Goal: Task Accomplishment & Management: Complete application form

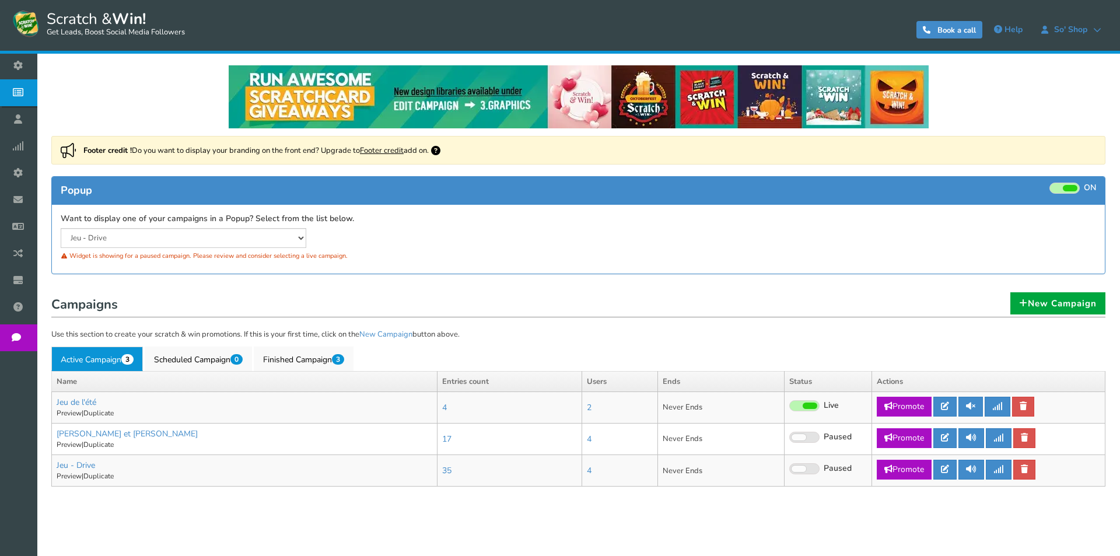
select select "13500"
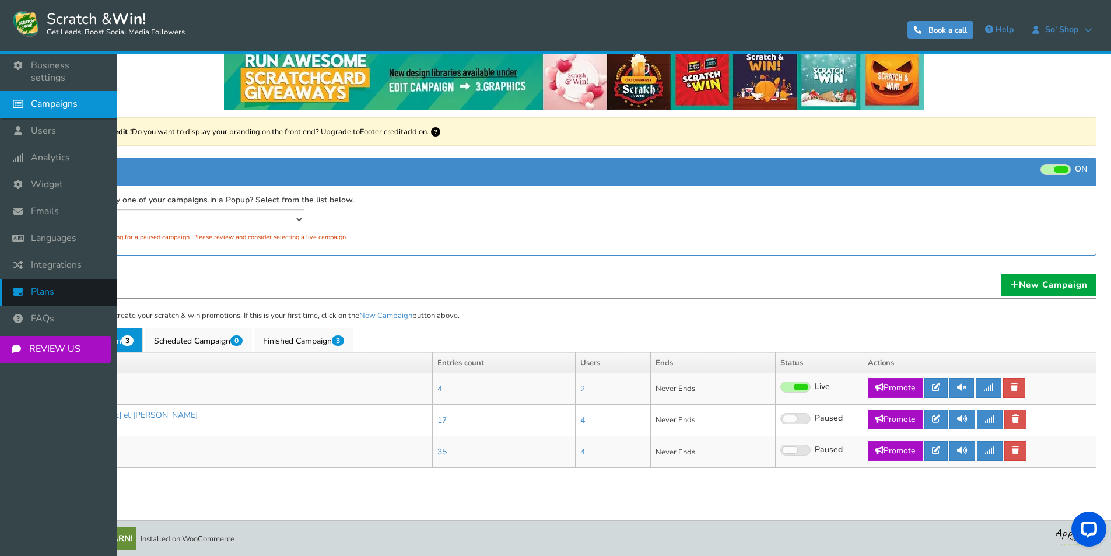
click at [70, 282] on link "Plans" at bounding box center [58, 292] width 117 height 27
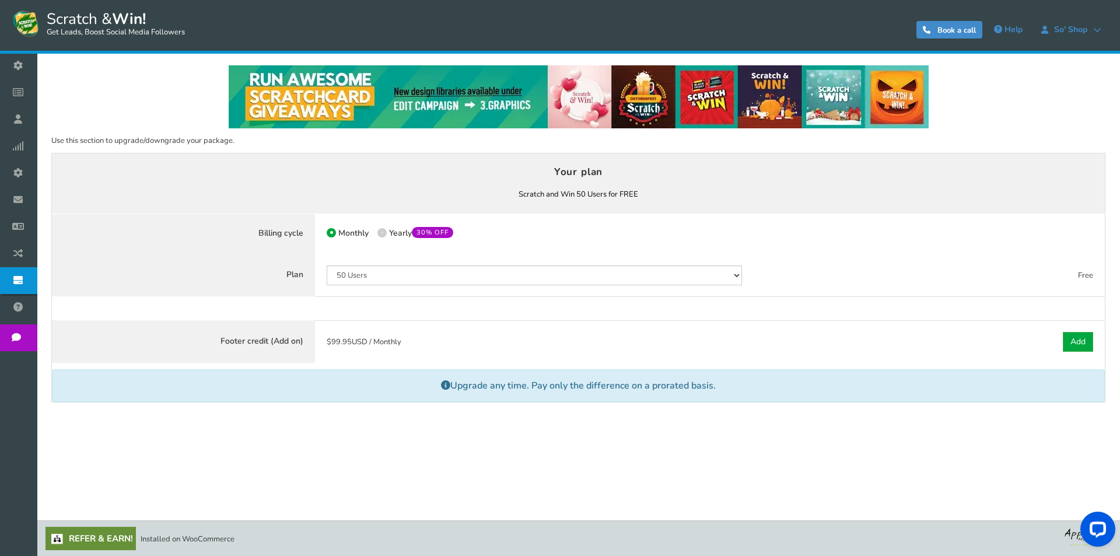
click at [388, 233] on label "50% OFF Limited time offer! Yearly 30% OFF" at bounding box center [415, 233] width 76 height 11
click at [385, 233] on input "50% OFF Limited time offer! Yearly 30% OFF" at bounding box center [381, 234] width 8 height 8
radio input "true"
click at [352, 231] on span "Monthly" at bounding box center [353, 232] width 30 height 11
click at [334, 231] on input "Monthly" at bounding box center [331, 234] width 8 height 8
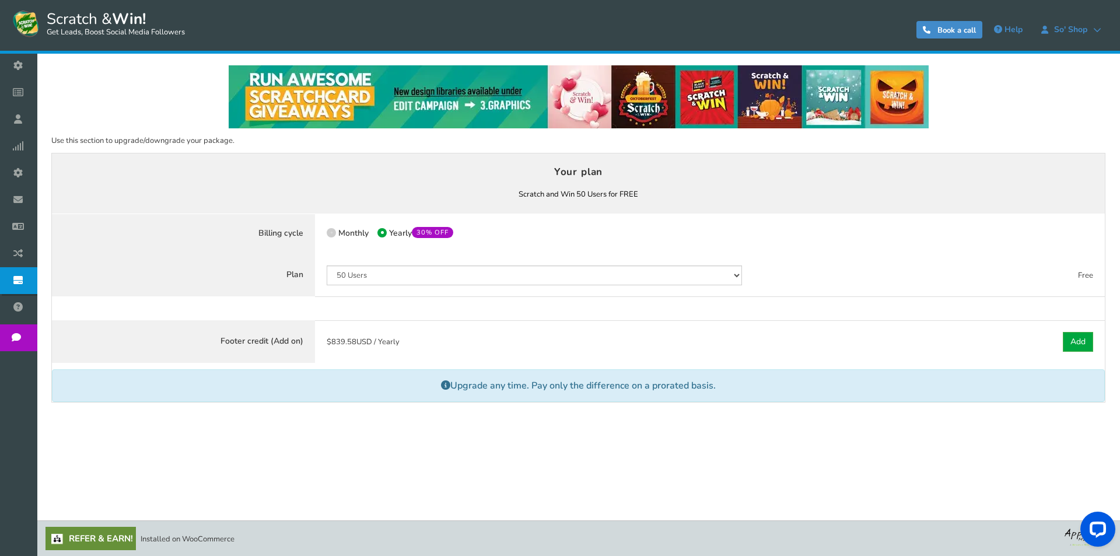
radio input "true"
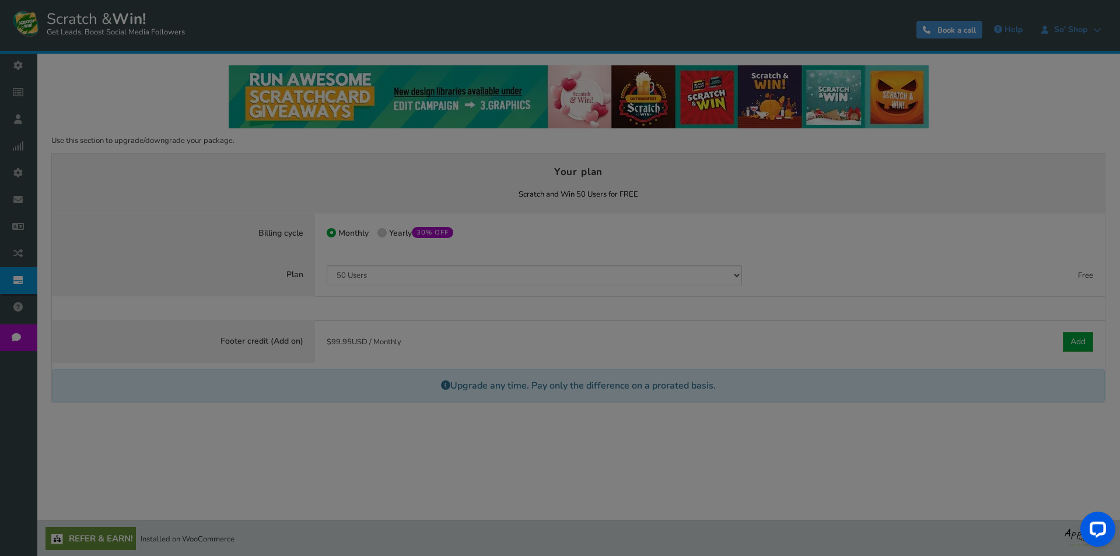
select select "13500"
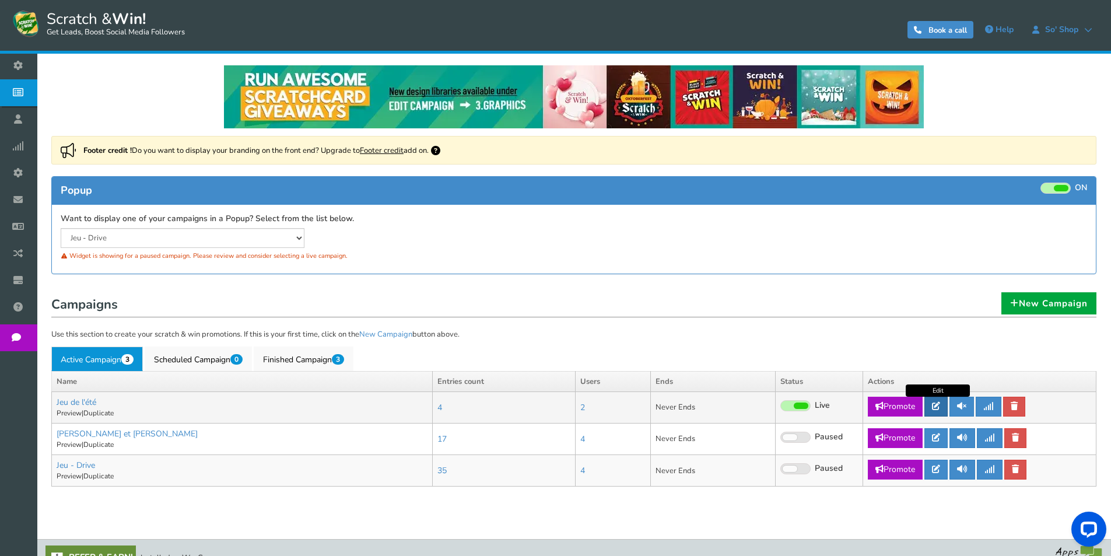
click at [943, 410] on link at bounding box center [935, 407] width 23 height 20
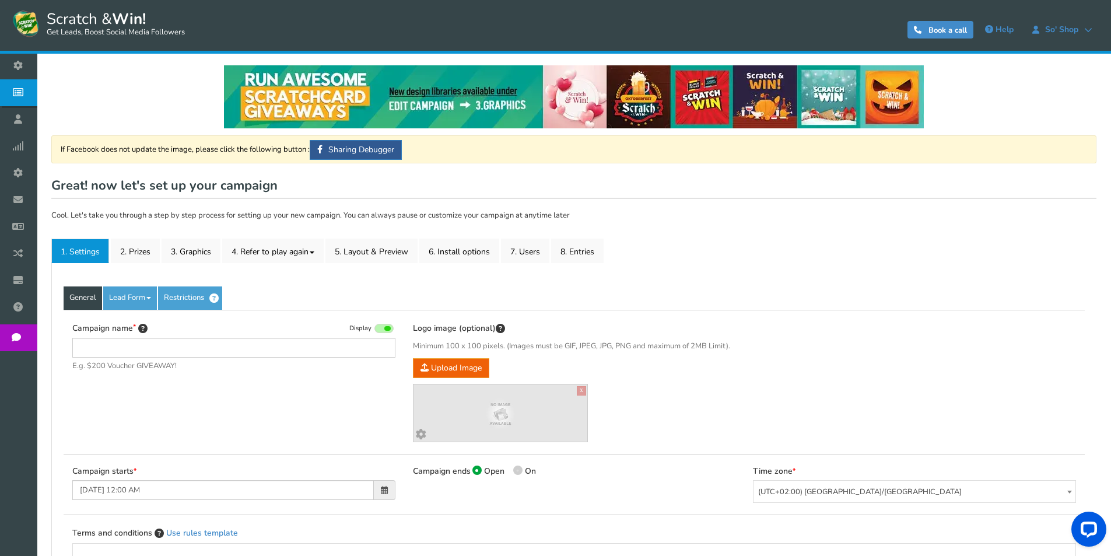
type input "Jeu de l&#039;été"
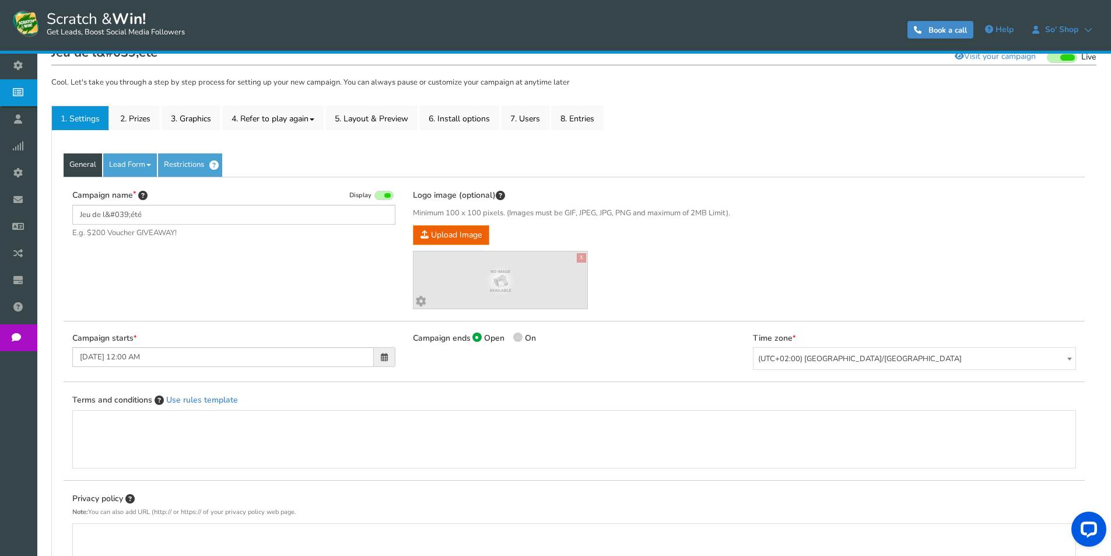
scroll to position [175, 0]
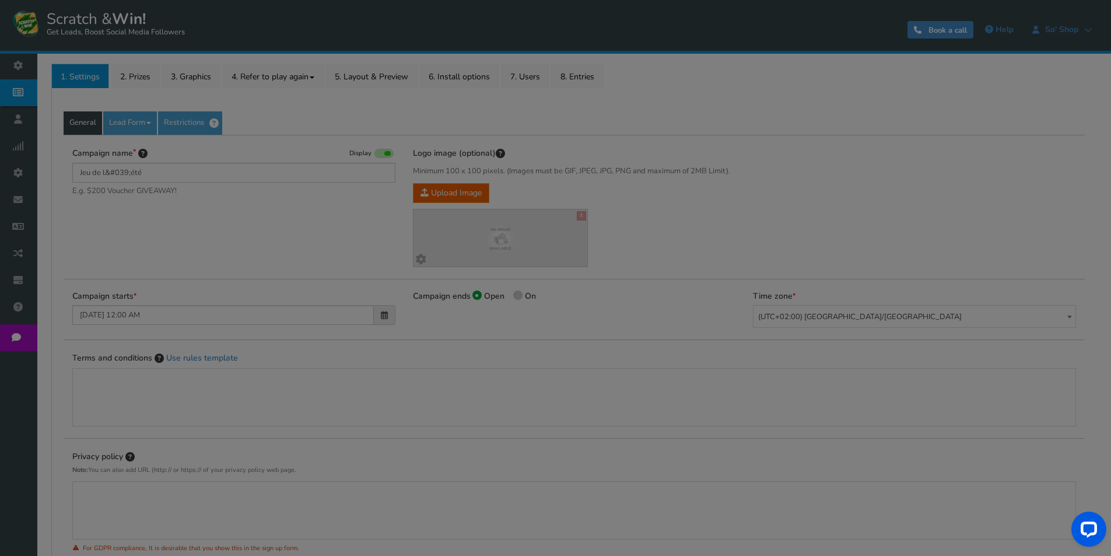
scroll to position [19, 0]
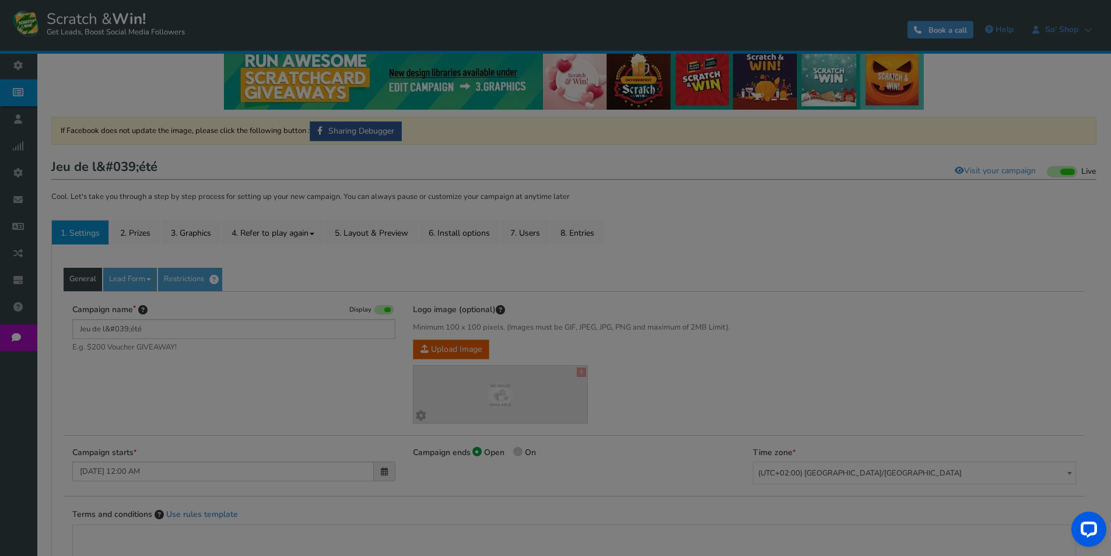
select select "13500"
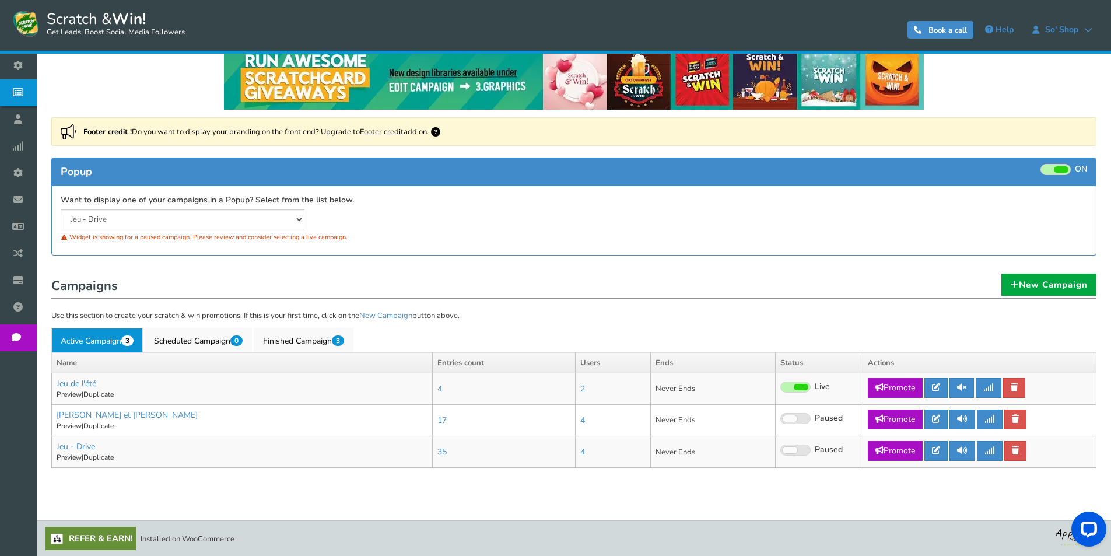
scroll to position [0, 0]
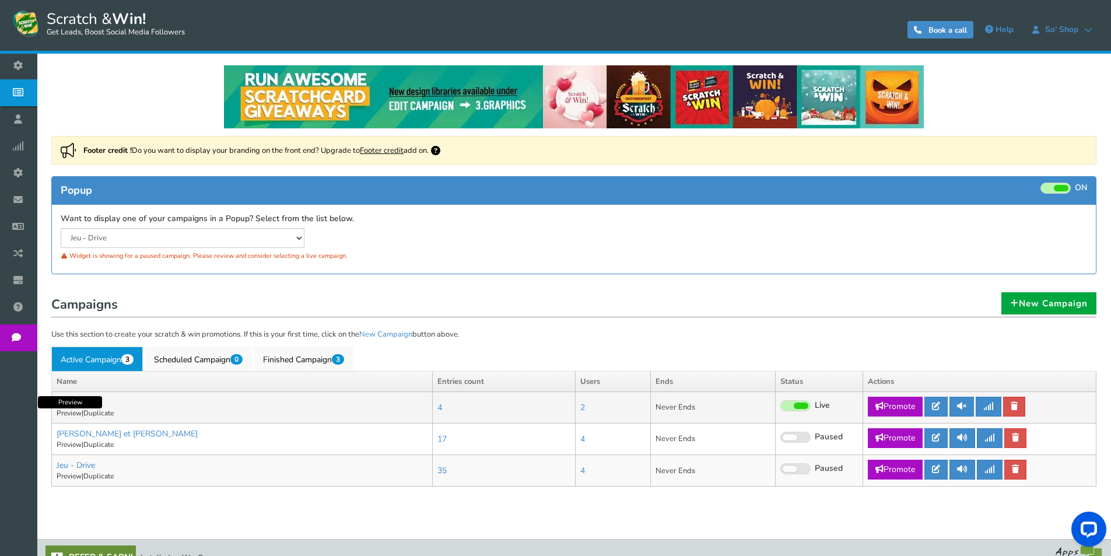
click at [61, 415] on link "Preview" at bounding box center [69, 412] width 25 height 9
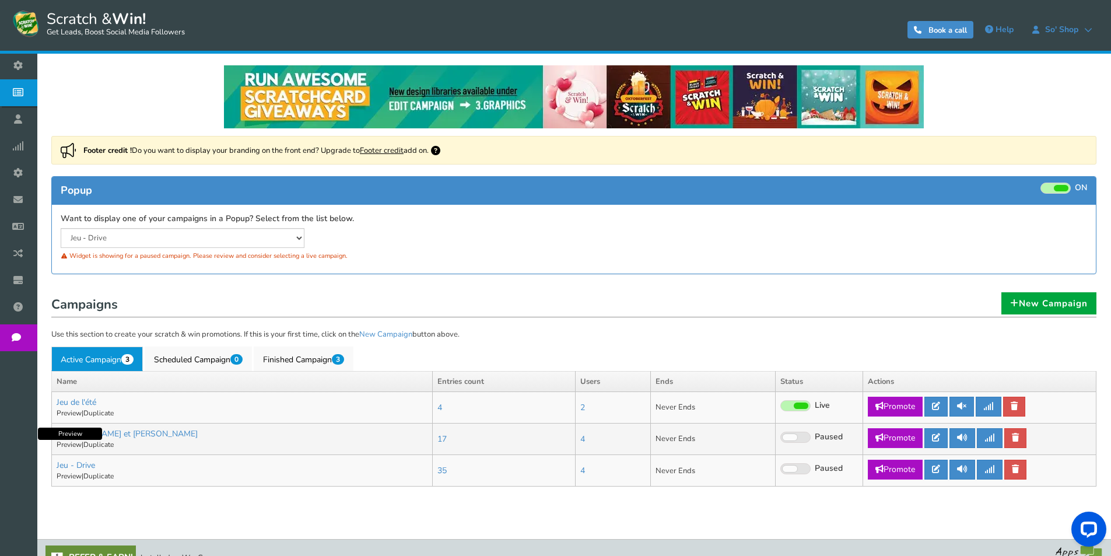
click at [71, 447] on link "Preview" at bounding box center [69, 444] width 25 height 9
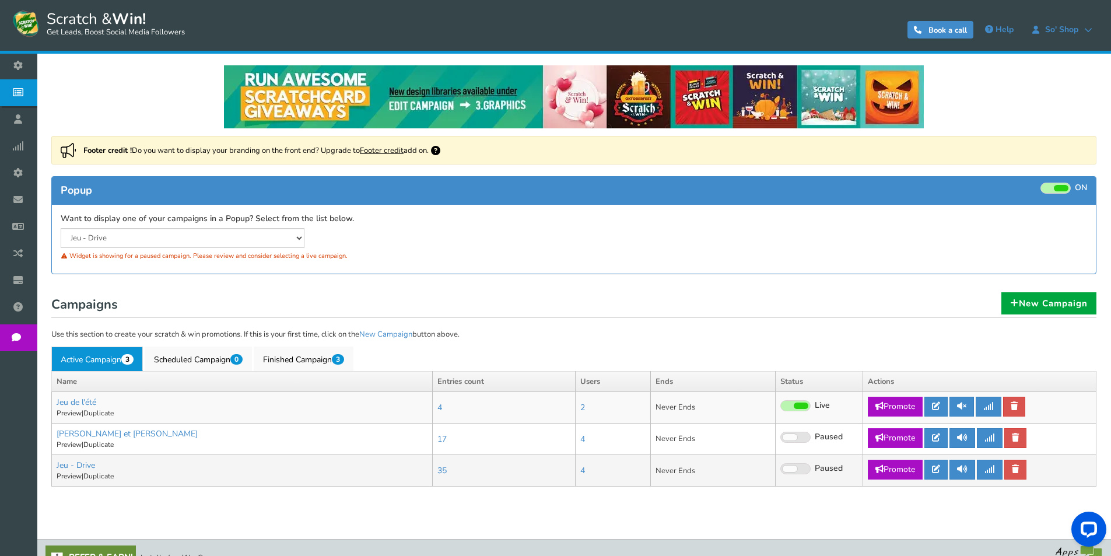
click at [65, 475] on link "Preview" at bounding box center [69, 475] width 25 height 9
click at [937, 407] on icon at bounding box center [936, 406] width 8 height 8
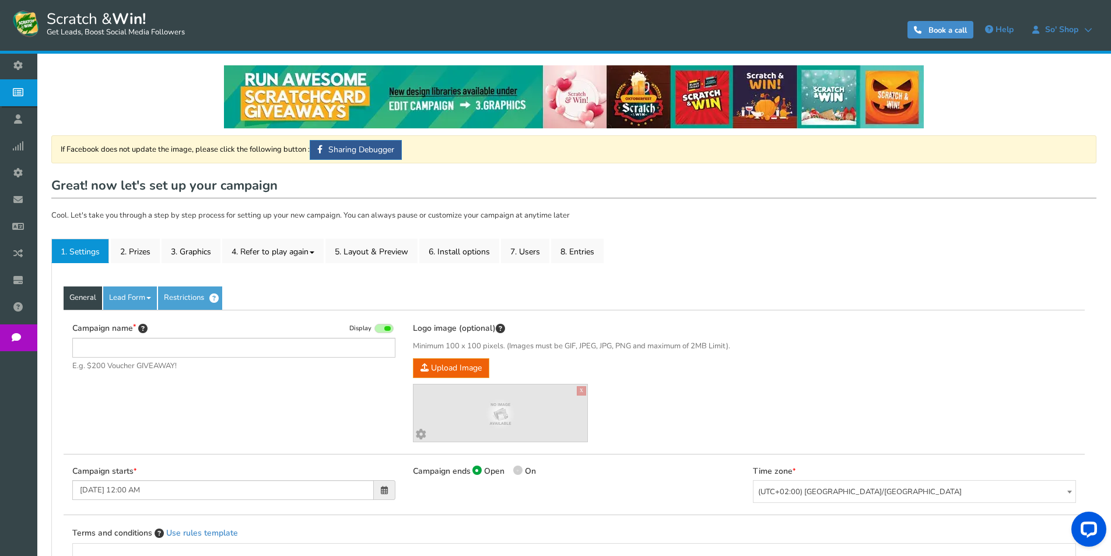
type input "Jeu de l&#039;été"
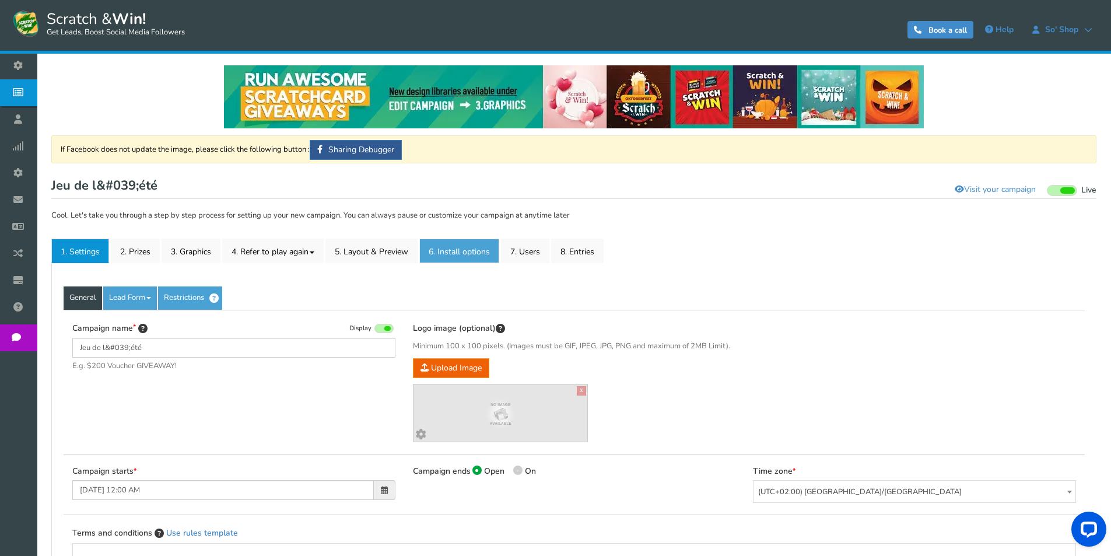
click at [497, 250] on link "6. Install options New" at bounding box center [459, 251] width 80 height 24
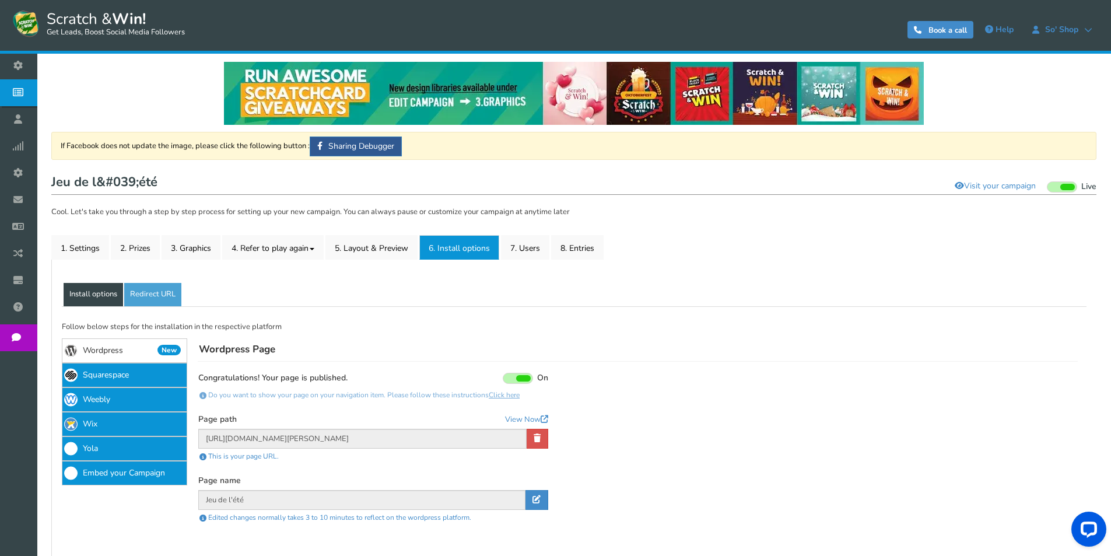
scroll to position [175, 0]
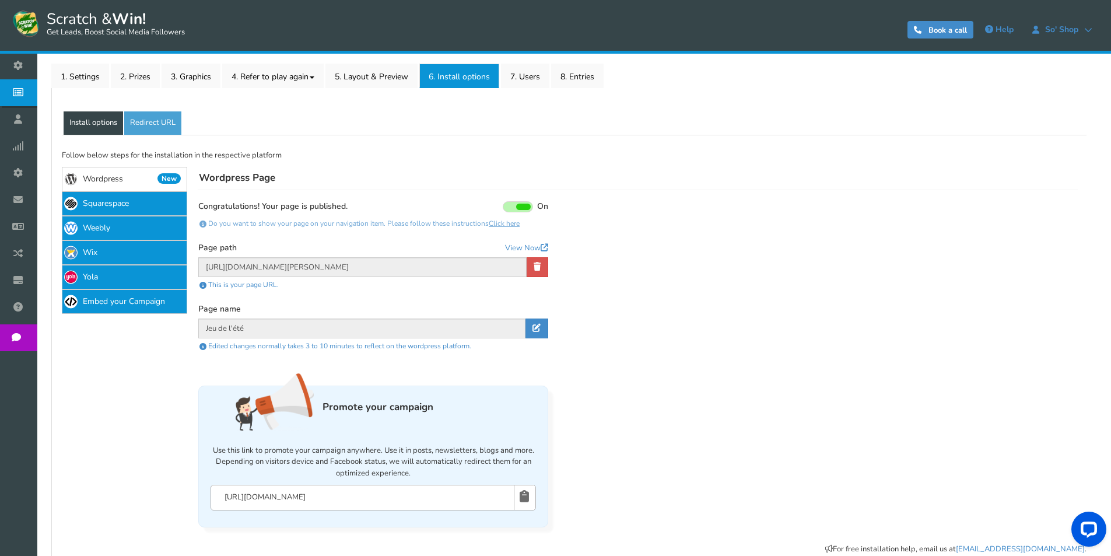
click at [516, 207] on span at bounding box center [518, 206] width 30 height 11
click at [0, 0] on input "On Off" at bounding box center [0, 0] width 0 height 0
click at [516, 207] on span at bounding box center [511, 207] width 15 height 6
click at [0, 0] on input "On Off" at bounding box center [0, 0] width 0 height 0
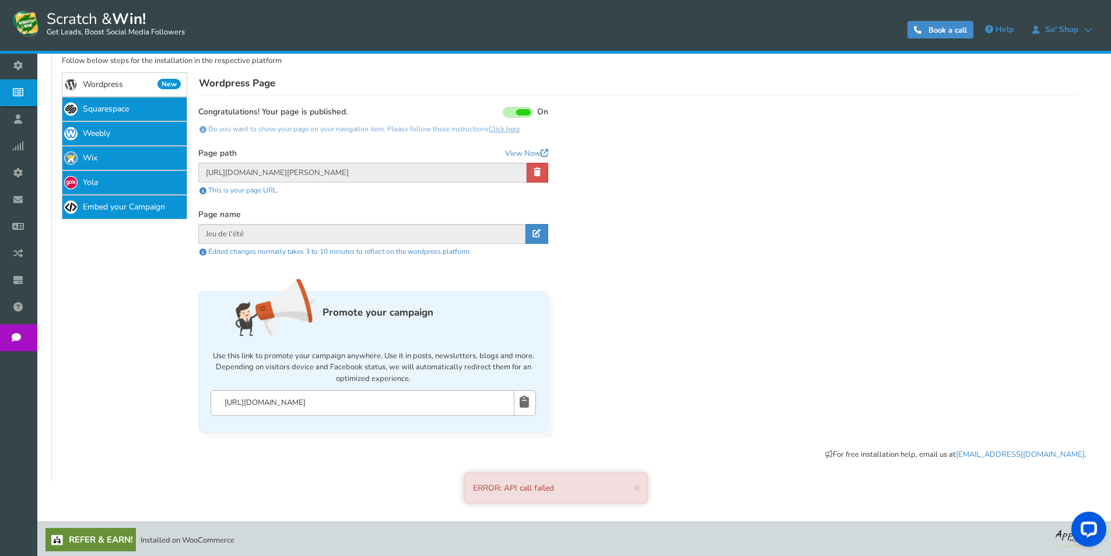
scroll to position [271, 0]
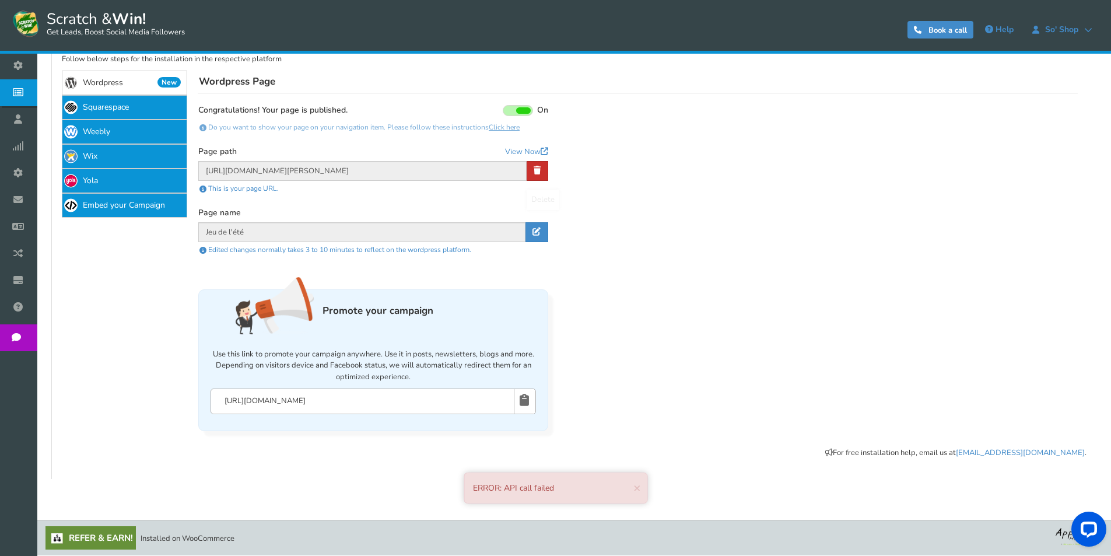
click at [544, 169] on link at bounding box center [538, 171] width 22 height 20
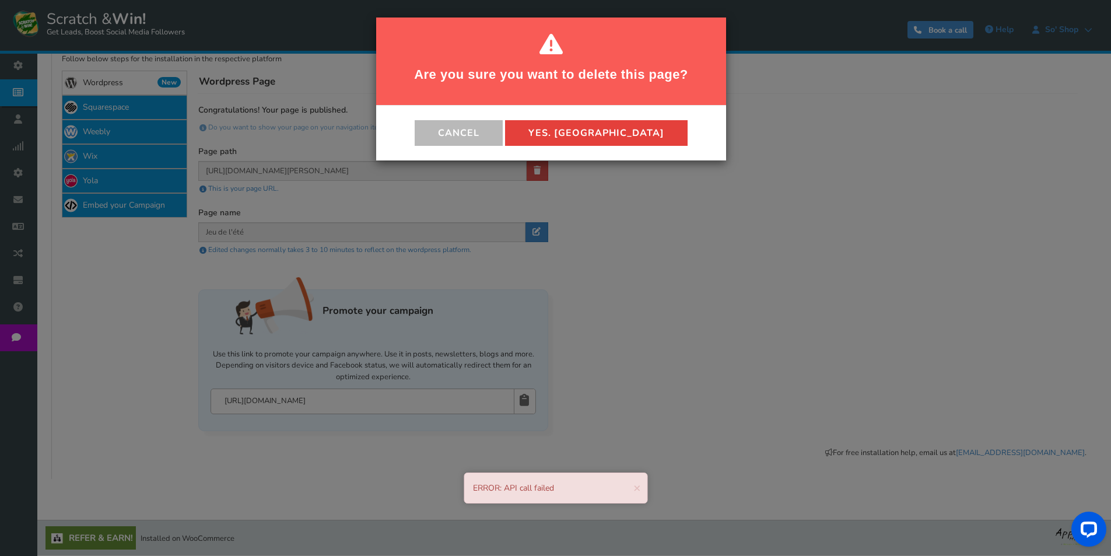
click at [587, 122] on button "Yes. [GEOGRAPHIC_DATA]" at bounding box center [596, 133] width 183 height 26
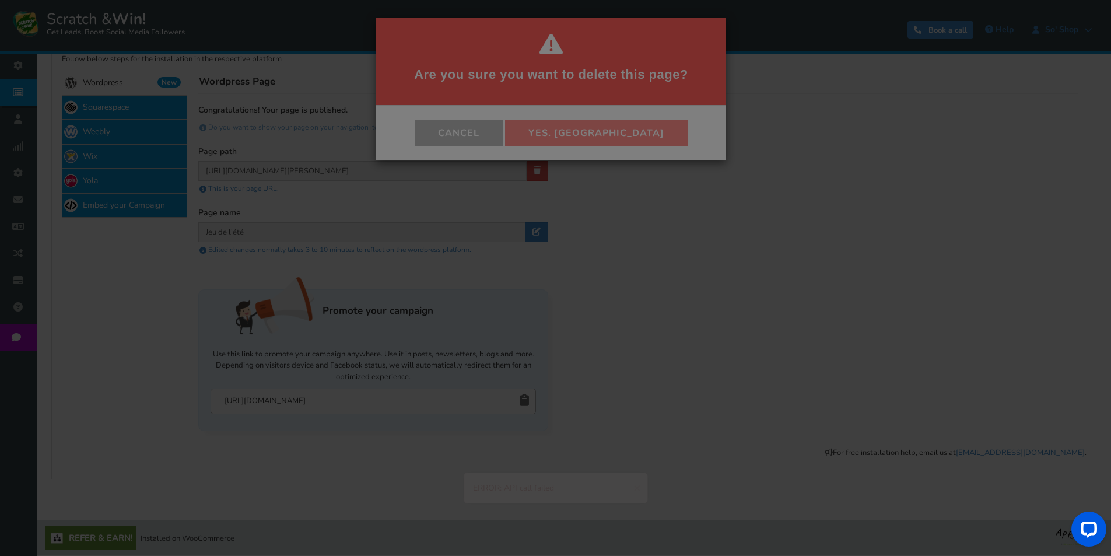
scroll to position [50, 0]
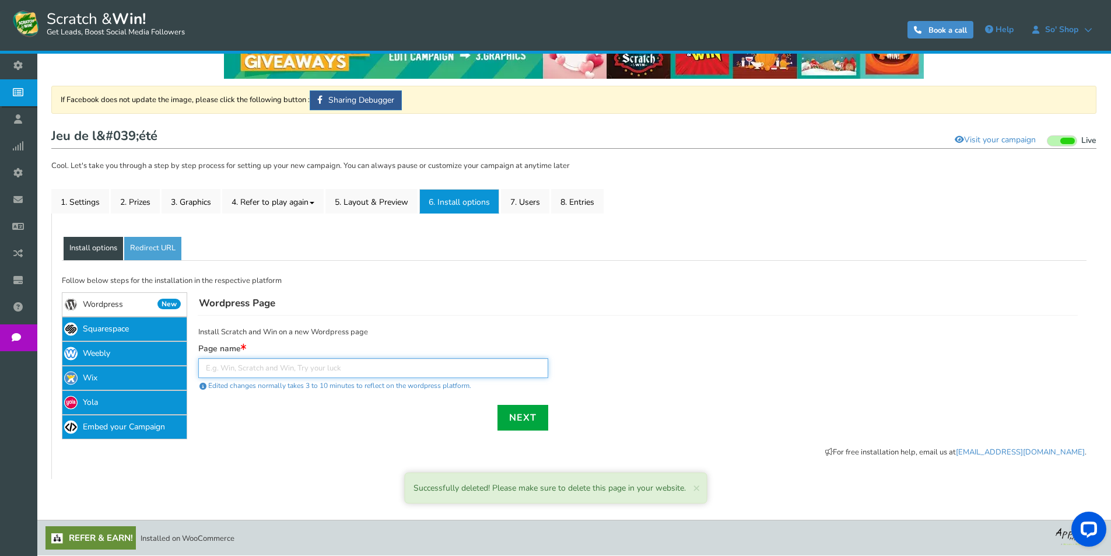
click at [492, 370] on input "text" at bounding box center [373, 368] width 350 height 20
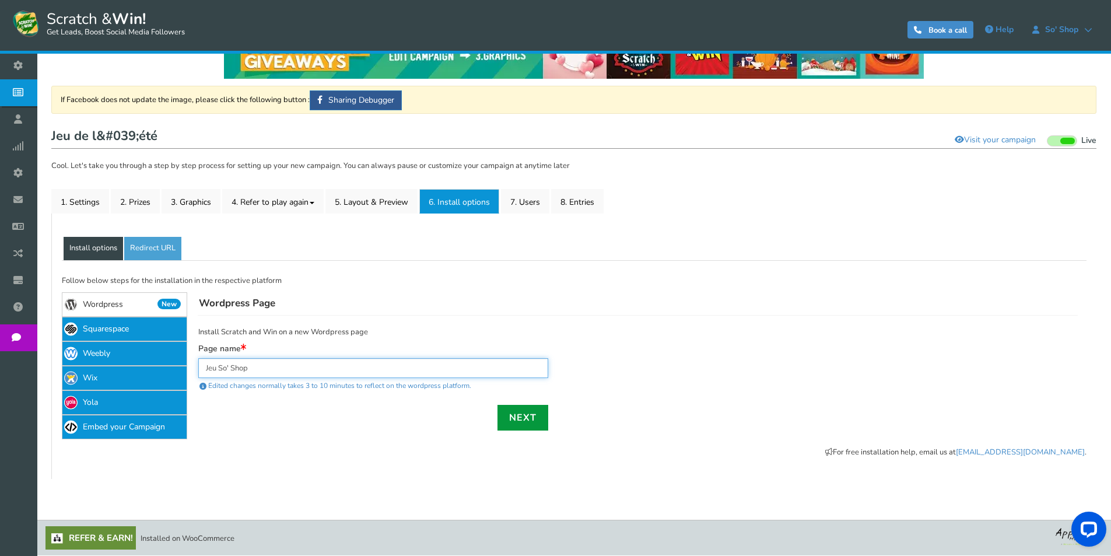
type input "Jeu So' Shop"
click at [514, 422] on link "Next" at bounding box center [523, 418] width 51 height 26
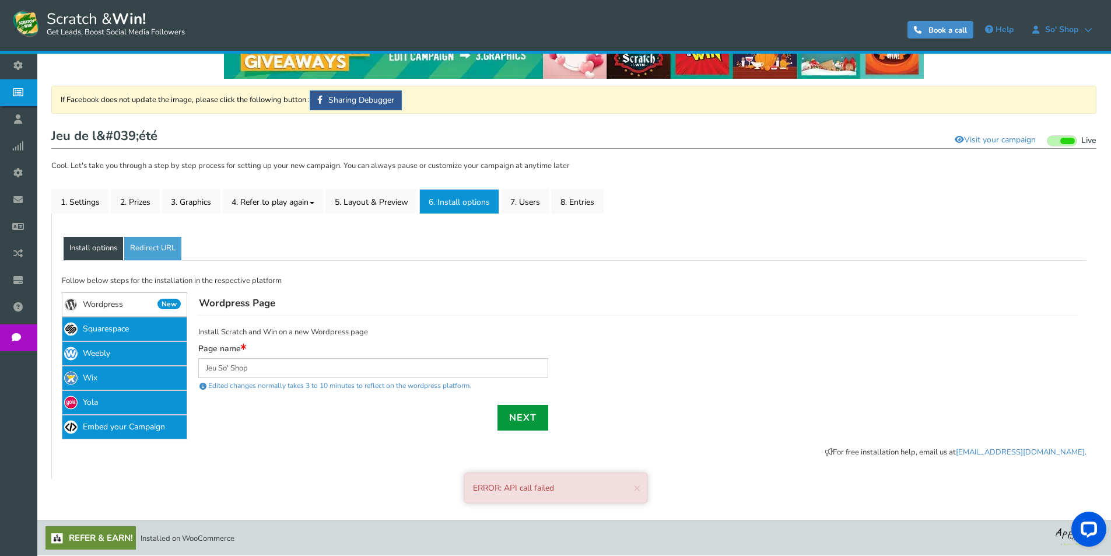
click at [514, 422] on link "Next" at bounding box center [523, 418] width 51 height 26
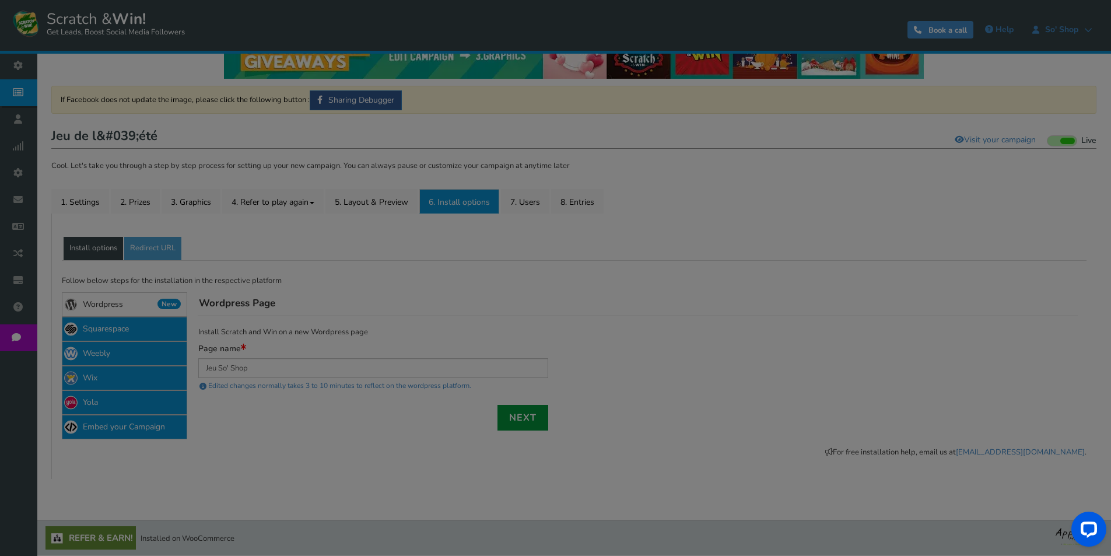
click at [514, 422] on div "● ● ● ● ● ●" at bounding box center [555, 278] width 1111 height 556
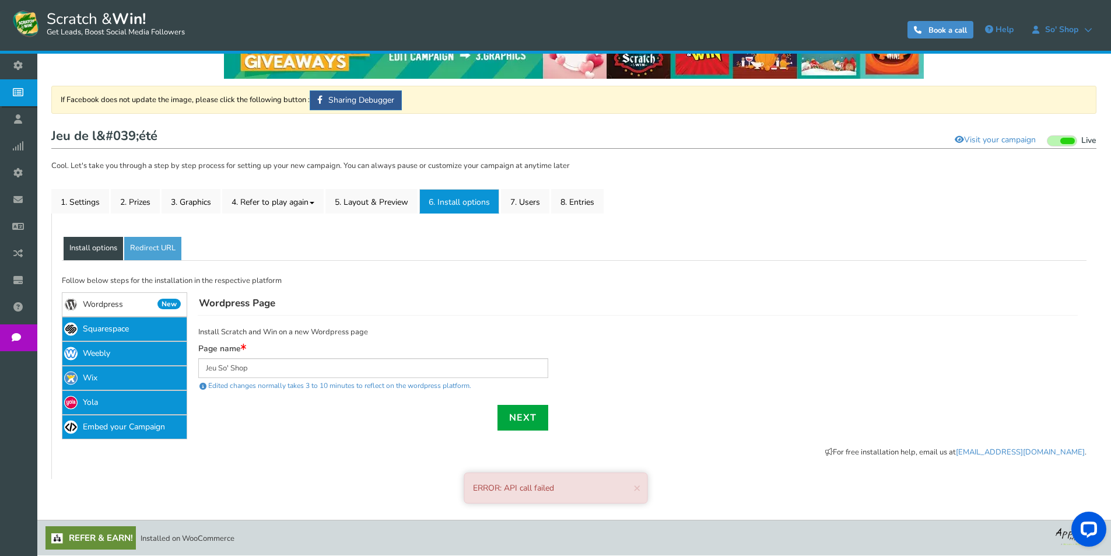
click at [110, 241] on link "Install options" at bounding box center [93, 248] width 59 height 23
click at [148, 246] on link "Redirect URL" at bounding box center [152, 248] width 57 height 23
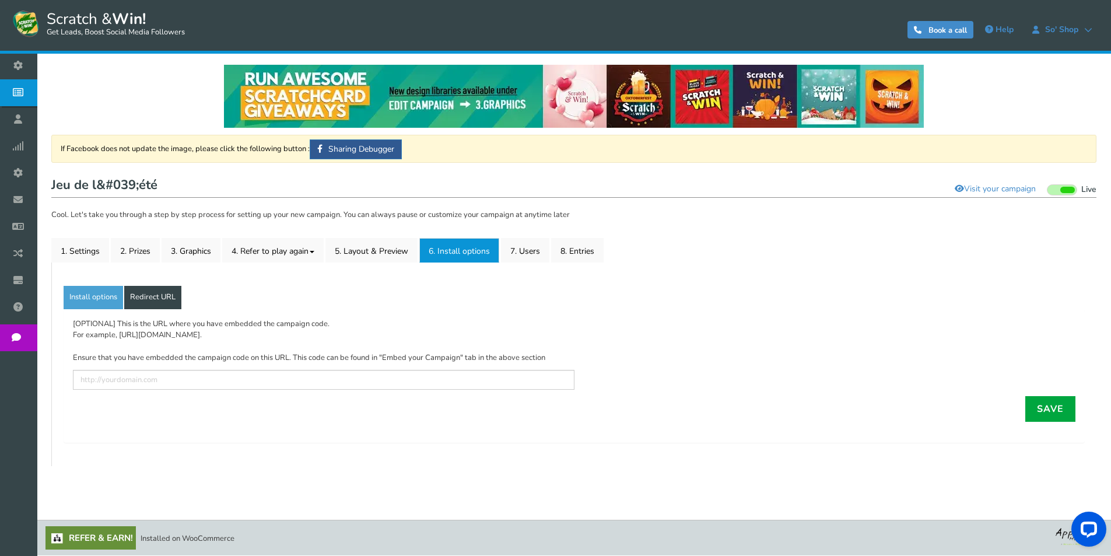
click at [99, 282] on div "General Lead Form Labels Fields setup Restrictions Allow users to play again af…" at bounding box center [573, 364] width 1045 height 204
click at [105, 289] on link "Install options" at bounding box center [93, 297] width 59 height 23
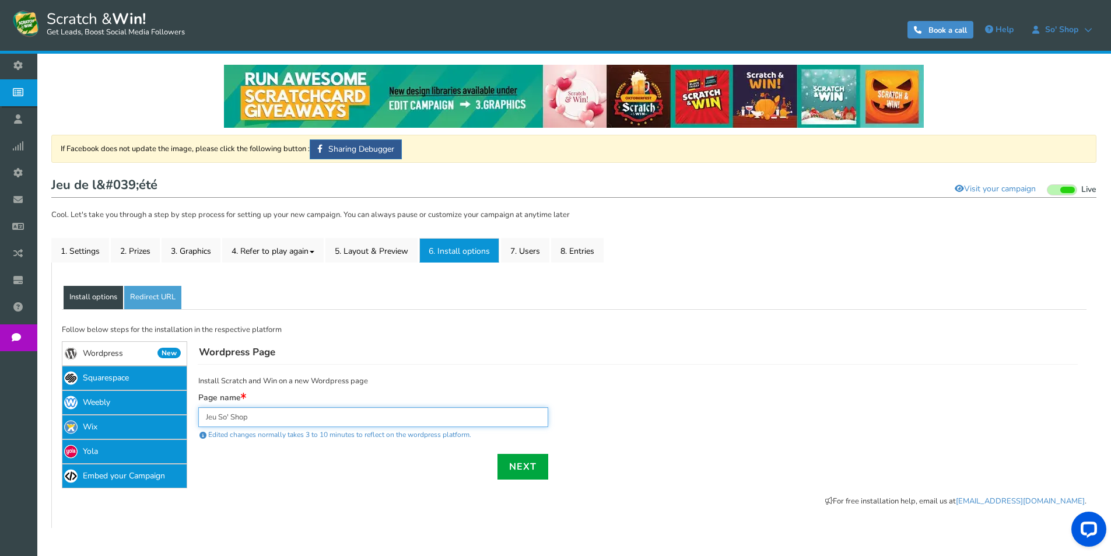
click at [317, 417] on input "Jeu So' Shop" at bounding box center [373, 417] width 350 height 20
click at [134, 468] on link "Embed your Campaign" at bounding box center [124, 476] width 125 height 24
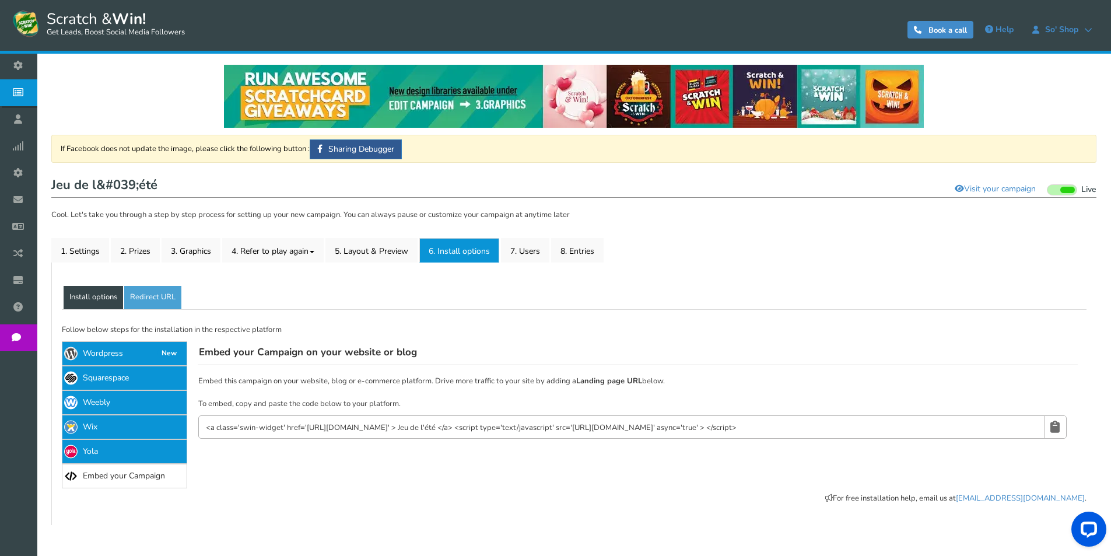
click at [335, 427] on input "<a class='swin-widget' href='[URL][DOMAIN_NAME]' > Jeu de l'été </a> <script ty…" at bounding box center [615, 428] width 821 height 13
click at [138, 255] on link "2. Prizes" at bounding box center [135, 250] width 49 height 24
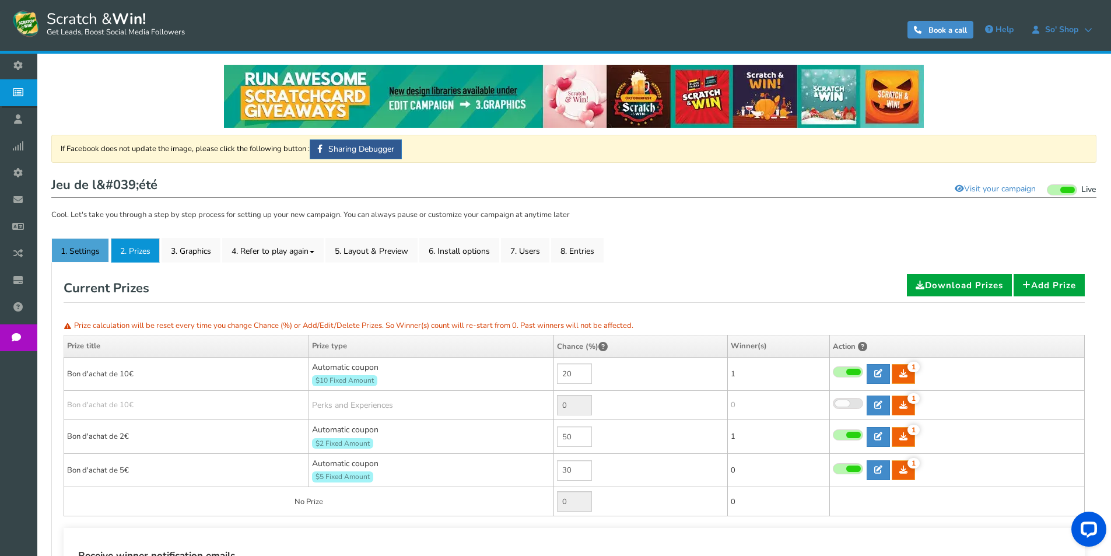
drag, startPoint x: 91, startPoint y: 250, endPoint x: 131, endPoint y: 260, distance: 41.0
click at [90, 250] on link "1. Settings" at bounding box center [80, 250] width 58 height 24
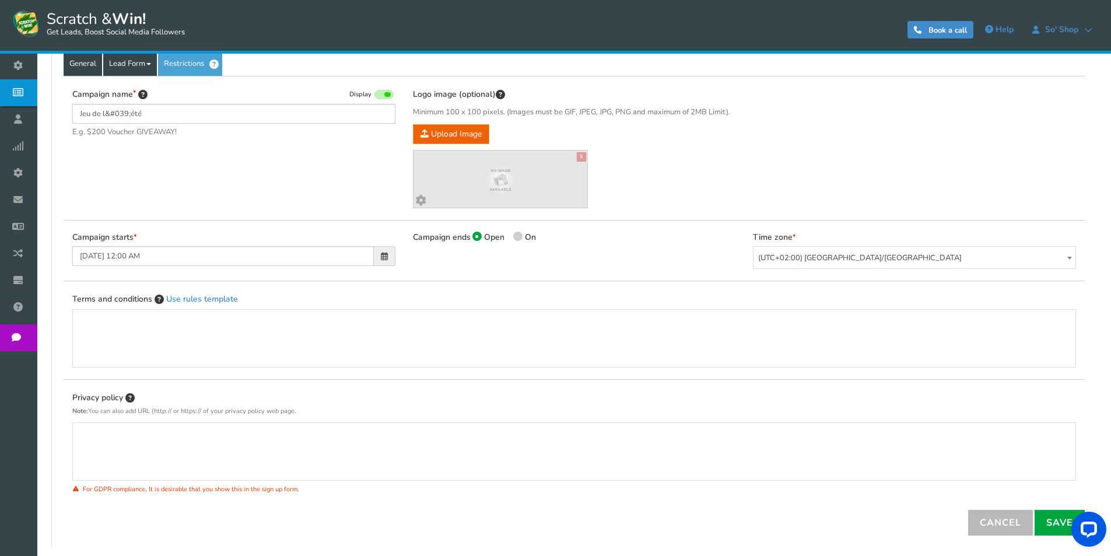
scroll to position [117, 0]
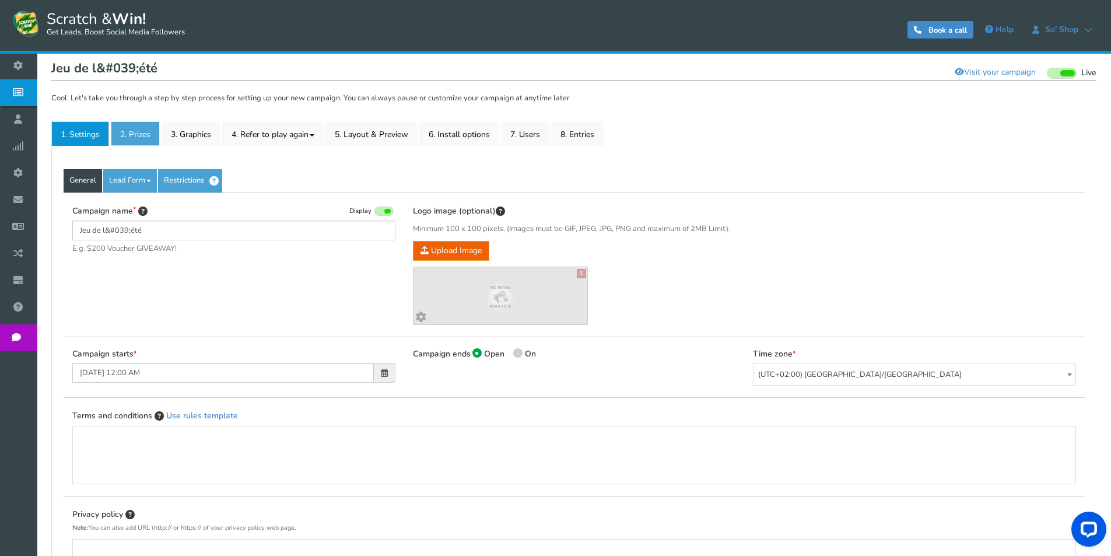
click at [132, 140] on link "2. Prizes" at bounding box center [135, 133] width 49 height 24
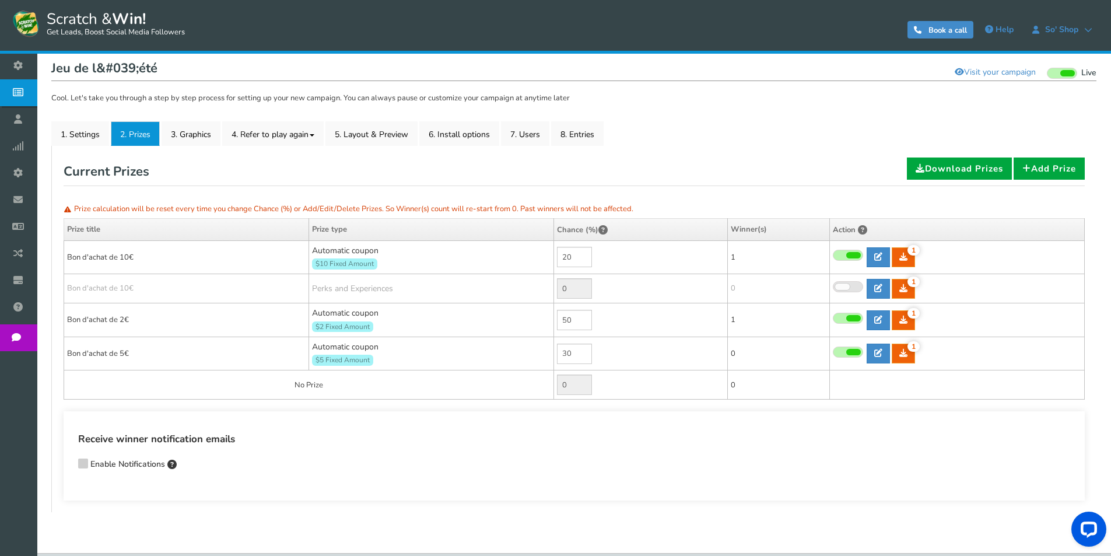
click at [1067, 70] on span at bounding box center [1067, 73] width 15 height 6
click at [1047, 70] on input "Live Paused" at bounding box center [1047, 74] width 0 height 8
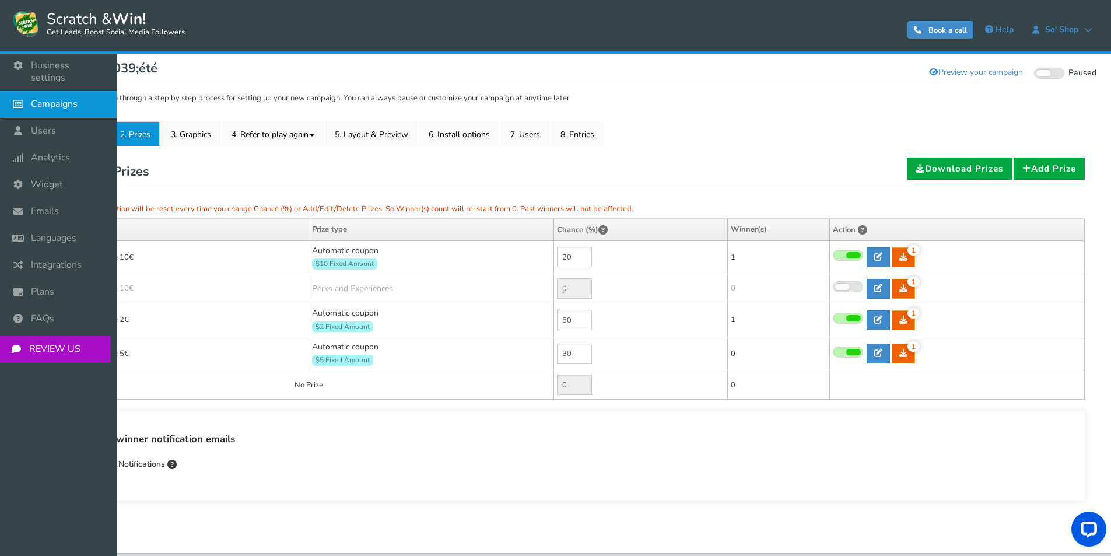
click at [27, 103] on link "Campaigns" at bounding box center [58, 104] width 117 height 27
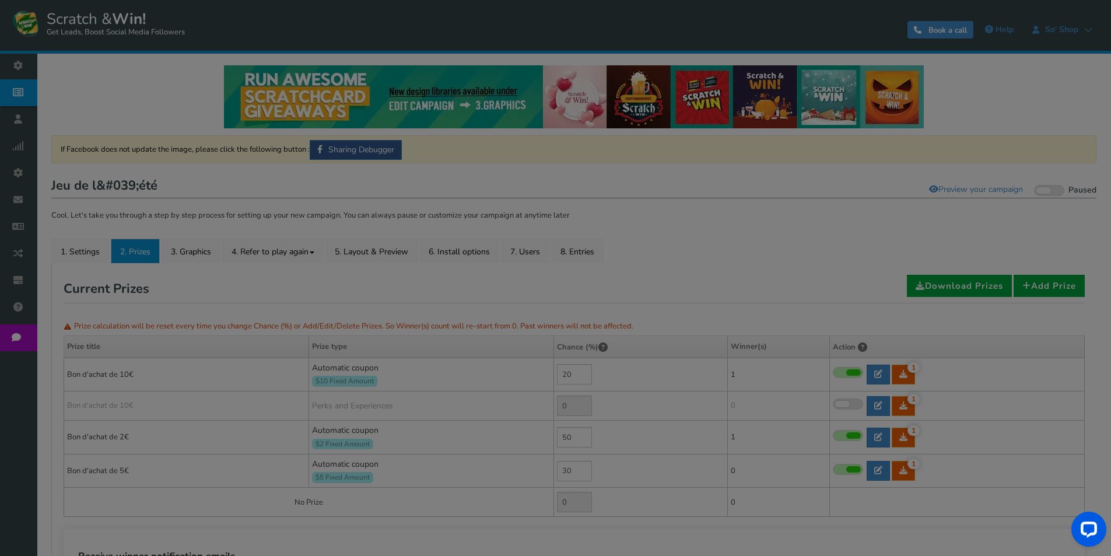
select select "13500"
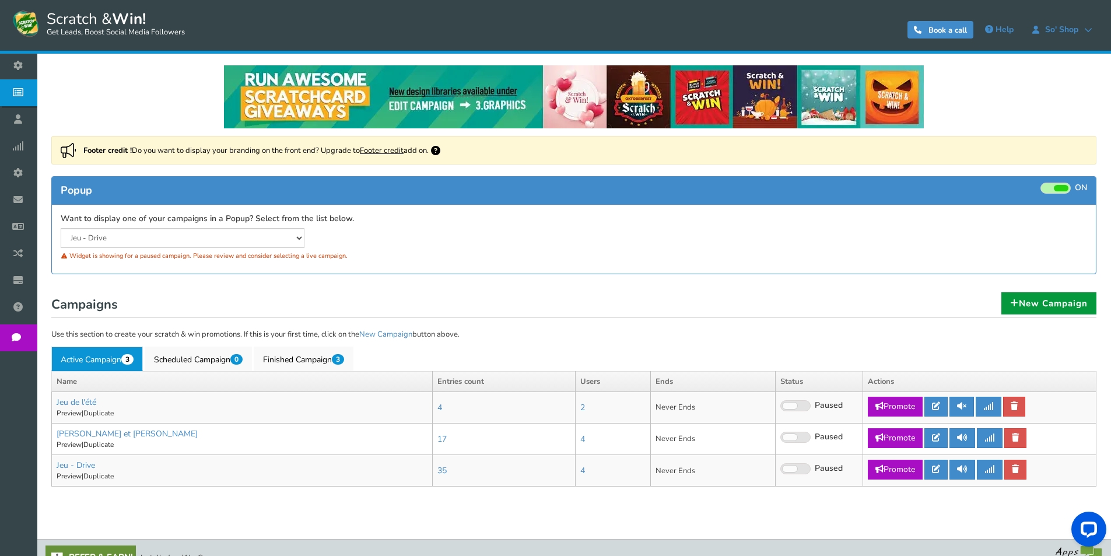
click at [1018, 297] on link "New Campaign" at bounding box center [1048, 303] width 95 height 22
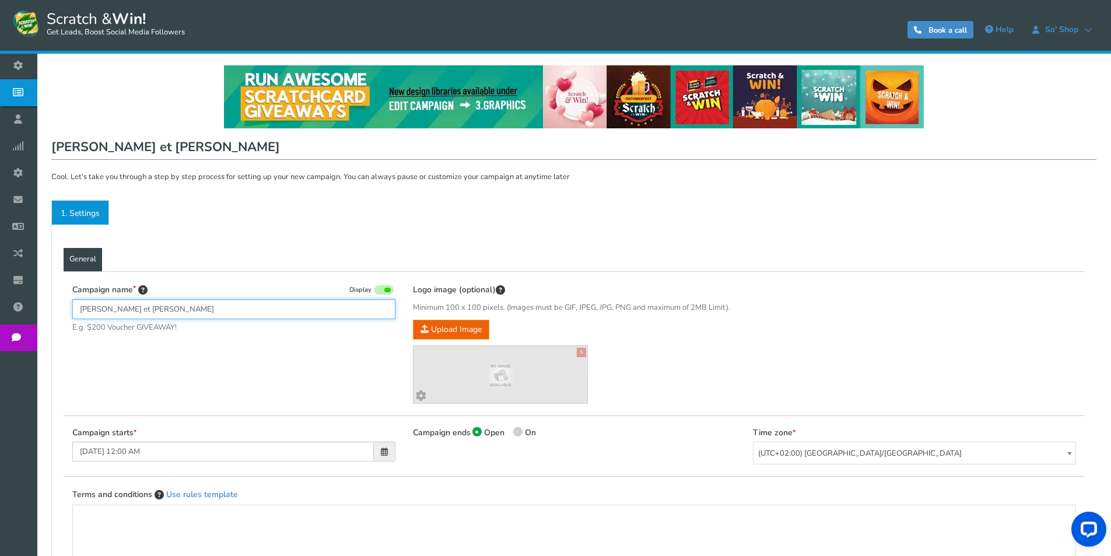
click at [264, 314] on input "[PERSON_NAME] et [PERSON_NAME]" at bounding box center [233, 309] width 323 height 20
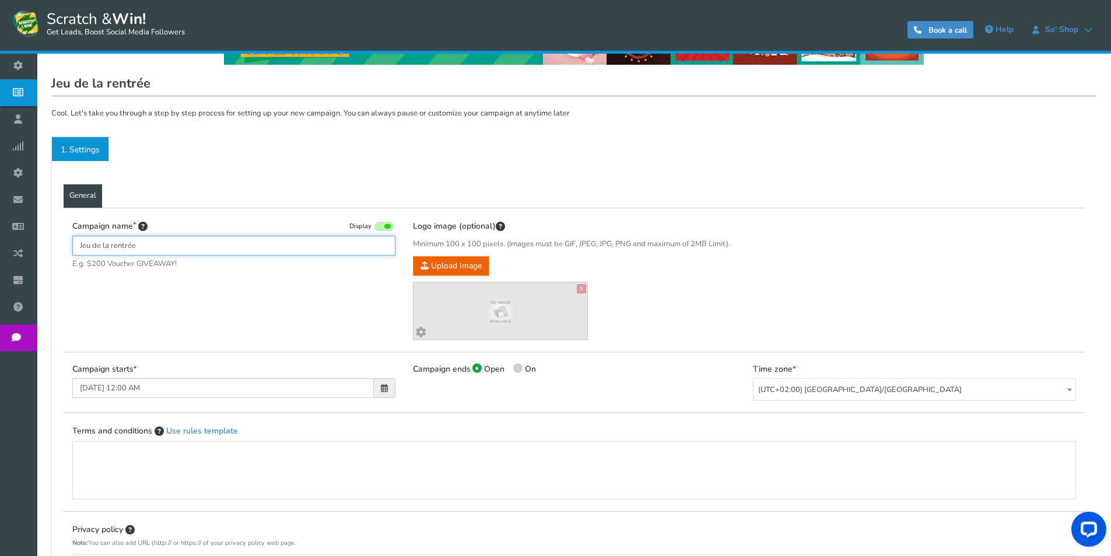
scroll to position [175, 0]
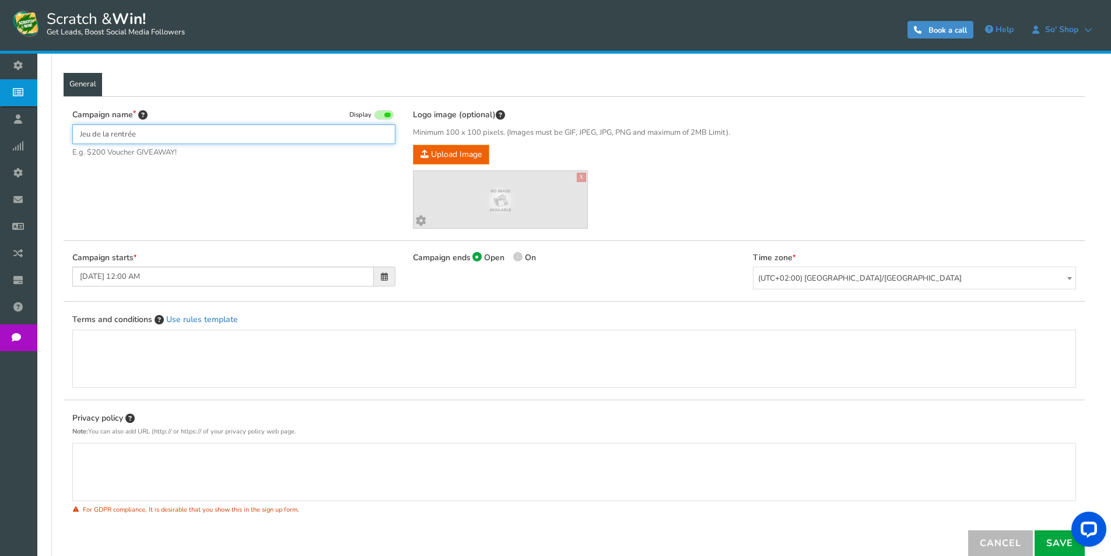
type input "Jeu de la rentrée"
click at [386, 279] on span at bounding box center [384, 276] width 7 height 8
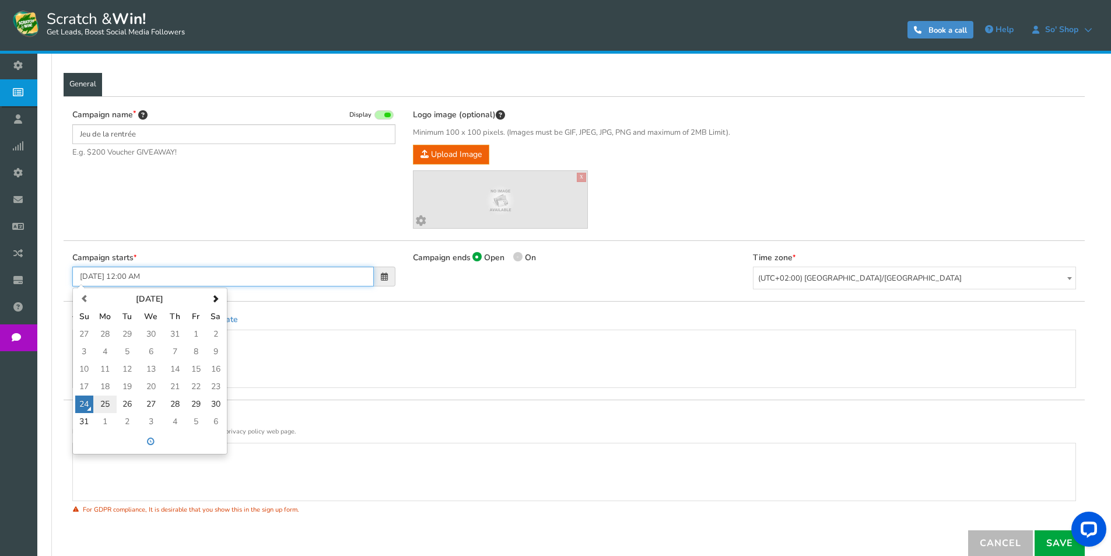
click at [104, 404] on td "25" at bounding box center [104, 403] width 23 height 17
type input "[DATE] 12:00 AM"
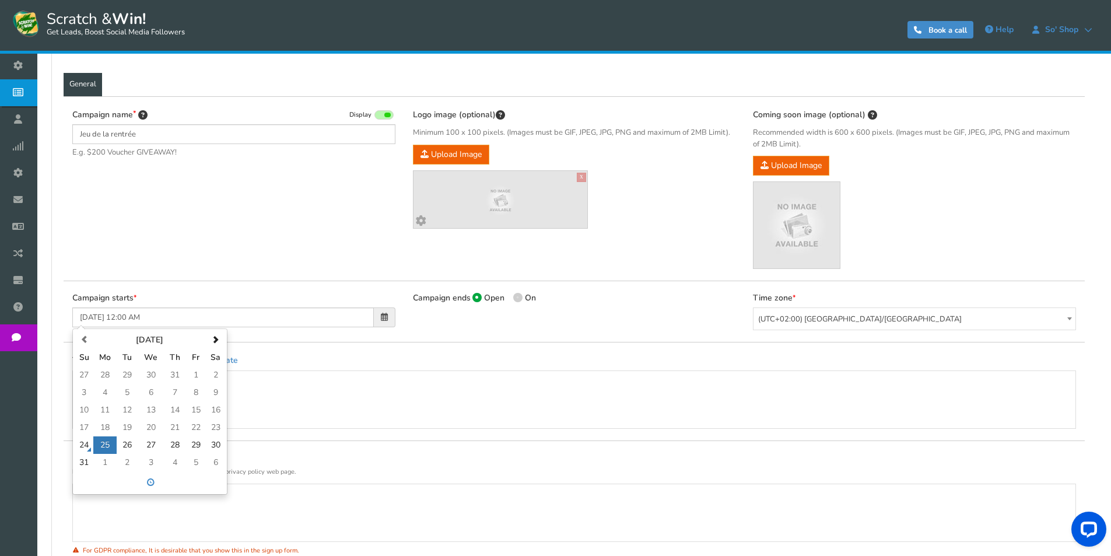
click at [588, 334] on div "Campaign starts [DATE] 12:00 AM [DATE] Su Mo Tu We Th Fr Sa 27 28 29 30 31 1 2 …" at bounding box center [574, 311] width 1021 height 61
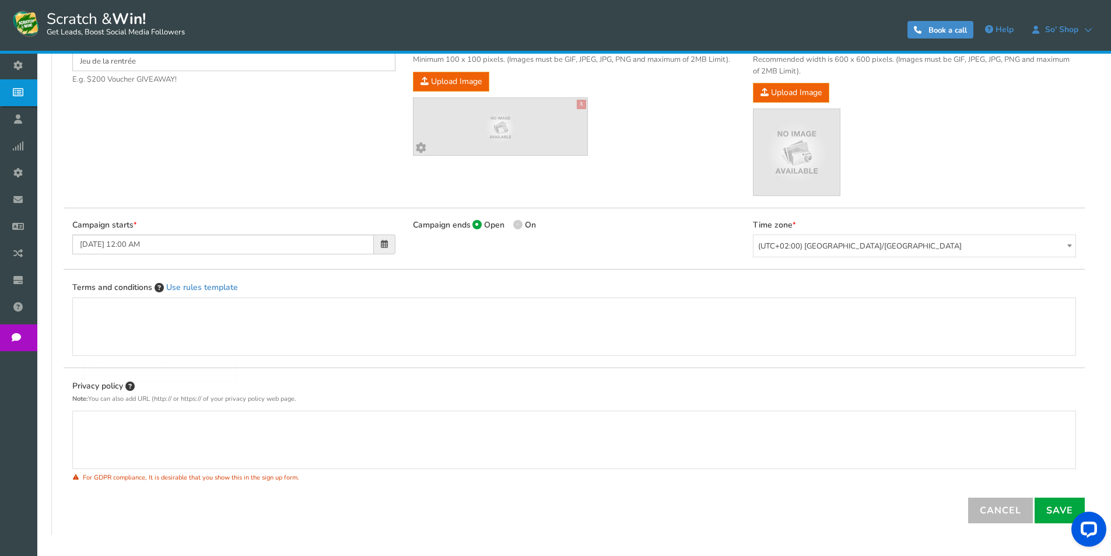
scroll to position [304, 0]
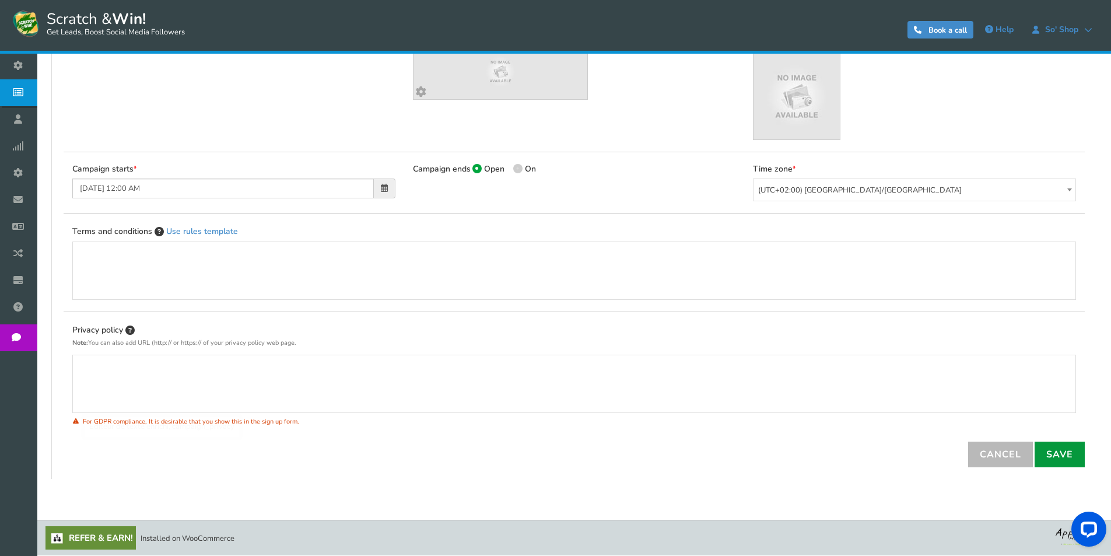
click at [1048, 449] on link "Save" at bounding box center [1060, 455] width 50 height 26
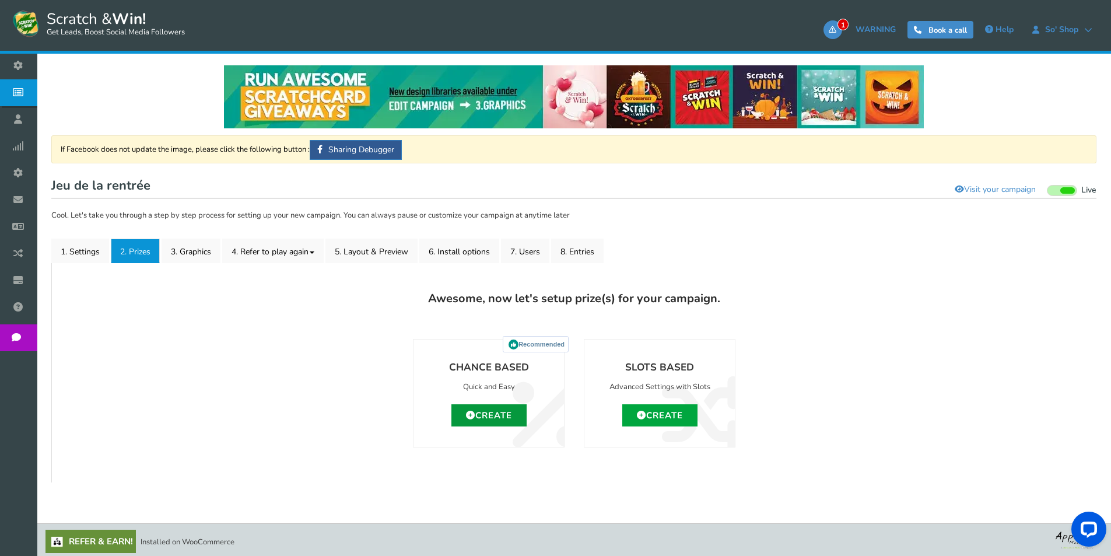
click at [507, 416] on link "Create" at bounding box center [488, 415] width 75 height 22
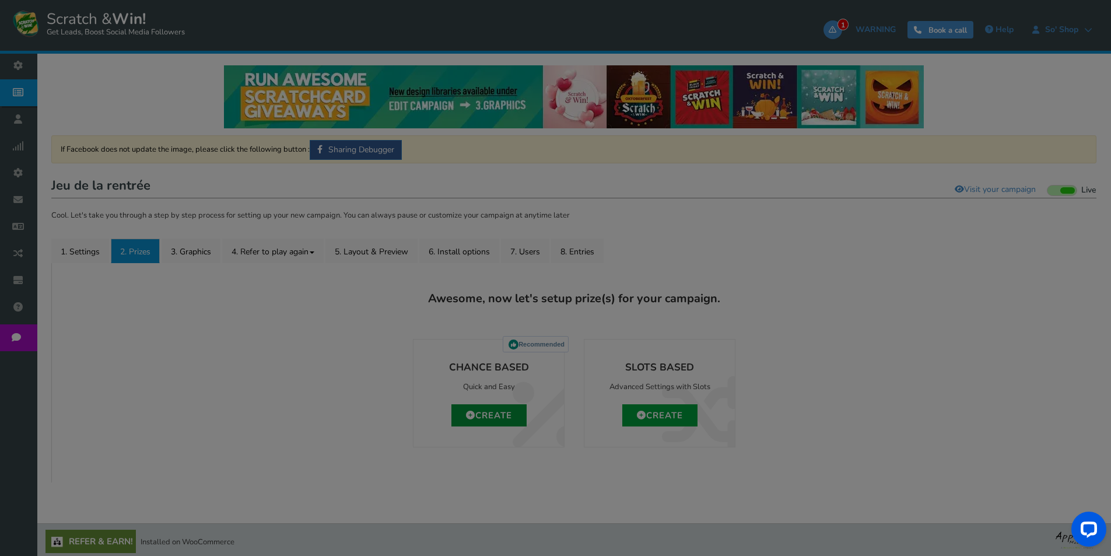
type input "0"
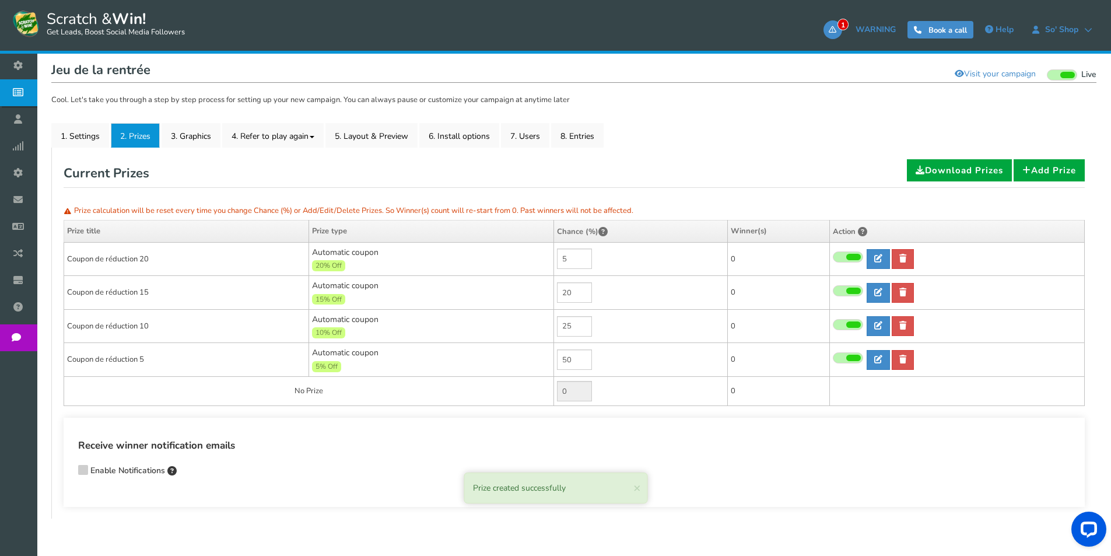
scroll to position [117, 0]
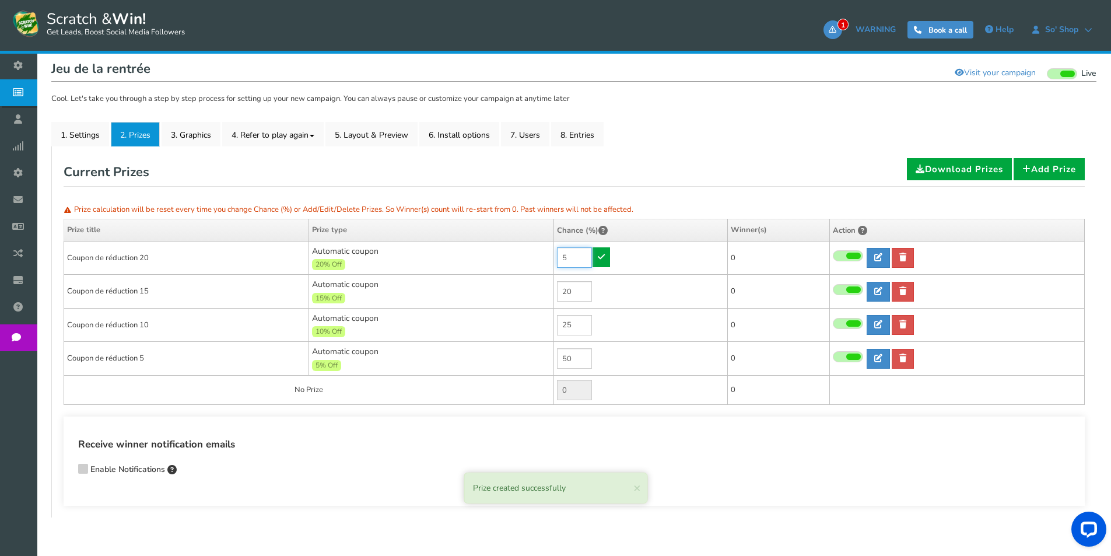
drag, startPoint x: 579, startPoint y: 251, endPoint x: 504, endPoint y: 241, distance: 75.4
click at [507, 246] on tr "Coupon de réduction 20 Automatic coupon 20% Off Min.order value: 0 5 0" at bounding box center [574, 258] width 1021 height 34
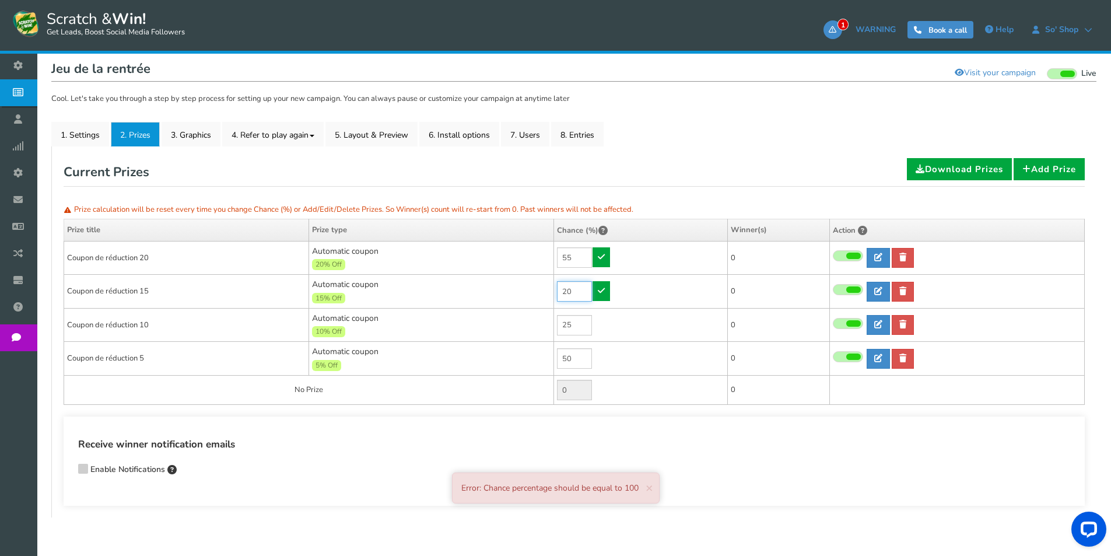
type input "5"
drag, startPoint x: 583, startPoint y: 289, endPoint x: 522, endPoint y: 276, distance: 62.6
click at [529, 284] on tr "Coupon de réduction 15 Automatic coupon 15% Off Min.order value: 0 20 0 0 0 Tim…" at bounding box center [574, 292] width 1021 height 34
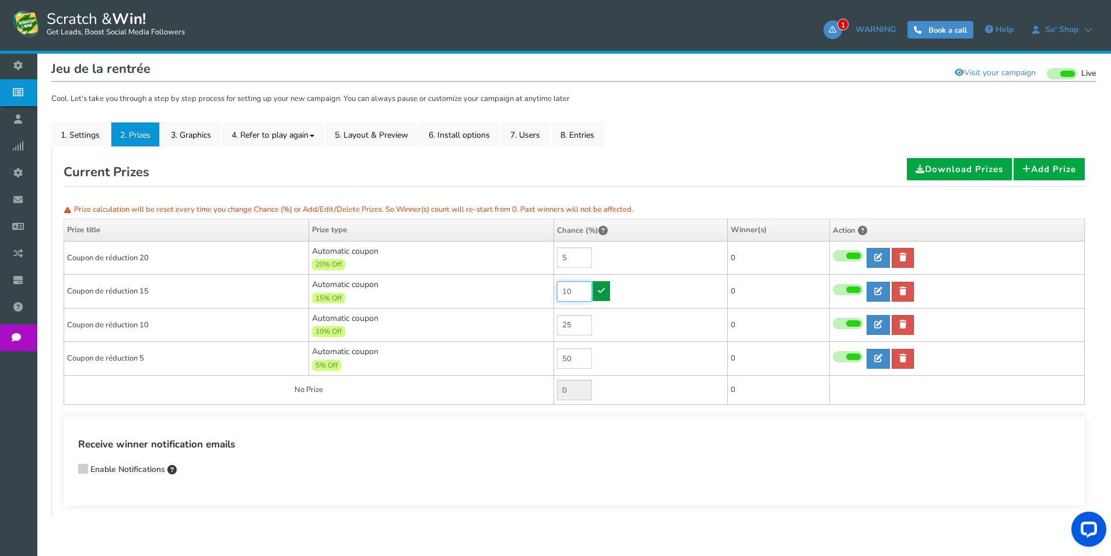
type input "10"
click at [600, 287] on icon at bounding box center [601, 290] width 7 height 8
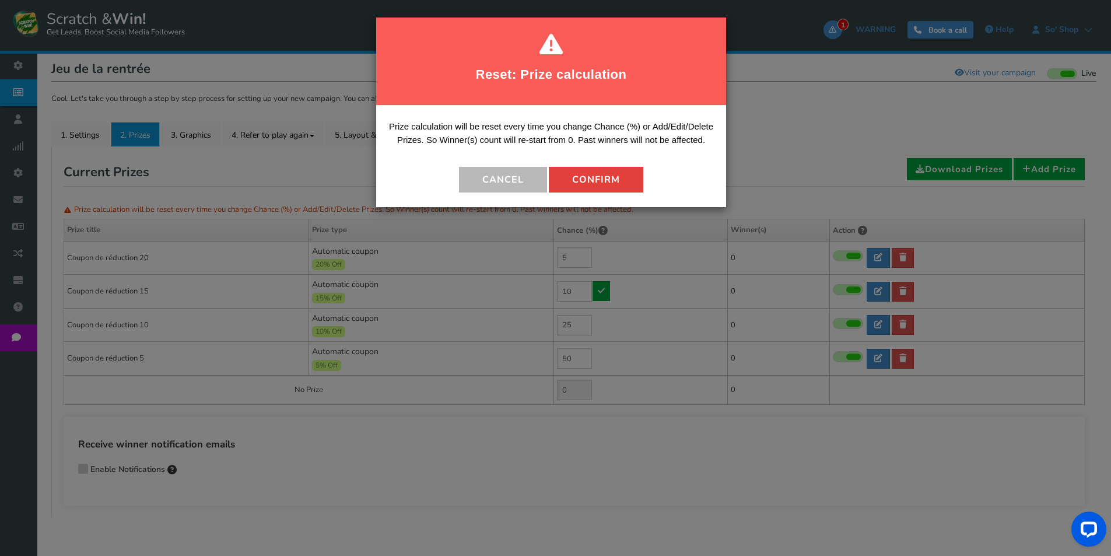
click at [605, 177] on button "Confirm" at bounding box center [596, 180] width 94 height 26
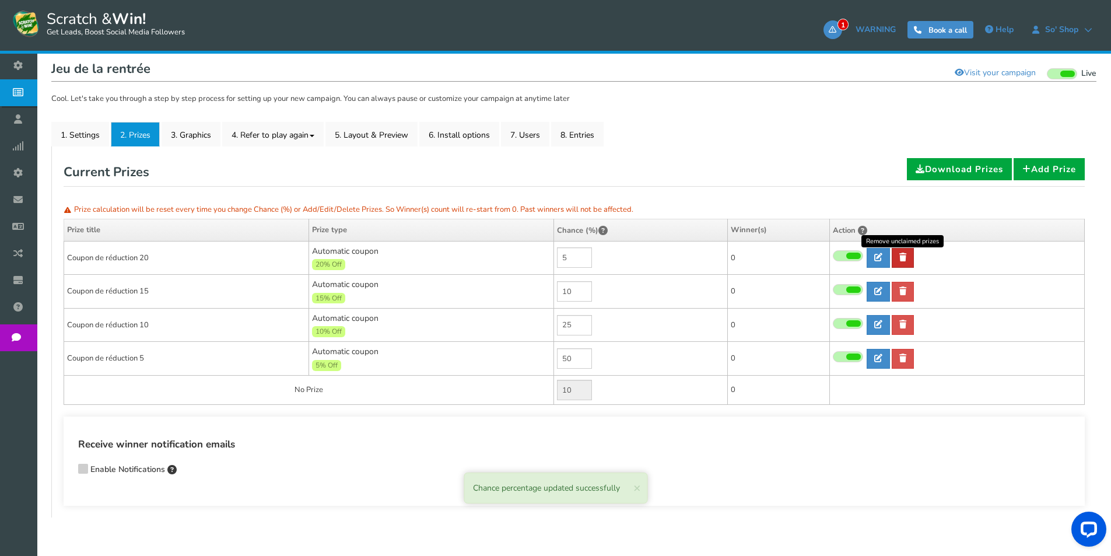
click at [908, 263] on link at bounding box center [903, 258] width 22 height 20
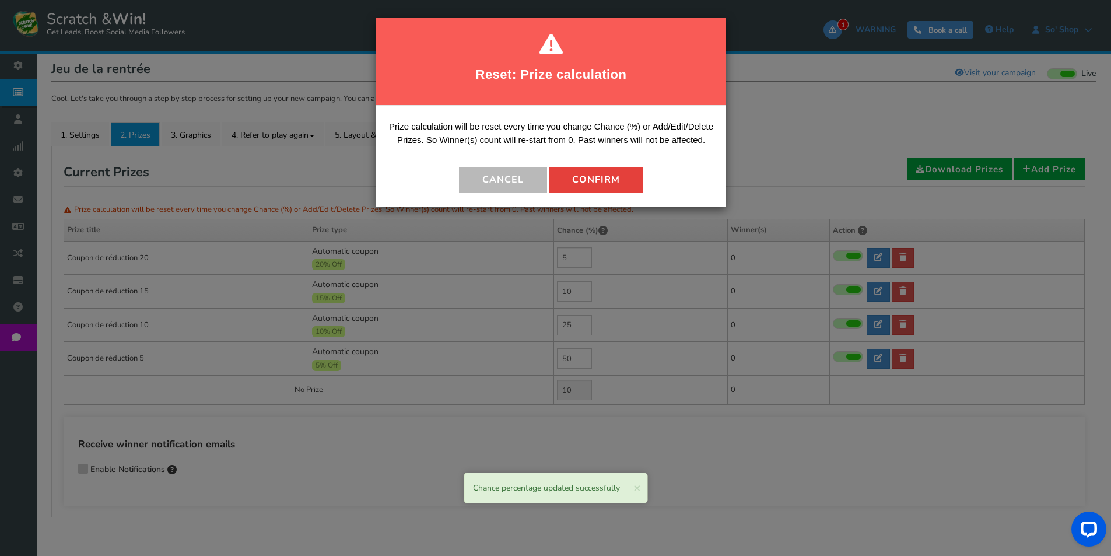
click at [600, 170] on button "Confirm" at bounding box center [596, 180] width 94 height 26
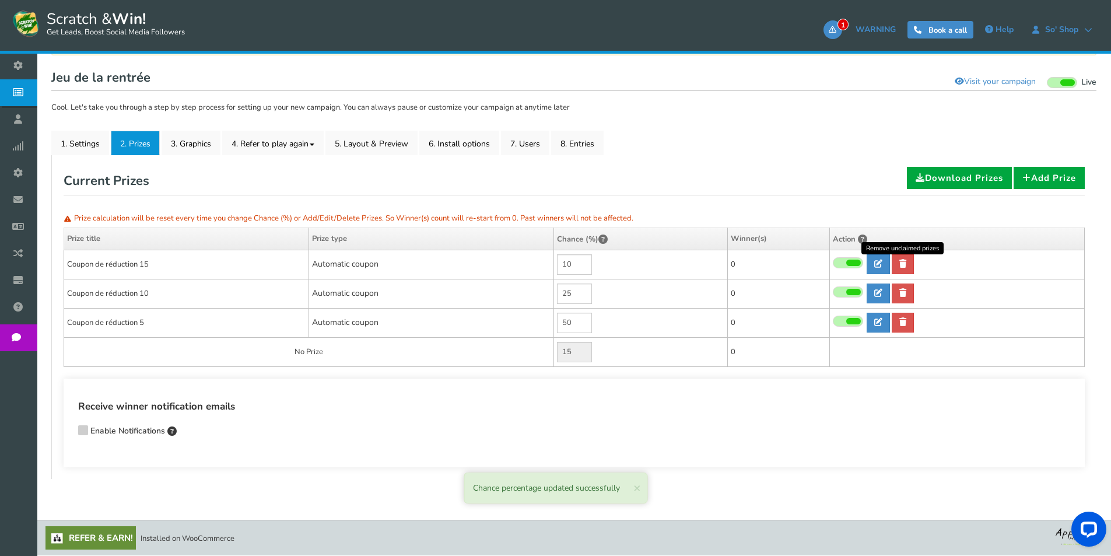
scroll to position [108, 0]
click at [908, 259] on link at bounding box center [903, 264] width 22 height 20
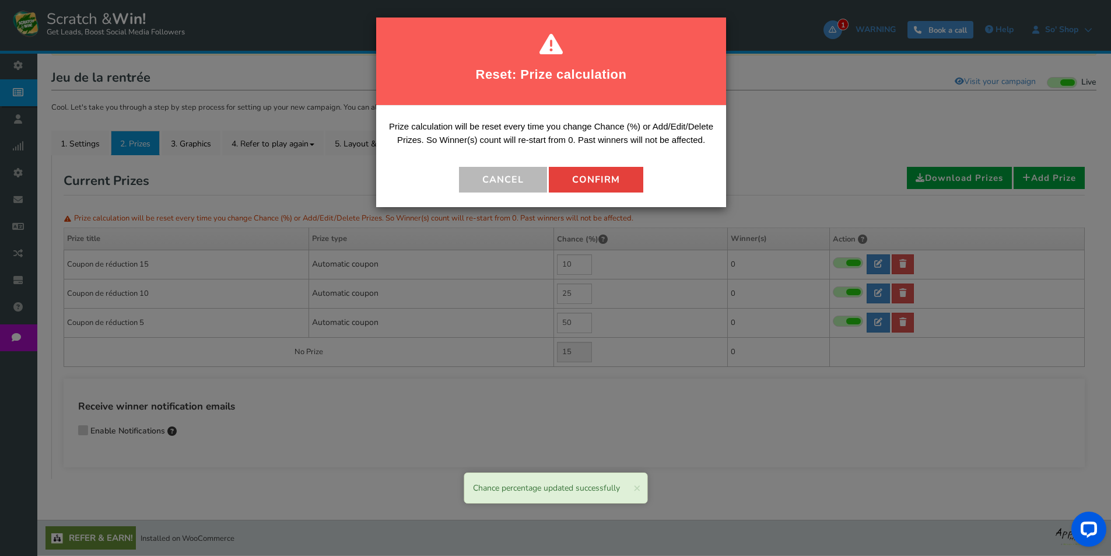
click at [607, 176] on button "Confirm" at bounding box center [596, 180] width 94 height 26
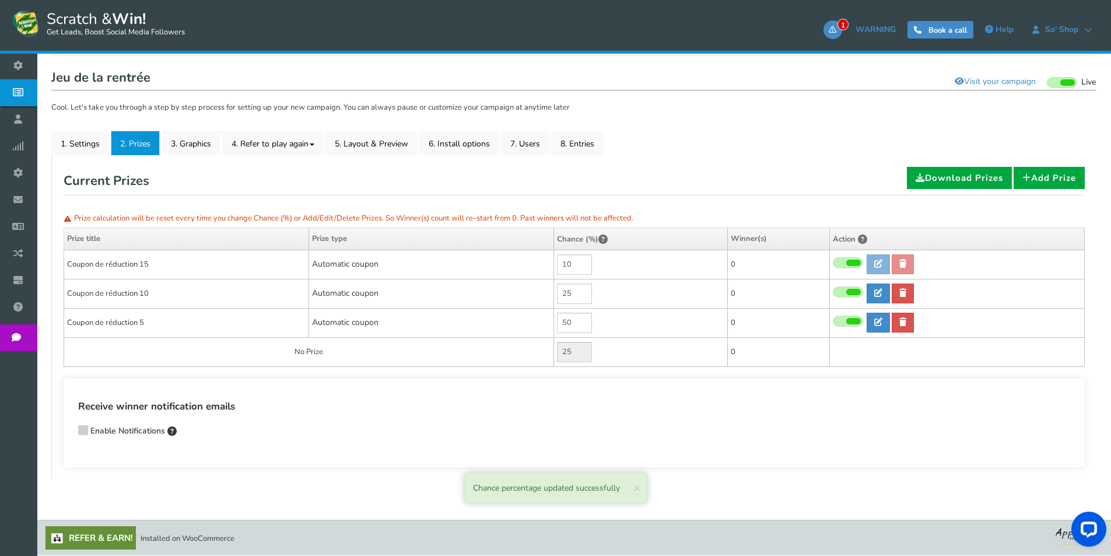
scroll to position [79, 0]
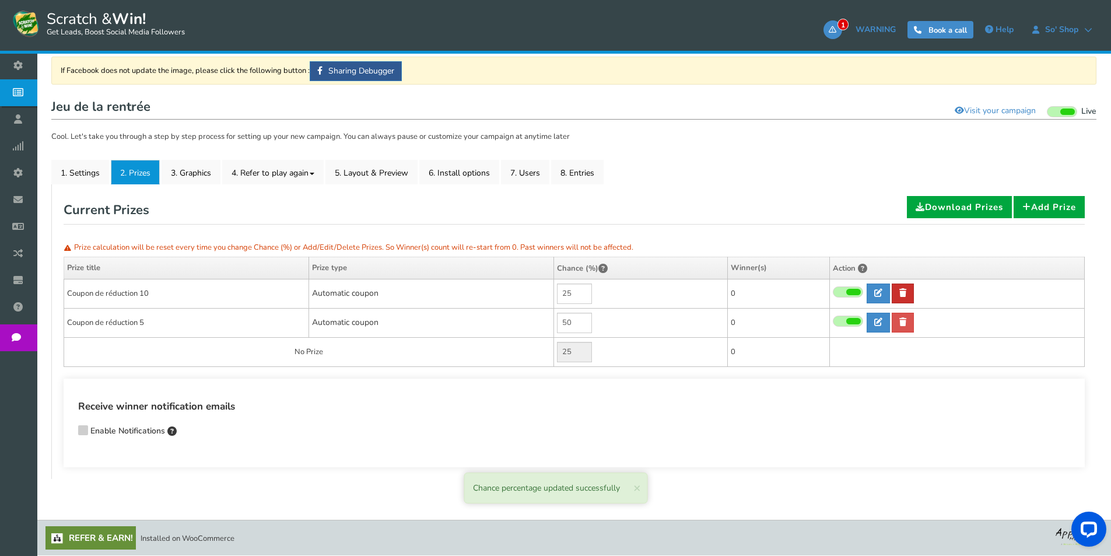
click at [903, 290] on icon at bounding box center [902, 293] width 7 height 8
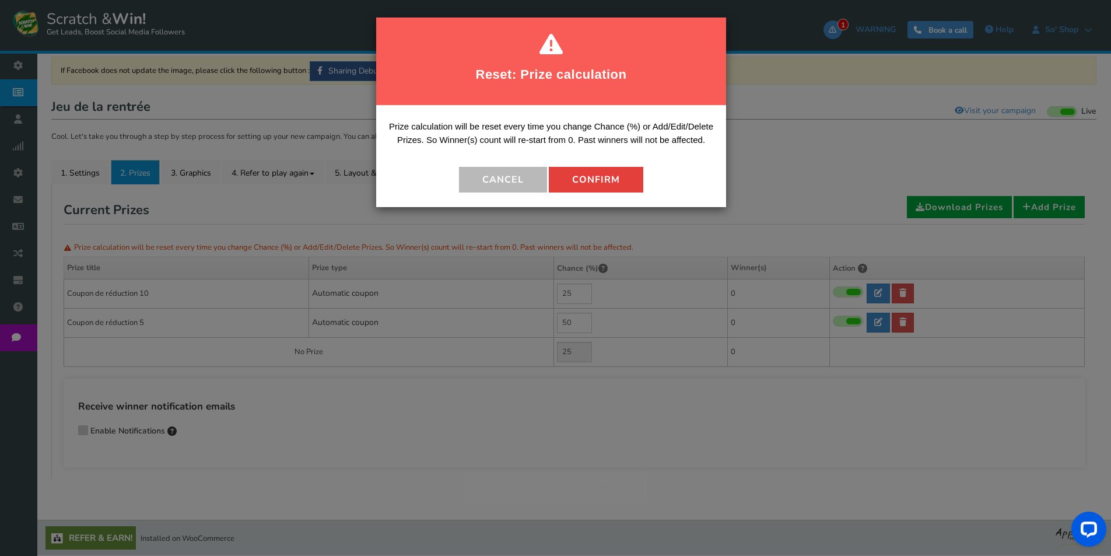
click at [626, 177] on button "Confirm" at bounding box center [596, 180] width 94 height 26
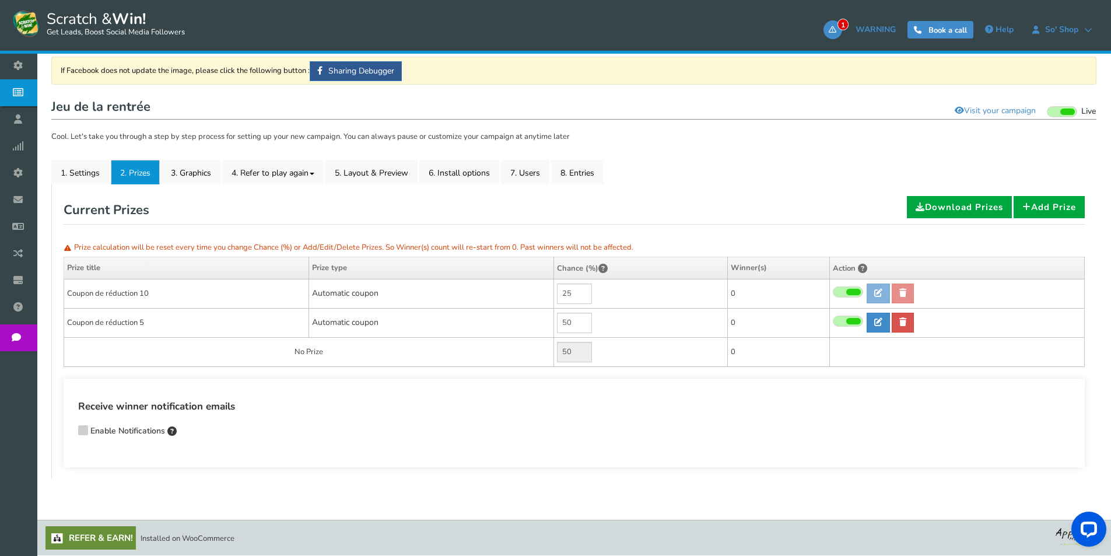
scroll to position [50, 0]
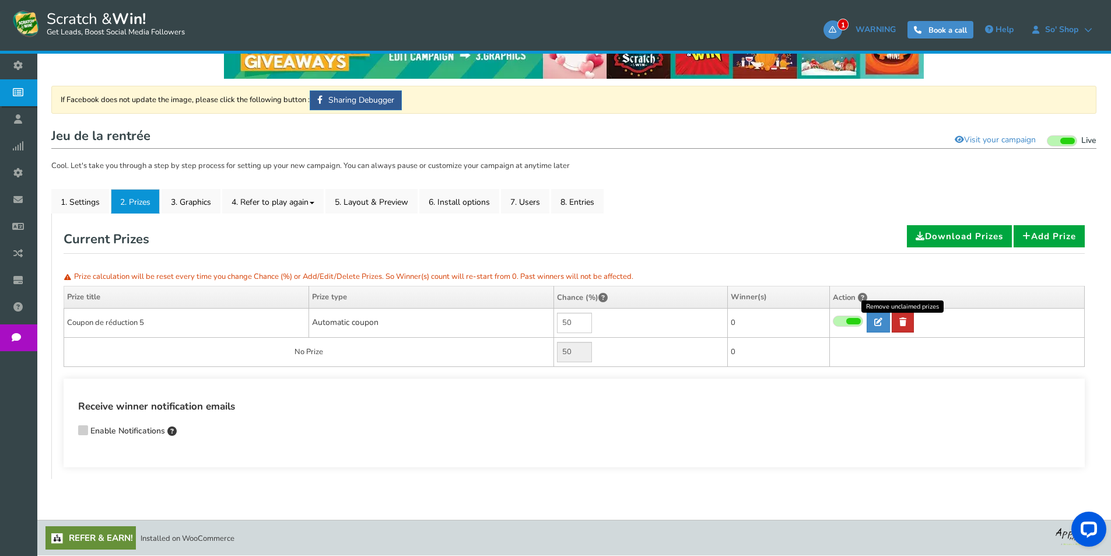
click at [903, 318] on icon at bounding box center [902, 322] width 7 height 8
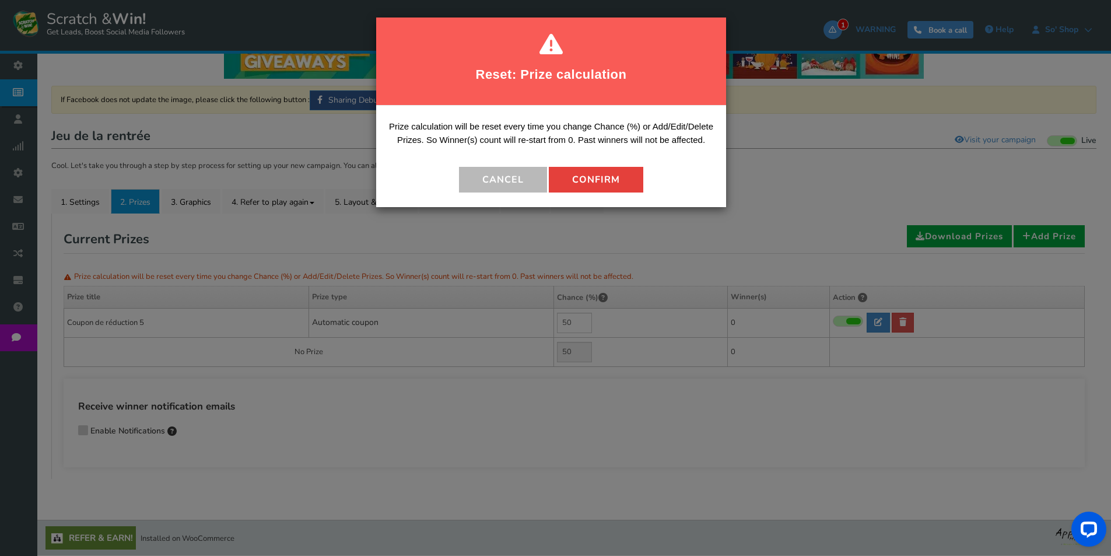
click at [602, 178] on button "Confirm" at bounding box center [596, 180] width 94 height 26
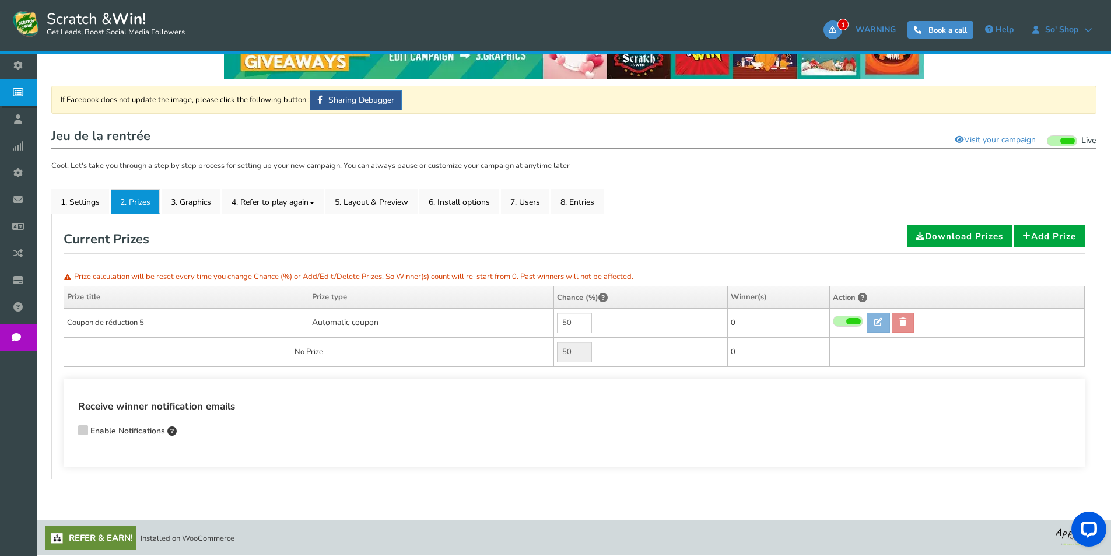
scroll to position [21, 0]
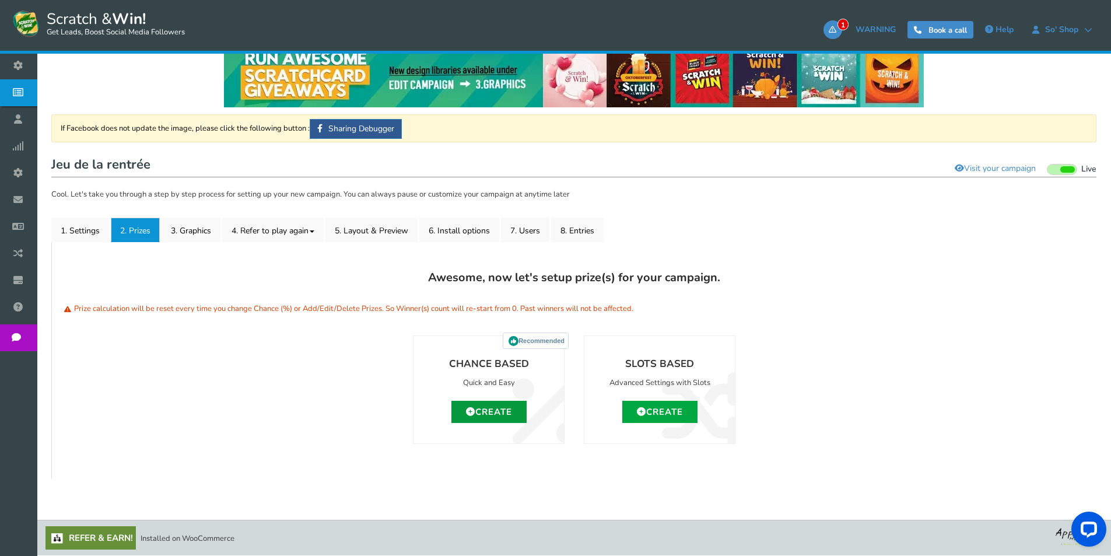
click at [485, 411] on link "Create" at bounding box center [488, 412] width 75 height 22
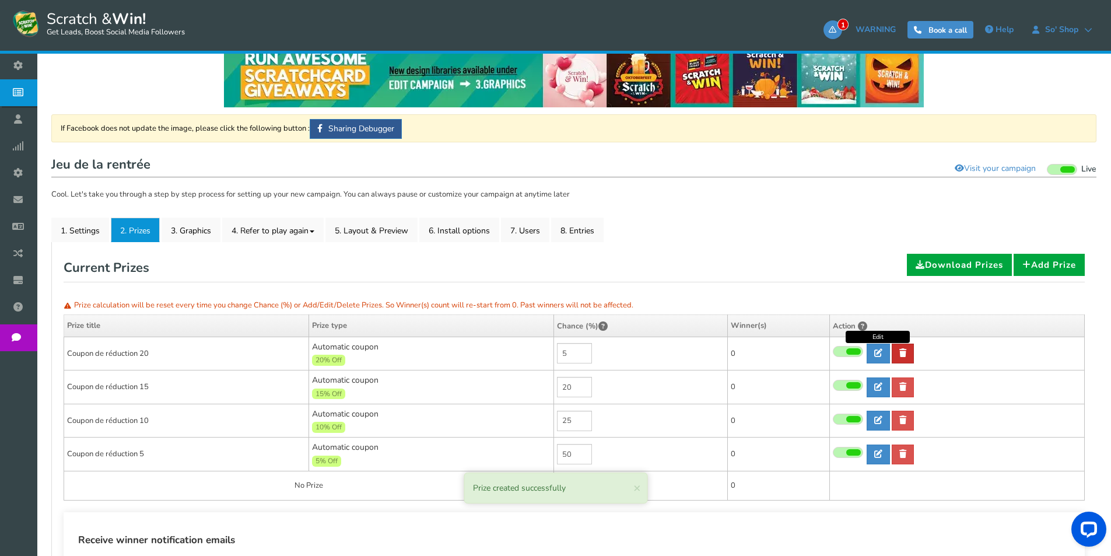
click at [900, 353] on icon at bounding box center [902, 353] width 7 height 8
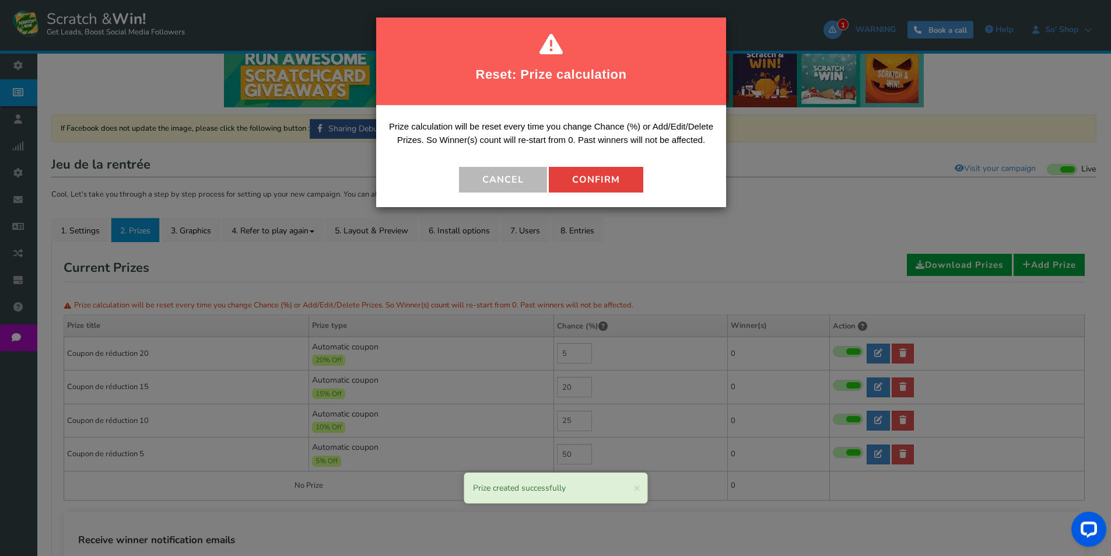
click at [614, 186] on button "Confirm" at bounding box center [596, 180] width 94 height 26
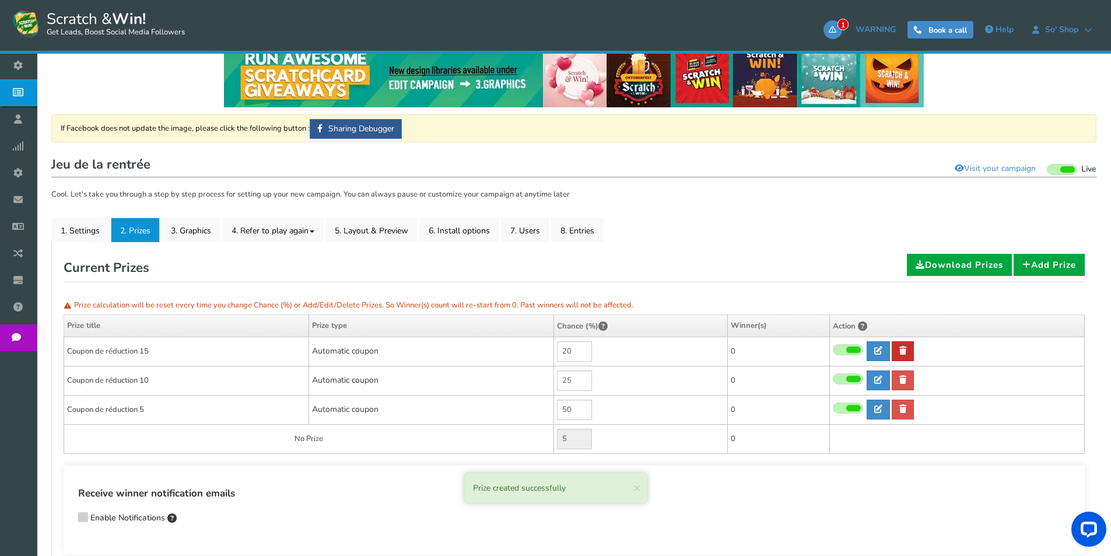
click at [904, 360] on link at bounding box center [903, 351] width 22 height 20
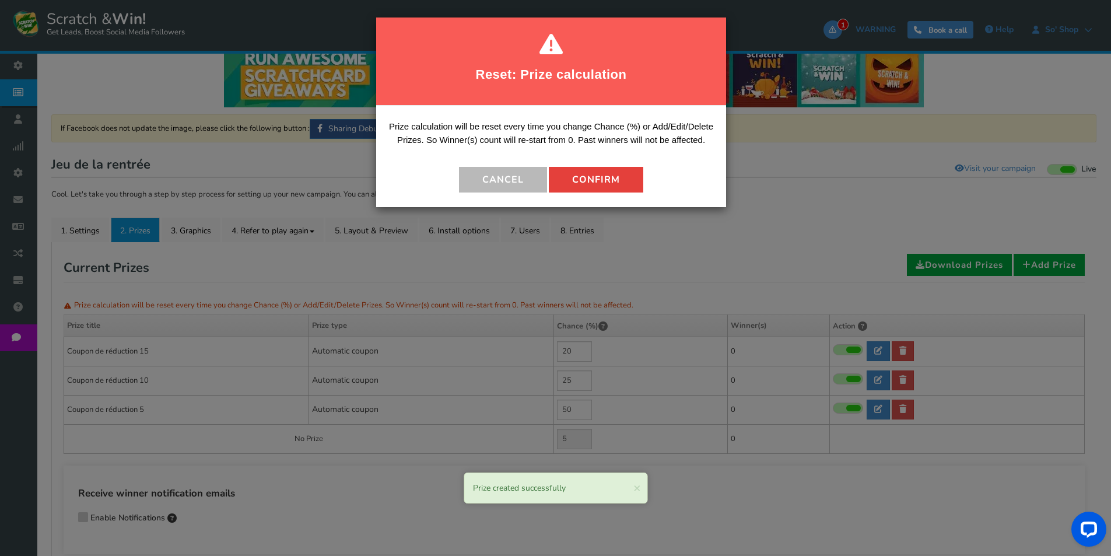
click at [563, 191] on button "Confirm" at bounding box center [596, 180] width 94 height 26
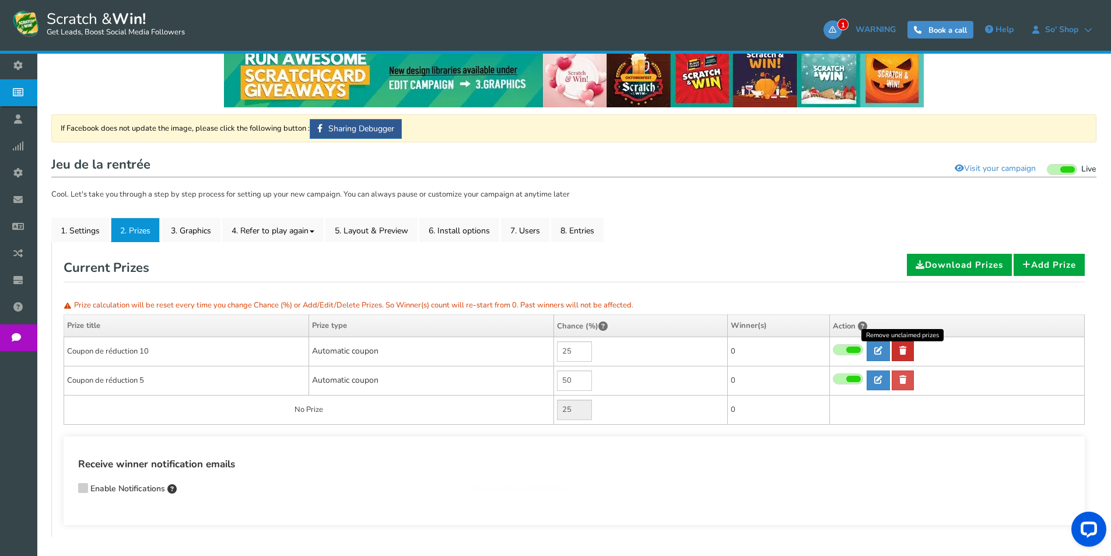
click at [905, 354] on icon at bounding box center [902, 350] width 7 height 8
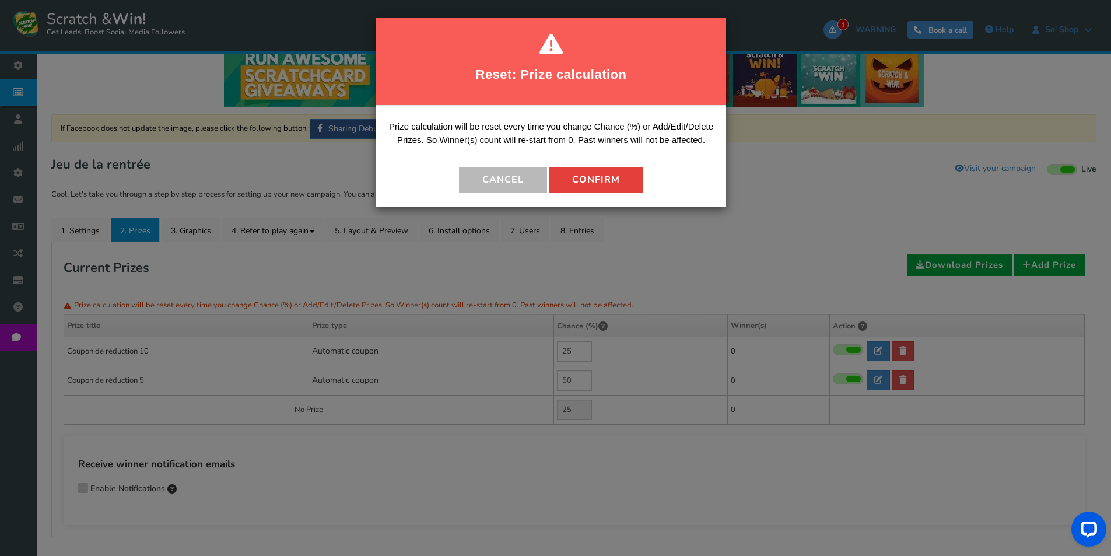
click at [589, 179] on button "Confirm" at bounding box center [596, 180] width 94 height 26
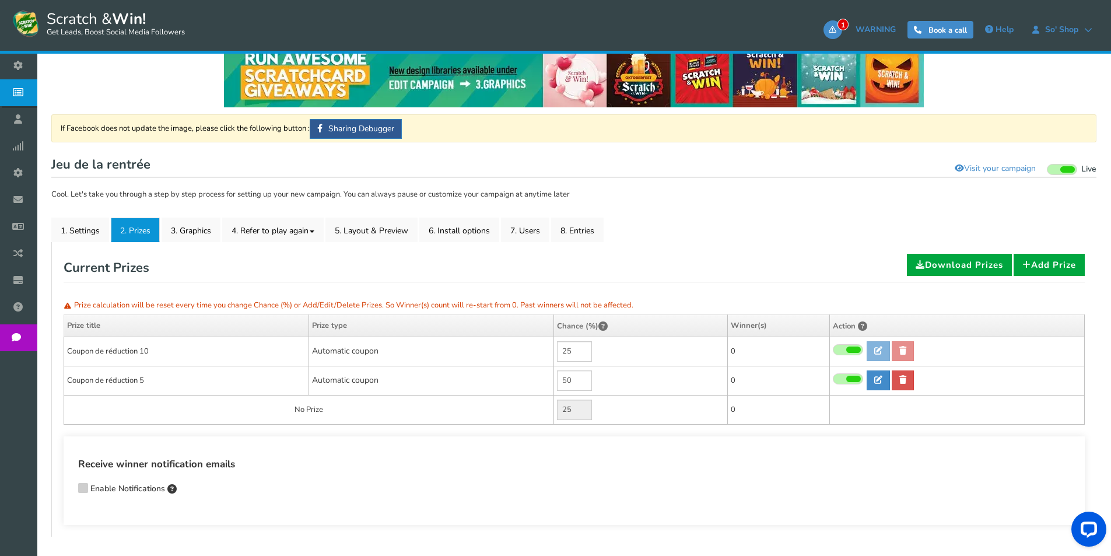
type input "50"
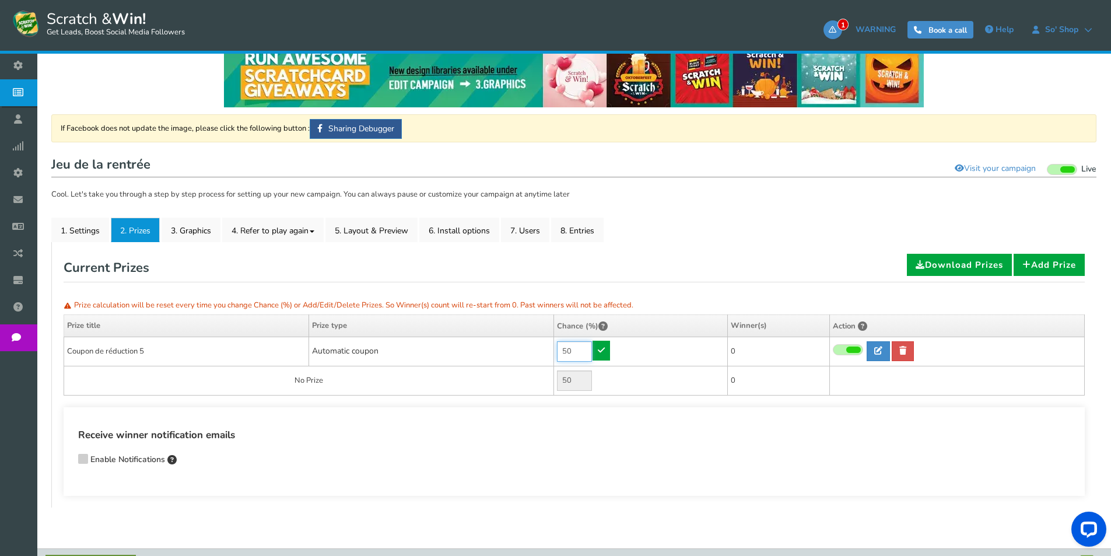
click at [580, 344] on input "50" at bounding box center [574, 351] width 35 height 20
type input "55"
click at [600, 347] on icon at bounding box center [601, 350] width 7 height 8
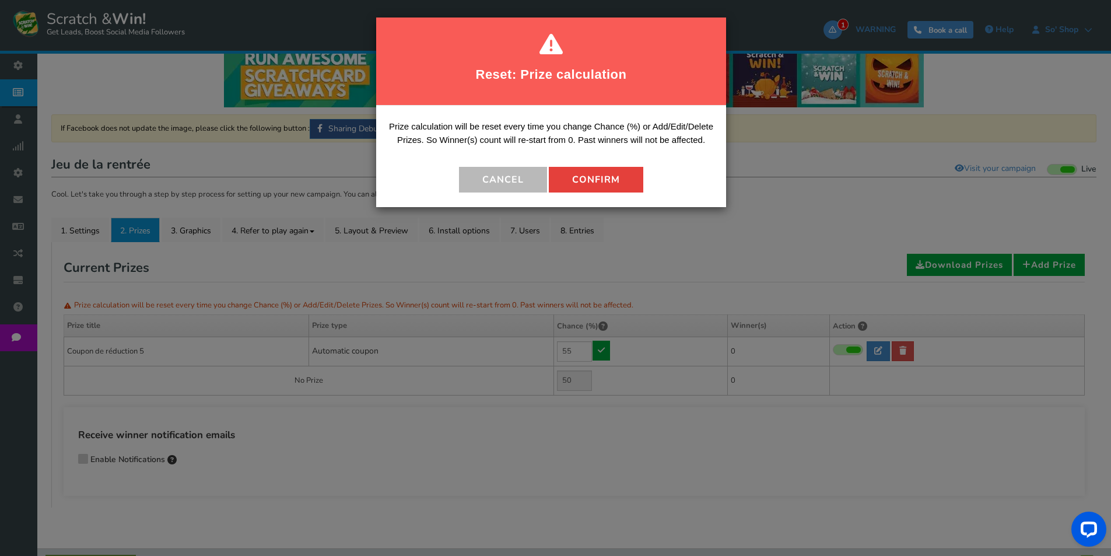
click at [618, 186] on button "Confirm" at bounding box center [596, 180] width 94 height 26
type input "45"
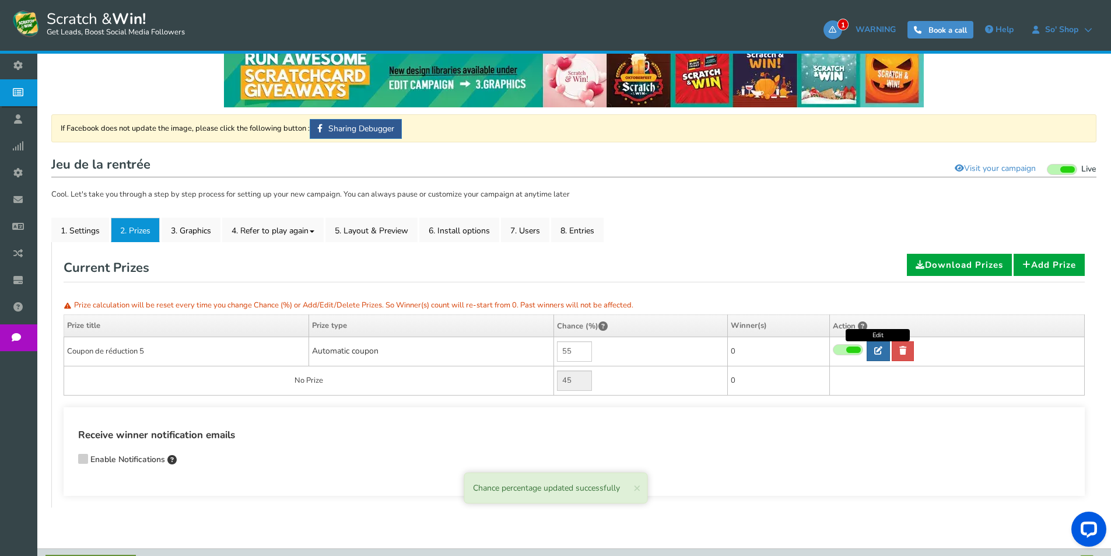
click at [878, 352] on icon at bounding box center [878, 350] width 8 height 8
type input "Coupon de réduction 5"
type input "5"
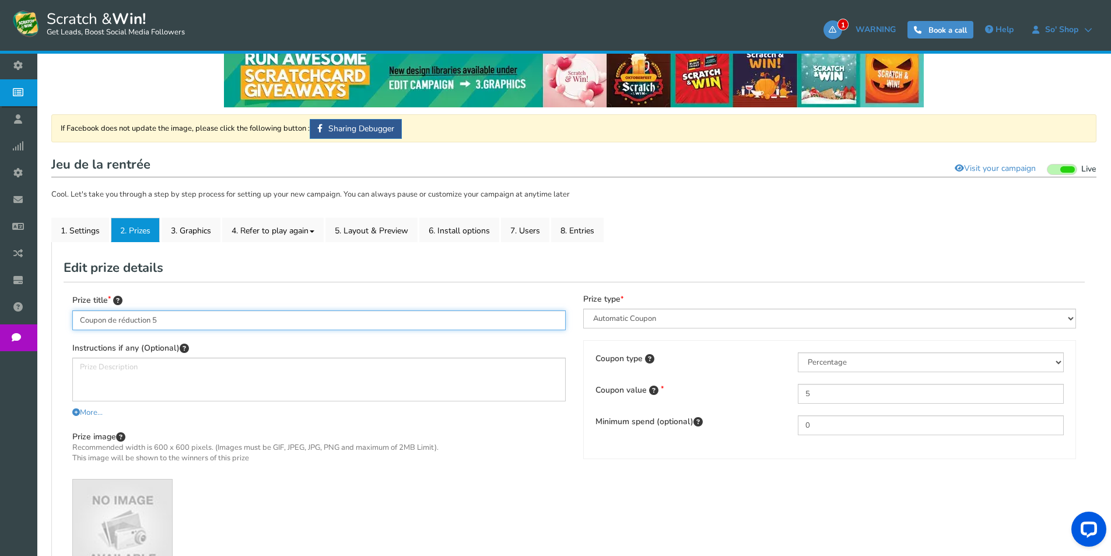
click at [285, 315] on input "Coupon de réduction 5" at bounding box center [318, 320] width 493 height 20
click at [285, 314] on input "Coupon de réduction 5" at bounding box center [318, 320] width 493 height 20
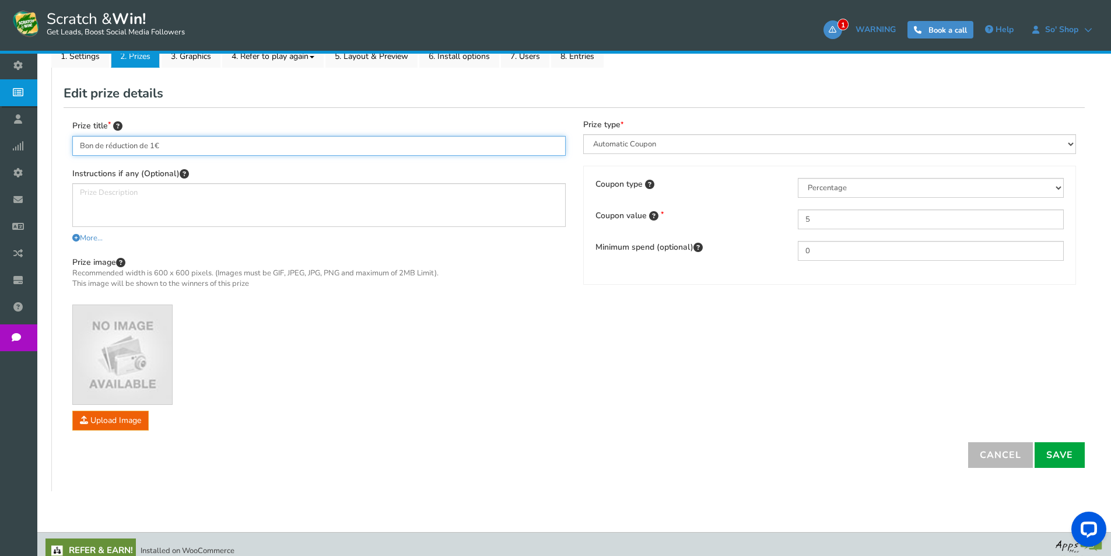
scroll to position [196, 0]
type input "Bon de réduction de 1€"
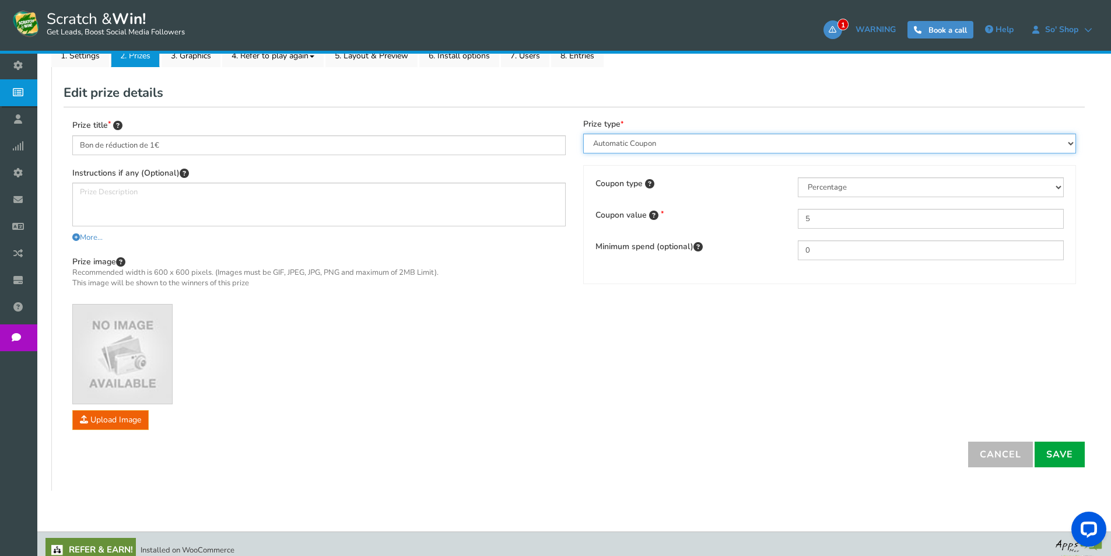
click at [772, 148] on select "Perks and Experiences Automatic Coupon Common Coupon Unique Coupon" at bounding box center [829, 144] width 493 height 20
click at [583, 134] on select "Perks and Experiences Automatic Coupon Common Coupon Unique Coupon" at bounding box center [829, 144] width 493 height 20
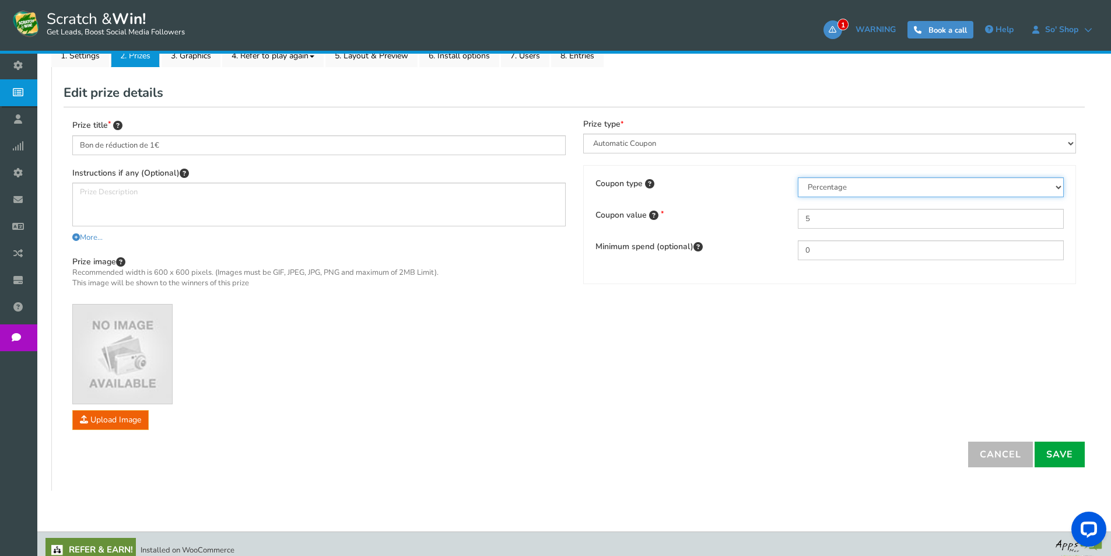
click at [821, 188] on select "Percentage Fixed amount Free shipping" at bounding box center [931, 187] width 266 height 20
select select "2"
click at [798, 177] on select "Percentage Fixed amount Free shipping" at bounding box center [931, 187] width 266 height 20
drag, startPoint x: 835, startPoint y: 218, endPoint x: 748, endPoint y: 212, distance: 86.5
click at [754, 213] on div "Coupon value 5" at bounding box center [830, 219] width 486 height 20
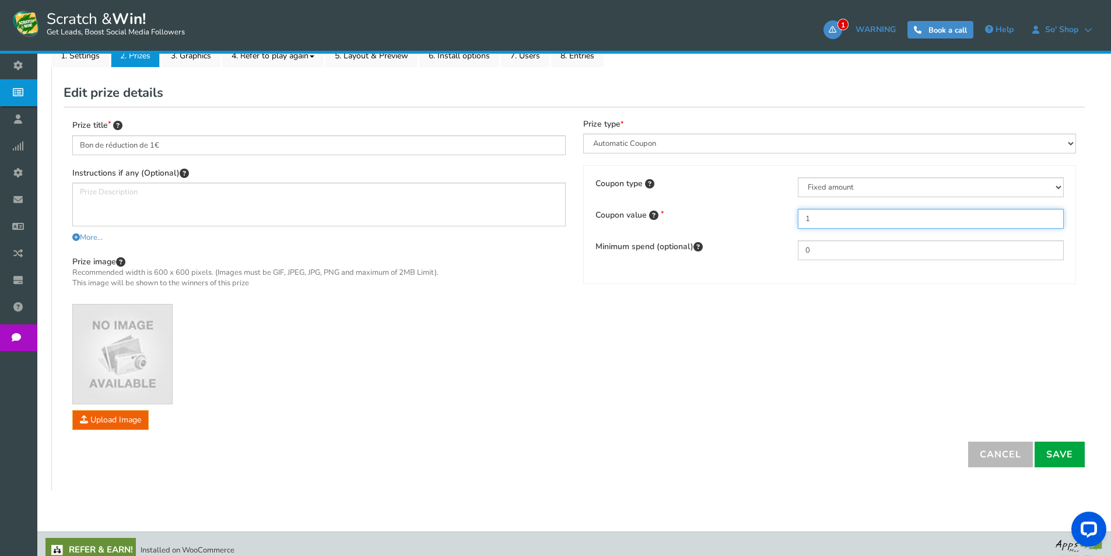
type input "1"
click at [755, 297] on div "Prize title Bon de réduction de 1€ Instructions if any (Optional) More... Less.…" at bounding box center [574, 274] width 1021 height 334
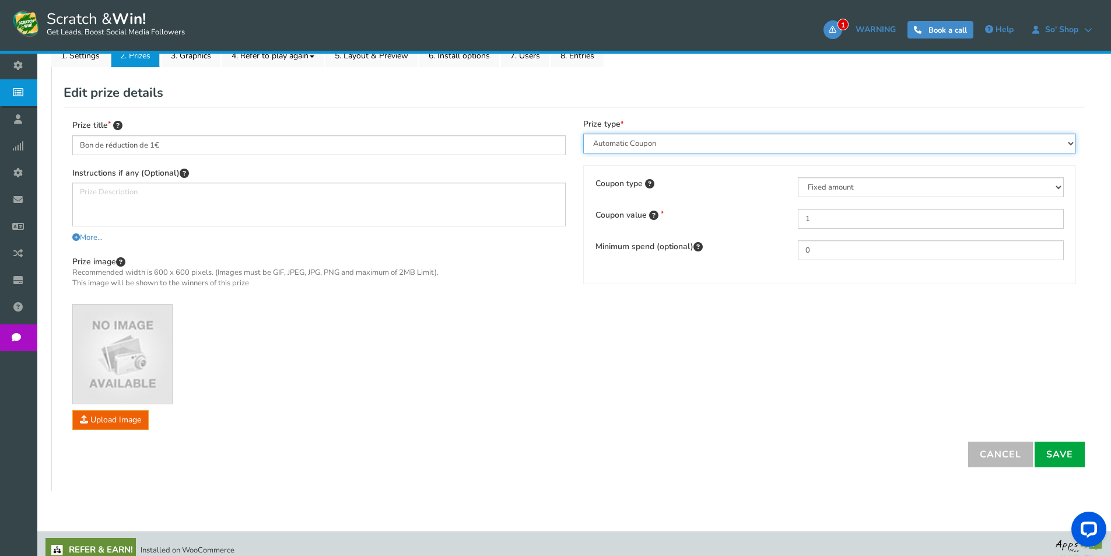
click at [693, 143] on select "Perks and Experiences Automatic Coupon Common Coupon Unique Coupon" at bounding box center [829, 144] width 493 height 20
click at [583, 134] on select "Perks and Experiences Automatic Coupon Common Coupon Unique Coupon" at bounding box center [829, 144] width 493 height 20
click at [684, 144] on select "Perks and Experiences Automatic Coupon Common Coupon Unique Coupon" at bounding box center [829, 144] width 493 height 20
select select "Runique"
click at [583, 134] on select "Perks and Experiences Automatic Coupon Common Coupon Unique Coupon" at bounding box center [829, 144] width 493 height 20
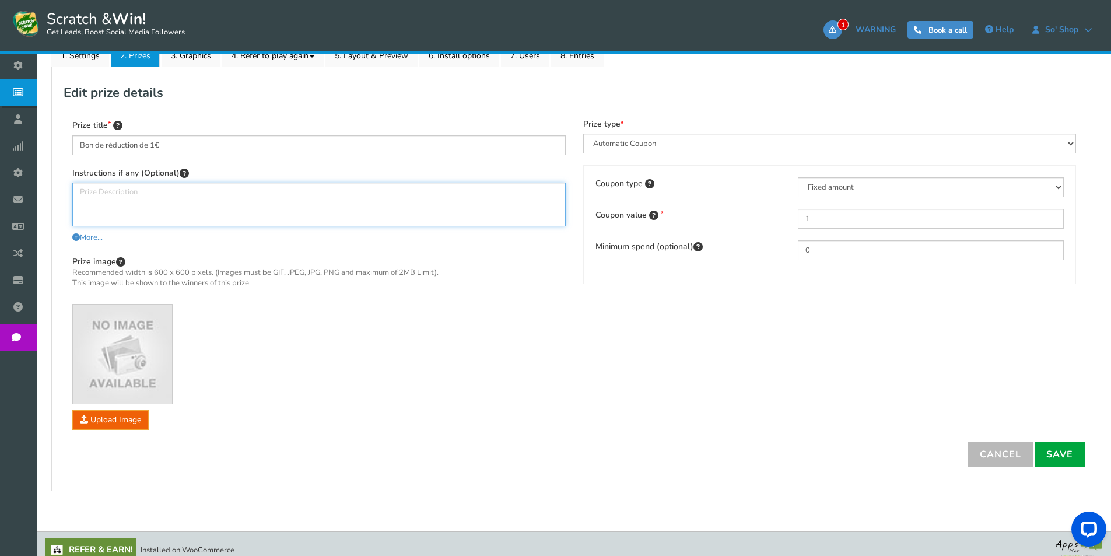
click at [167, 190] on textarea at bounding box center [318, 205] width 493 height 44
click at [214, 185] on textarea "Bon d'achat de 1€ à valoir sur votre prochain achat dans votre magasin. Sur pré…" at bounding box center [318, 205] width 493 height 44
type textarea "Bon d'achat de 1€ à valoir sur votre prochain achat dans votre magasin. Sur pré…"
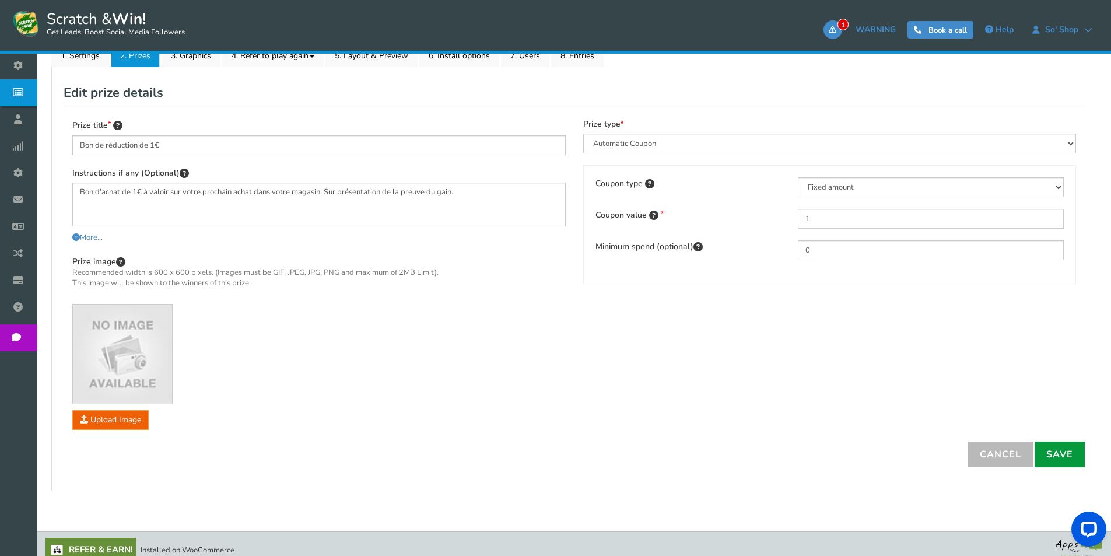
click at [1077, 457] on link "Save" at bounding box center [1060, 455] width 50 height 26
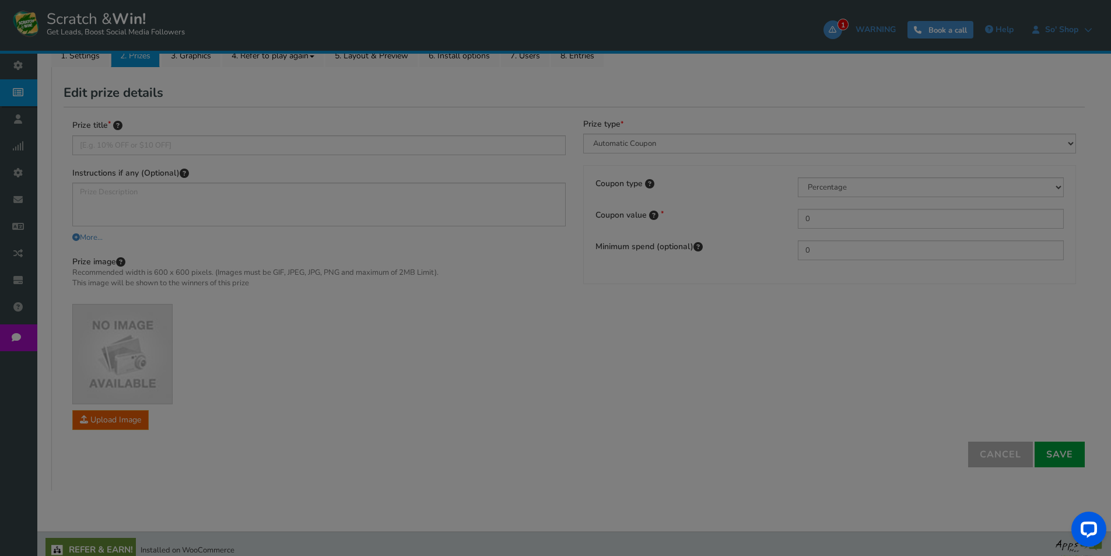
scroll to position [54, 0]
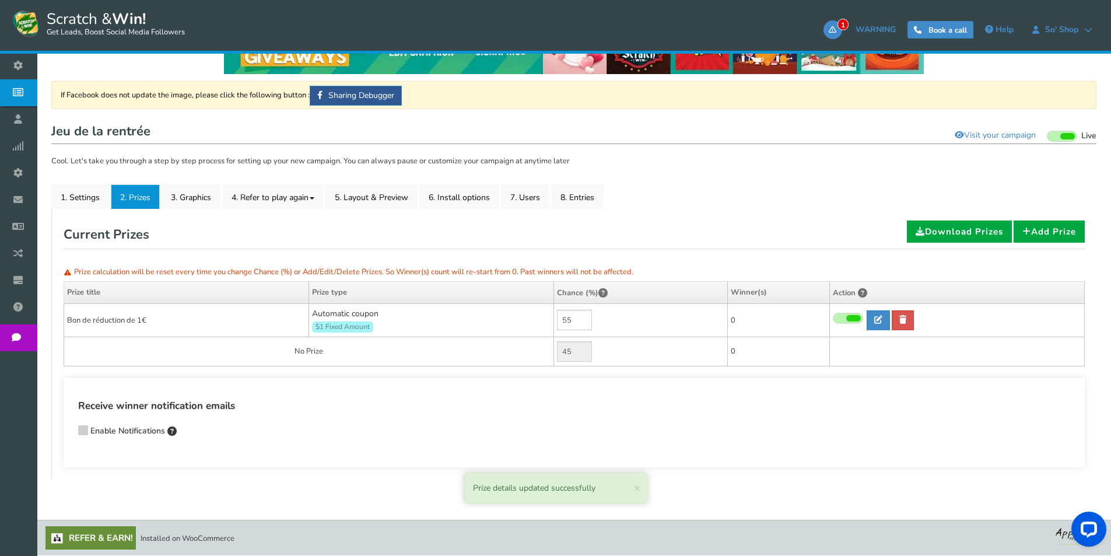
click at [81, 429] on icon at bounding box center [83, 429] width 8 height 9
click at [66, 429] on input "Enable Notifications" at bounding box center [66, 432] width 0 height 8
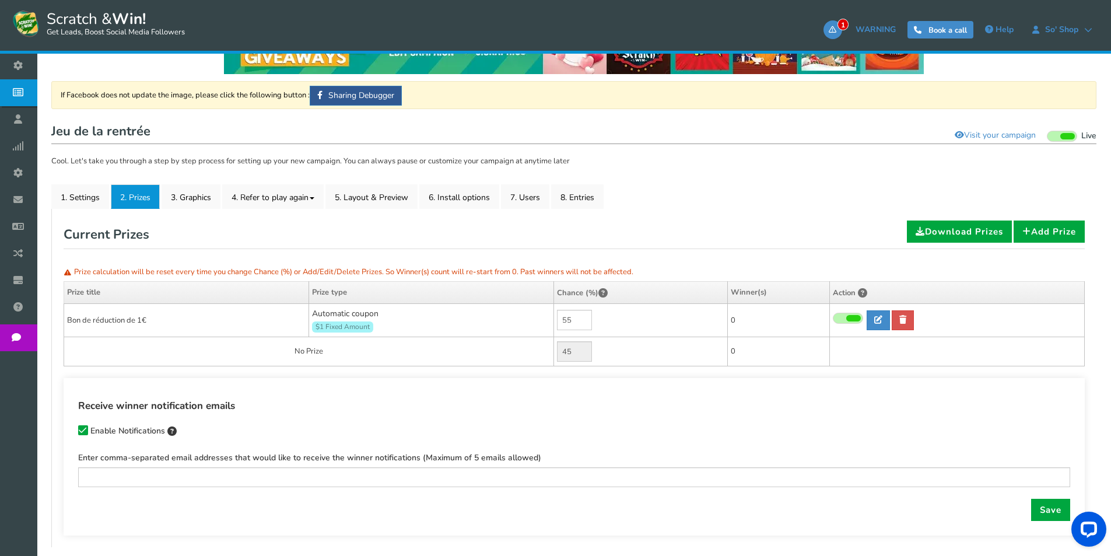
click at [88, 430] on label "Enable Notifications" at bounding box center [127, 432] width 99 height 12
click at [66, 430] on input "Enable Notifications" at bounding box center [66, 432] width 0 height 8
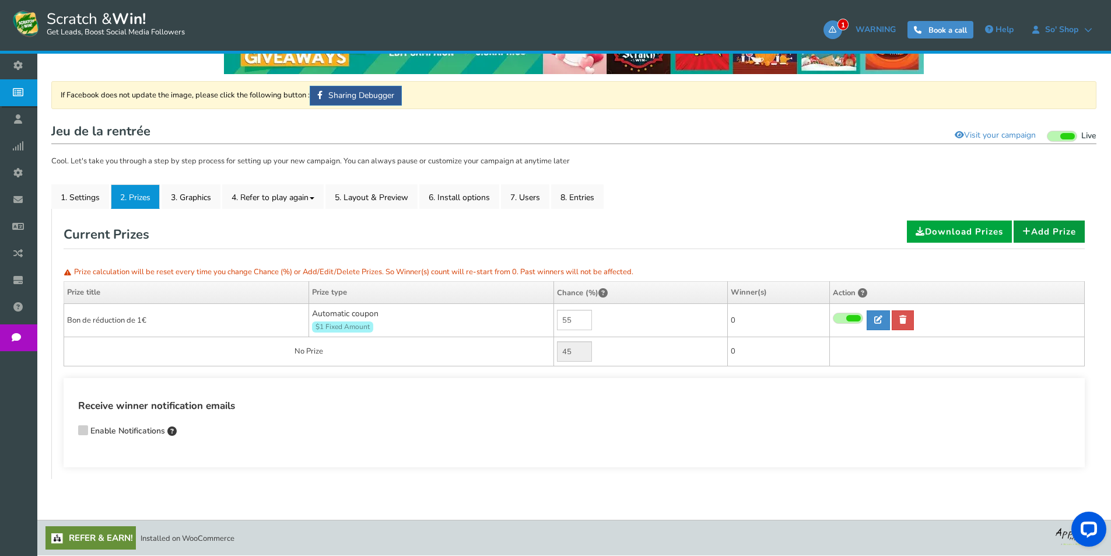
click at [1039, 227] on link "Add Prize" at bounding box center [1049, 231] width 71 height 22
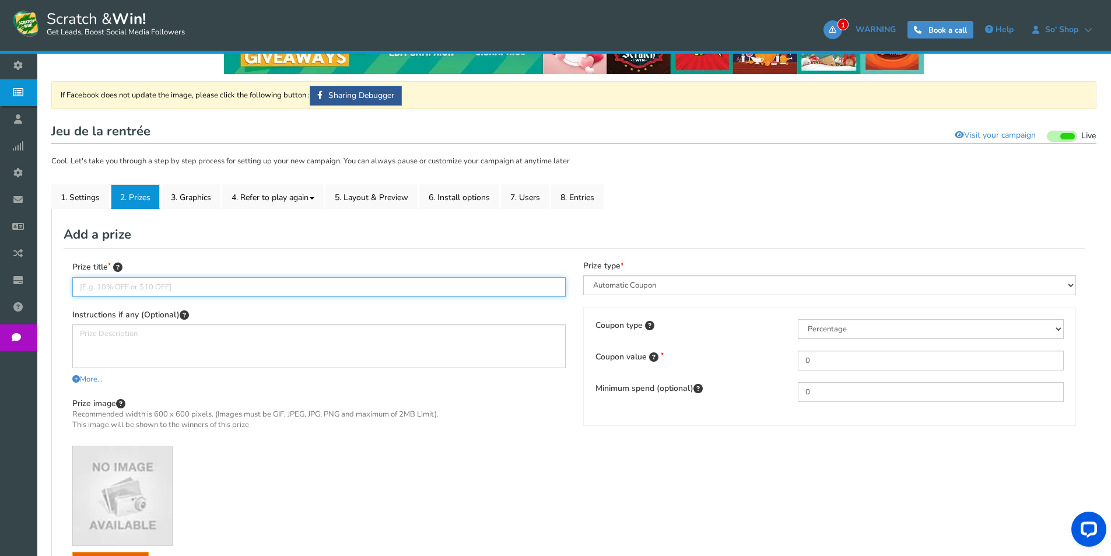
click at [211, 293] on input "text" at bounding box center [318, 287] width 493 height 20
type input "Bon de réduction de 2€"
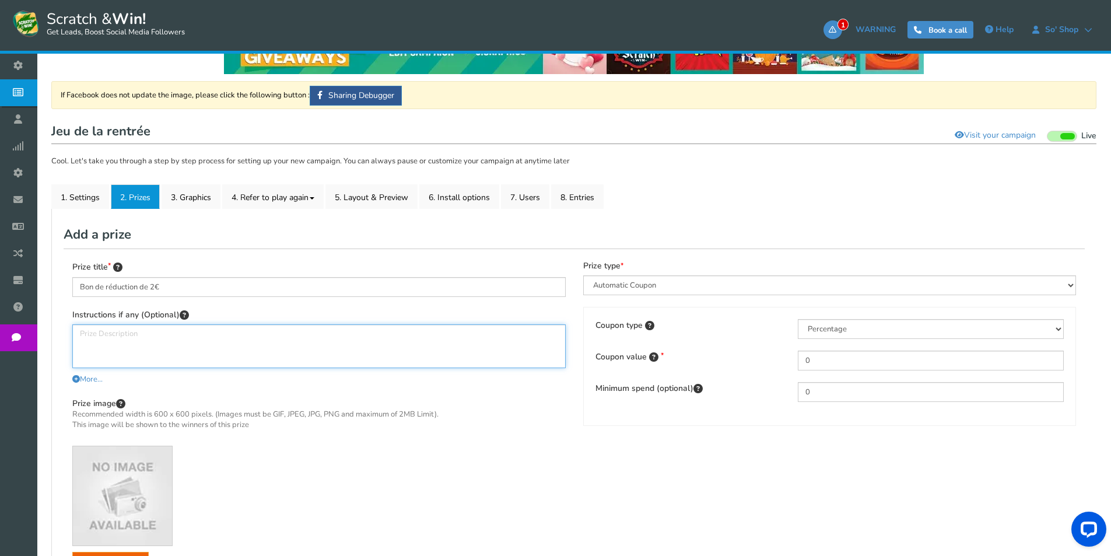
paste textarea "Bon d'achat de 1€ à valoir sur votre prochain achat dans votre magasin. Sur pré…"
click at [134, 334] on textarea "Bon d'achat de 1€ à valoir sur votre prochain achat dans votre magasin. Sur pré…" at bounding box center [318, 346] width 493 height 44
type textarea "Bon d'achat de 2€ à valoir sur votre prochain achat dans votre magasin. Sur pré…"
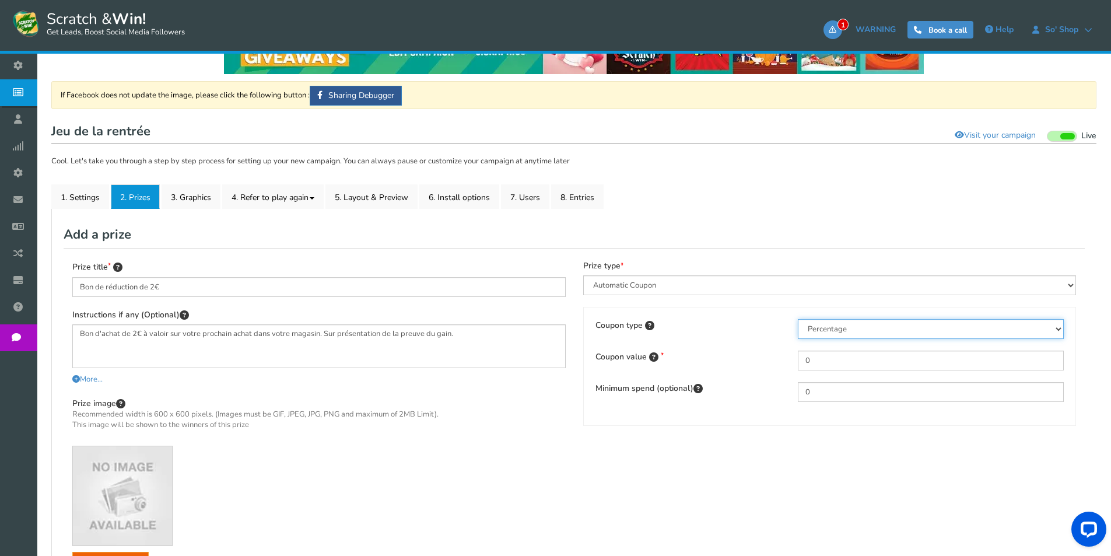
drag, startPoint x: 811, startPoint y: 329, endPoint x: 819, endPoint y: 338, distance: 12.8
click at [811, 329] on select "Percentage Fixed amount Free shipping" at bounding box center [931, 329] width 266 height 20
select select "2"
click at [798, 319] on select "Percentage Fixed amount Free shipping" at bounding box center [931, 329] width 266 height 20
click at [724, 348] on div "Coupon type Percentage Fixed amount Free shipping Coupon value 0 Minimum spend …" at bounding box center [829, 366] width 493 height 119
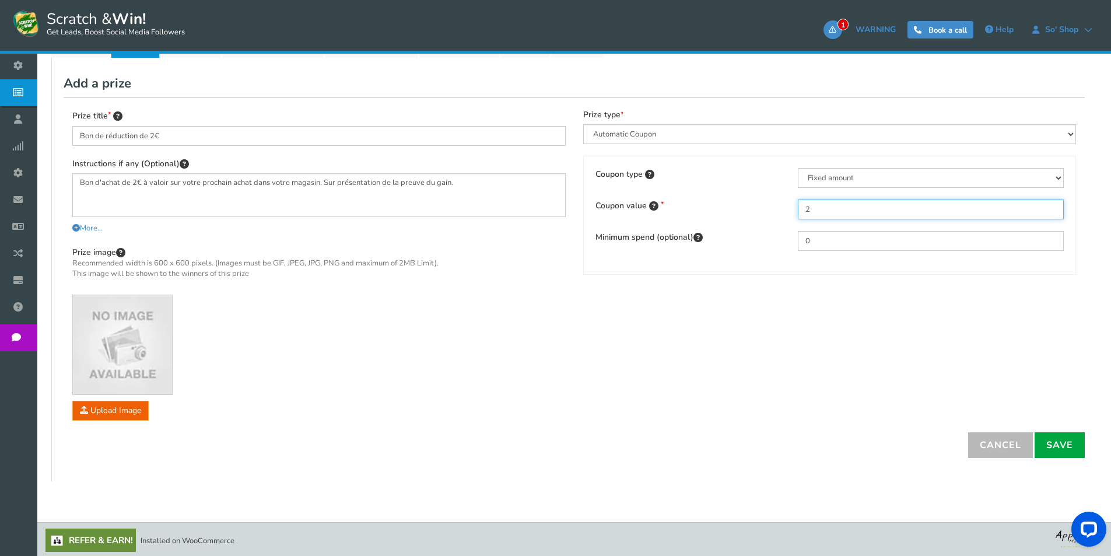
scroll to position [208, 0]
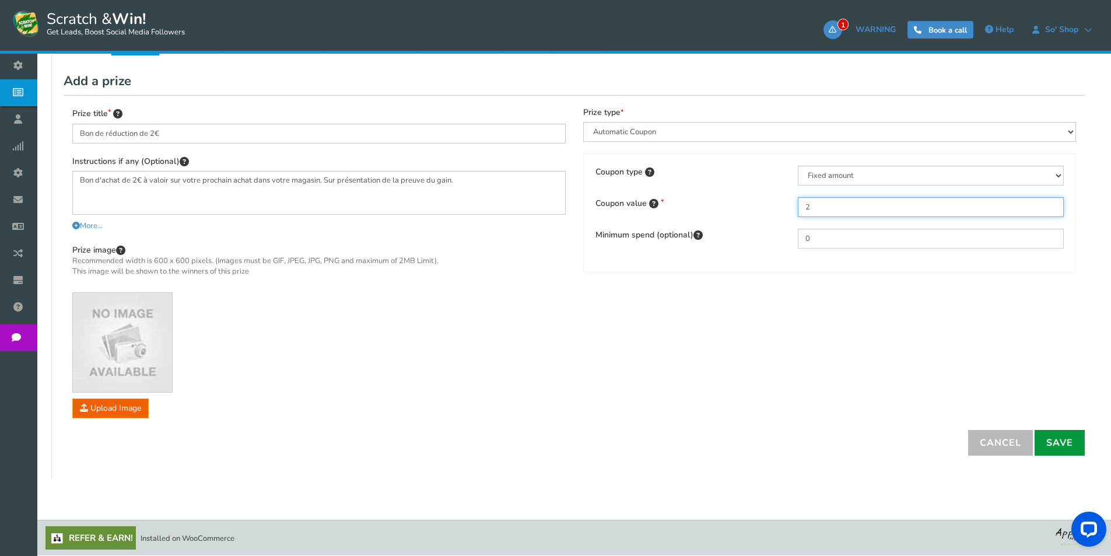
type input "2"
click at [1049, 443] on link "Save" at bounding box center [1060, 443] width 50 height 26
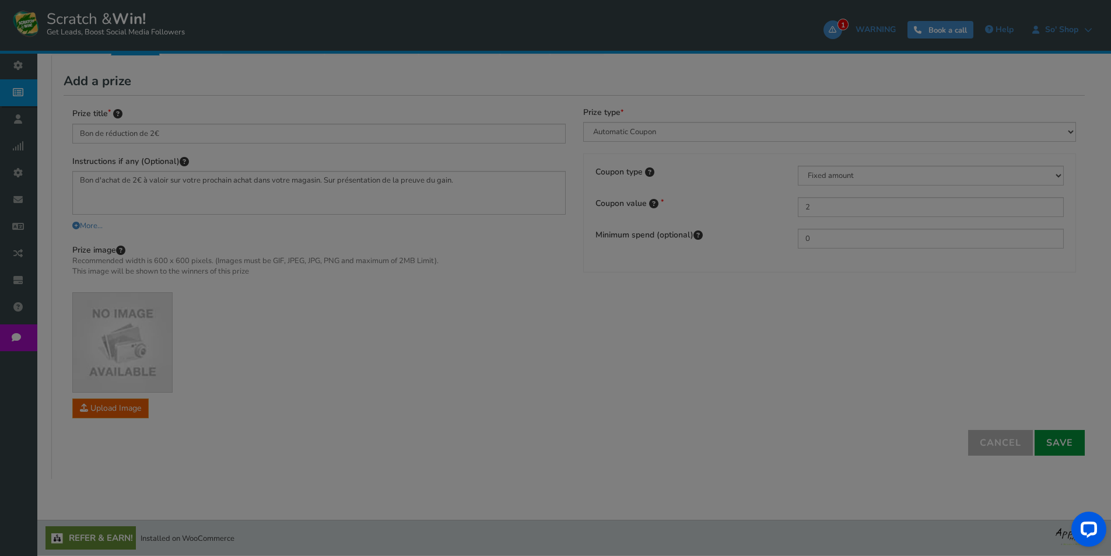
select select "1"
type input "0"
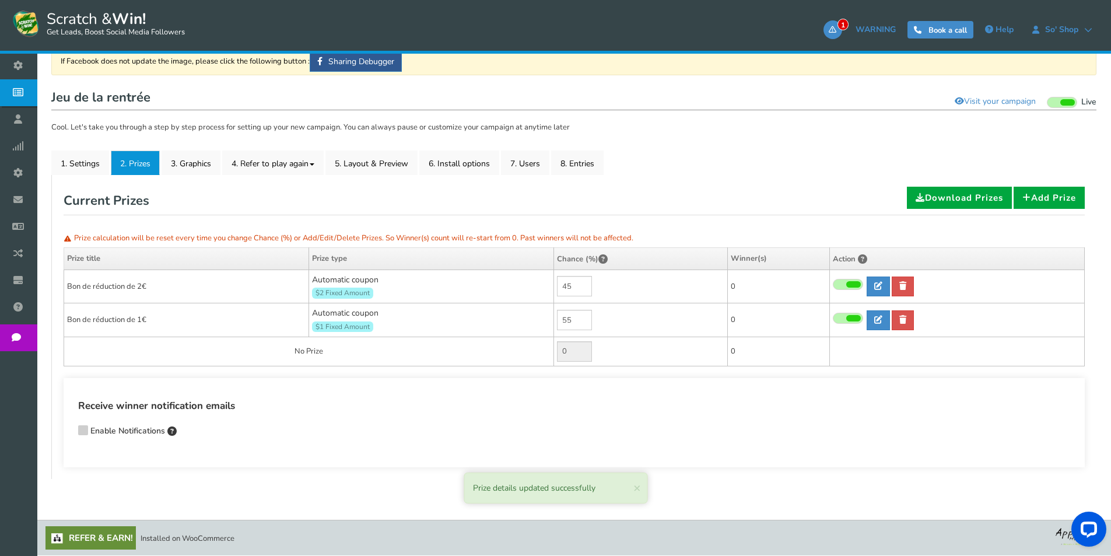
scroll to position [88, 0]
click at [1045, 199] on link "Add Prize" at bounding box center [1049, 198] width 71 height 22
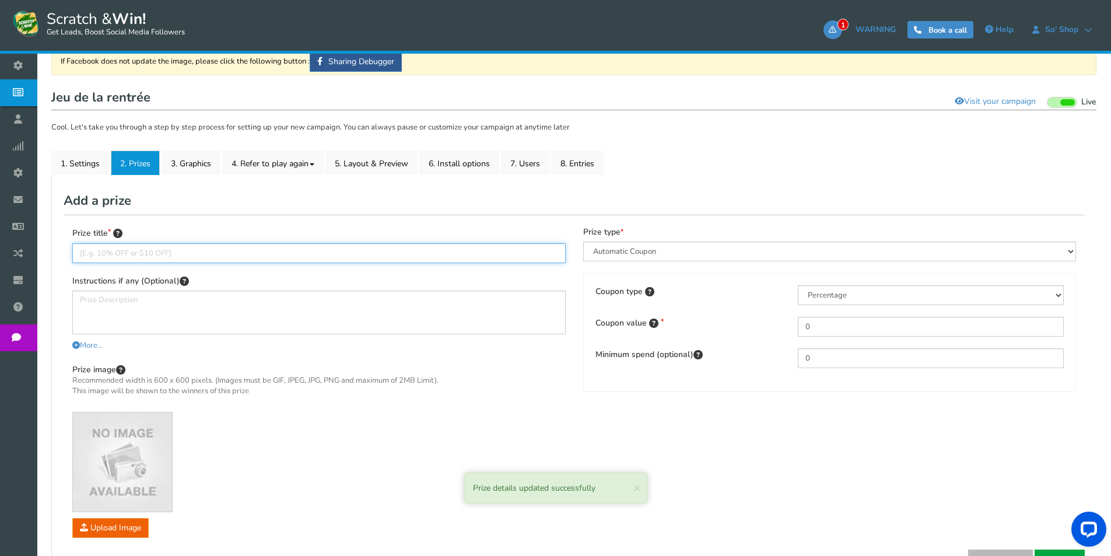
click at [299, 250] on input "text" at bounding box center [318, 253] width 493 height 20
paste input "Bon d'achat de 1€ à valoir sur votre prochain achat dans votre magasin. Sur pré…"
click at [134, 252] on input "Bon d'achat de 1€ à valoir sur votre prochain achat dans votre magasin. Sur pré…" at bounding box center [318, 253] width 493 height 20
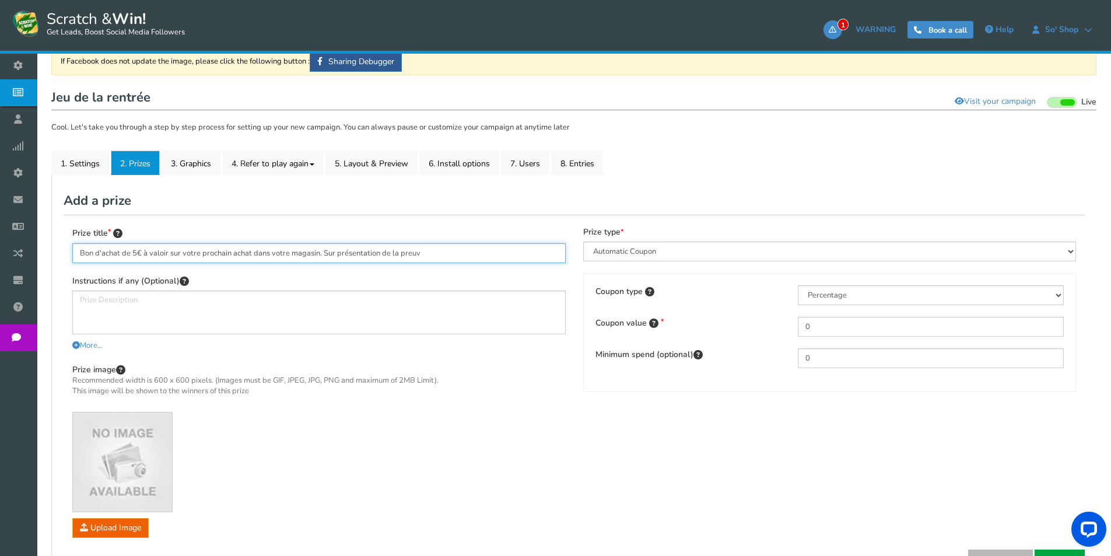
type input "Bon d'achat de 5€ à valoir sur votre prochain achat dans votre magasin. Sur pré…"
click at [173, 305] on textarea at bounding box center [318, 312] width 493 height 44
paste textarea "Bon d'achat de 1€ à valoir sur votre prochain achat dans votre magasin. Sur pré…"
click at [134, 299] on textarea "Bon d'achat de 1€ à valoir sur votre prochain achat dans votre magasin. Sur pré…" at bounding box center [318, 312] width 493 height 44
type textarea "Bon d'achat de 5€ à valoir sur votre prochain achat dans votre magasin. Sur pré…"
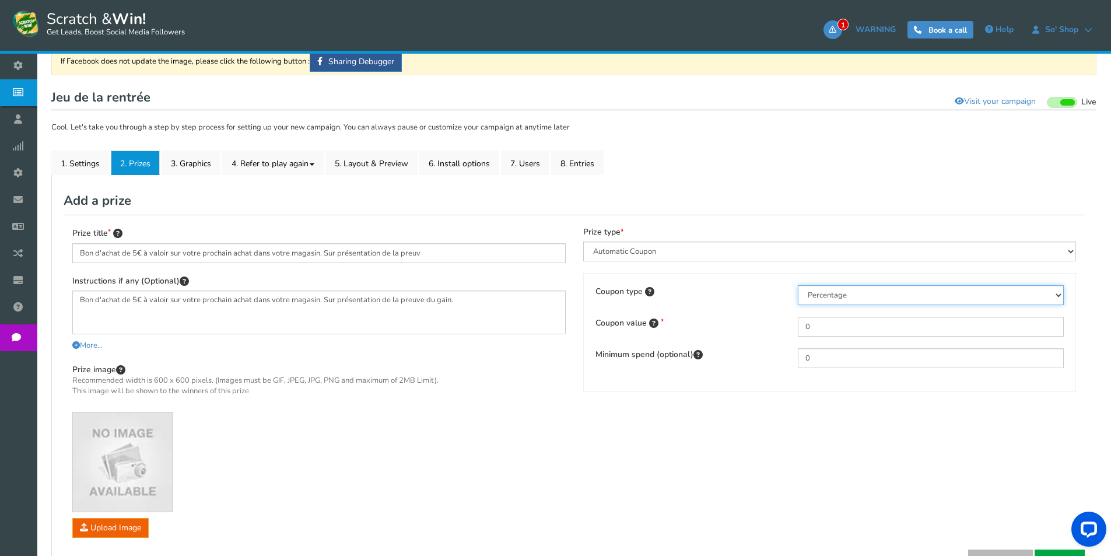
click at [841, 297] on select "Percentage Fixed amount Free shipping" at bounding box center [931, 295] width 266 height 20
select select "2"
click at [798, 285] on select "Percentage Fixed amount Free shipping" at bounding box center [931, 295] width 266 height 20
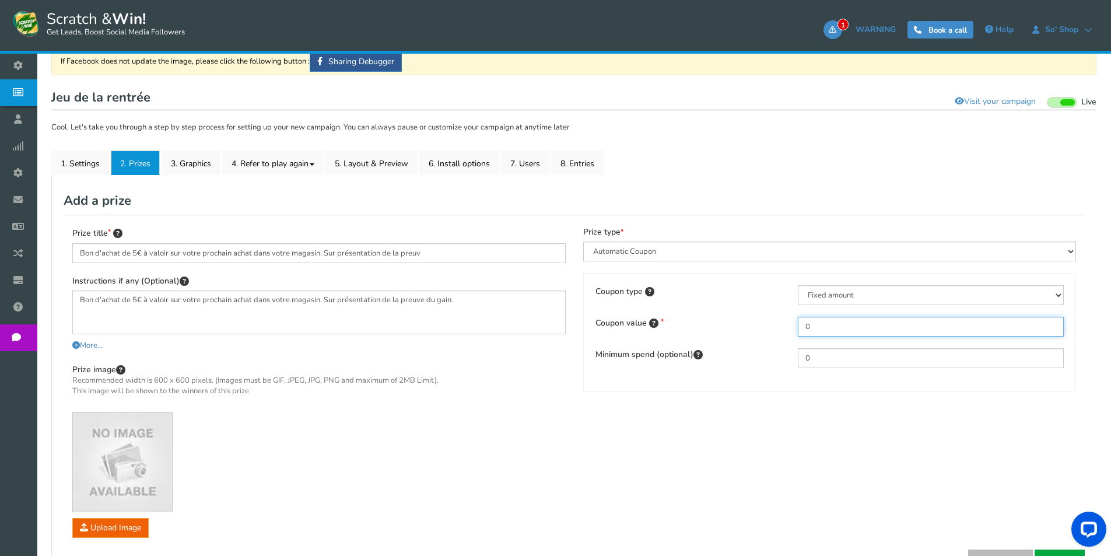
drag, startPoint x: 829, startPoint y: 324, endPoint x: 735, endPoint y: 319, distance: 94.0
click at [757, 323] on div "Coupon value 0" at bounding box center [830, 327] width 486 height 20
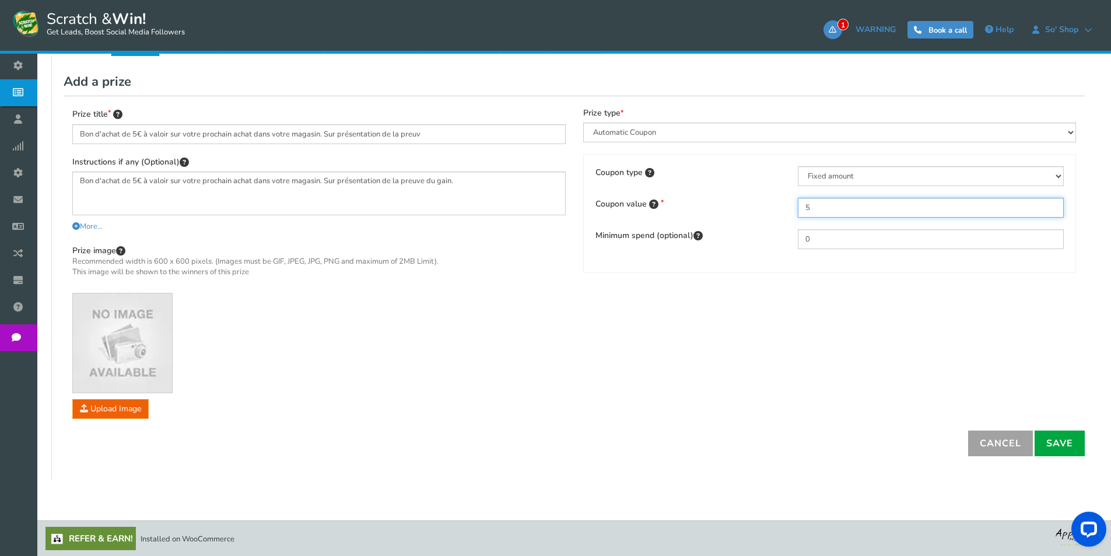
scroll to position [208, 0]
type input "5"
click at [1038, 439] on link "Save" at bounding box center [1060, 443] width 50 height 26
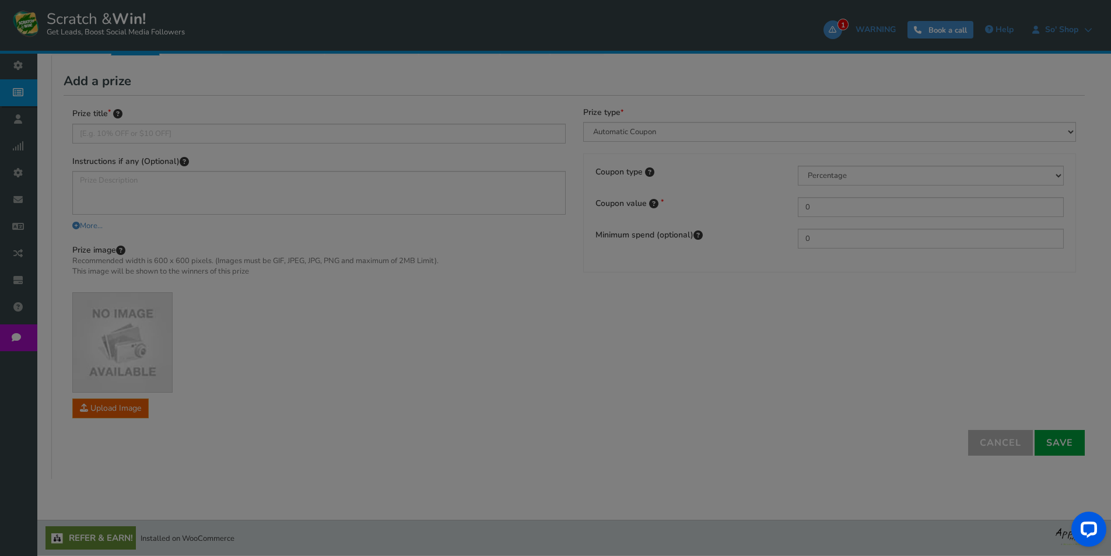
scroll to position [121, 0]
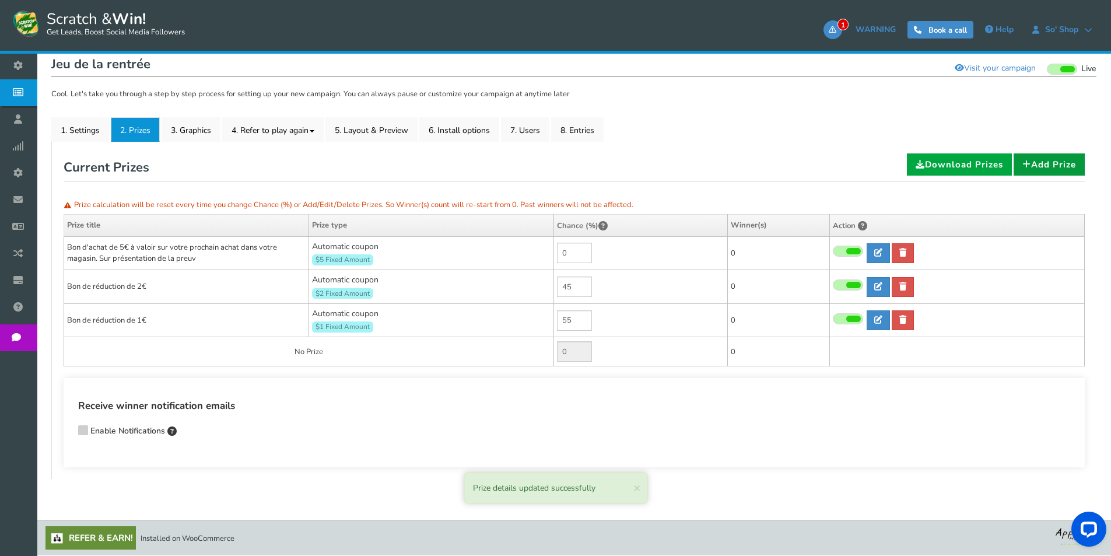
click at [1029, 162] on link "Add Prize" at bounding box center [1049, 164] width 71 height 22
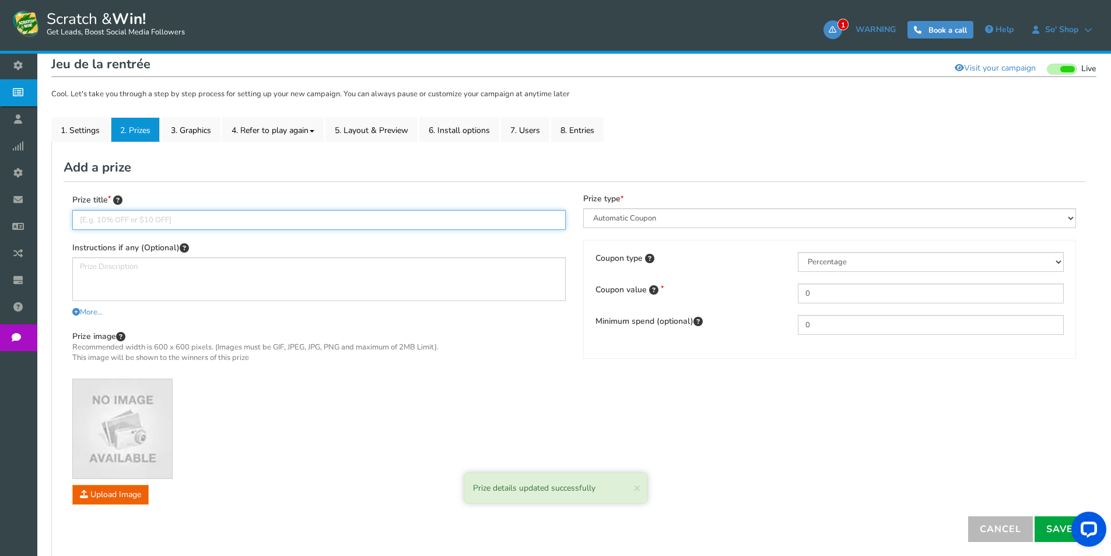
click at [305, 228] on input "text" at bounding box center [318, 220] width 493 height 20
type input "C"
type input "Bon de réduction de 10€"
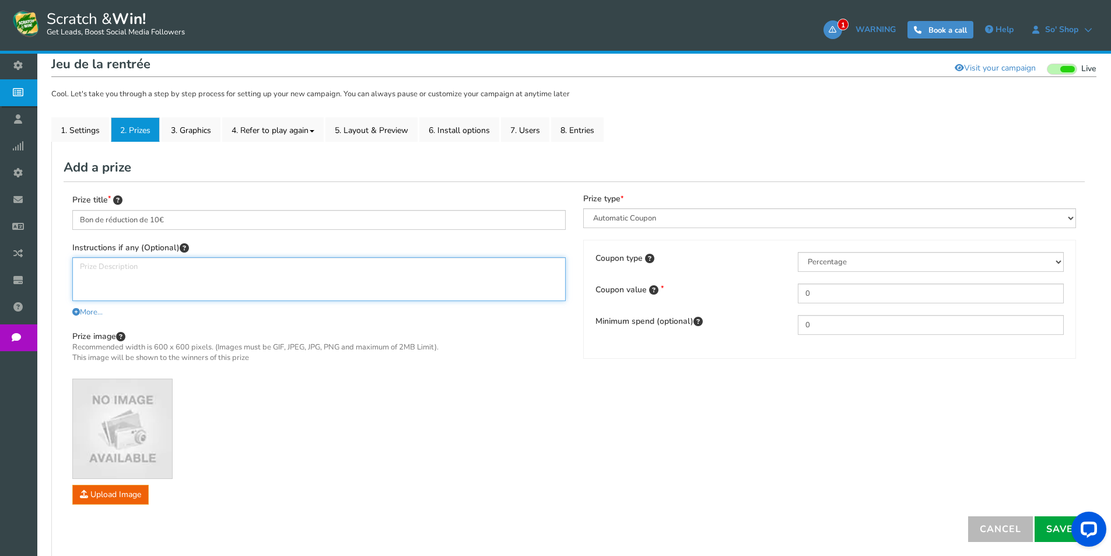
paste textarea "Bon d'achat de 1€ à valoir sur votre prochain achat dans votre magasin. Sur pré…"
click at [137, 265] on textarea "Bon d'achat de 1€ à valoir sur votre prochain achat dans votre magasin. Sur pré…" at bounding box center [318, 279] width 493 height 44
type textarea "Bon d'achat de 10€ à valoir sur votre prochain achat dans votre magasin. Sur pr…"
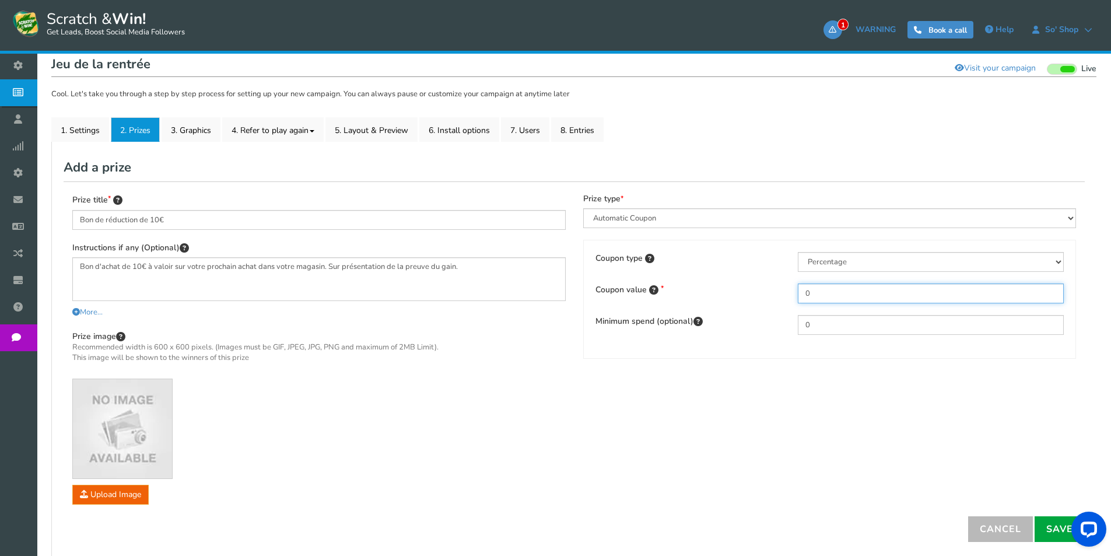
drag, startPoint x: 845, startPoint y: 290, endPoint x: 766, endPoint y: 287, distance: 79.4
click at [764, 289] on div "Coupon value 0" at bounding box center [830, 293] width 486 height 20
type input "10"
click at [828, 267] on select "Percentage Fixed amount Free shipping" at bounding box center [931, 262] width 266 height 20
select select "2"
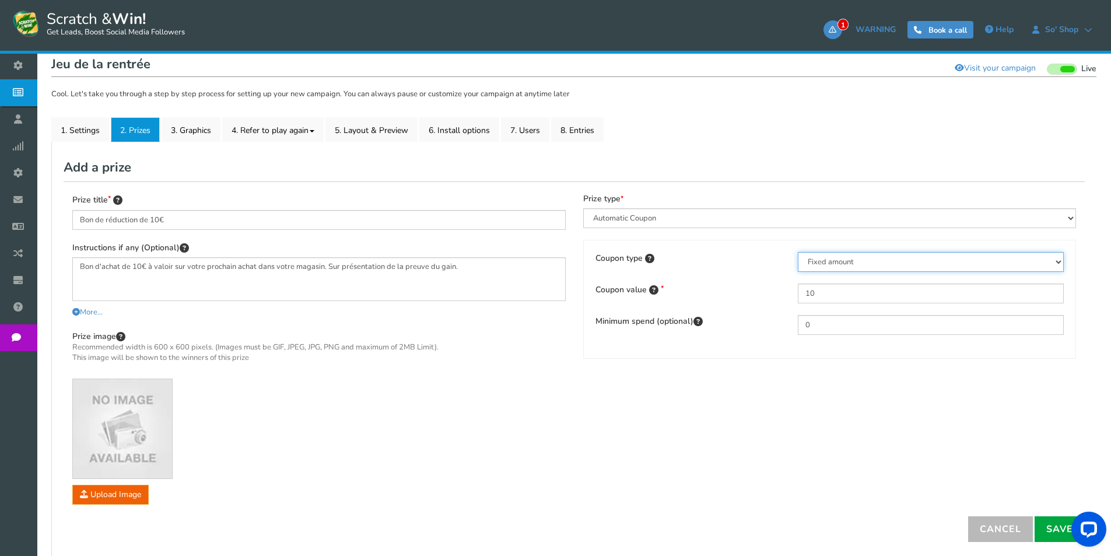
click at [798, 252] on select "Percentage Fixed amount Free shipping" at bounding box center [931, 262] width 266 height 20
click at [1073, 524] on button "Open LiveChat chat widget" at bounding box center [1088, 529] width 35 height 35
click at [993, 109] on div "If Facebook does not update the image, please click the following button : Shar…" at bounding box center [573, 289] width 1045 height 551
click at [1055, 520] on link "Save" at bounding box center [1060, 529] width 50 height 26
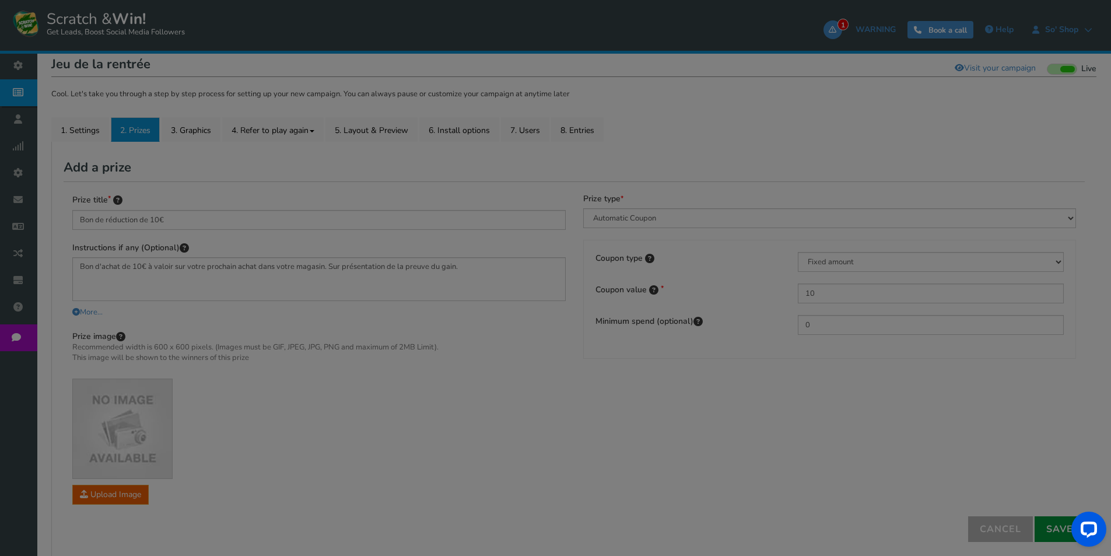
select select "1"
type input "0"
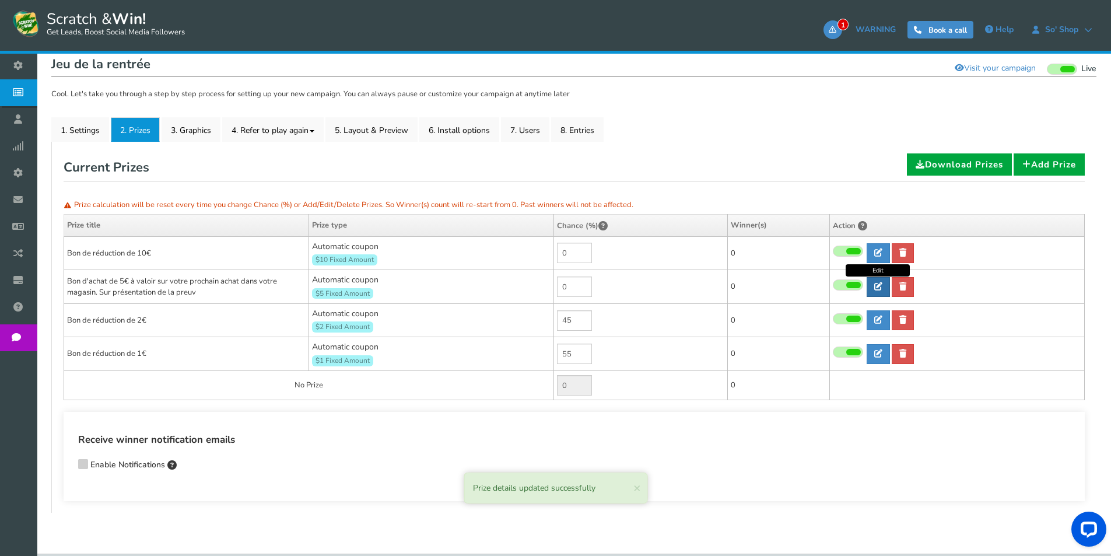
click at [881, 282] on icon at bounding box center [878, 286] width 8 height 8
type input "Bon d'achat de 5€ à valoir sur votre prochain achat dans votre magasin. Sur pré…"
type textarea "Bon d'achat de 5€ à valoir sur votre prochain achat dans votre magasin. Sur pré…"
select select "2"
type input "5"
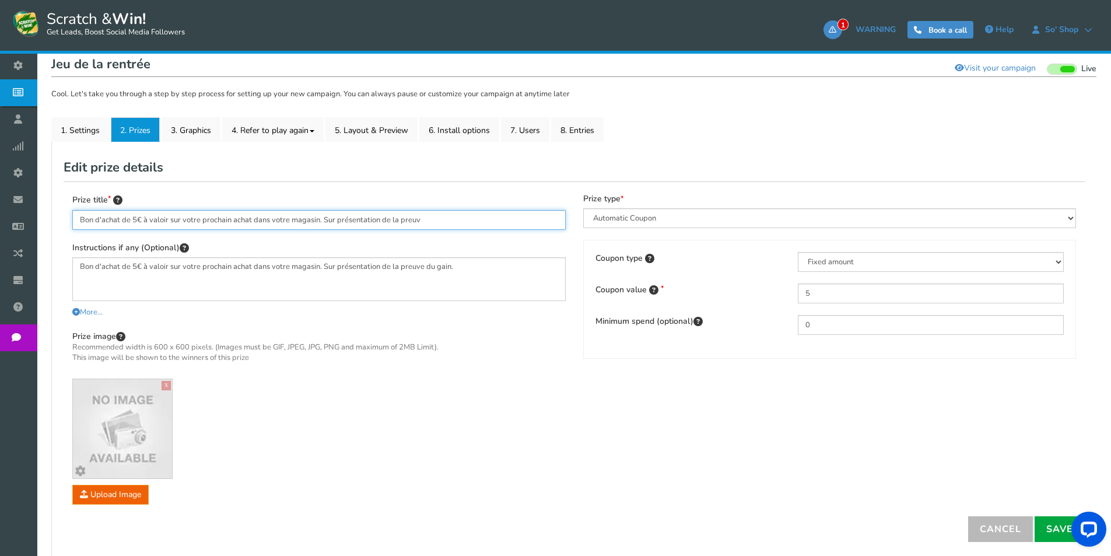
click at [157, 219] on input "Bon d'achat de 5€ à valoir sur votre prochain achat dans votre magasin. Sur pré…" at bounding box center [318, 220] width 493 height 20
drag, startPoint x: 157, startPoint y: 219, endPoint x: 150, endPoint y: 219, distance: 7.0
click at [156, 219] on input "Bon d'achat de 5€ à valoir sur votre prochain achat dans votre magasin. Sur pré…" at bounding box center [318, 220] width 493 height 20
drag, startPoint x: 99, startPoint y: 220, endPoint x: 550, endPoint y: 202, distance: 451.8
click at [550, 202] on div "Prize title Bon d'achat de 5€ à valoir sur votre prochain achat dans votre maga…" at bounding box center [318, 212] width 493 height 36
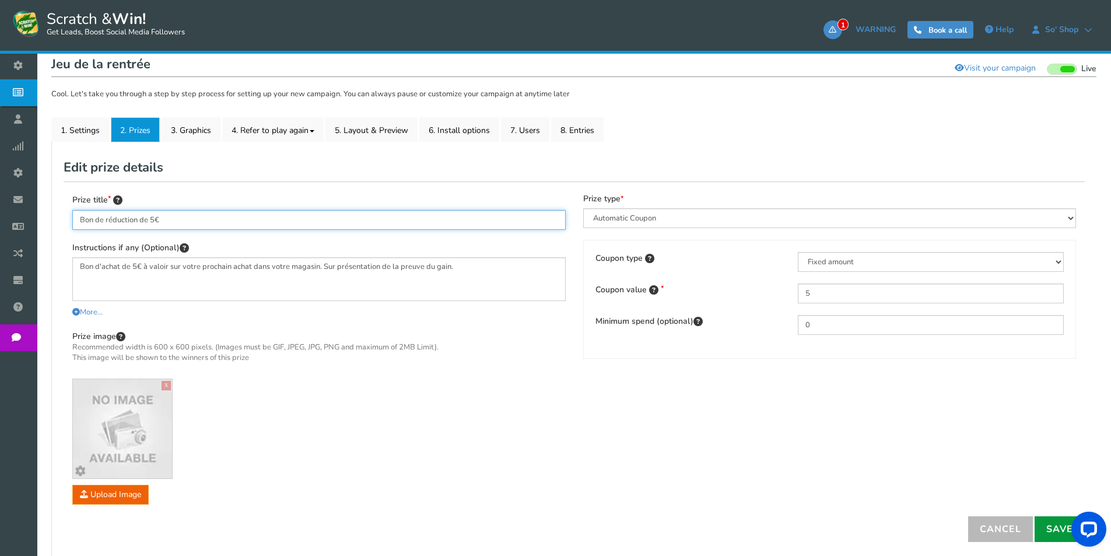
type input "Bon de réduction de 5€"
click at [1048, 532] on link "Save" at bounding box center [1060, 529] width 50 height 26
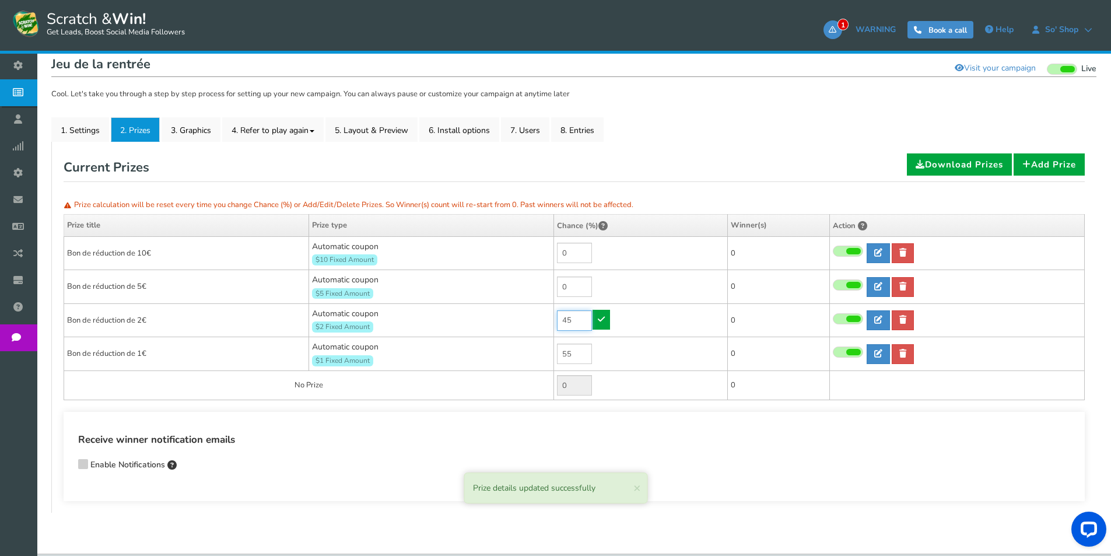
drag, startPoint x: 572, startPoint y: 325, endPoint x: 522, endPoint y: 323, distance: 49.6
click at [523, 323] on tr "Bon de réduction de 2€ Automatic coupon $2 Fixed Amount Min.order value: 0 45 0…" at bounding box center [574, 320] width 1021 height 34
type input "30"
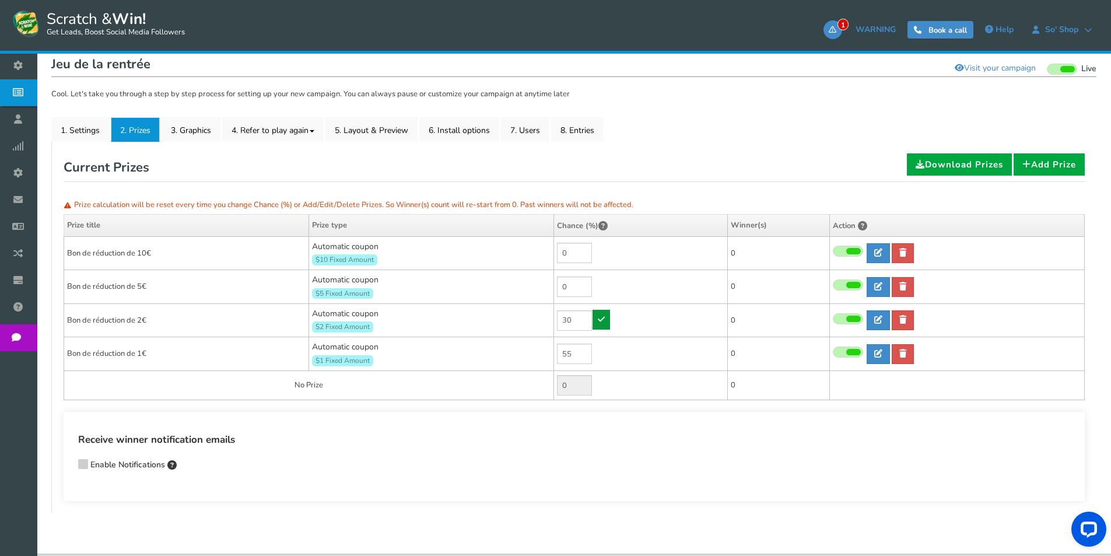
click at [595, 321] on link at bounding box center [601, 320] width 17 height 20
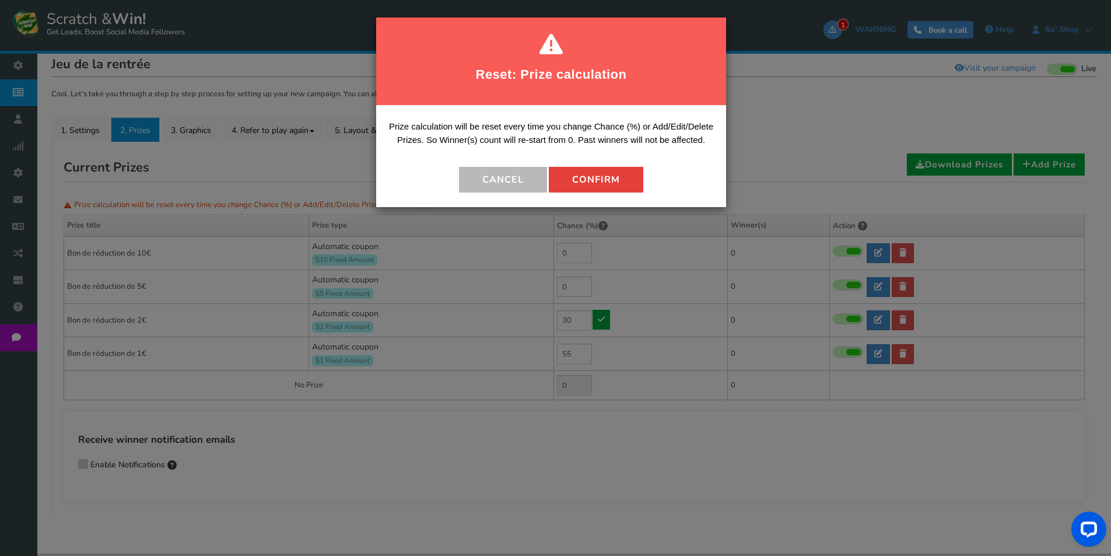
click at [583, 177] on button "Confirm" at bounding box center [596, 180] width 94 height 26
type input "15"
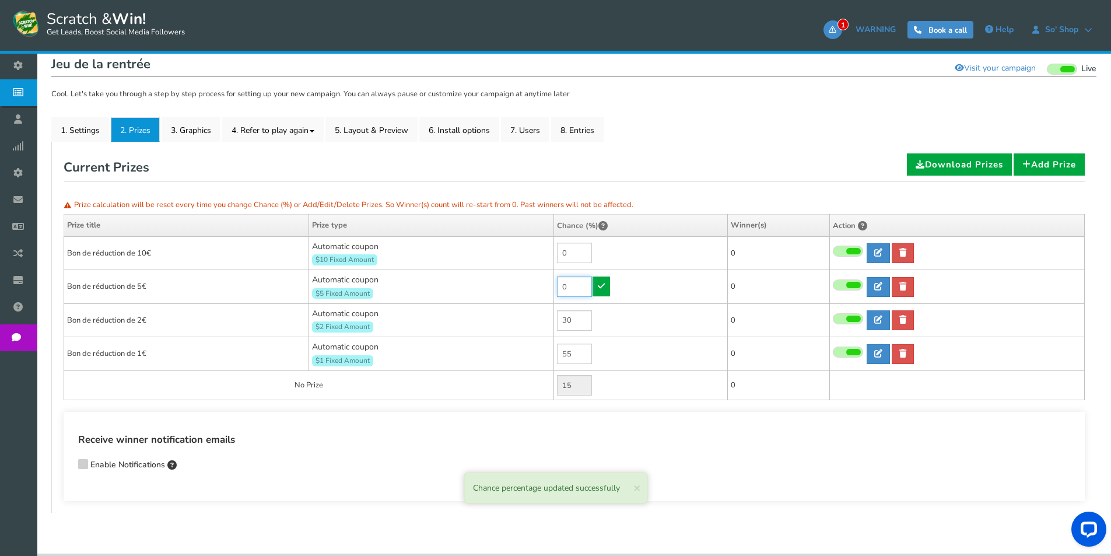
drag, startPoint x: 574, startPoint y: 285, endPoint x: 546, endPoint y: 282, distance: 28.1
click at [546, 282] on tr "Bon de réduction de 5€ Automatic coupon $5 Fixed Amount Min.order value: 0 0 0 …" at bounding box center [574, 287] width 1021 height 34
drag, startPoint x: 574, startPoint y: 287, endPoint x: 552, endPoint y: 286, distance: 21.6
click at [552, 286] on tr "Bon de réduction de 5€ Automatic coupon $5 Fixed Amount Min.order value: 0 20 0…" at bounding box center [574, 287] width 1021 height 34
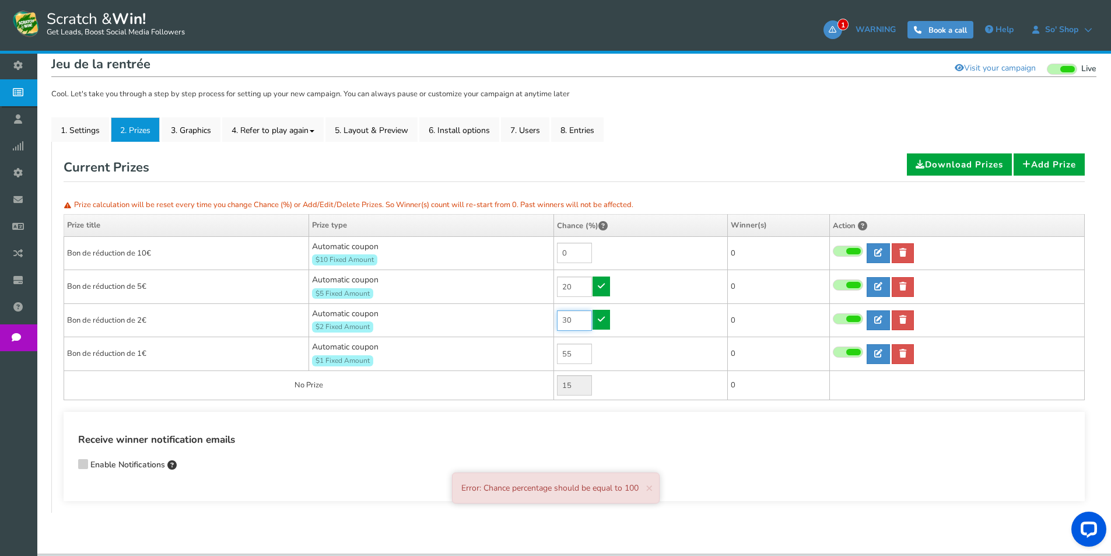
type input "0"
drag, startPoint x: 577, startPoint y: 326, endPoint x: 544, endPoint y: 323, distance: 33.4
click at [544, 323] on tr "Bon de réduction de 2€ Automatic coupon $2 Fixed Amount Min.order value: 0 30 0…" at bounding box center [574, 320] width 1021 height 34
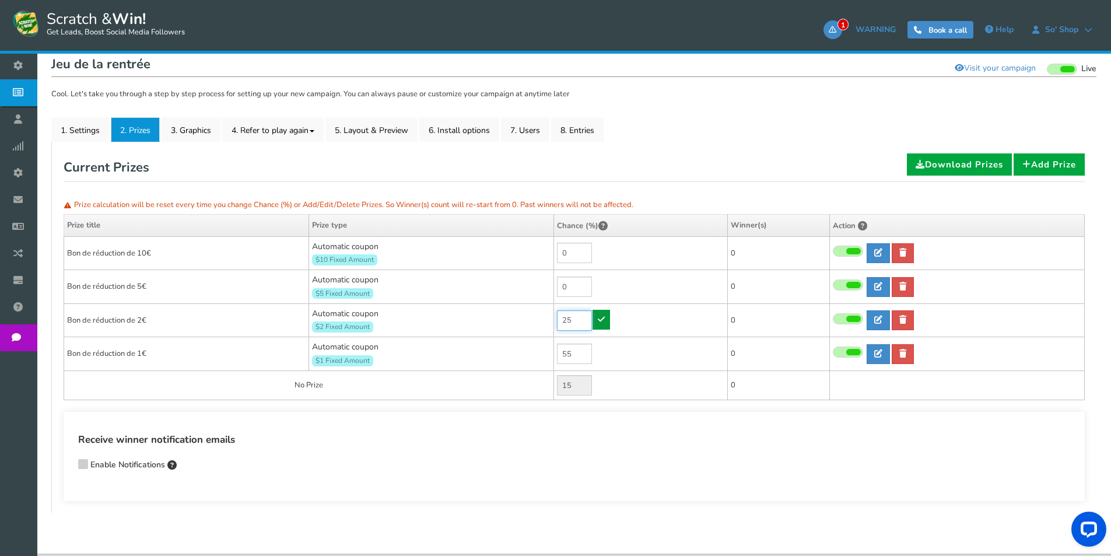
type input "25"
click at [600, 321] on icon at bounding box center [601, 319] width 7 height 8
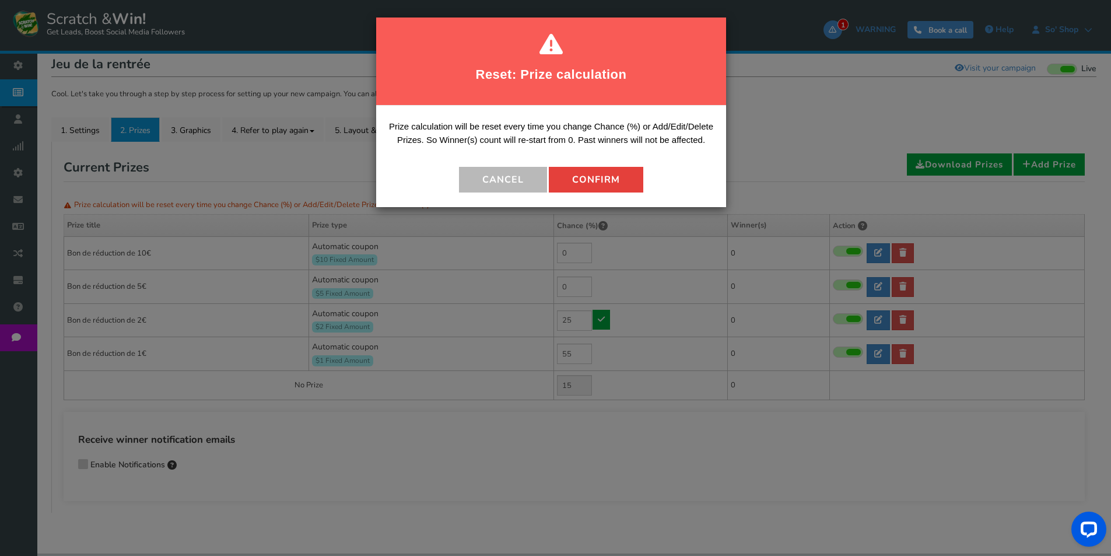
click at [591, 177] on button "Confirm" at bounding box center [596, 180] width 94 height 26
type input "20"
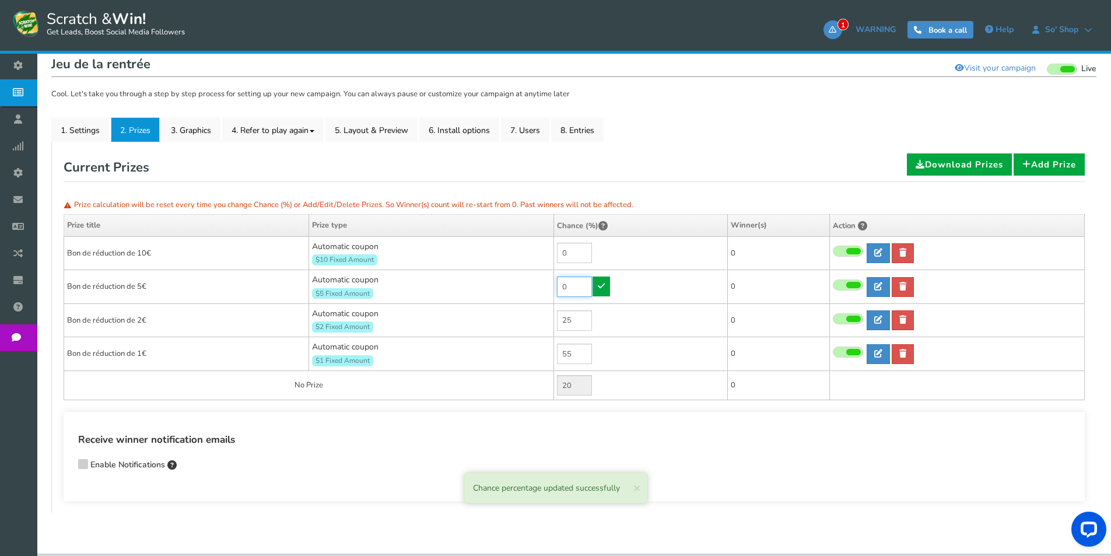
drag, startPoint x: 573, startPoint y: 288, endPoint x: 543, endPoint y: 285, distance: 30.5
click at [543, 285] on tr "Bon de réduction de 5€ Automatic coupon $5 Fixed Amount Min.order value: 0 0 0 …" at bounding box center [574, 287] width 1021 height 34
type input "10"
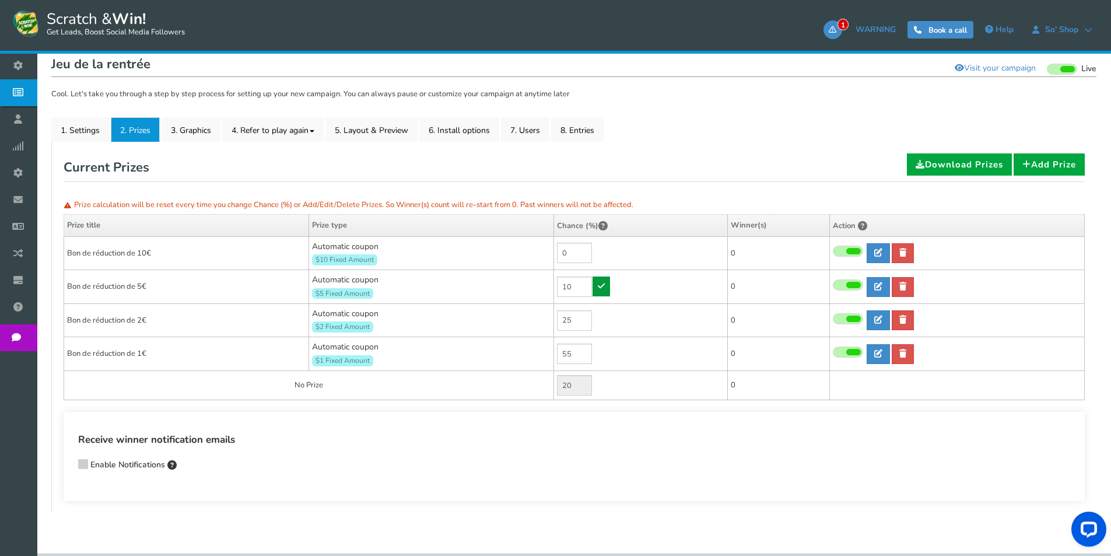
click at [595, 286] on link at bounding box center [601, 286] width 17 height 20
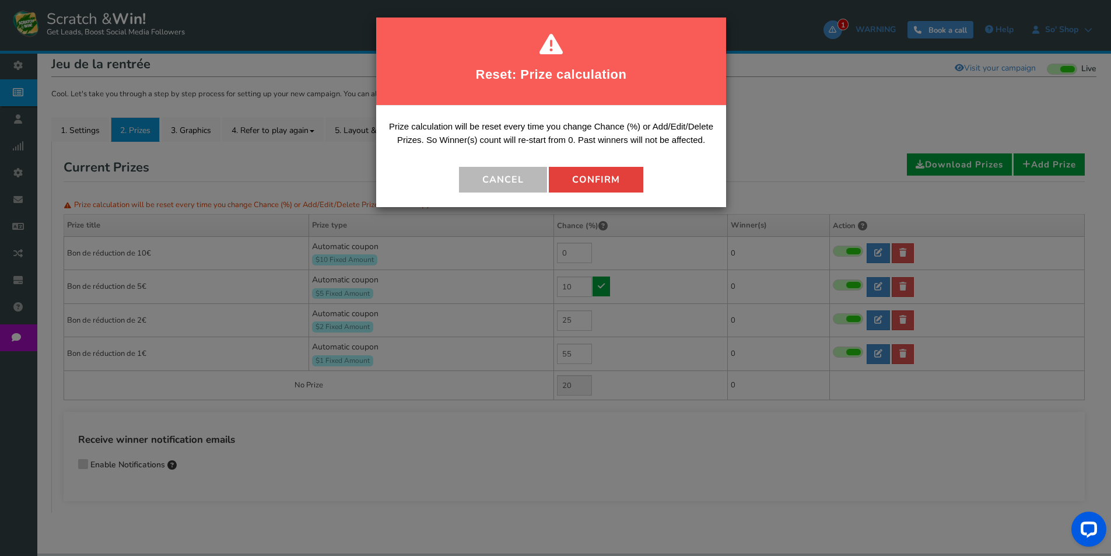
click at [579, 179] on button "Confirm" at bounding box center [596, 180] width 94 height 26
type input "10"
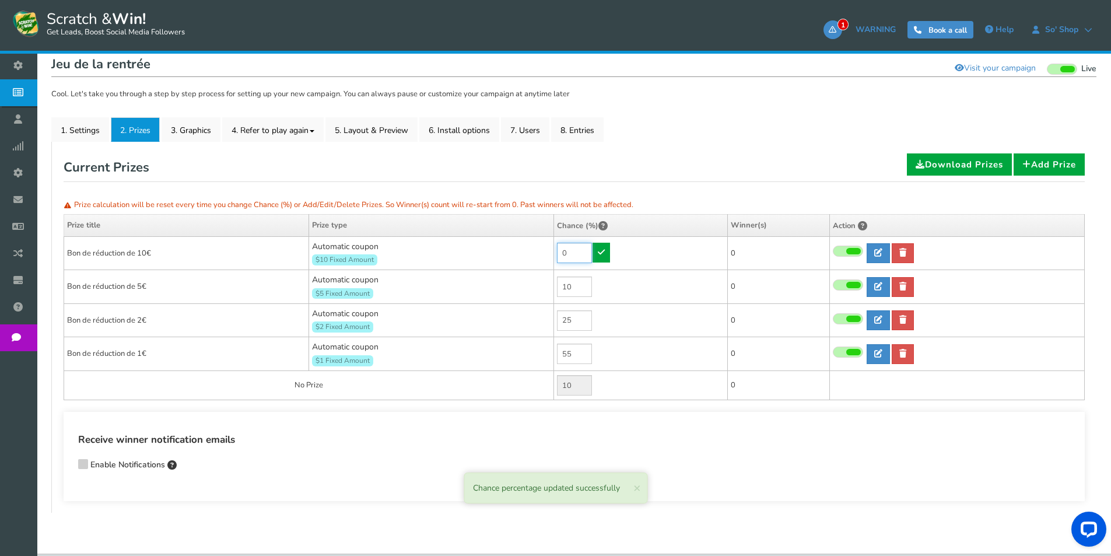
drag, startPoint x: 574, startPoint y: 247, endPoint x: 531, endPoint y: 244, distance: 43.3
click at [531, 244] on tr "Bon de réduction de 10€ Automatic coupon $10 Fixed Amount Min.order value: 0 0 …" at bounding box center [574, 253] width 1021 height 34
type input "5"
click at [600, 248] on icon at bounding box center [601, 252] width 7 height 8
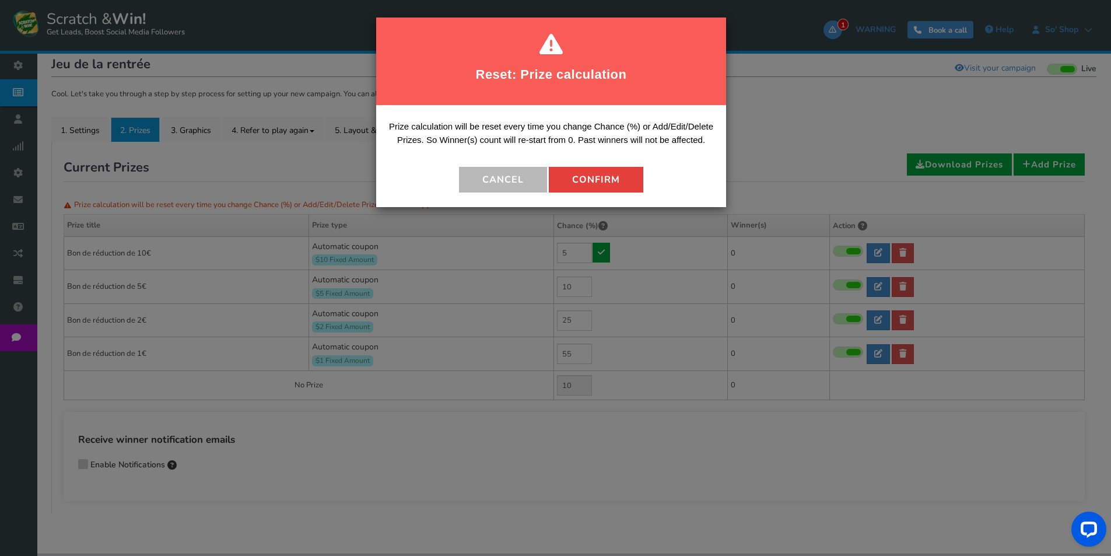
click at [587, 173] on button "Confirm" at bounding box center [596, 180] width 94 height 26
type input "5"
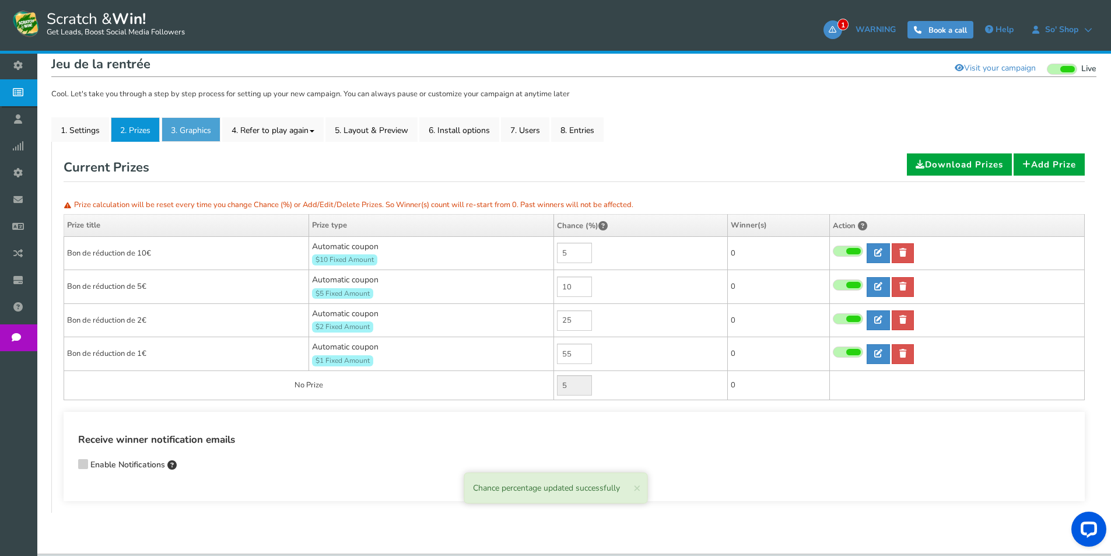
drag, startPoint x: 193, startPoint y: 117, endPoint x: 202, endPoint y: 125, distance: 12.0
click at [193, 117] on div "If Facebook does not update the image, please click the following button : Shar…" at bounding box center [573, 263] width 1045 height 499
click at [187, 132] on link "3. Graphics" at bounding box center [191, 129] width 59 height 24
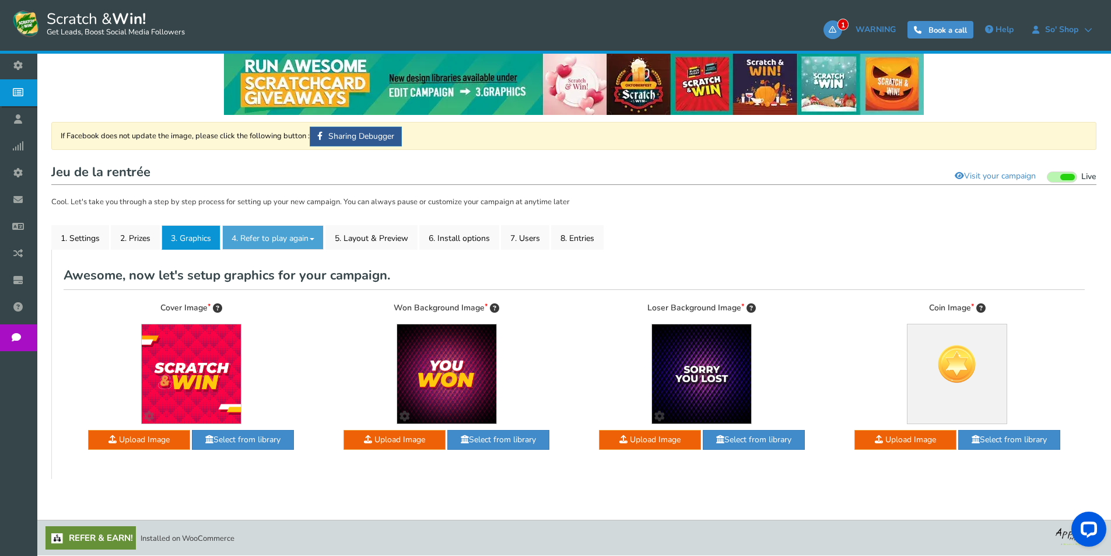
scroll to position [13, 0]
click at [208, 440] on span at bounding box center [209, 439] width 8 height 8
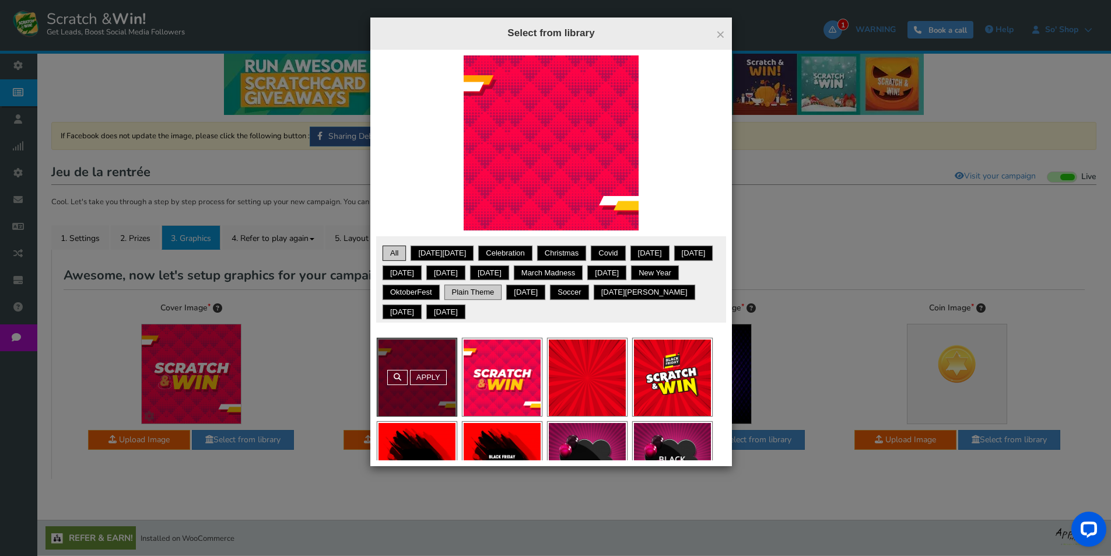
click at [500, 293] on link "Plain theme" at bounding box center [473, 292] width 54 height 12
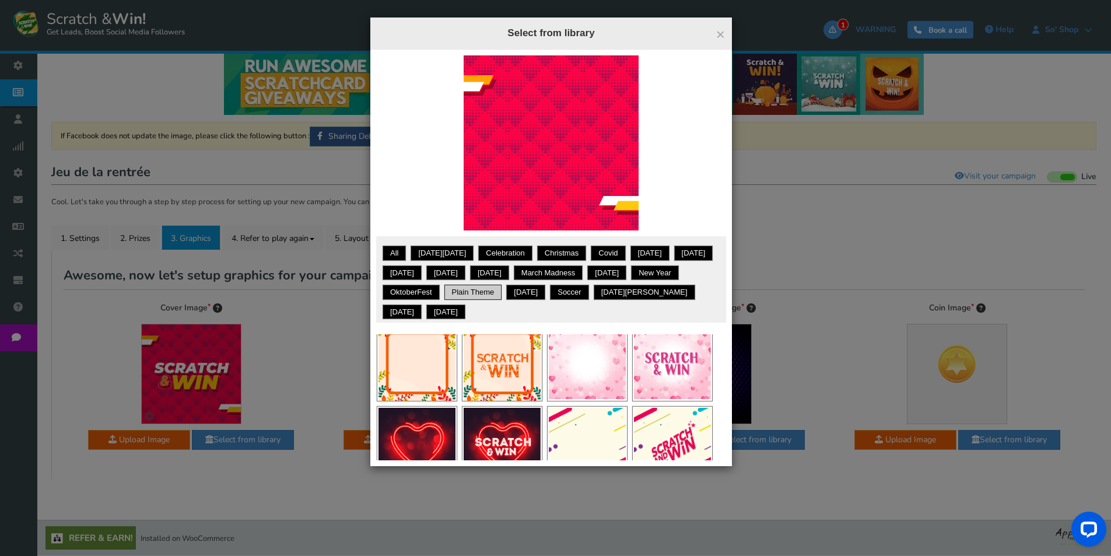
scroll to position [0, 0]
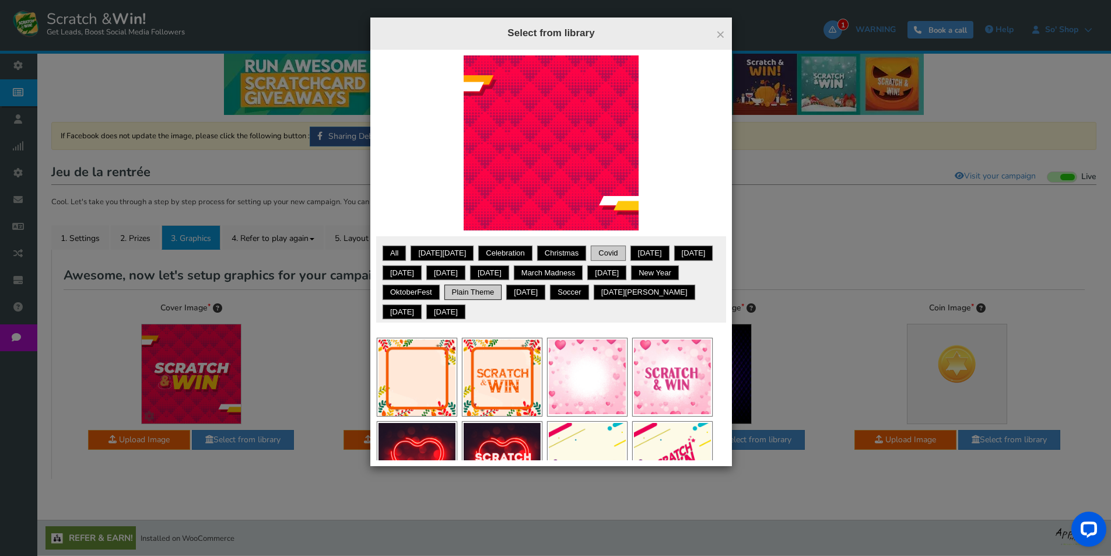
click at [594, 252] on link "Covid" at bounding box center [608, 253] width 31 height 12
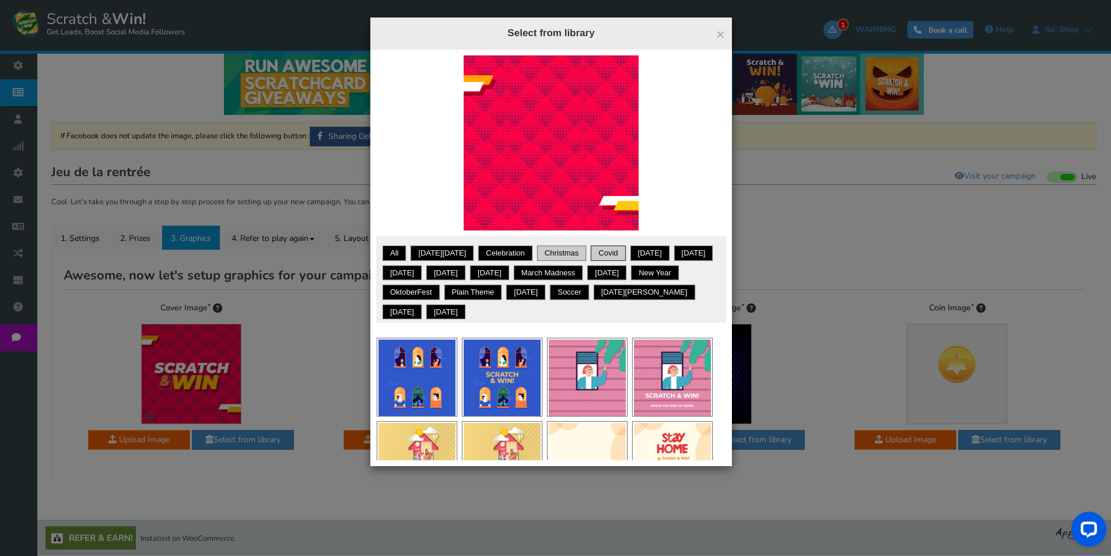
click at [545, 249] on link "Christmas" at bounding box center [562, 253] width 46 height 12
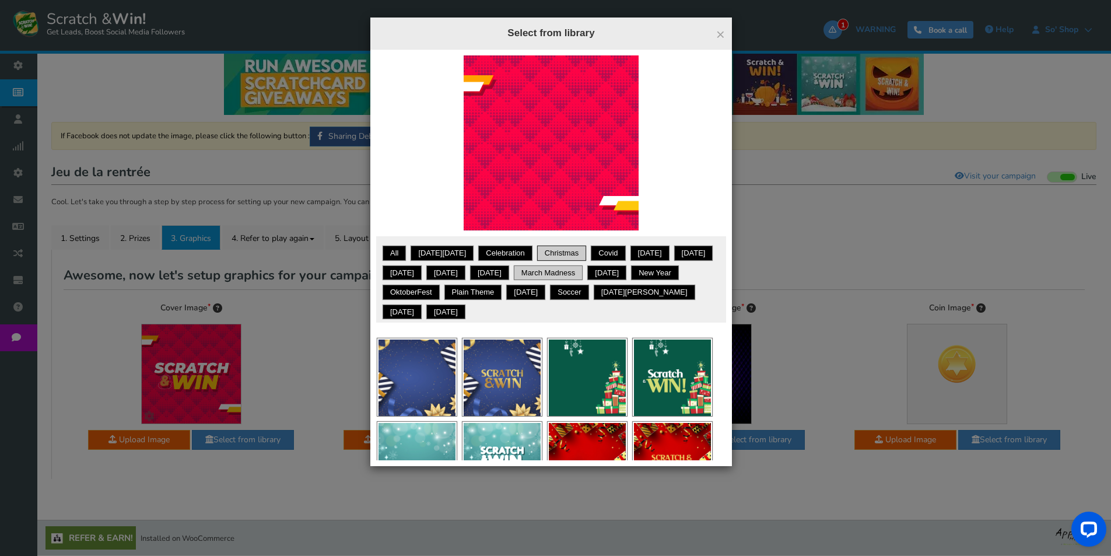
click at [576, 266] on li "March Madness" at bounding box center [548, 273] width 68 height 14
click at [581, 274] on link "March Madness" at bounding box center [548, 273] width 65 height 12
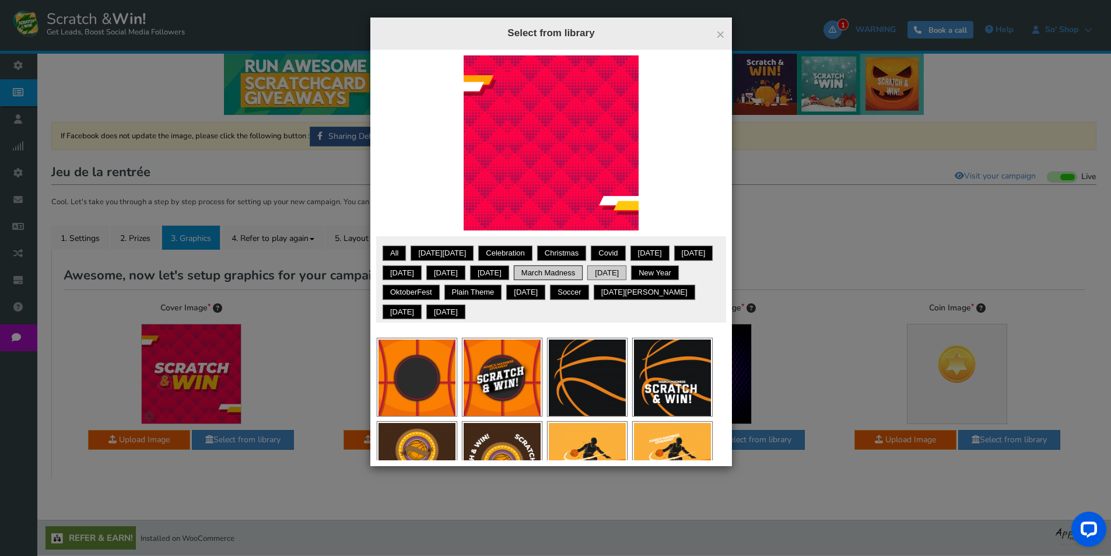
click at [625, 274] on link "[DATE]" at bounding box center [607, 273] width 36 height 12
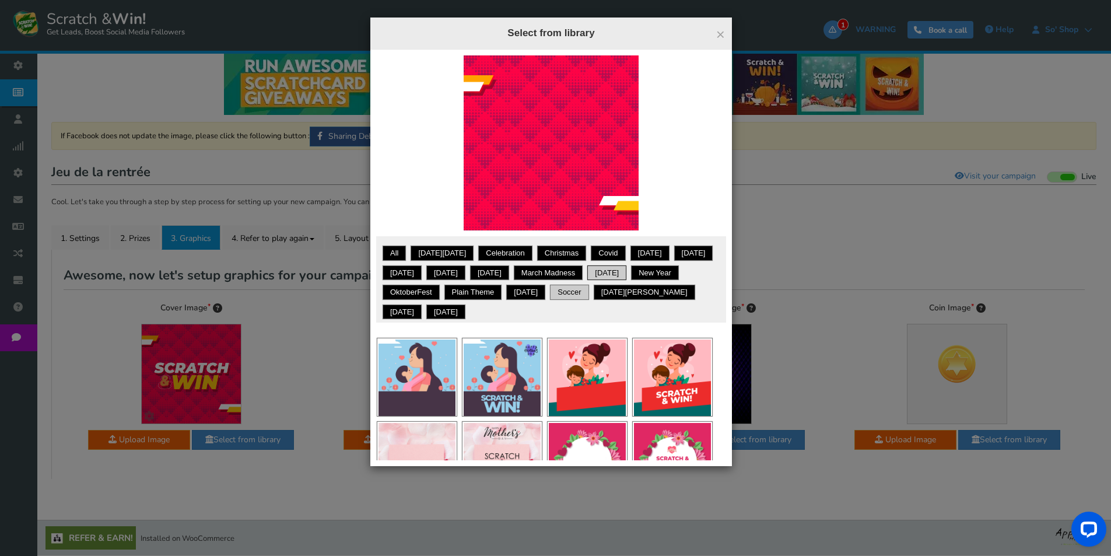
click at [587, 296] on link "Soccer" at bounding box center [569, 292] width 35 height 12
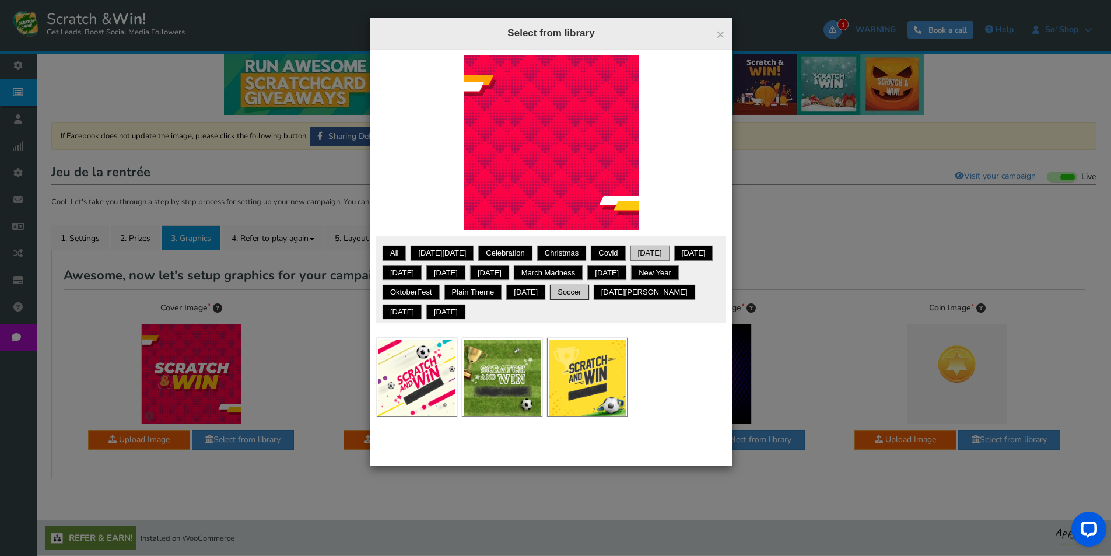
click at [641, 255] on link "[DATE]" at bounding box center [650, 253] width 36 height 12
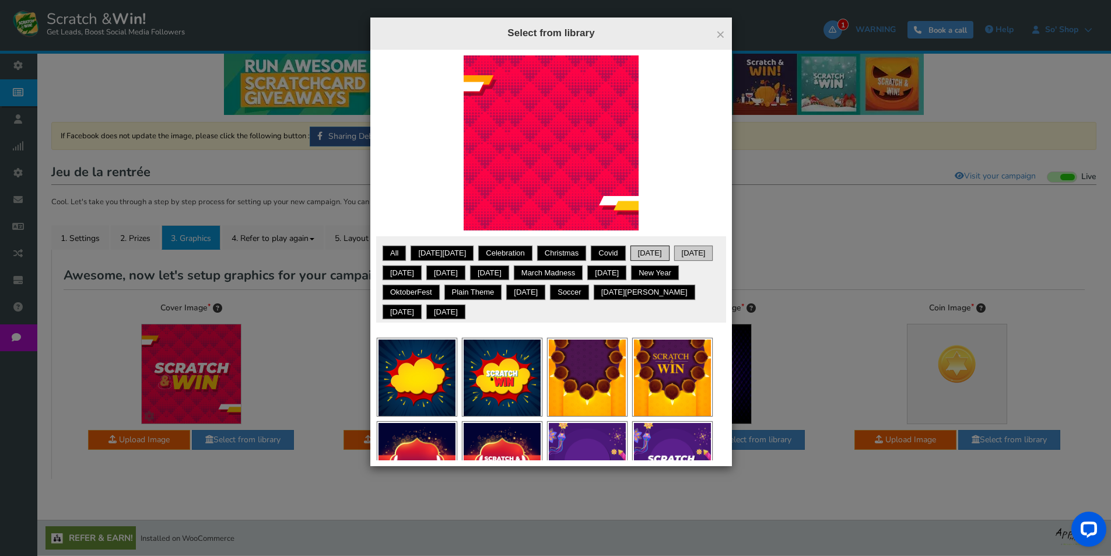
click at [676, 255] on link "[DATE]" at bounding box center [694, 253] width 36 height 12
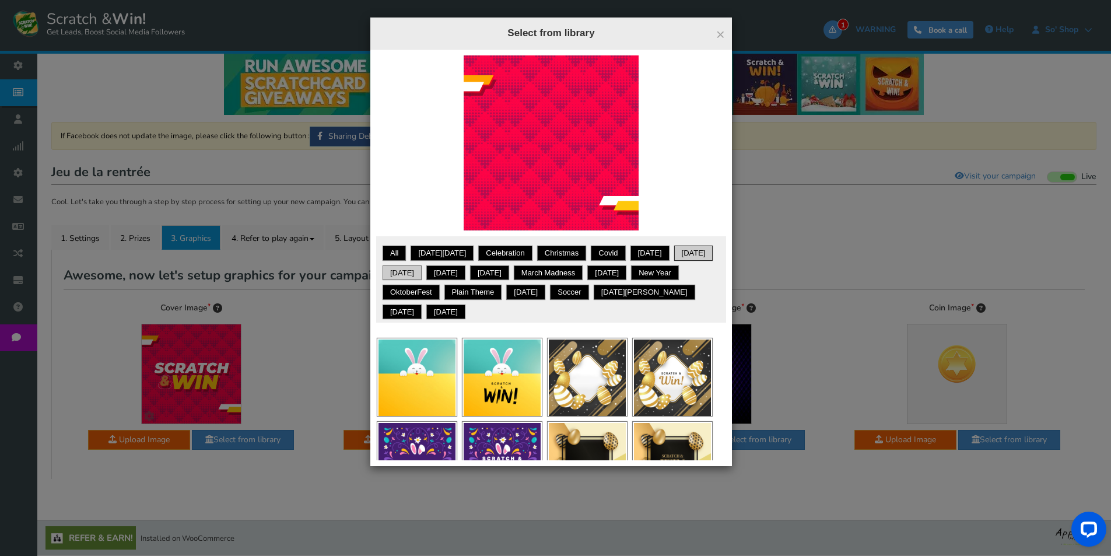
click at [415, 267] on link "[DATE]" at bounding box center [402, 273] width 36 height 12
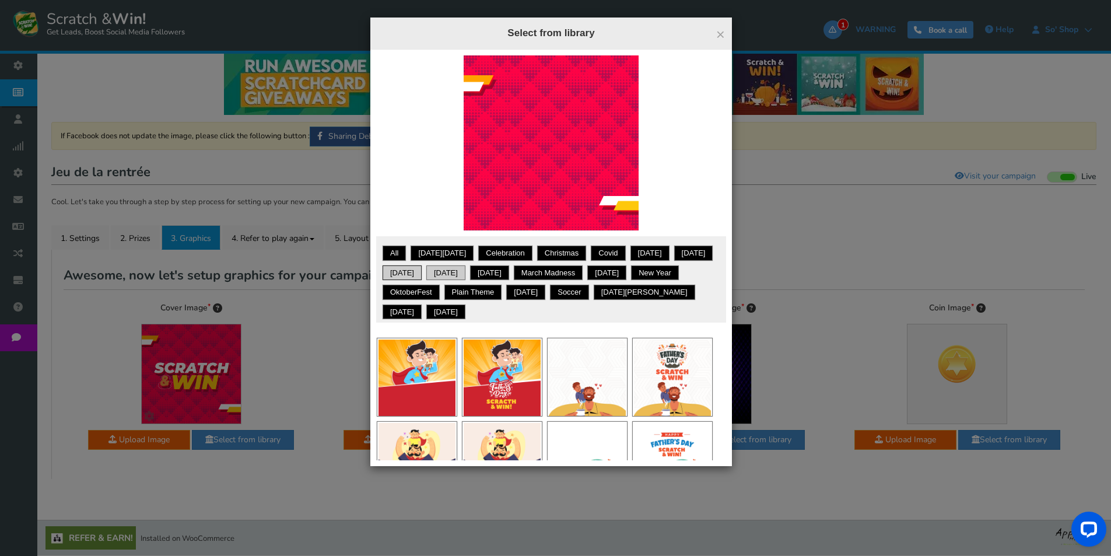
click at [464, 275] on link "[DATE]" at bounding box center [446, 273] width 36 height 12
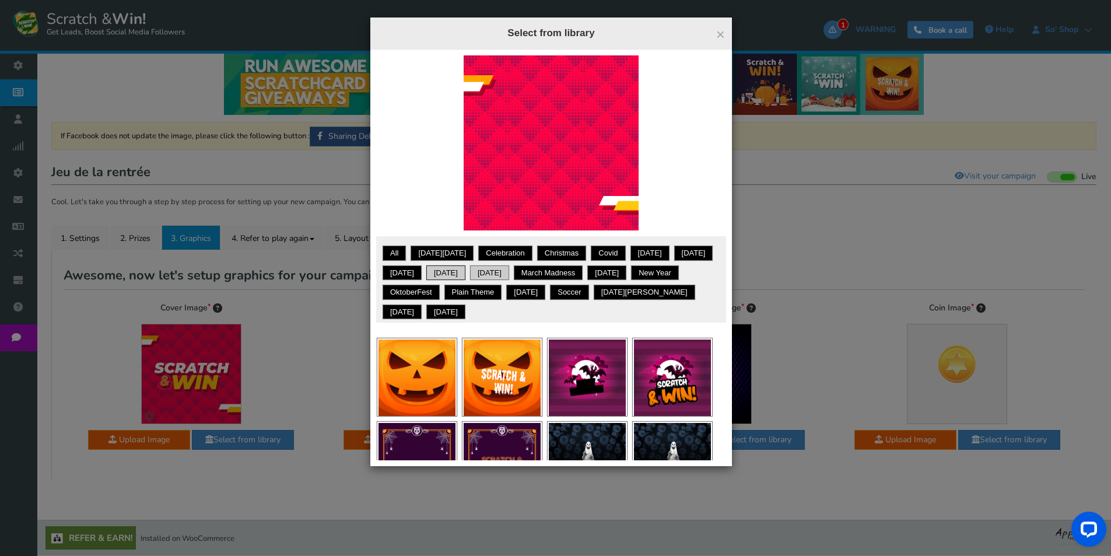
click at [507, 275] on link "[DATE]" at bounding box center [490, 273] width 36 height 12
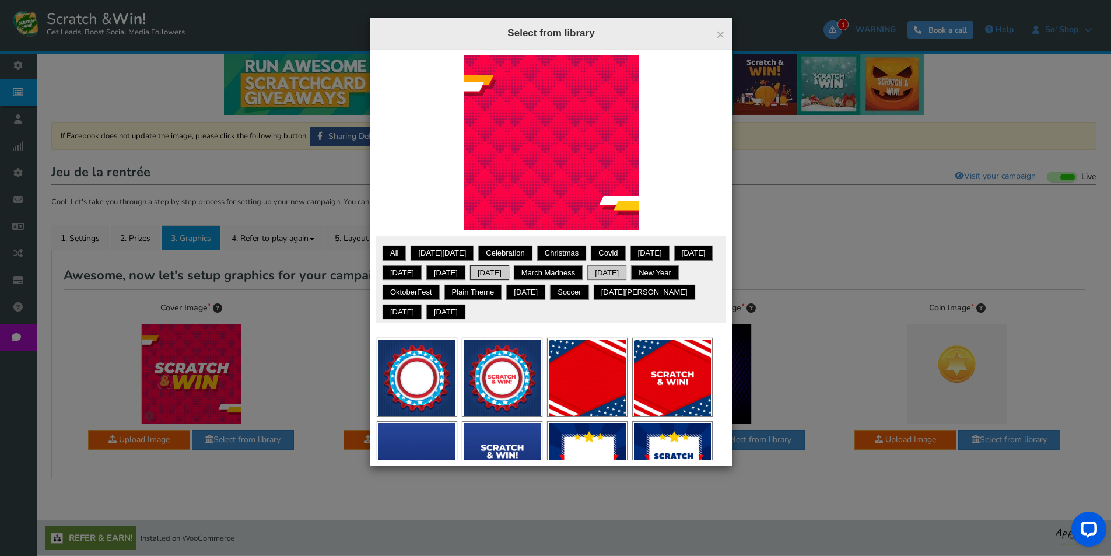
click at [625, 272] on link "[DATE]" at bounding box center [607, 273] width 36 height 12
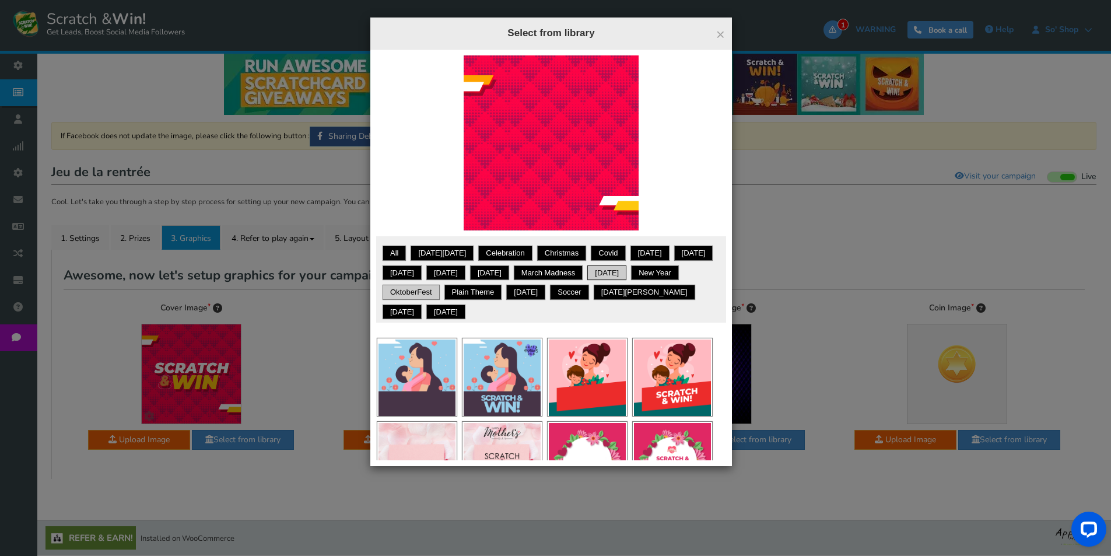
click at [438, 292] on link "OktoberFest" at bounding box center [411, 292] width 54 height 12
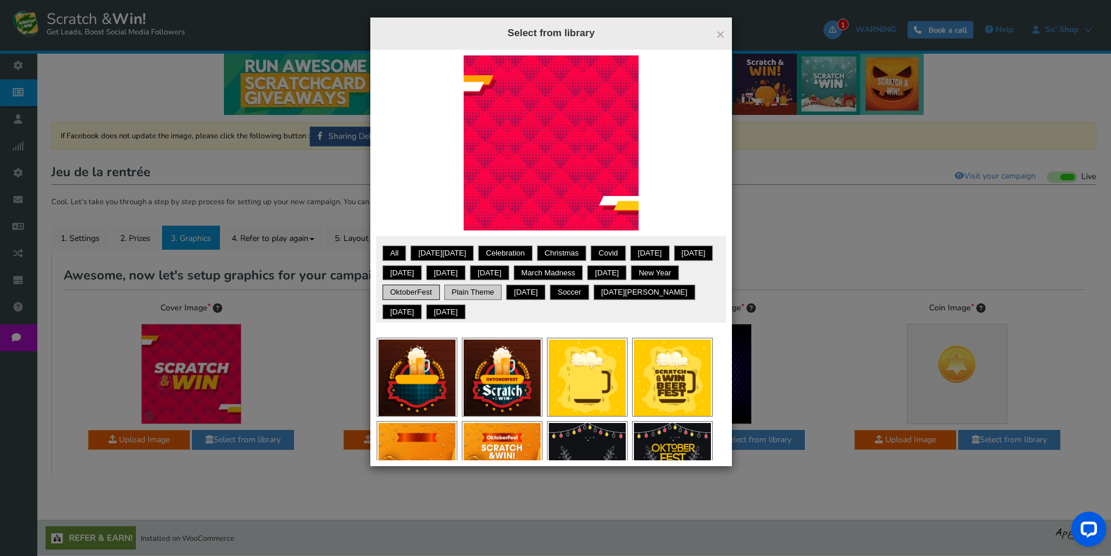
click at [500, 293] on link "Plain theme" at bounding box center [473, 292] width 54 height 12
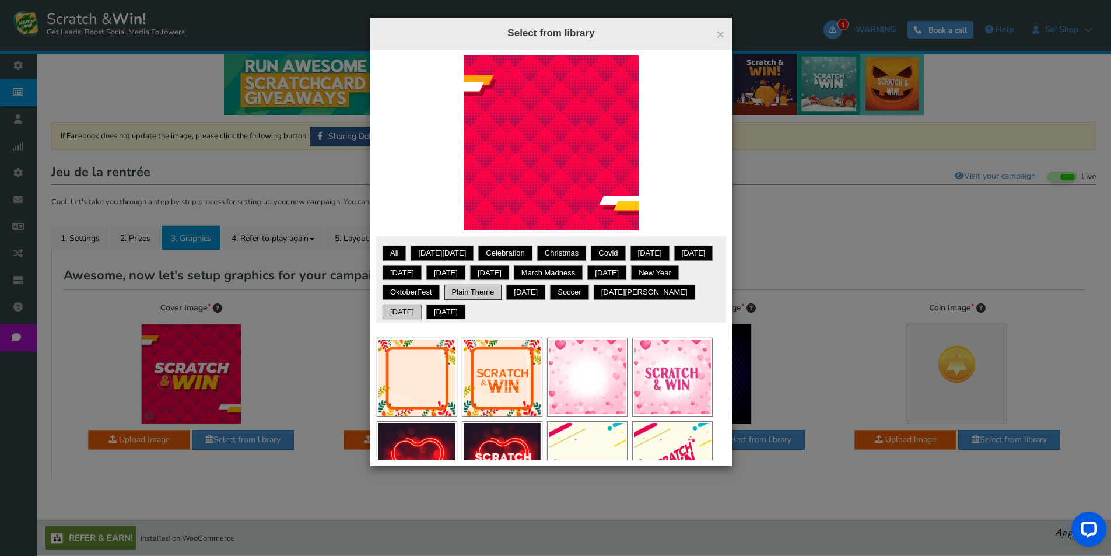
click at [420, 311] on link "[DATE]" at bounding box center [402, 312] width 36 height 12
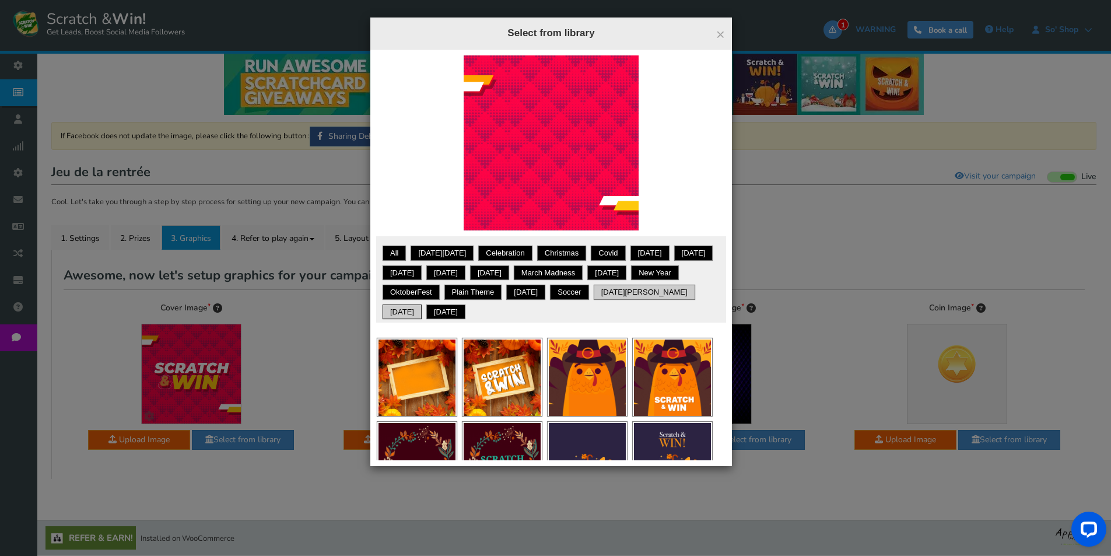
click at [595, 298] on link "[DATE][PERSON_NAME]" at bounding box center [644, 292] width 98 height 12
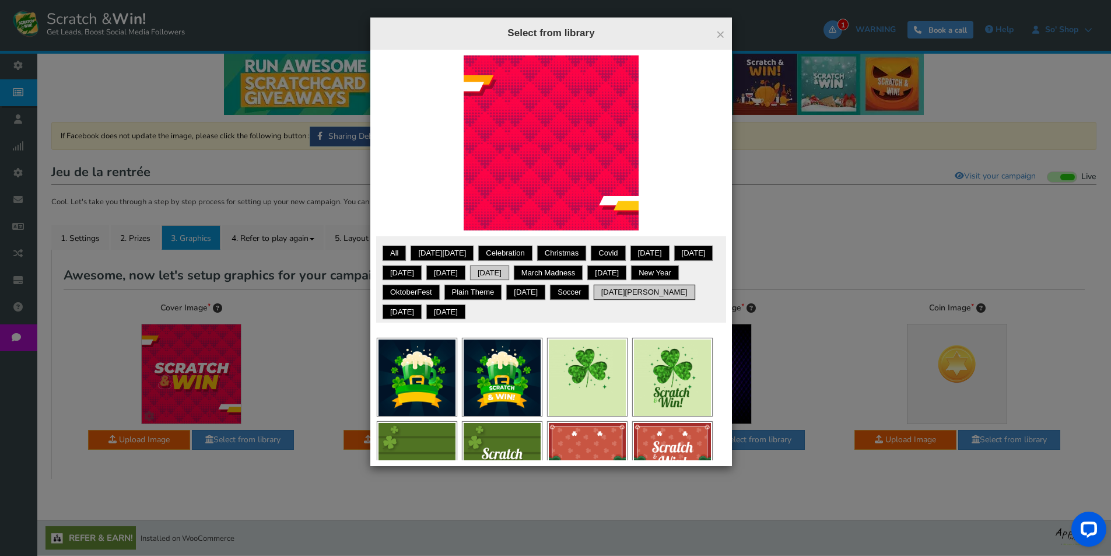
click at [507, 274] on link "[DATE]" at bounding box center [490, 273] width 36 height 12
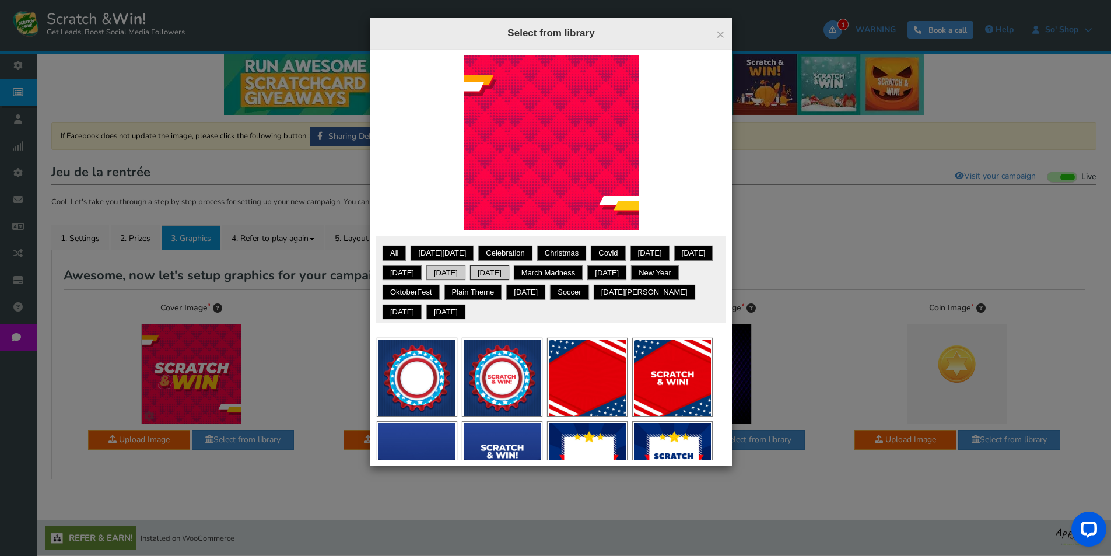
click at [464, 271] on link "[DATE]" at bounding box center [446, 273] width 36 height 12
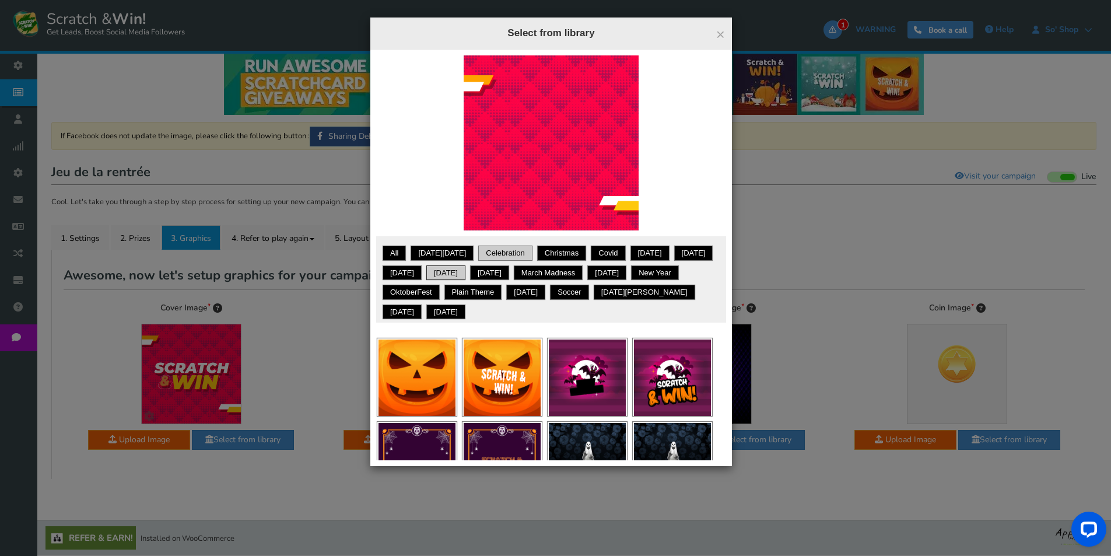
click at [505, 254] on link "Celebration" at bounding box center [505, 253] width 51 height 12
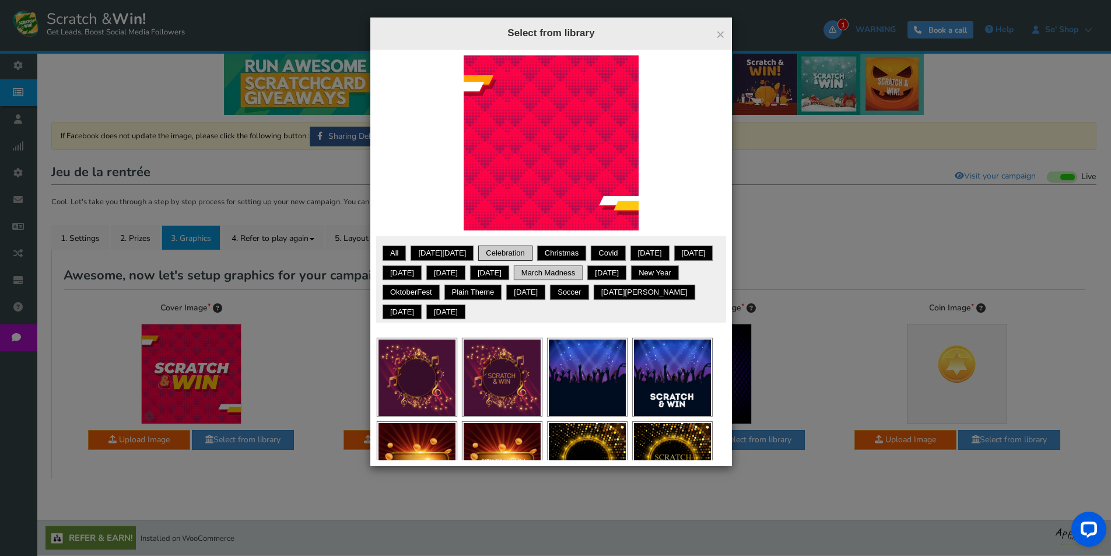
click at [564, 270] on link "March Madness" at bounding box center [548, 273] width 65 height 12
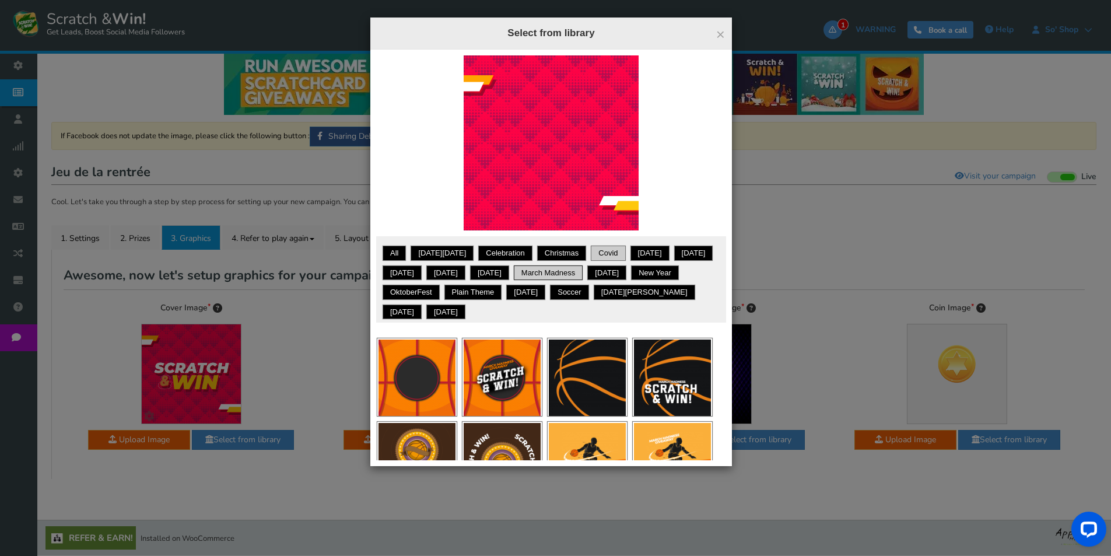
click at [601, 252] on link "Covid" at bounding box center [608, 253] width 31 height 12
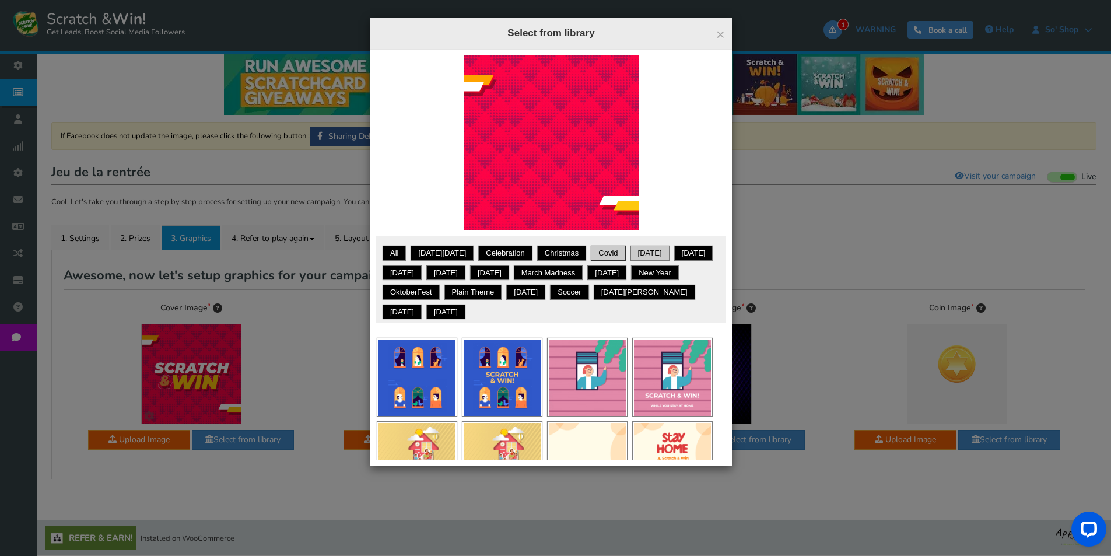
click at [632, 249] on link "[DATE]" at bounding box center [650, 253] width 36 height 12
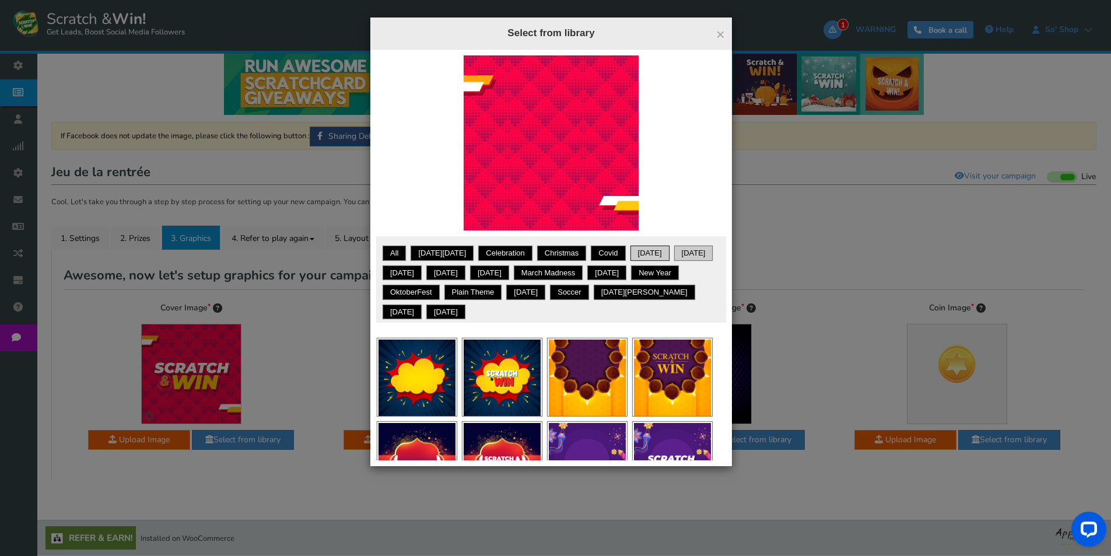
click at [676, 248] on link "[DATE]" at bounding box center [694, 253] width 36 height 12
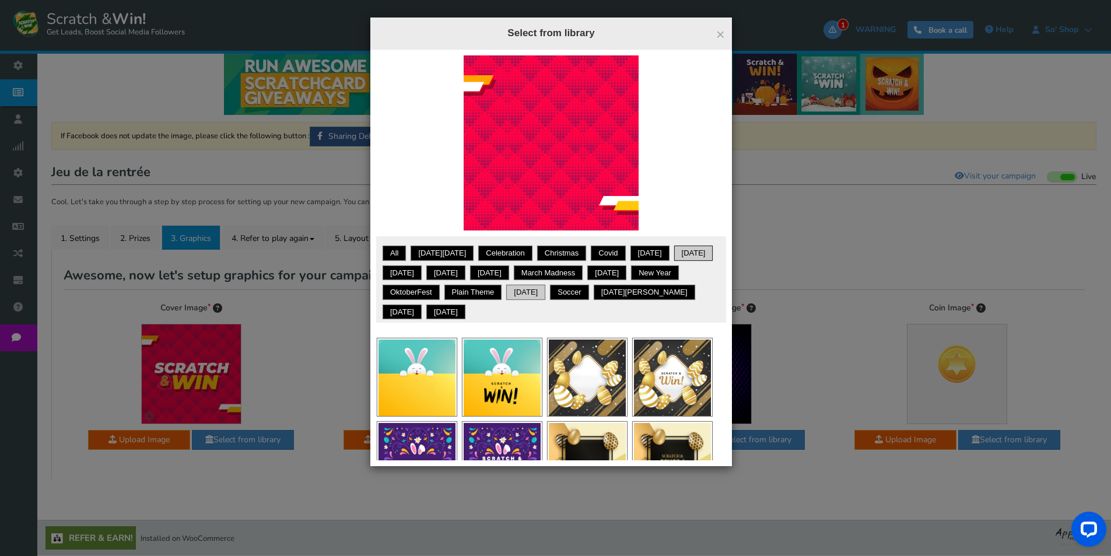
click at [544, 293] on link "[DATE]" at bounding box center [526, 292] width 36 height 12
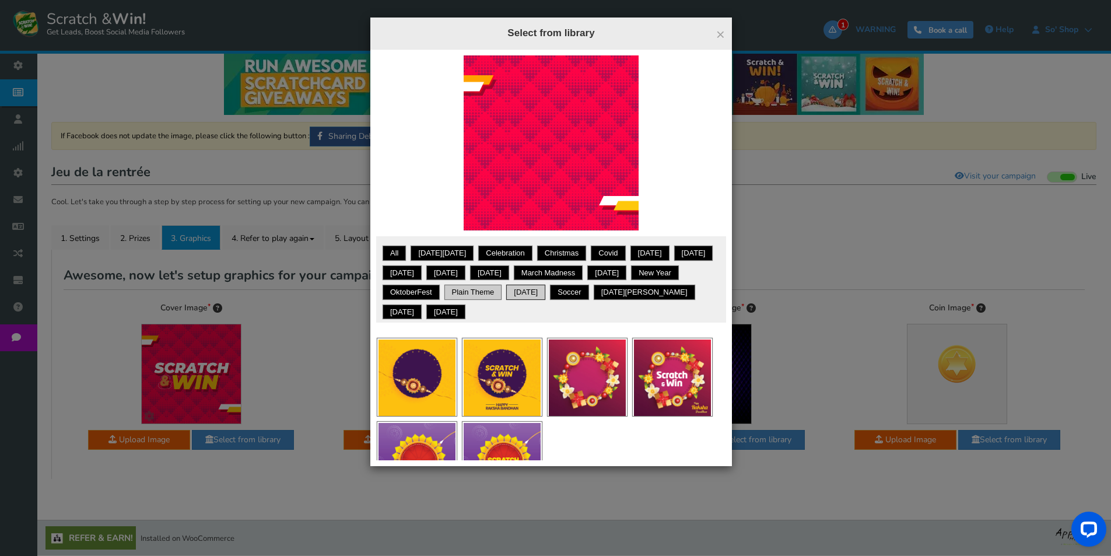
click at [500, 288] on link "Plain theme" at bounding box center [473, 292] width 54 height 12
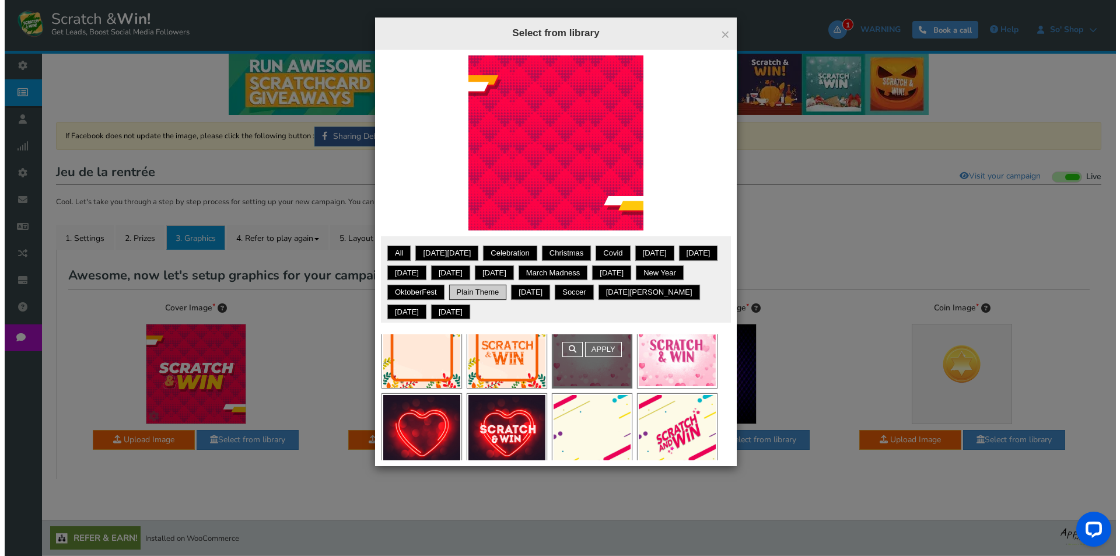
scroll to position [43, 0]
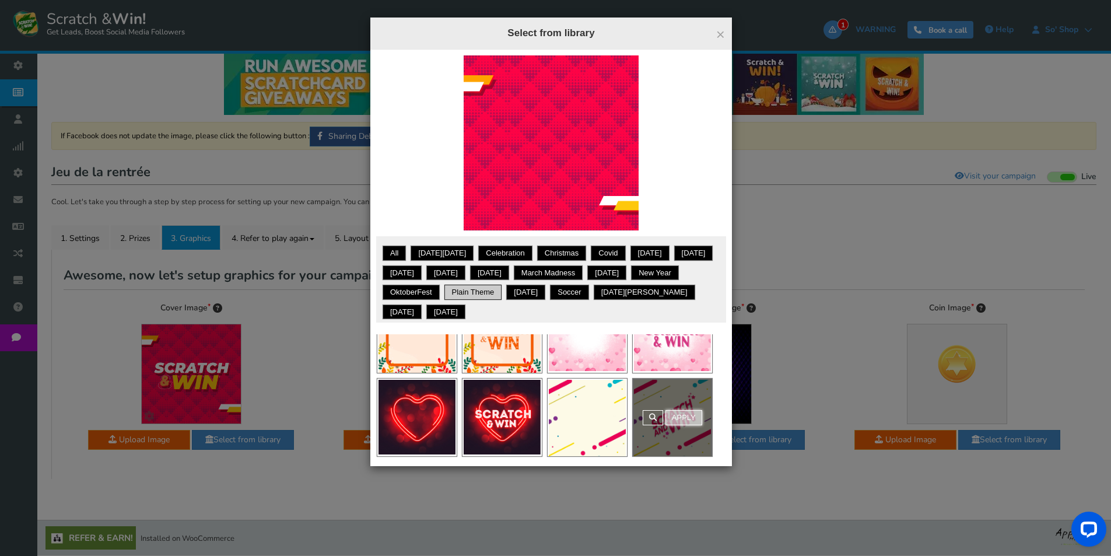
click at [681, 421] on link "Apply" at bounding box center [683, 417] width 37 height 15
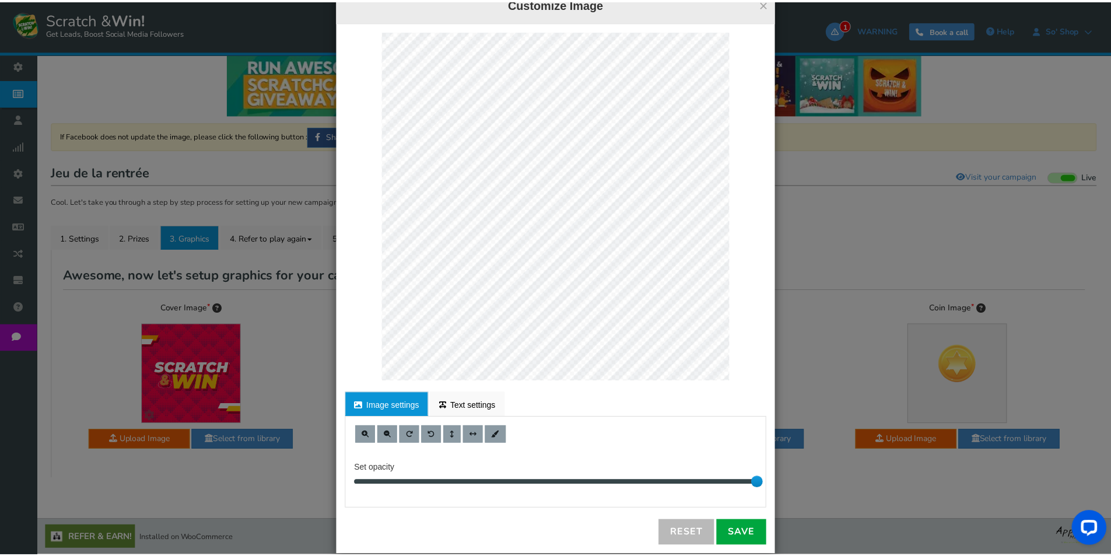
scroll to position [47, 0]
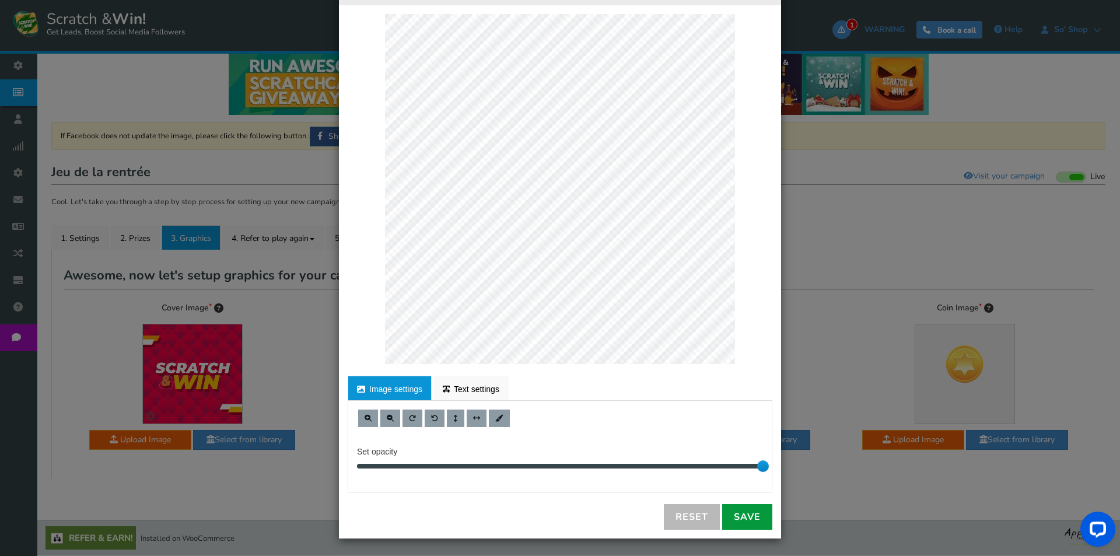
click at [724, 514] on link "Save" at bounding box center [747, 517] width 50 height 26
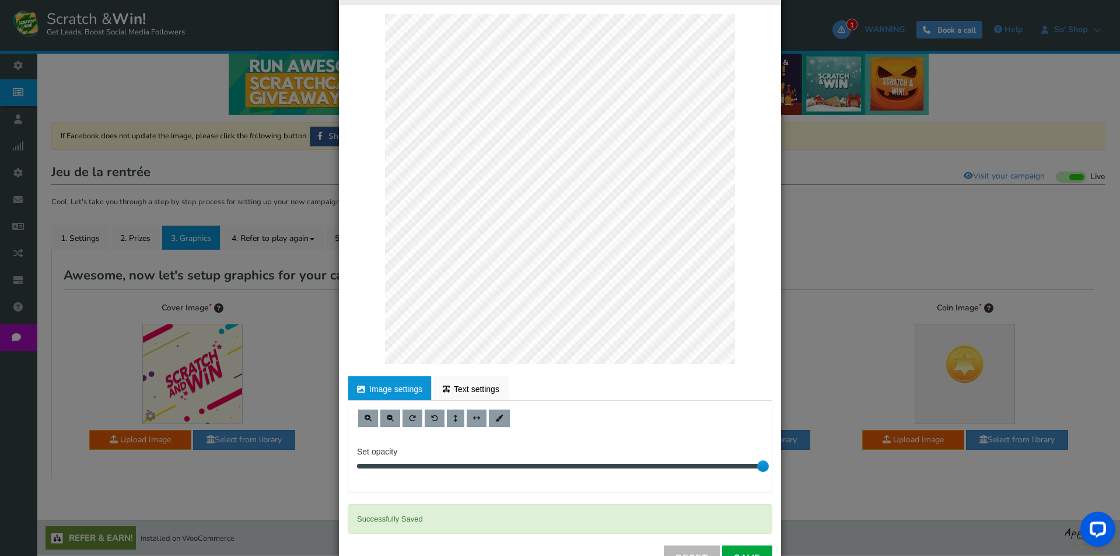
click at [839, 512] on div "× Customize Image For proper edit, check the desktop version Image settings Tex…" at bounding box center [560, 278] width 1120 height 556
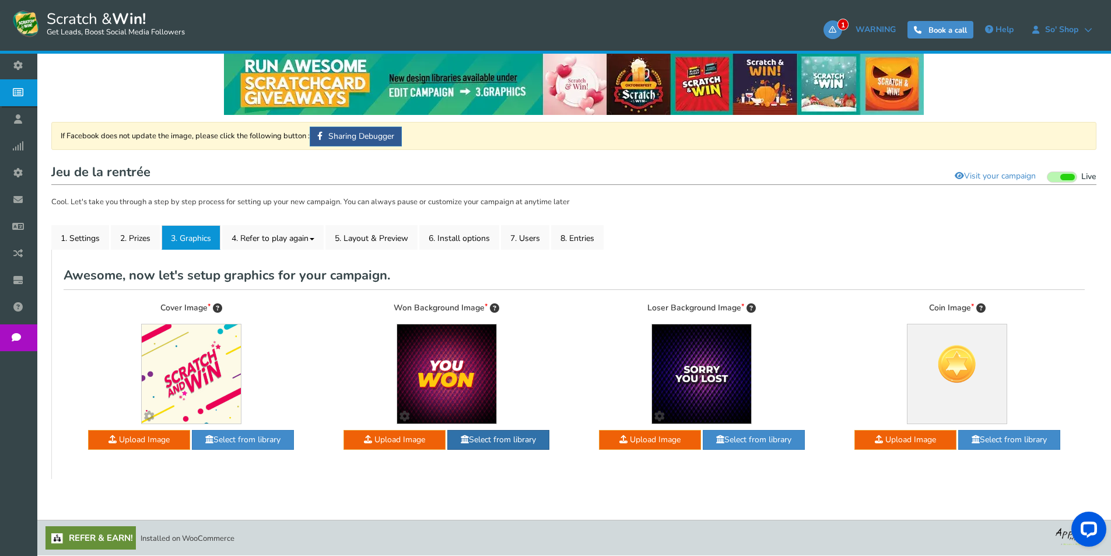
click at [462, 438] on span at bounding box center [465, 439] width 8 height 8
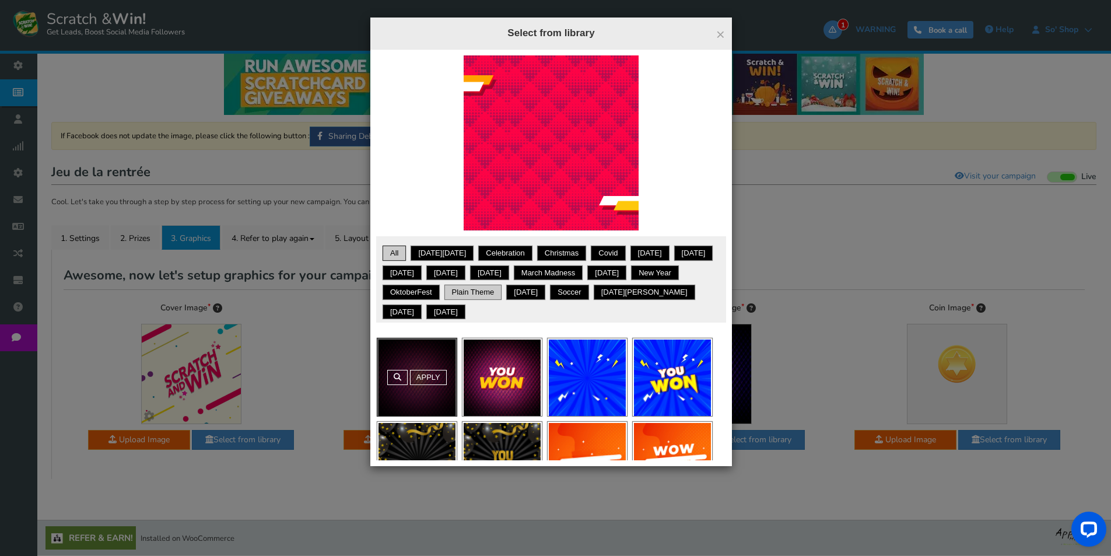
click at [500, 289] on link "Plain theme" at bounding box center [473, 292] width 54 height 12
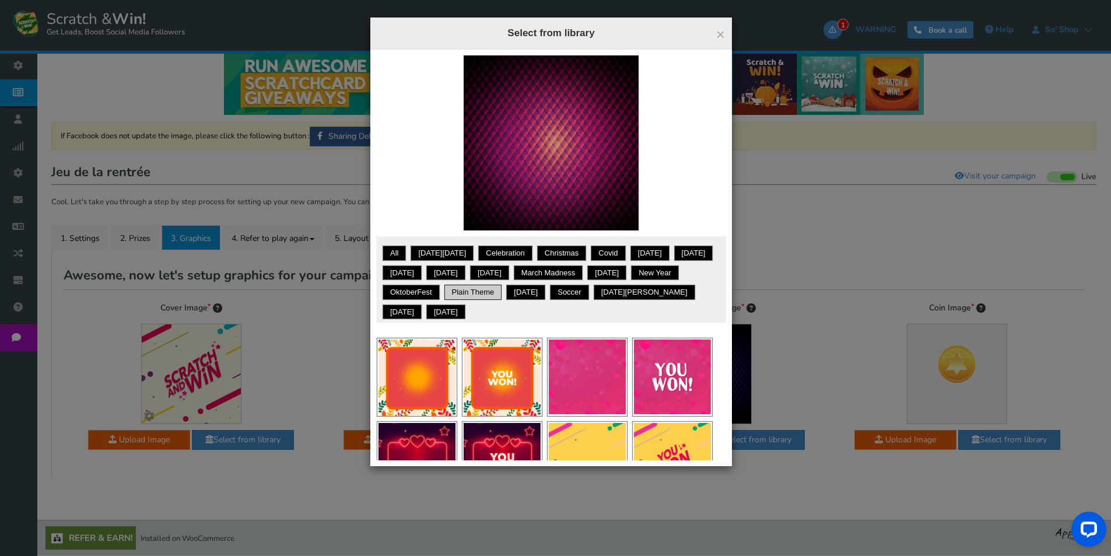
scroll to position [43, 0]
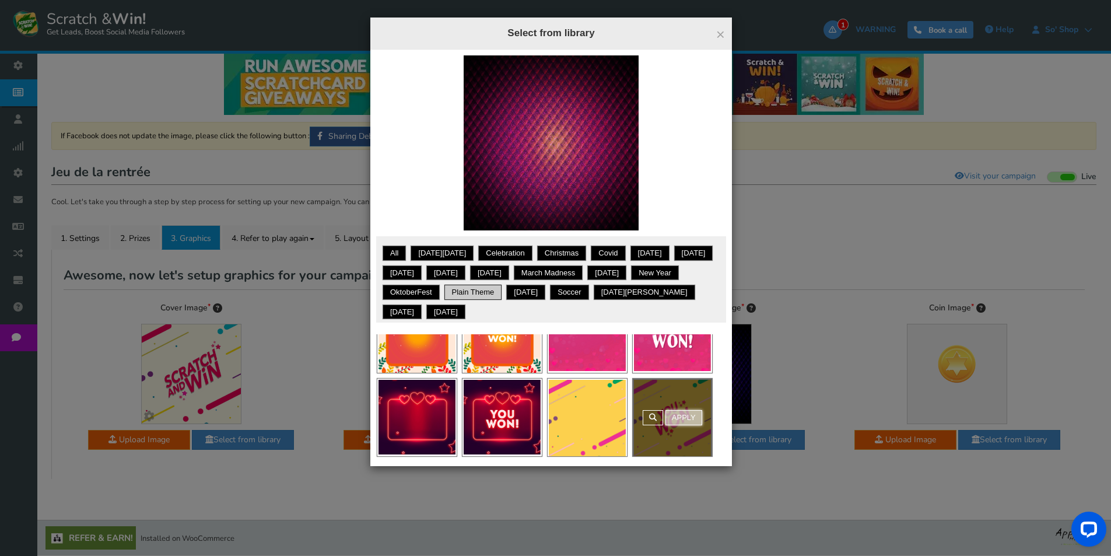
click at [676, 418] on link "Apply" at bounding box center [683, 417] width 37 height 15
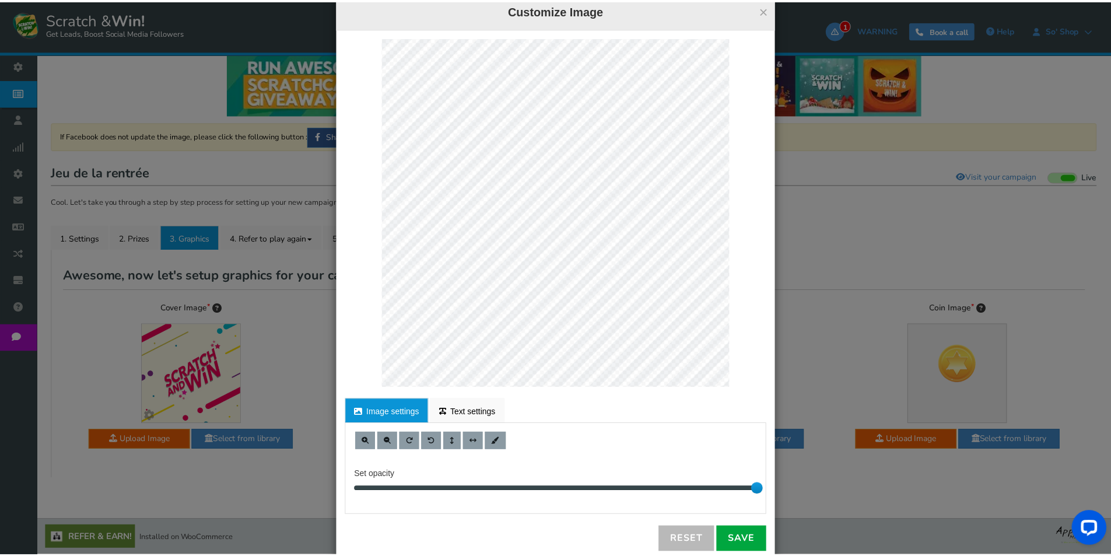
scroll to position [47, 0]
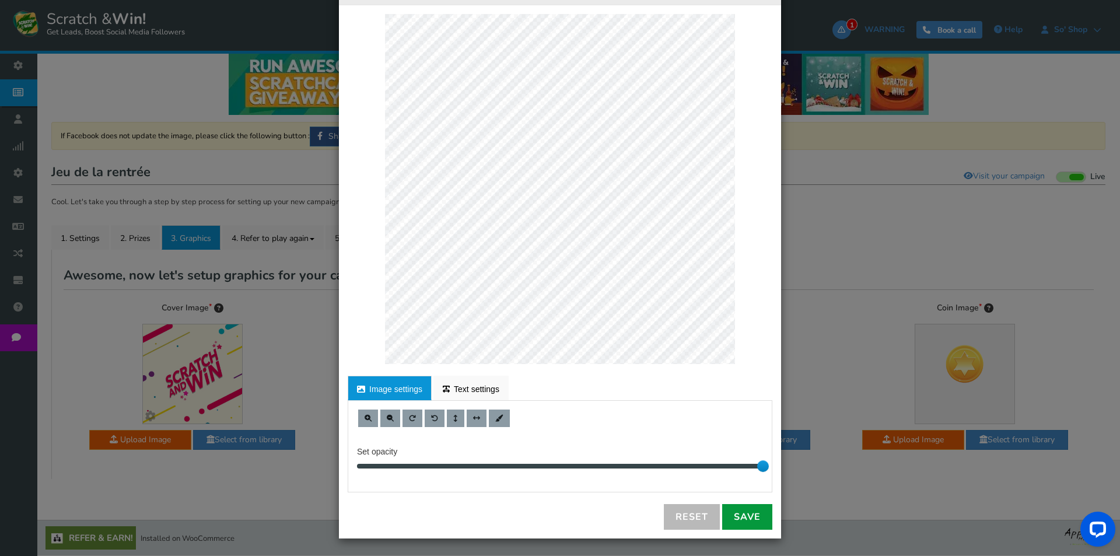
click at [730, 505] on link "Save" at bounding box center [747, 517] width 50 height 26
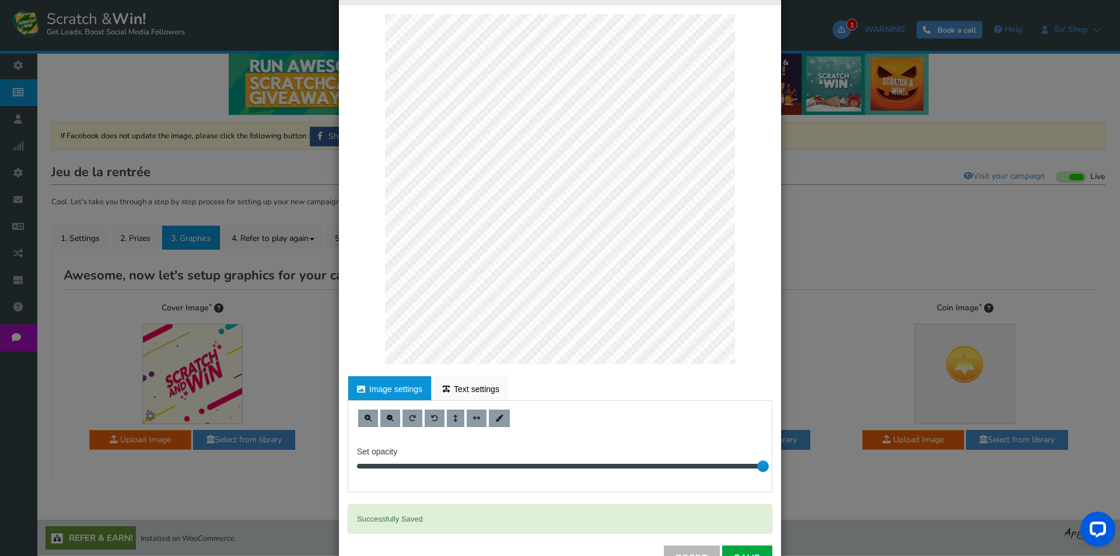
click at [825, 369] on div "× Customize Image For proper edit, check the desktop version Image settings Tex…" at bounding box center [560, 278] width 1120 height 556
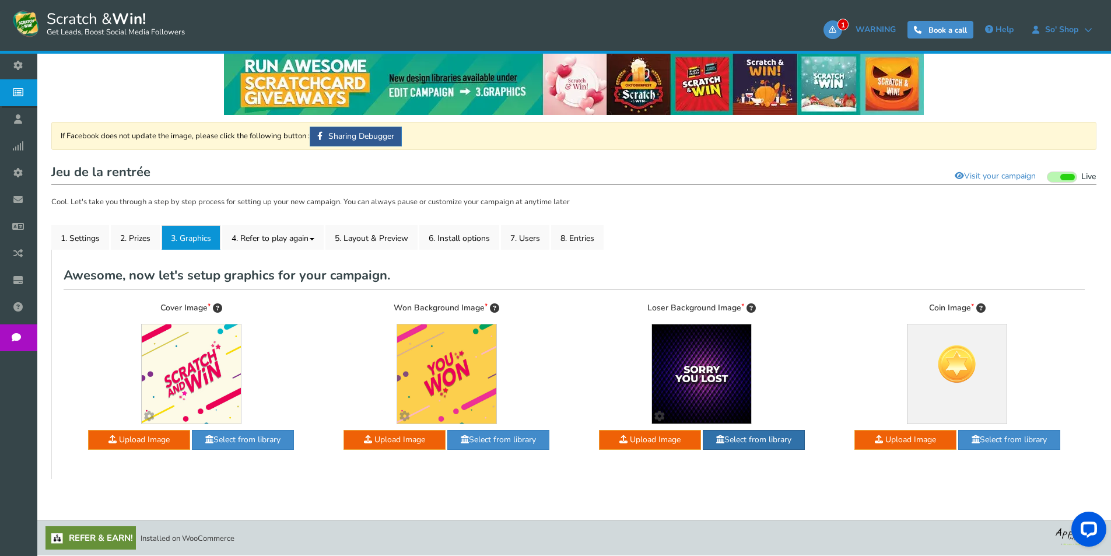
click at [735, 436] on link "Select from library" at bounding box center [754, 440] width 102 height 20
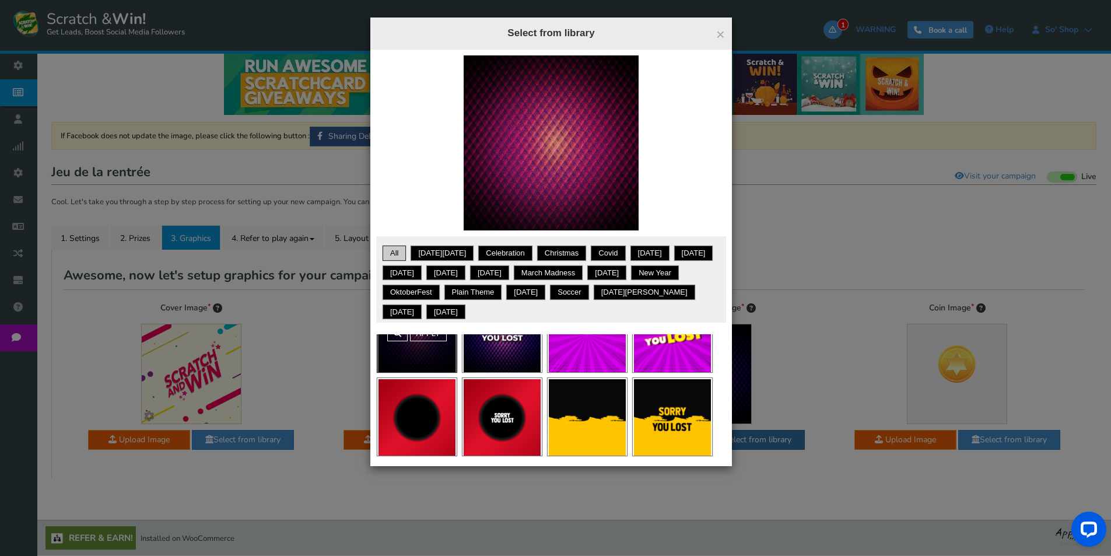
scroll to position [117, 0]
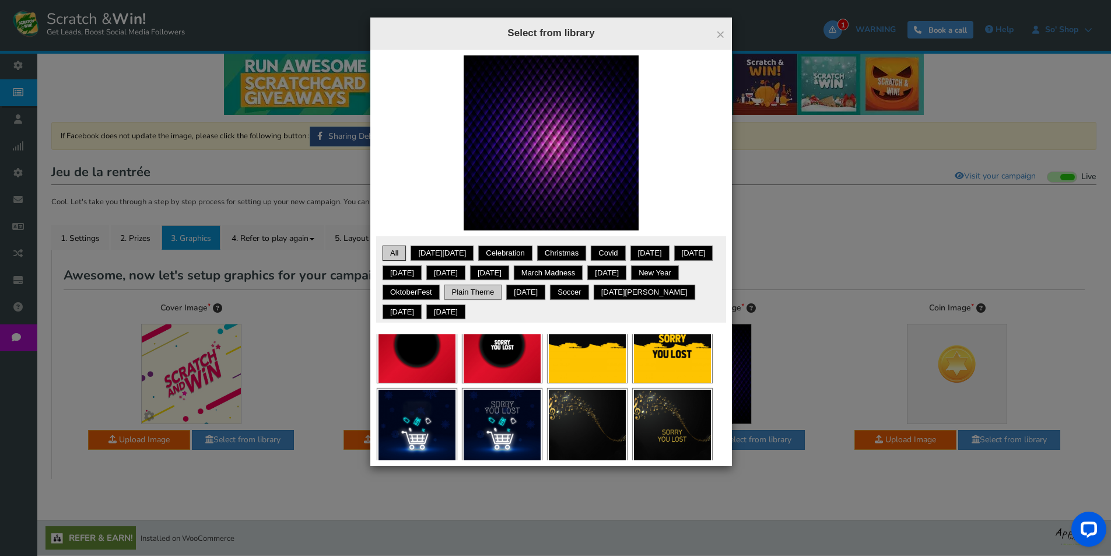
click at [500, 290] on link "Plain theme" at bounding box center [473, 292] width 54 height 12
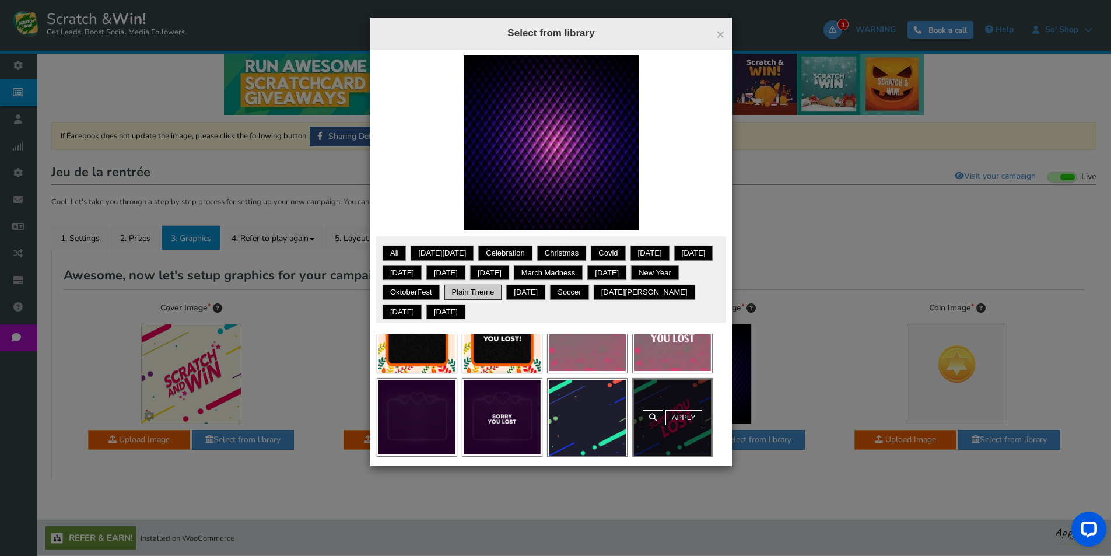
scroll to position [43, 0]
click at [686, 416] on link "Apply" at bounding box center [683, 417] width 37 height 15
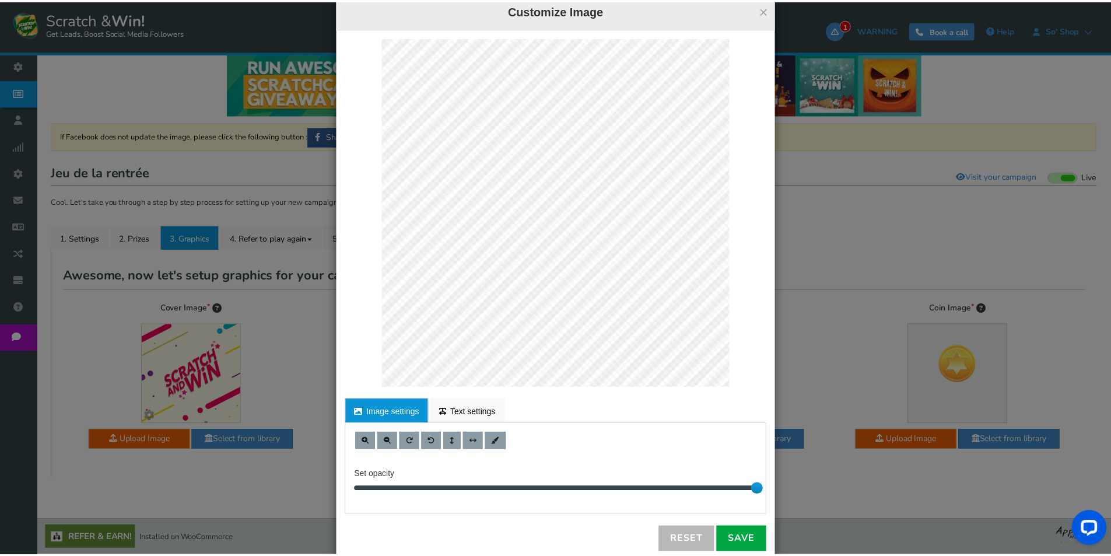
scroll to position [47, 0]
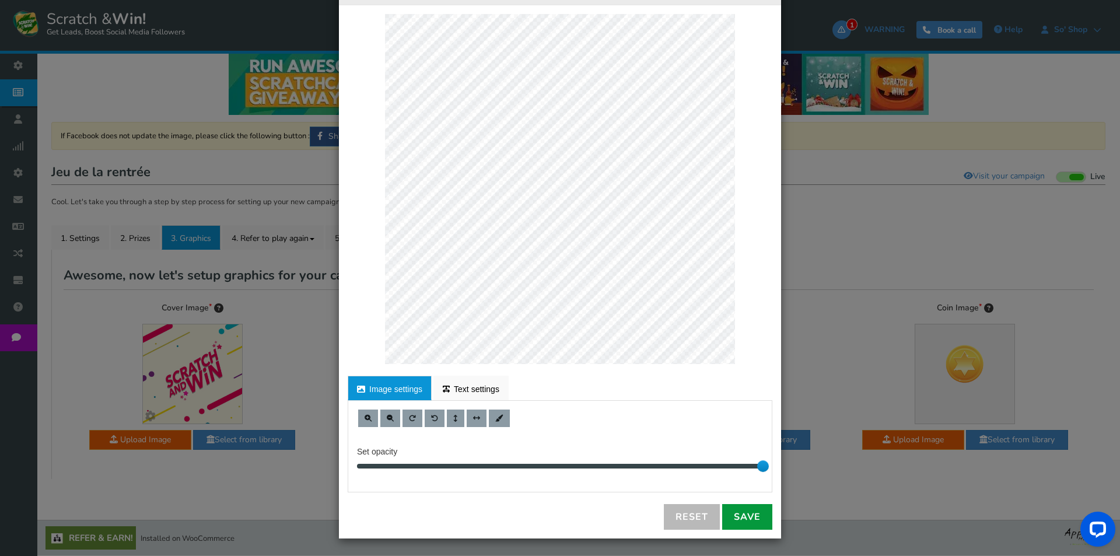
click at [731, 522] on link "Save" at bounding box center [747, 517] width 50 height 26
click at [863, 414] on div "× Customize Image For proper edit, check the desktop version Image settings Tex…" at bounding box center [560, 278] width 1120 height 556
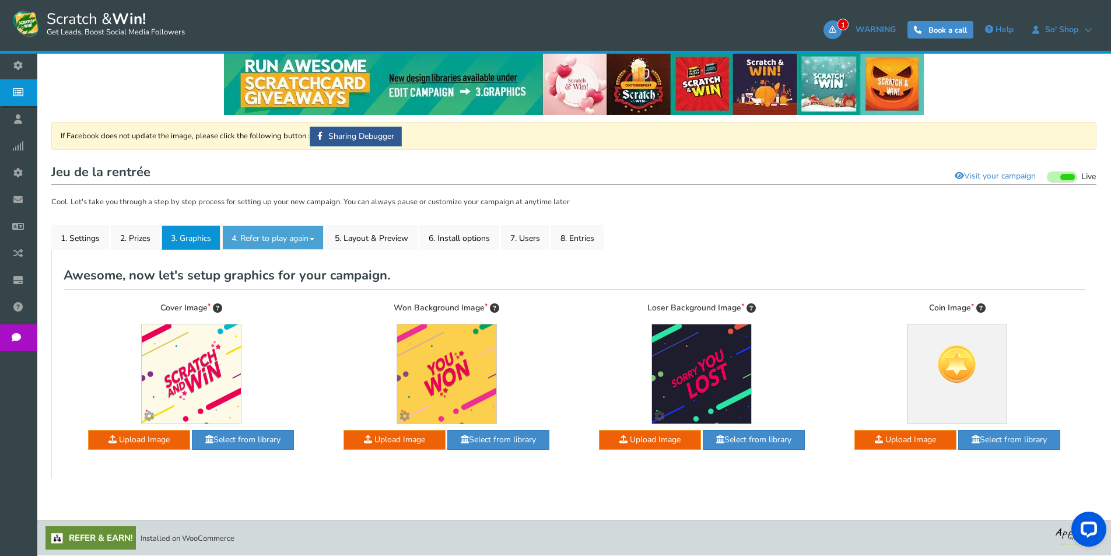
click at [314, 243] on link "4. Refer to play again" at bounding box center [272, 237] width 101 height 24
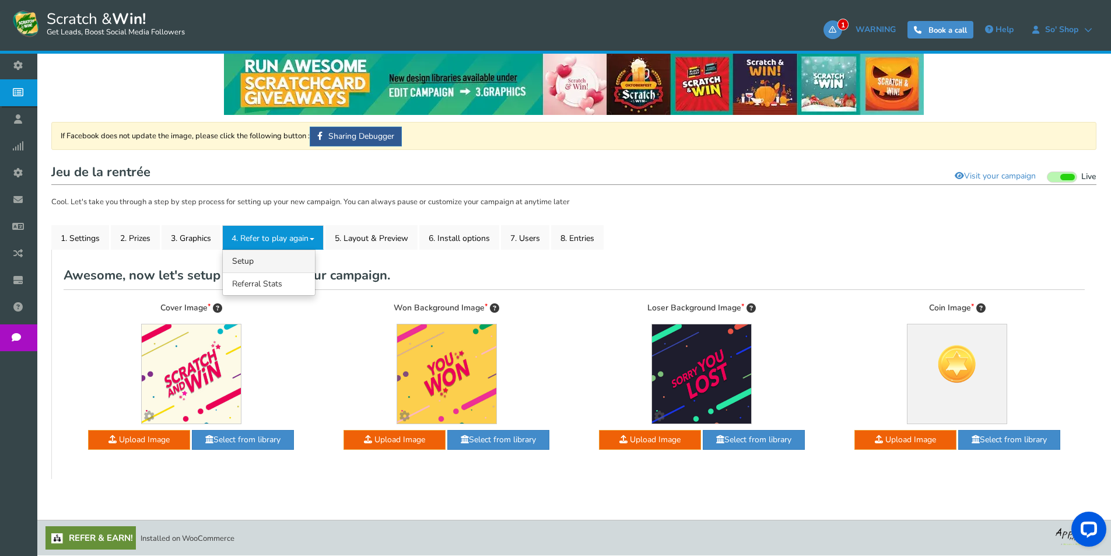
click at [311, 261] on link "4.1 Referrals Setup" at bounding box center [269, 261] width 92 height 23
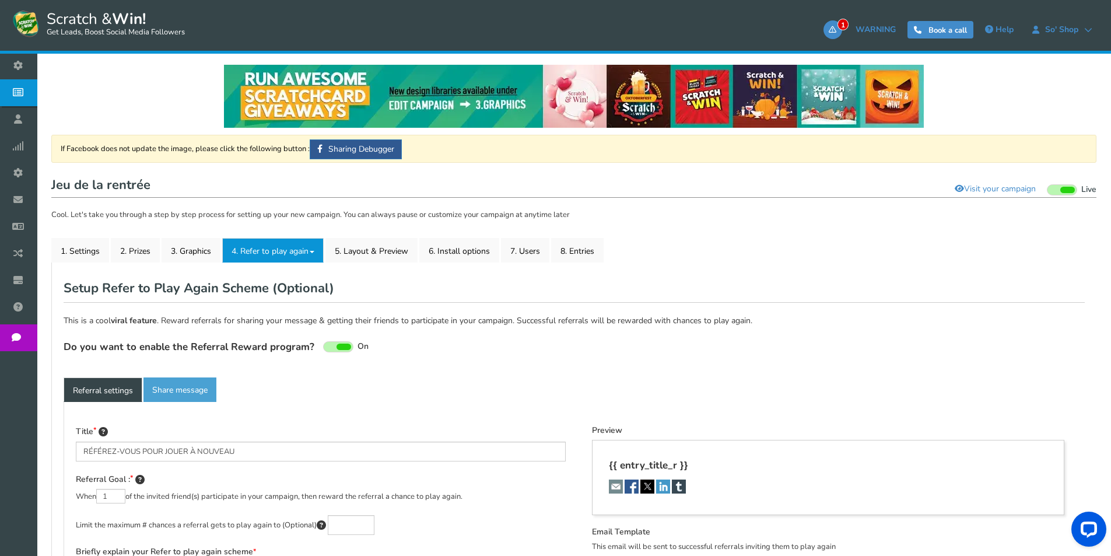
type textarea "Parrainez vos amis et obtenez plus de chances de gagner !"
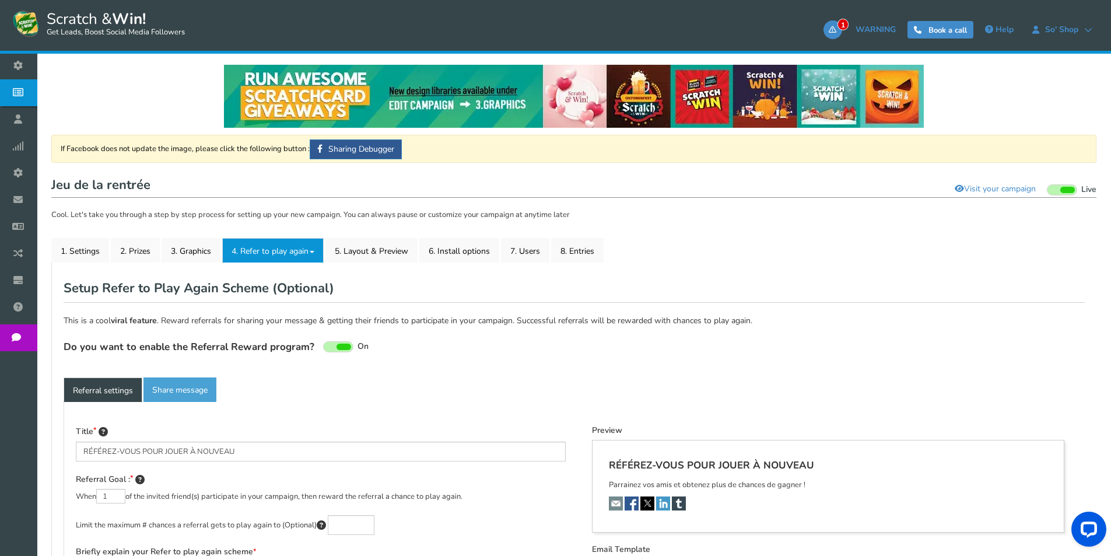
click at [338, 348] on span at bounding box center [344, 347] width 15 height 6
click at [0, 0] on input "On Off" at bounding box center [0, 0] width 0 height 0
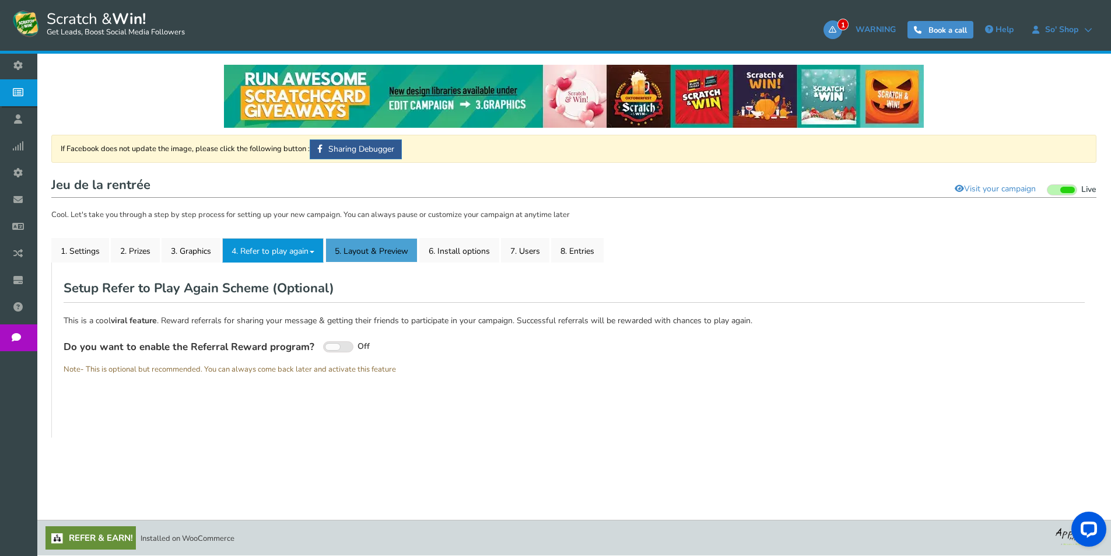
click at [370, 254] on link "5. Layout & Preview" at bounding box center [371, 250] width 92 height 24
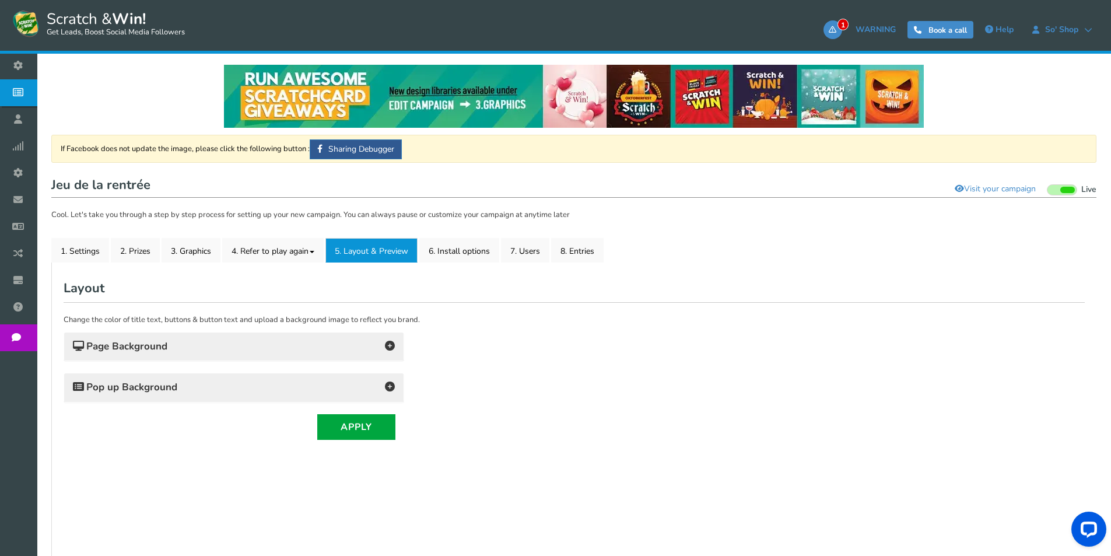
click at [375, 348] on h4 "Page Background" at bounding box center [234, 346] width 322 height 16
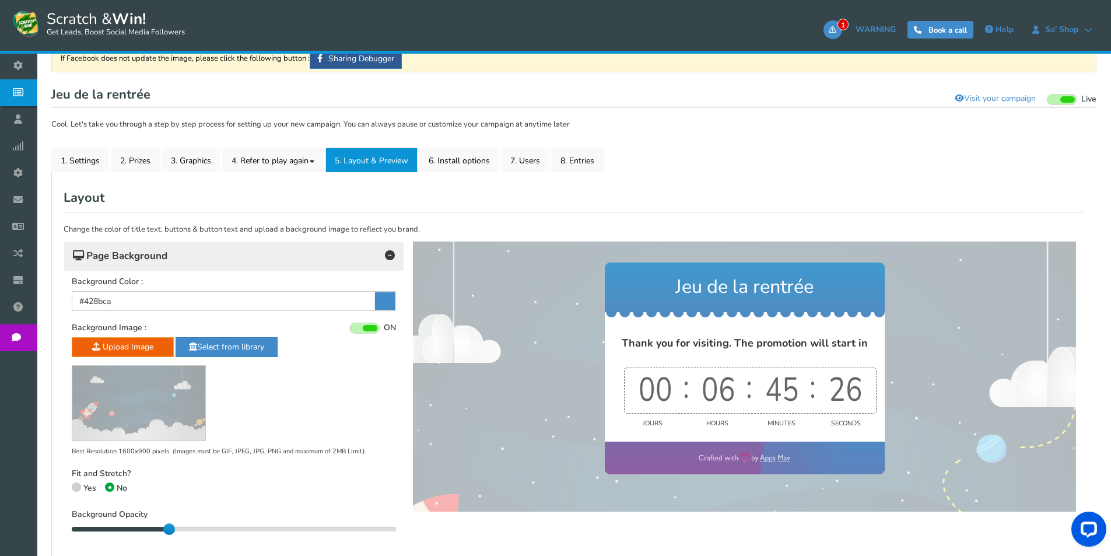
scroll to position [234, 0]
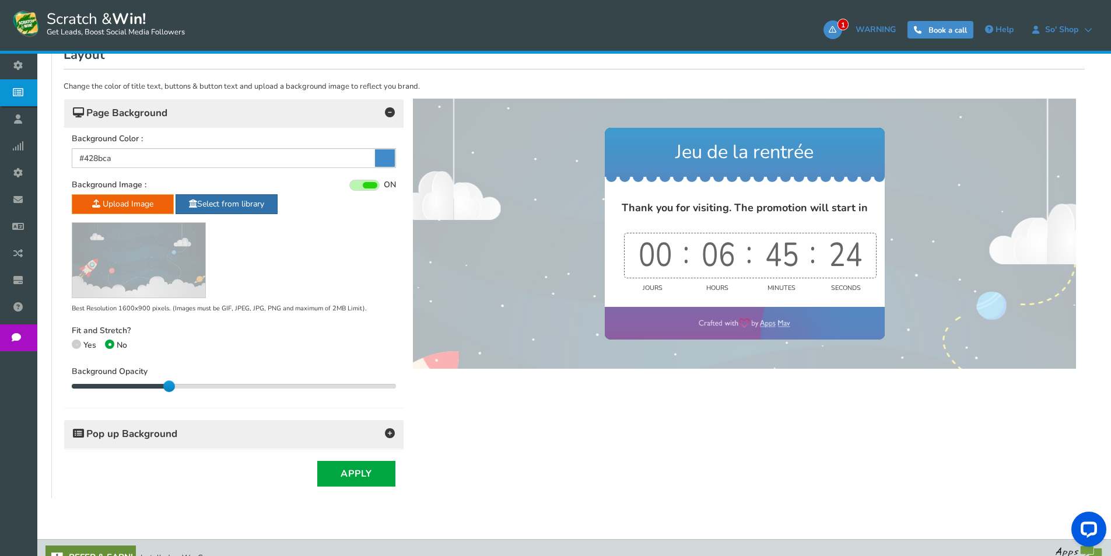
click at [244, 206] on link "Select from library" at bounding box center [227, 204] width 102 height 20
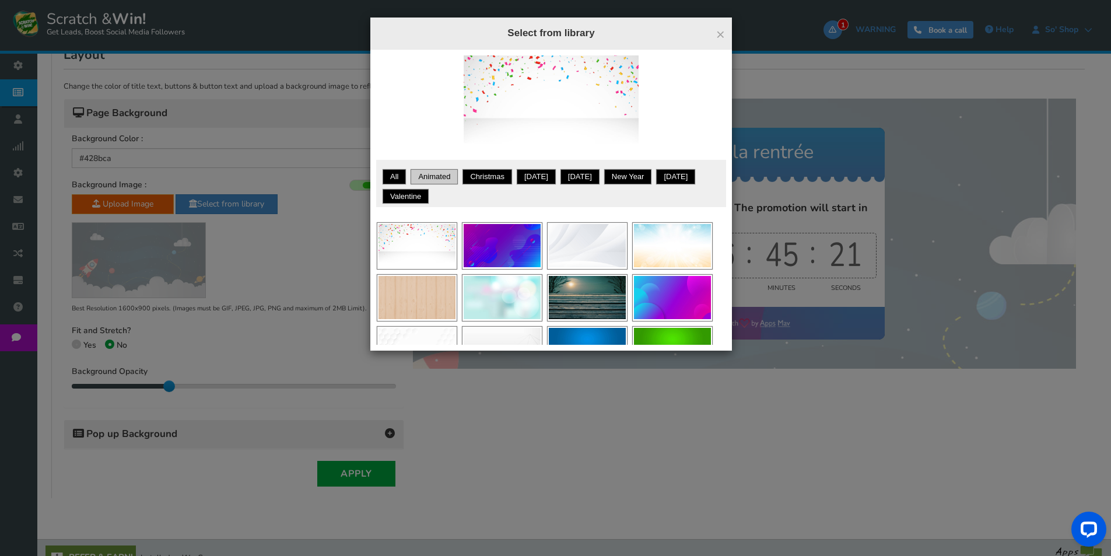
click at [440, 176] on link "Animated" at bounding box center [434, 177] width 44 height 12
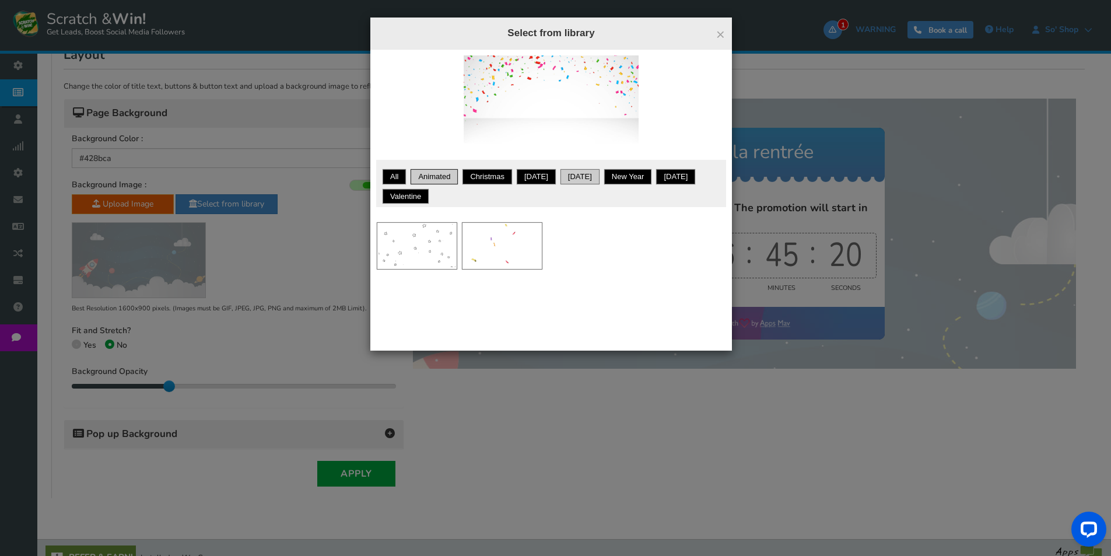
click at [579, 183] on li "[DATE]" at bounding box center [580, 177] width 38 height 14
click at [627, 177] on link "New Year" at bounding box center [628, 177] width 44 height 12
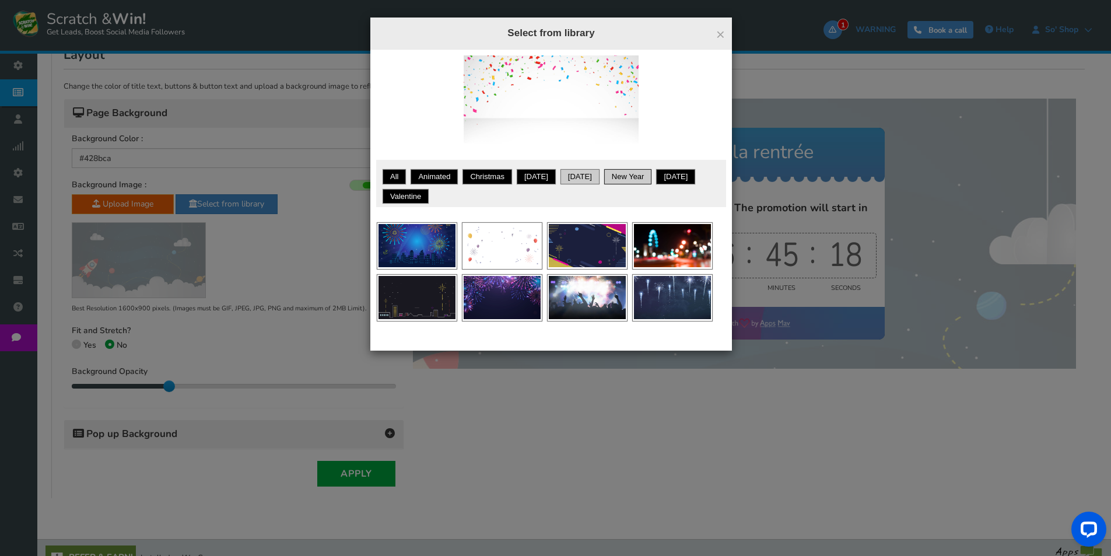
click at [578, 173] on link "[DATE]" at bounding box center [580, 177] width 36 height 12
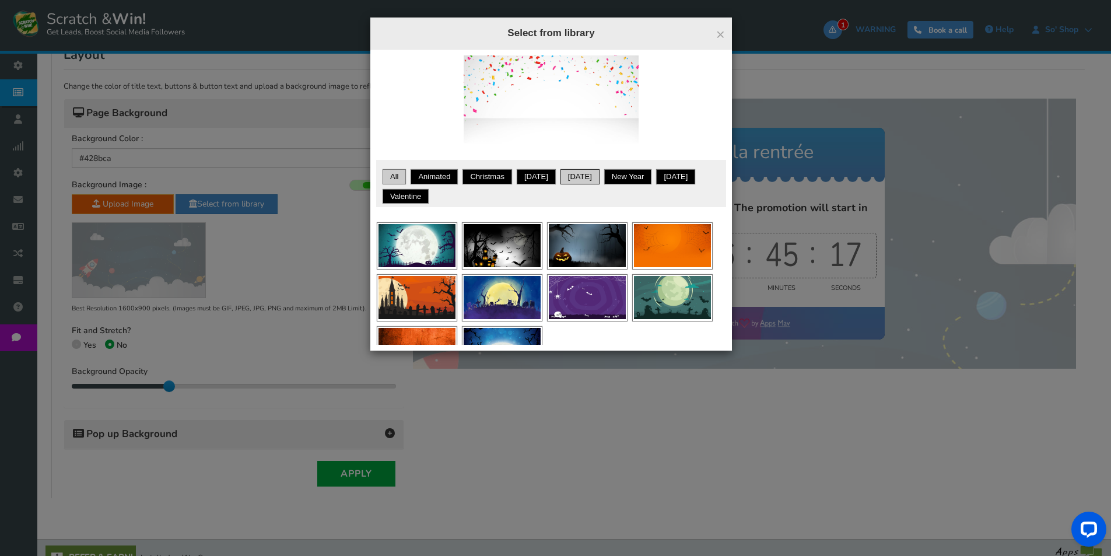
click at [398, 176] on link "All" at bounding box center [394, 177] width 20 height 12
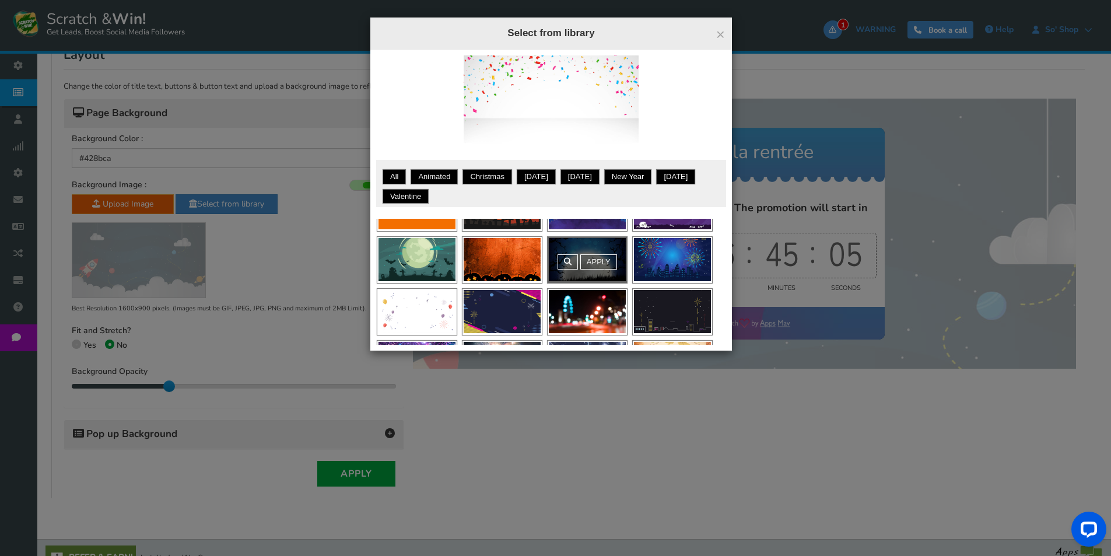
scroll to position [629, 0]
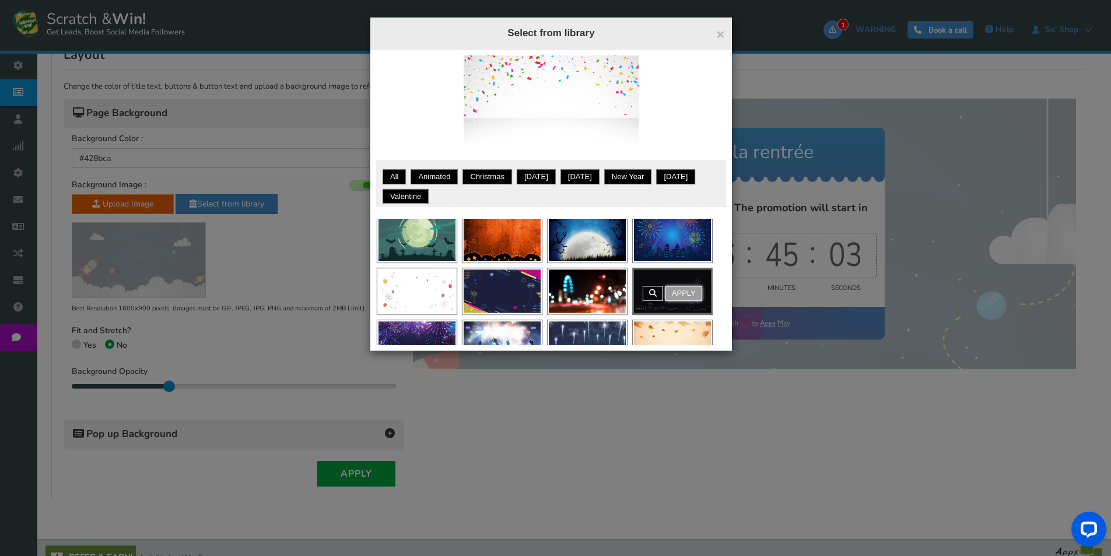
click at [688, 291] on link "Apply" at bounding box center [683, 293] width 37 height 15
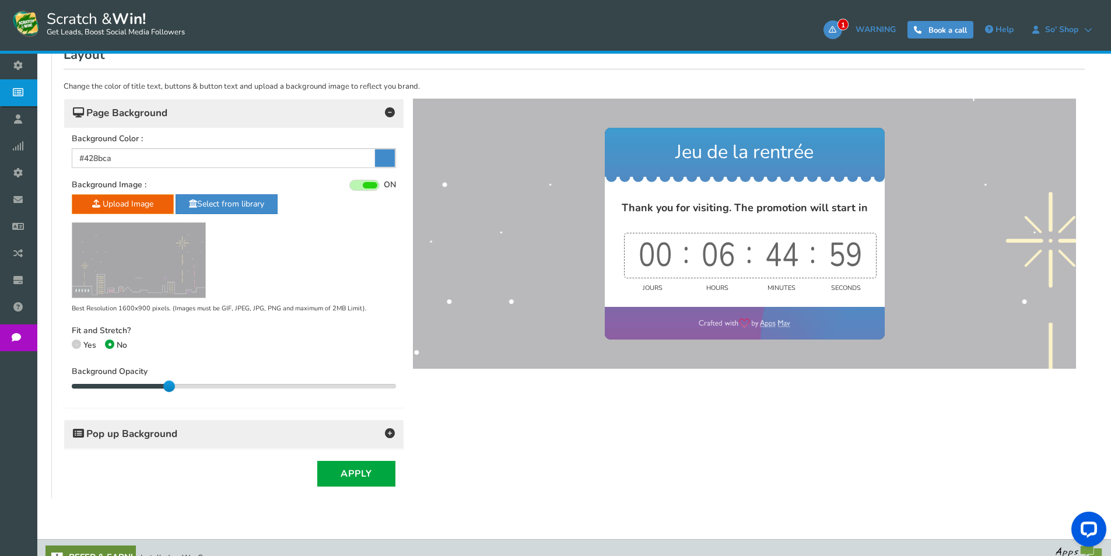
click at [83, 345] on span "Yes" at bounding box center [89, 344] width 13 height 11
click at [79, 345] on input "Yes" at bounding box center [76, 346] width 8 height 8
radio input "true"
click at [132, 343] on div "Fit and Stretch? Yes No" at bounding box center [234, 339] width 324 height 29
click at [124, 343] on span "No" at bounding box center [122, 344] width 10 height 11
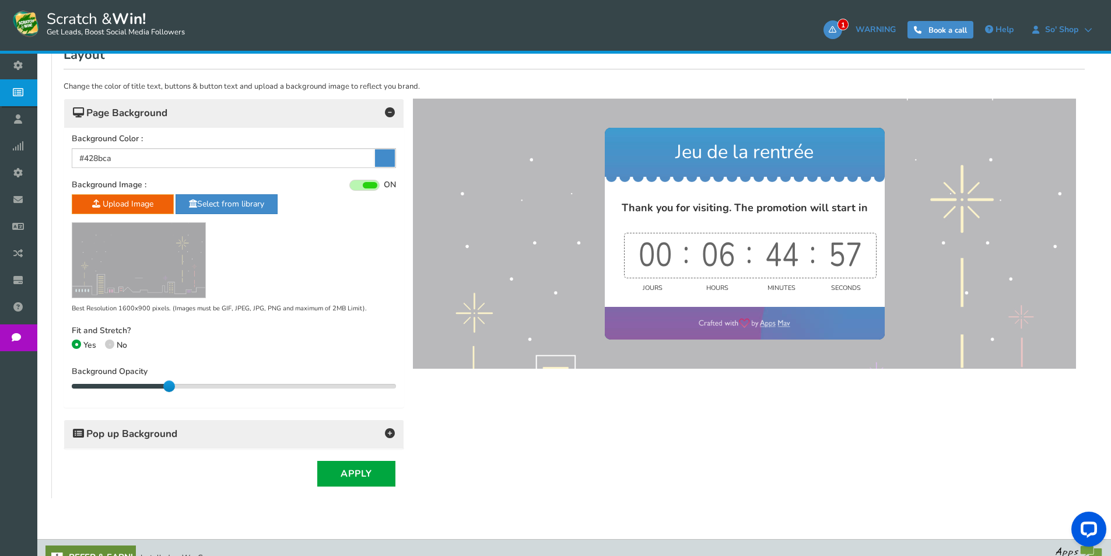
click at [113, 343] on input "No" at bounding box center [109, 346] width 8 height 8
radio input "true"
click at [78, 344] on icon at bounding box center [76, 344] width 2 height 2
click at [78, 344] on input "Yes" at bounding box center [76, 346] width 8 height 8
radio input "true"
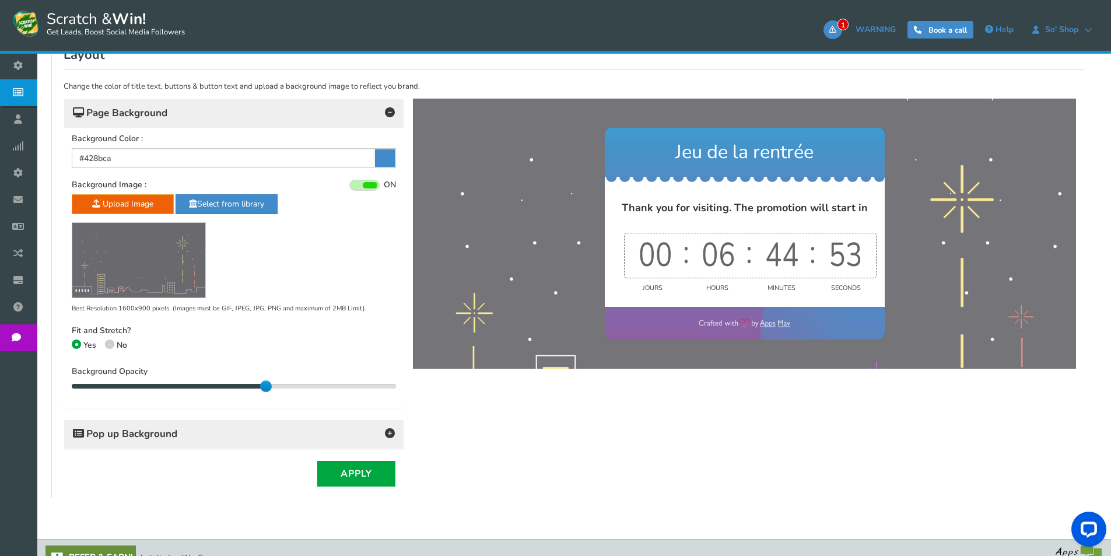
drag, startPoint x: 162, startPoint y: 384, endPoint x: 259, endPoint y: 386, distance: 97.4
click at [259, 386] on div "60" at bounding box center [234, 386] width 324 height 6
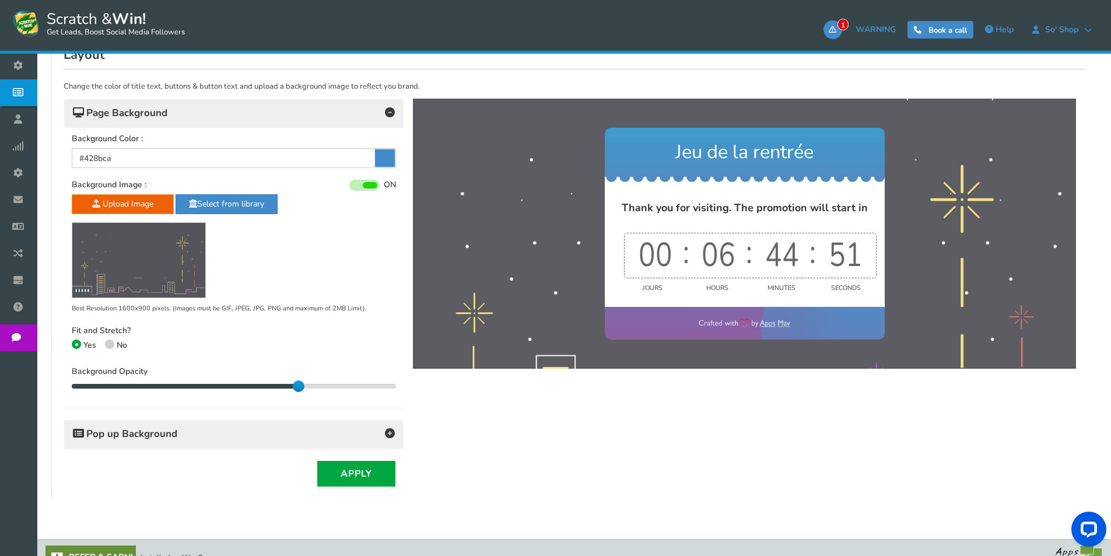
drag, startPoint x: 265, startPoint y: 386, endPoint x: 298, endPoint y: 384, distance: 33.3
click at [298, 384] on div at bounding box center [299, 386] width 12 height 12
click at [227, 435] on h4 "Pop up Background" at bounding box center [234, 434] width 322 height 16
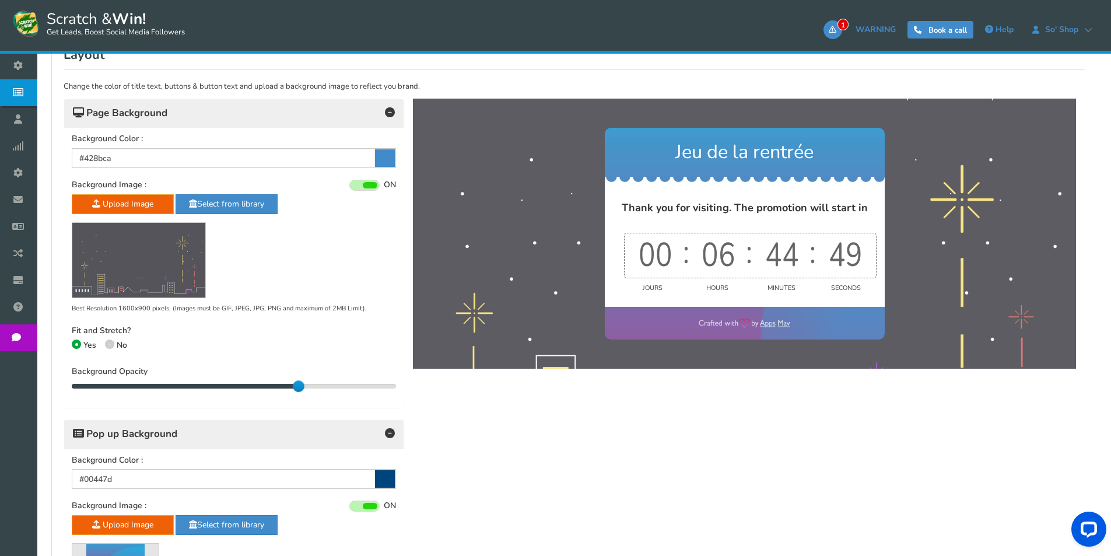
click at [379, 161] on icon at bounding box center [385, 157] width 20 height 17
click at [379, 161] on input "#428bca" at bounding box center [234, 158] width 324 height 20
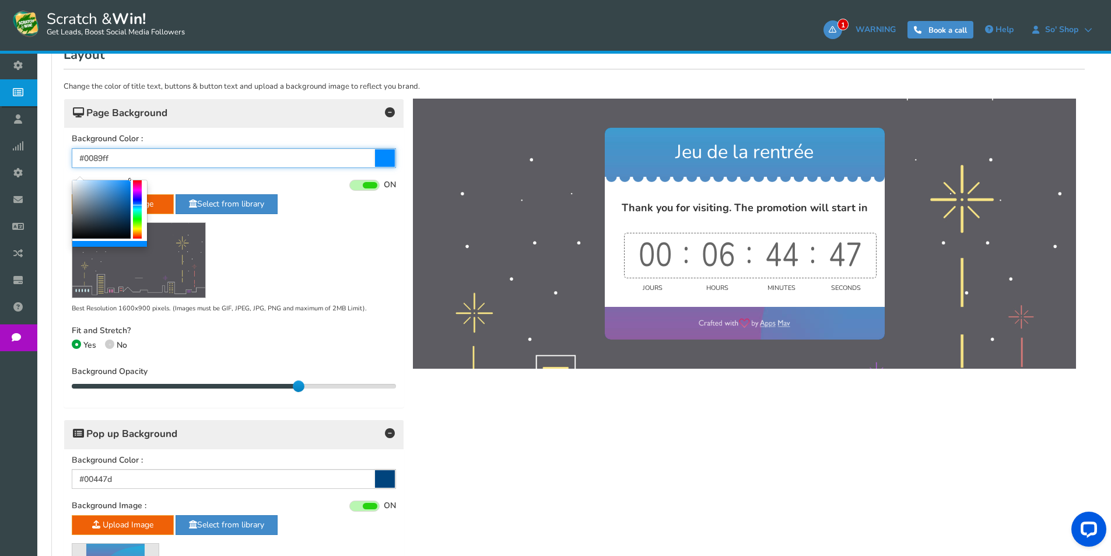
drag, startPoint x: 124, startPoint y: 207, endPoint x: 141, endPoint y: 180, distance: 32.2
click at [141, 180] on div at bounding box center [110, 214] width 76 height 68
drag, startPoint x: 110, startPoint y: 190, endPoint x: 38, endPoint y: 165, distance: 75.8
click at [38, 165] on body "Display on your website Scratch & Win! Get Leads, Boost Social Media Followers …" at bounding box center [555, 316] width 1111 height 1101
type input "#ffffff"
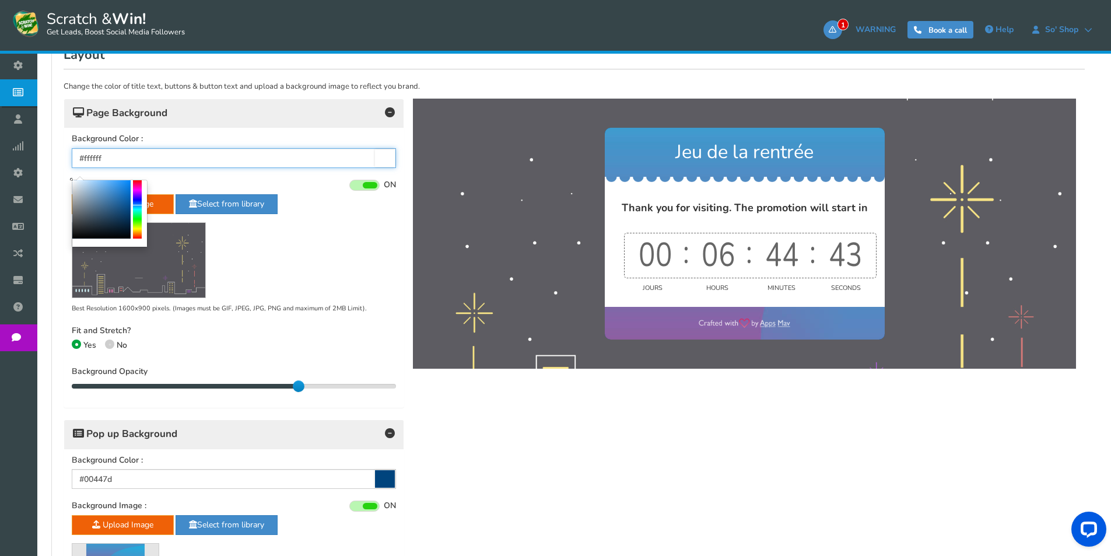
drag, startPoint x: 105, startPoint y: 201, endPoint x: 53, endPoint y: 160, distance: 66.0
click at [53, 160] on body "Display on your website Scratch & Win! Get Leads, Boost Social Media Followers …" at bounding box center [555, 316] width 1111 height 1101
click at [290, 244] on div "Upload Image Select from library Best Resolution 1600x900 pixels. (Images must …" at bounding box center [234, 254] width 324 height 120
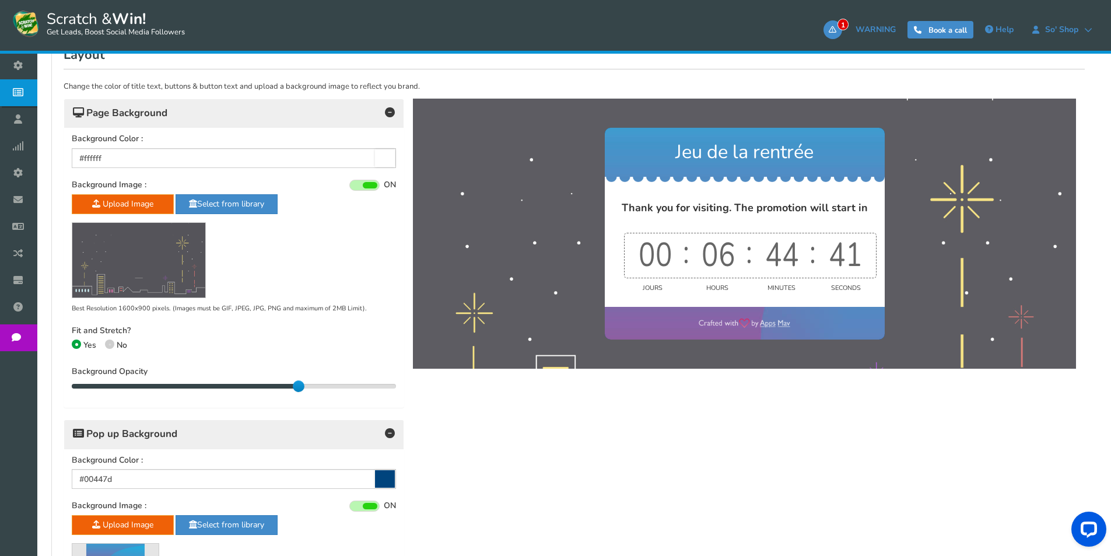
click at [383, 481] on icon at bounding box center [385, 478] width 20 height 17
click at [383, 481] on input "#00447d" at bounding box center [234, 479] width 324 height 20
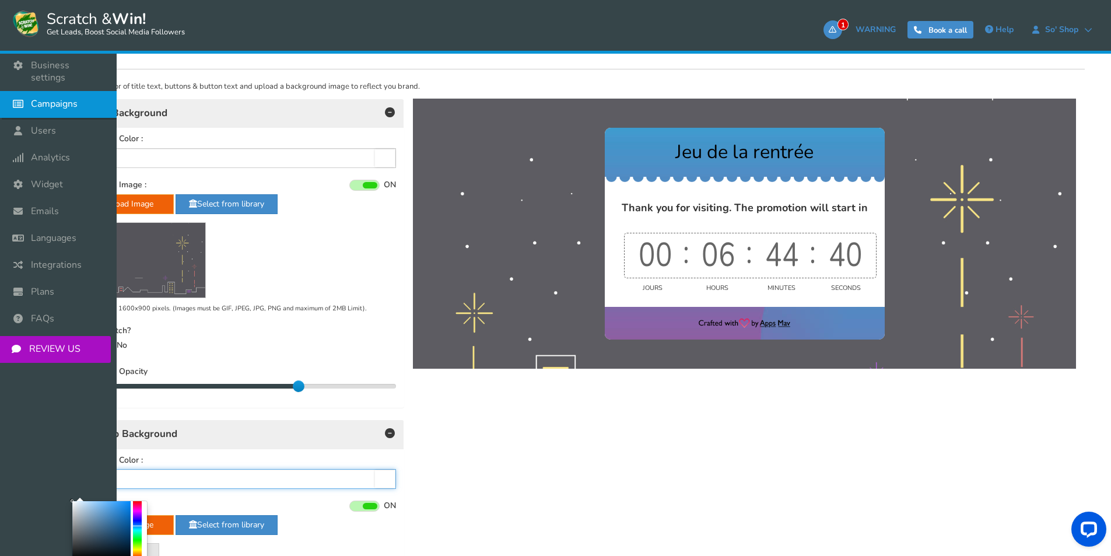
drag, startPoint x: 99, startPoint y: 516, endPoint x: 33, endPoint y: 429, distance: 109.5
click at [31, 439] on body "Display on your website Scratch & Win! Get Leads, Boost Social Media Followers …" at bounding box center [555, 316] width 1111 height 1101
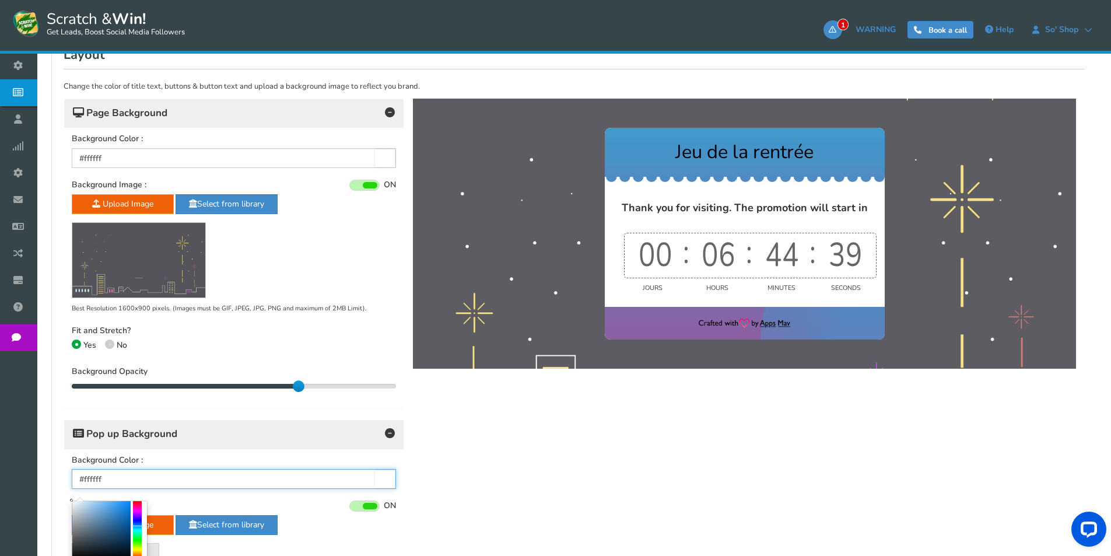
scroll to position [409, 0]
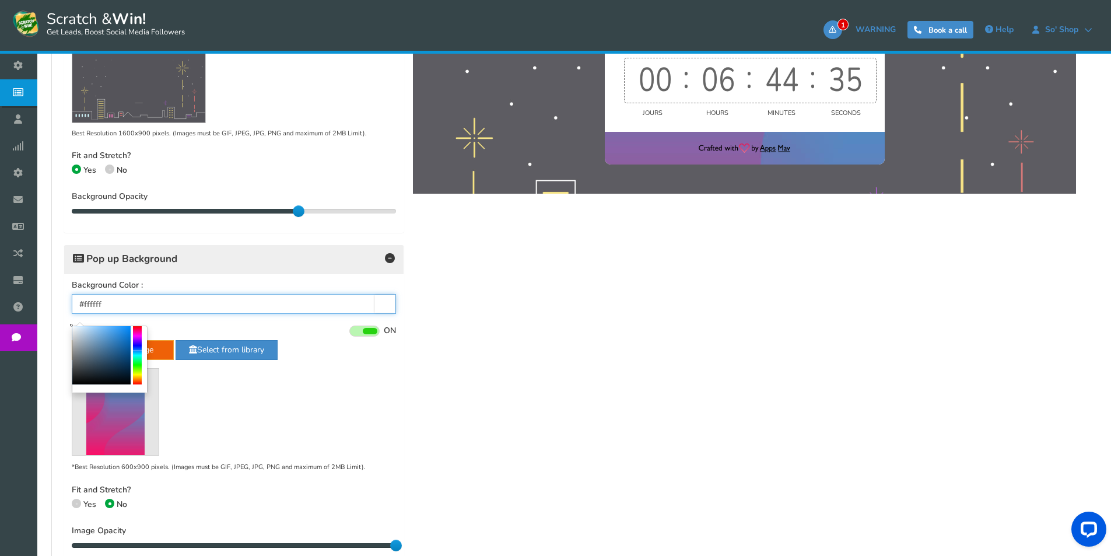
drag, startPoint x: 78, startPoint y: 352, endPoint x: 59, endPoint y: 311, distance: 44.1
click at [59, 311] on body "Display on your website Scratch & Win! Get Leads, Boost Social Media Followers …" at bounding box center [555, 141] width 1111 height 1101
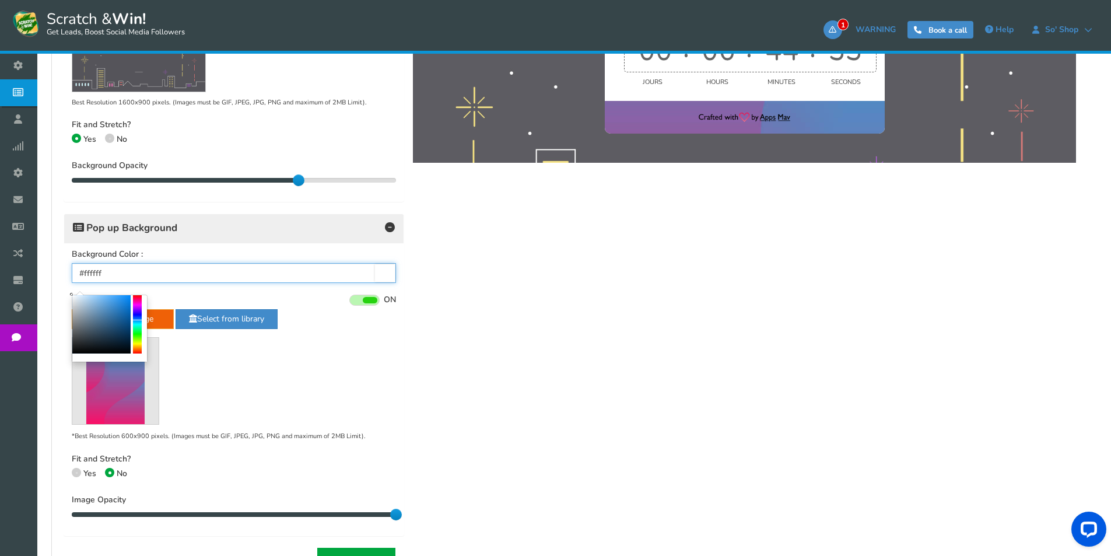
scroll to position [467, 0]
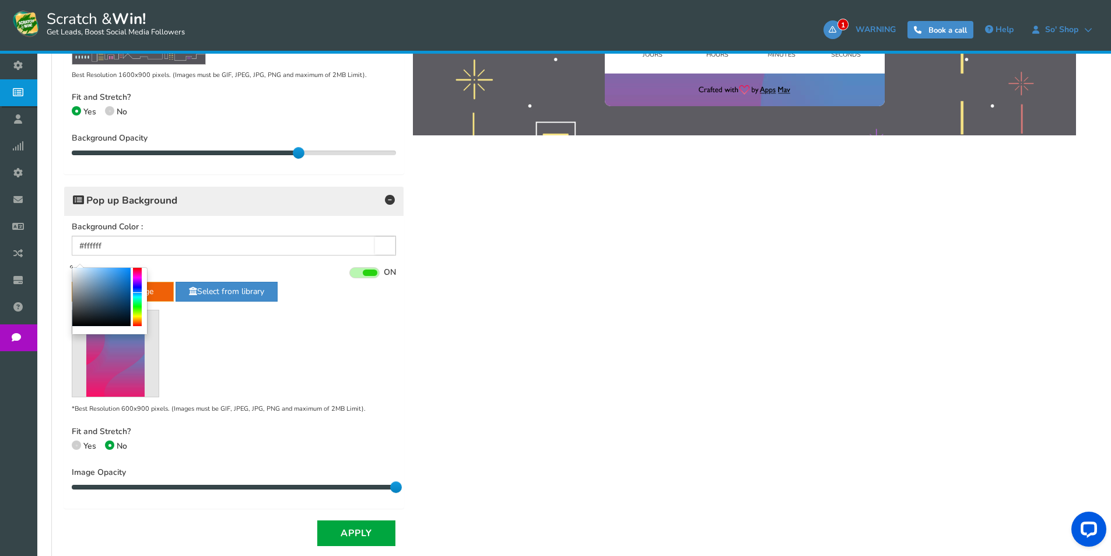
click at [416, 366] on div "Change the color of title text, buttons & button text and upload a background i…" at bounding box center [574, 191] width 1021 height 710
click at [369, 268] on span at bounding box center [364, 272] width 30 height 11
click at [0, 0] on input "ON OFF" at bounding box center [0, 0] width 0 height 0
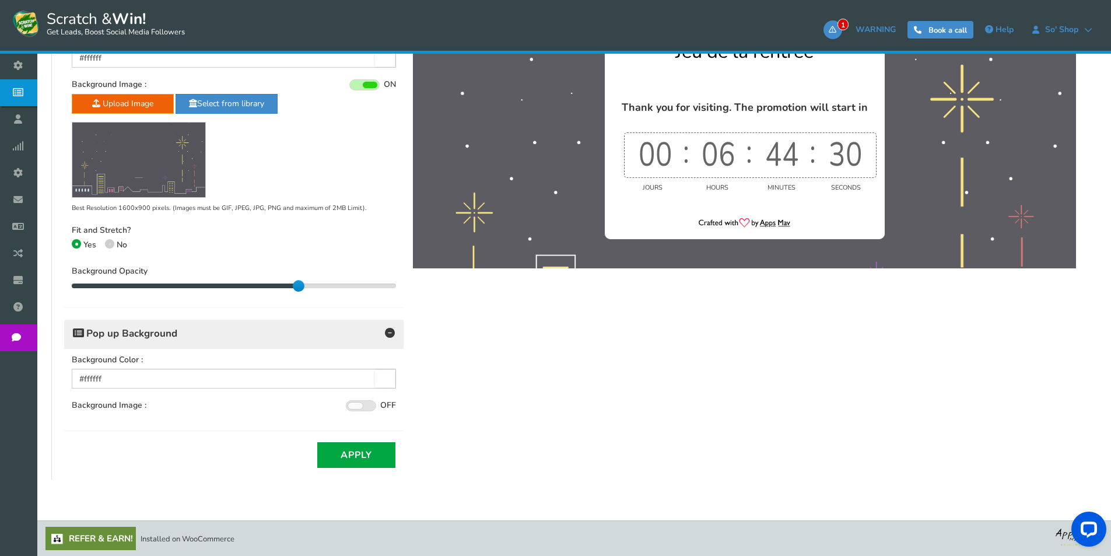
scroll to position [335, 0]
click at [336, 374] on input "#ffffff" at bounding box center [234, 378] width 324 height 20
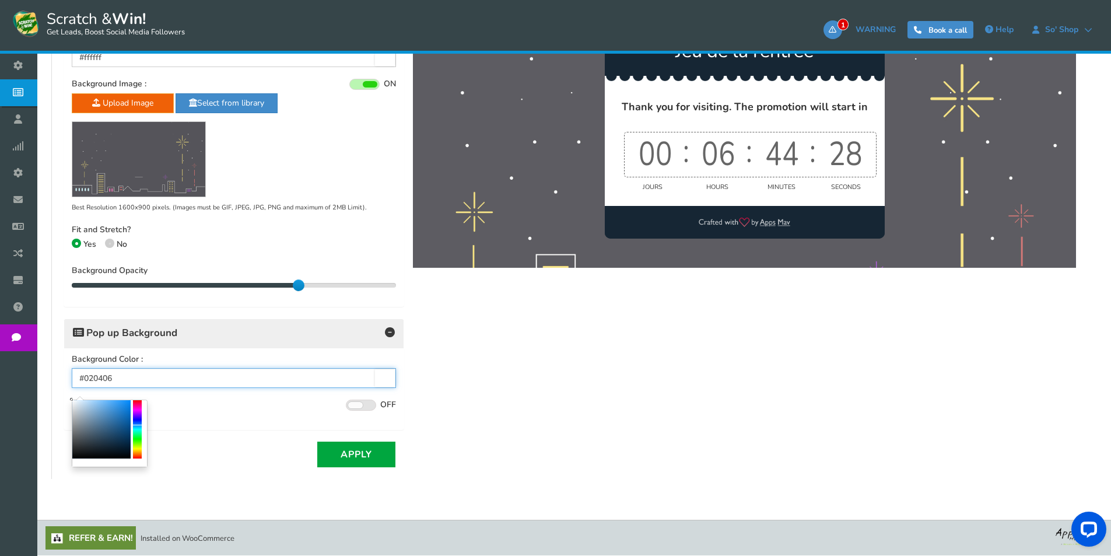
type input "#000000"
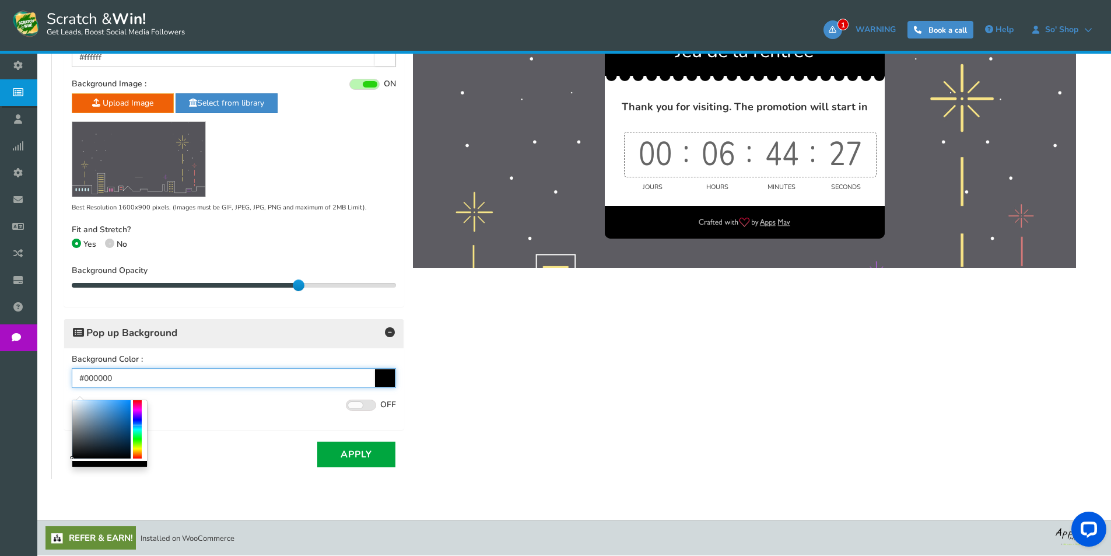
drag, startPoint x: 106, startPoint y: 444, endPoint x: 44, endPoint y: 469, distance: 66.7
click at [44, 469] on body "Display on your website Scratch & Win! Get Leads, Boost Social Media Followers …" at bounding box center [555, 110] width 1111 height 890
click at [372, 408] on span at bounding box center [361, 405] width 30 height 11
click at [0, 0] on input "ON OFF" at bounding box center [0, 0] width 0 height 0
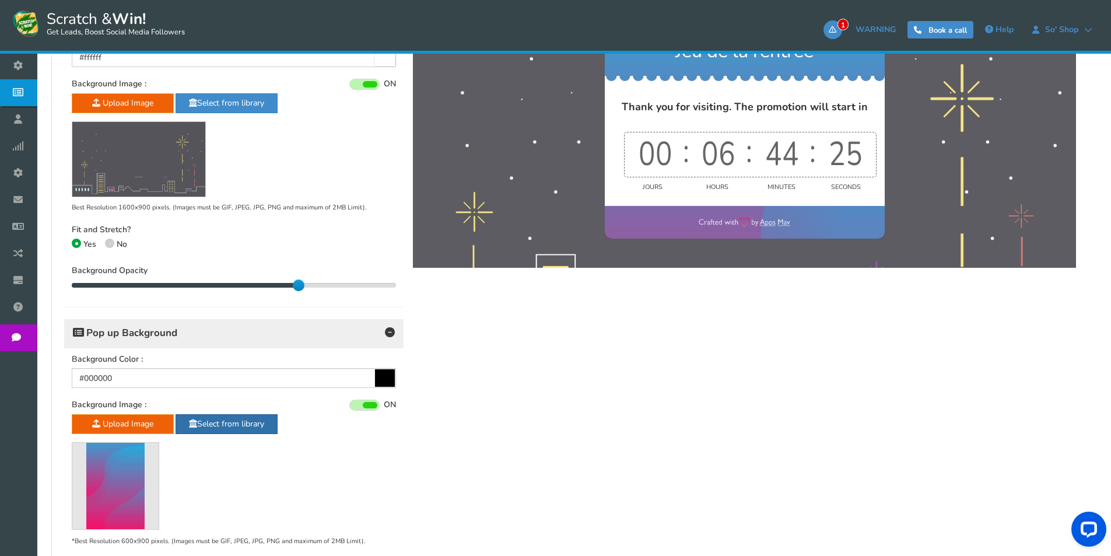
click at [216, 423] on link "Select from library" at bounding box center [227, 424] width 102 height 20
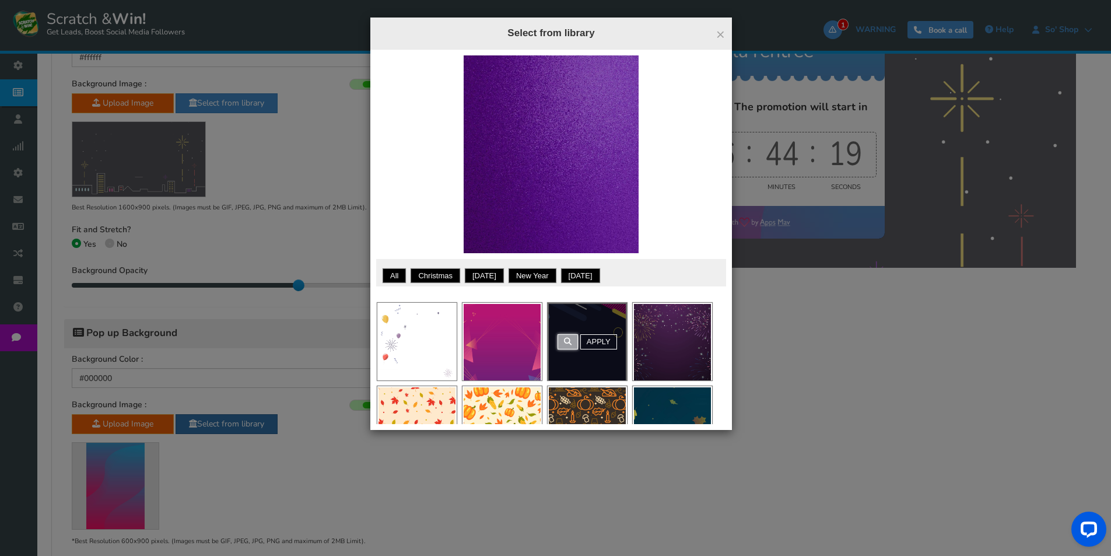
scroll to position [525, 0]
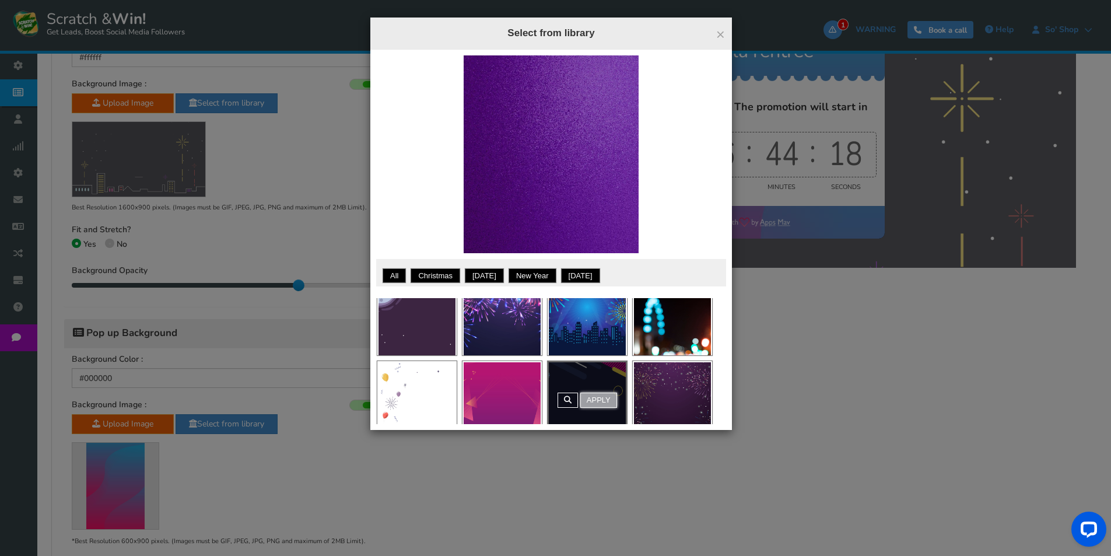
click at [601, 393] on link "Apply" at bounding box center [598, 400] width 37 height 15
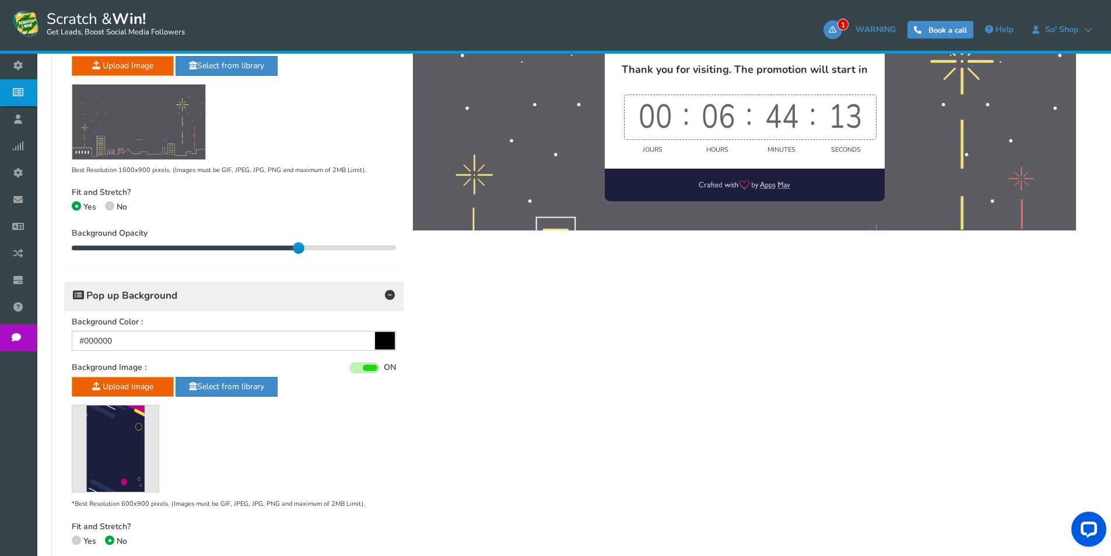
scroll to position [546, 0]
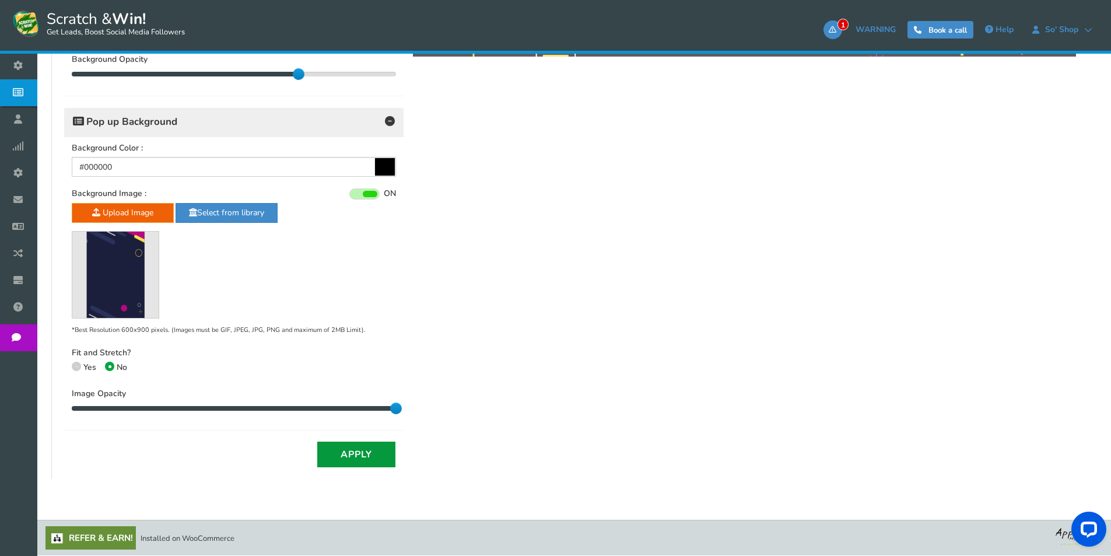
click at [367, 455] on button "Apply" at bounding box center [356, 455] width 78 height 26
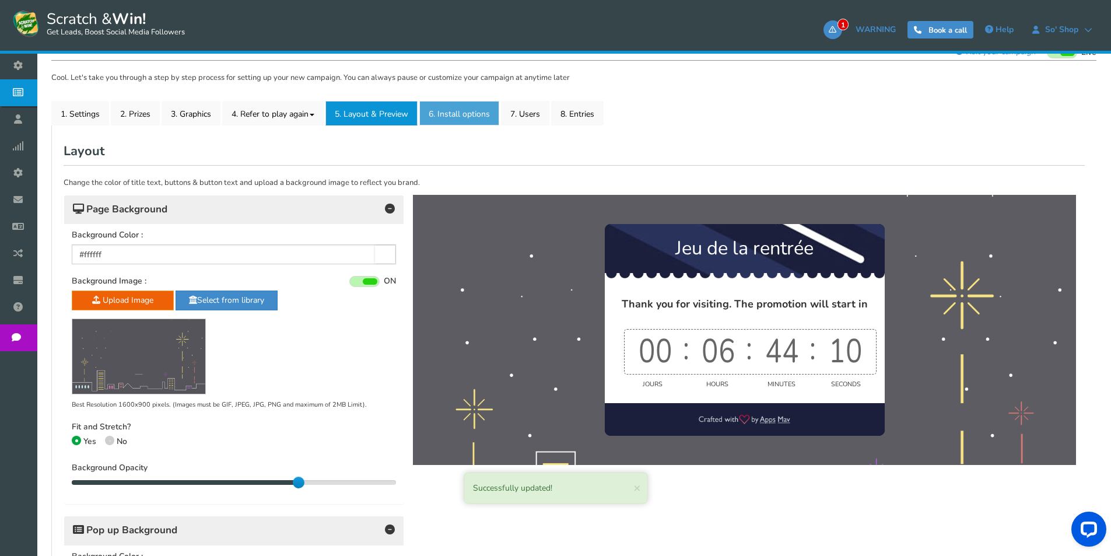
click at [462, 120] on link "6. Install options New" at bounding box center [459, 113] width 80 height 24
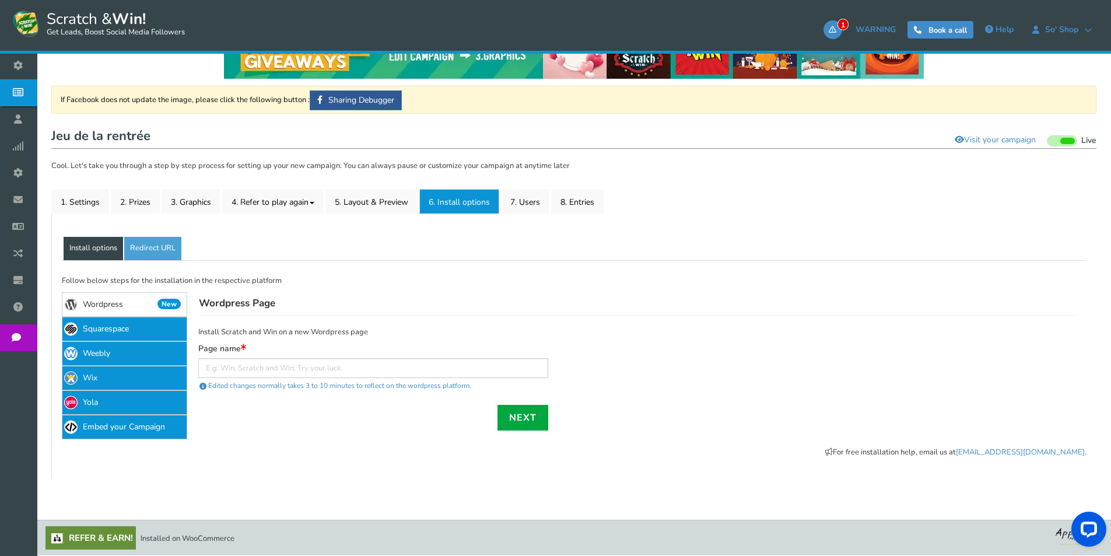
scroll to position [50, 0]
click at [241, 365] on input "text" at bounding box center [373, 368] width 350 height 20
type input "Jeu So' Shop"
click at [530, 411] on link "Next" at bounding box center [523, 418] width 51 height 26
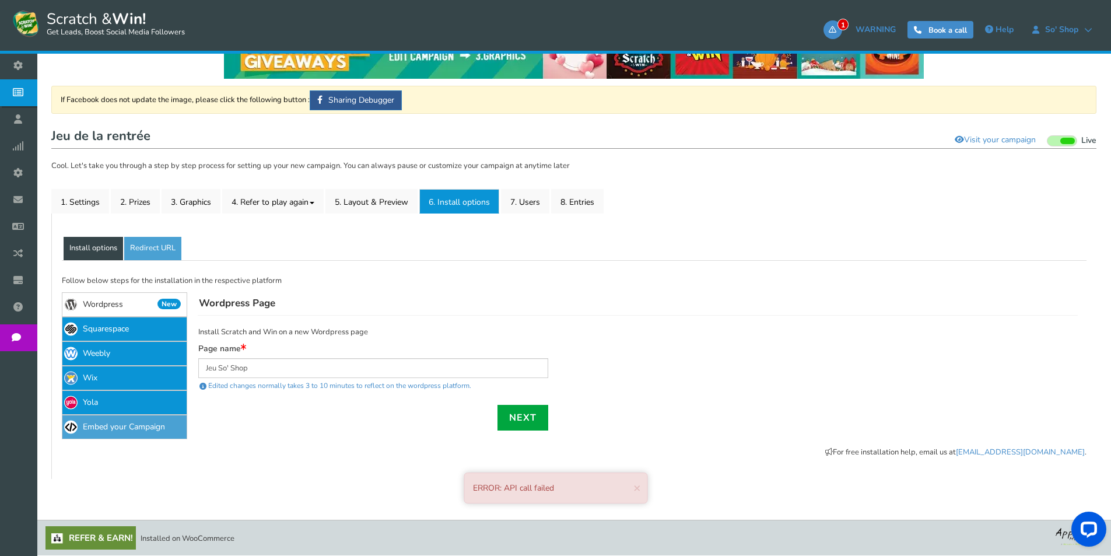
click at [132, 432] on link "Embed your Campaign" at bounding box center [124, 427] width 125 height 24
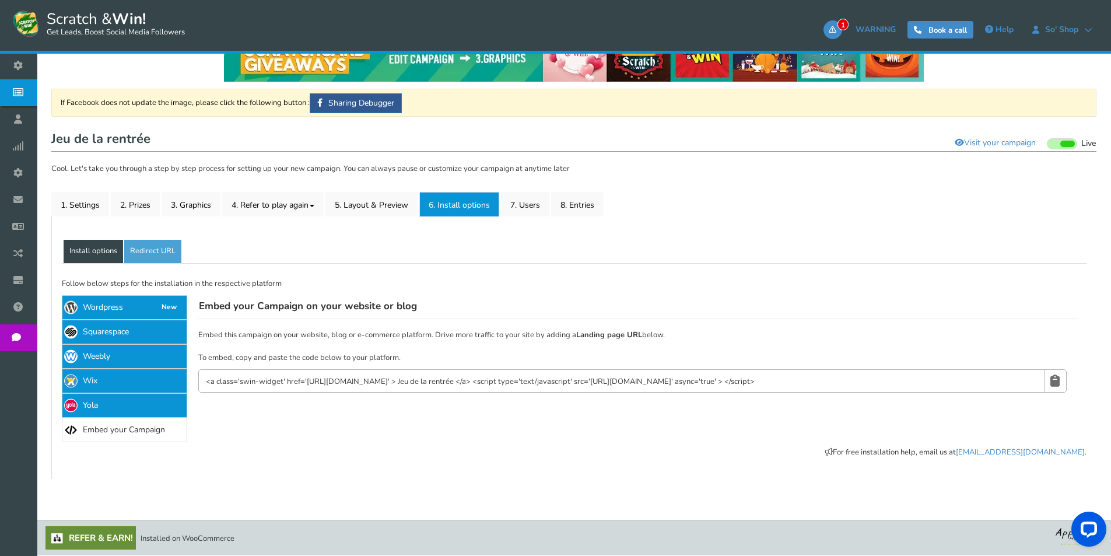
scroll to position [47, 0]
click at [422, 374] on p "<a class='swin-widget' href='[URL][DOMAIN_NAME]' > Jeu de la rentrée </a> <scri…" at bounding box center [632, 380] width 868 height 23
click at [423, 377] on input "<a class='swin-widget' href='[URL][DOMAIN_NAME]' > Jeu de la rentrée </a> <scri…" at bounding box center [615, 382] width 821 height 13
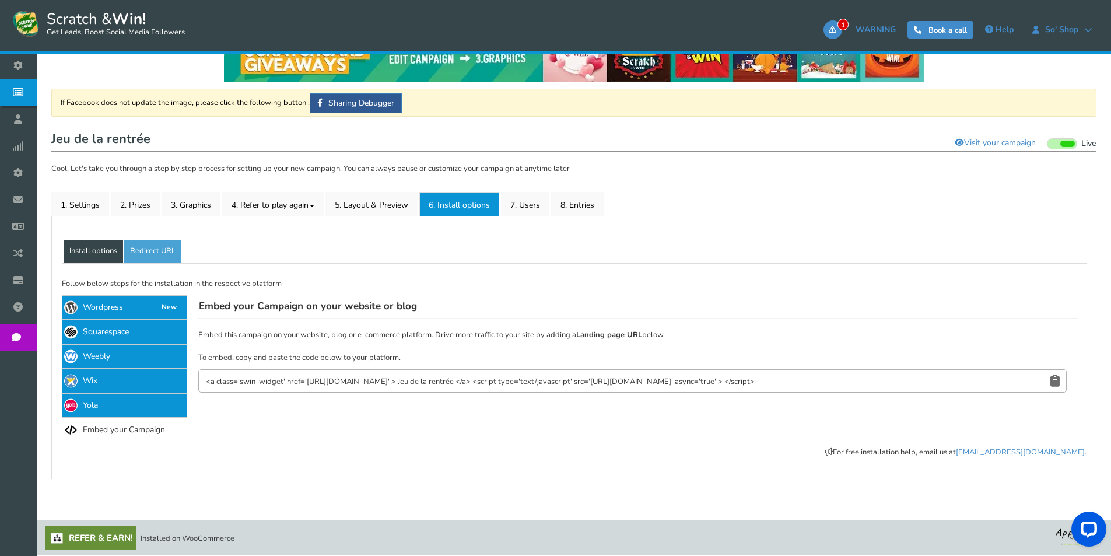
click at [423, 377] on input "<a class='swin-widget' href='[URL][DOMAIN_NAME]' > Jeu de la rentrée </a> <scri…" at bounding box center [615, 382] width 821 height 13
click at [351, 205] on link "5. Layout & Preview" at bounding box center [371, 204] width 92 height 24
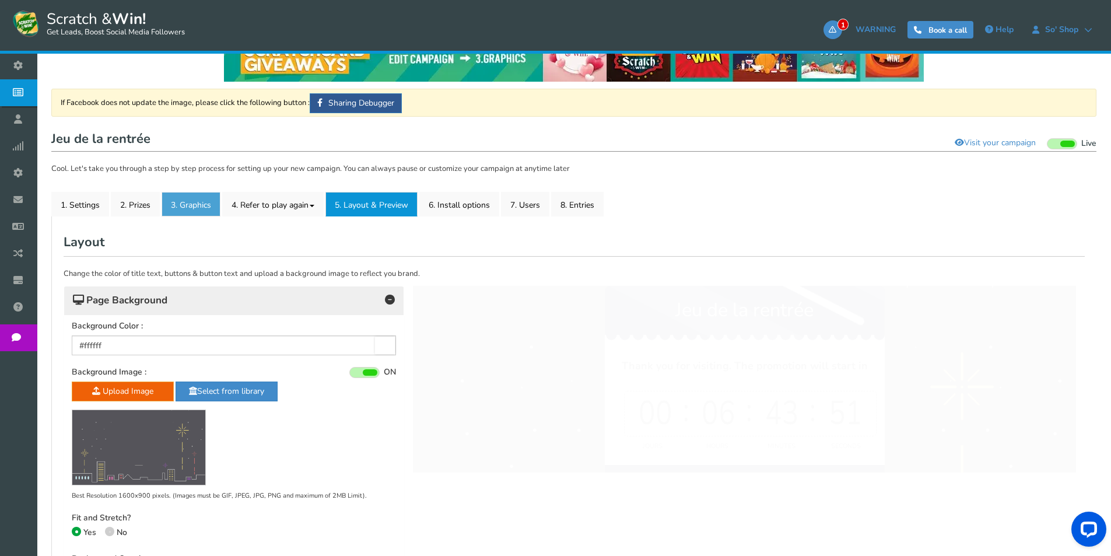
scroll to position [0, 0]
click at [195, 215] on link "3. Graphics" at bounding box center [191, 204] width 59 height 24
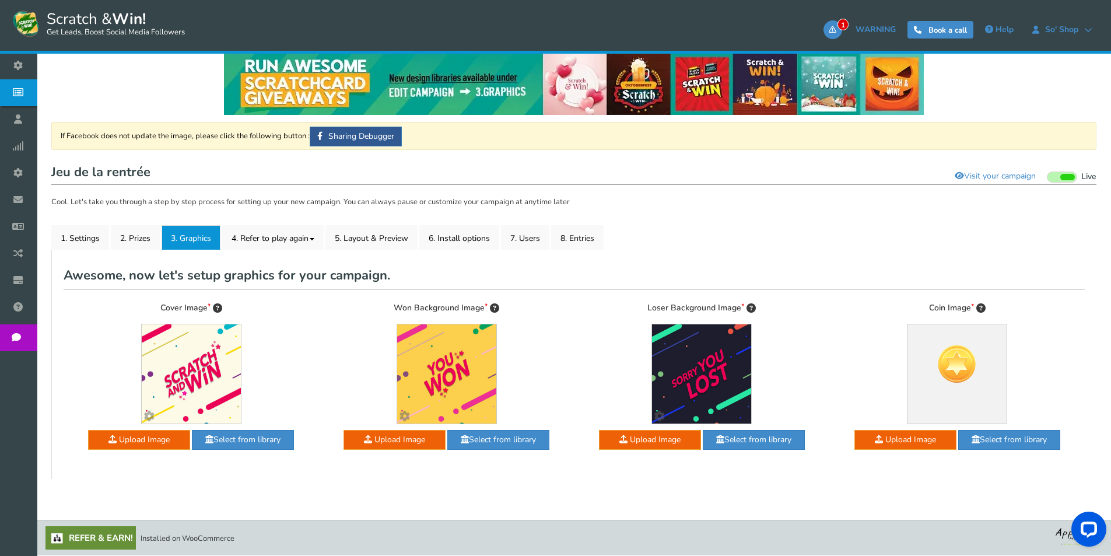
scroll to position [13, 0]
click at [90, 234] on link "1. Settings" at bounding box center [80, 237] width 58 height 24
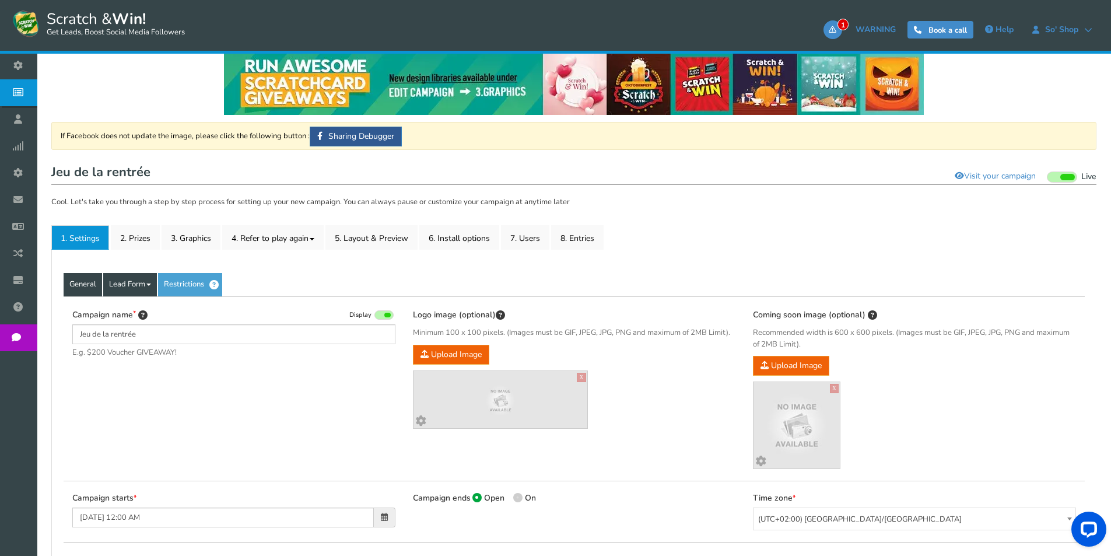
click at [143, 281] on link "Lead Form" at bounding box center [130, 284] width 54 height 23
click at [138, 315] on link "Labels" at bounding box center [150, 320] width 92 height 24
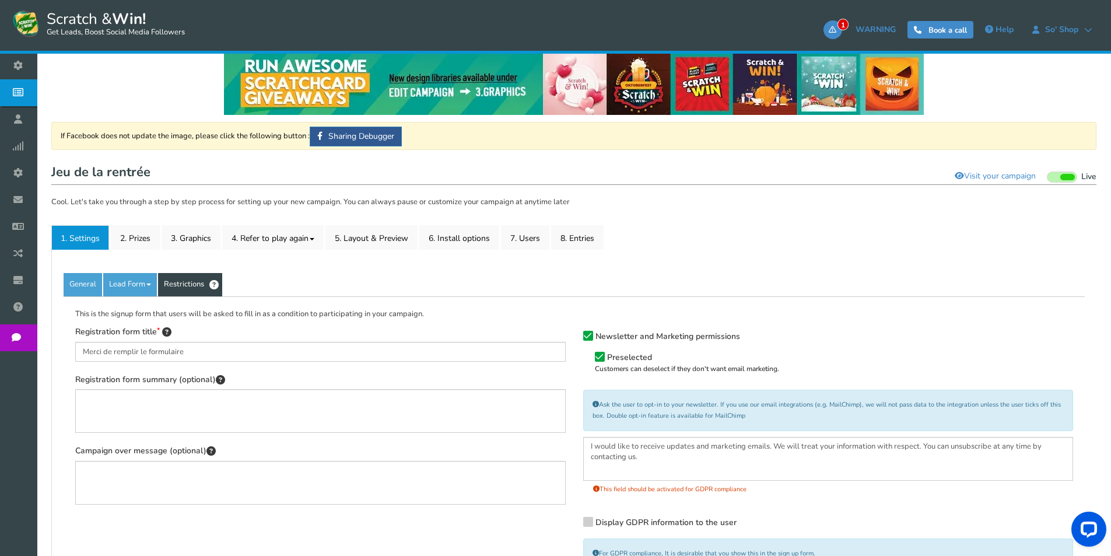
click at [187, 278] on link "Restrictions" at bounding box center [190, 284] width 64 height 23
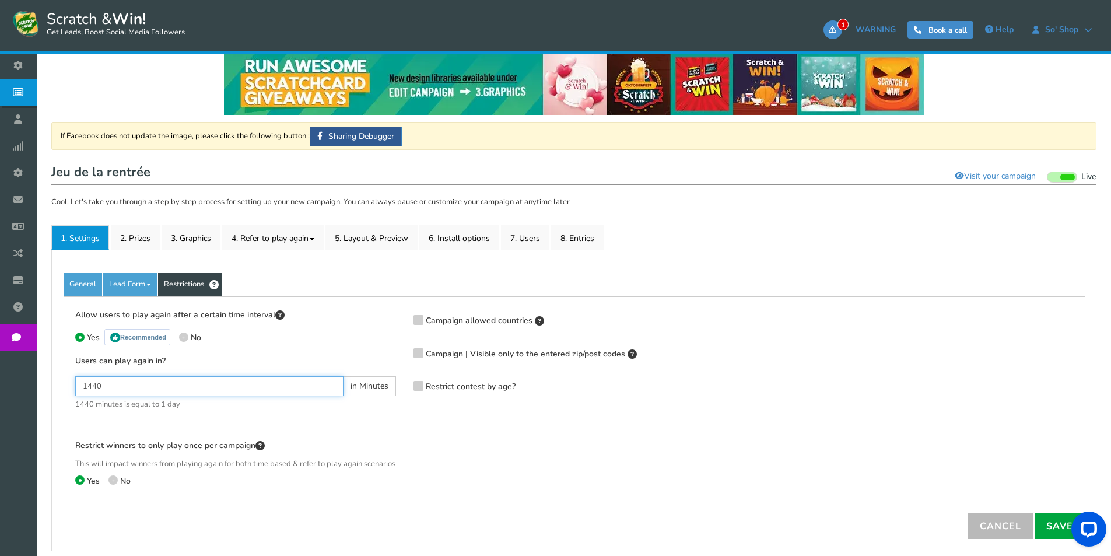
drag, startPoint x: 170, startPoint y: 378, endPoint x: 72, endPoint y: 382, distance: 98.1
click at [66, 384] on div "Allow users to play again after a certain time interval Yes Recommended No User…" at bounding box center [235, 406] width 338 height 194
type input "60"
click at [115, 485] on span at bounding box center [112, 479] width 9 height 9
click at [115, 486] on input "No" at bounding box center [112, 482] width 8 height 8
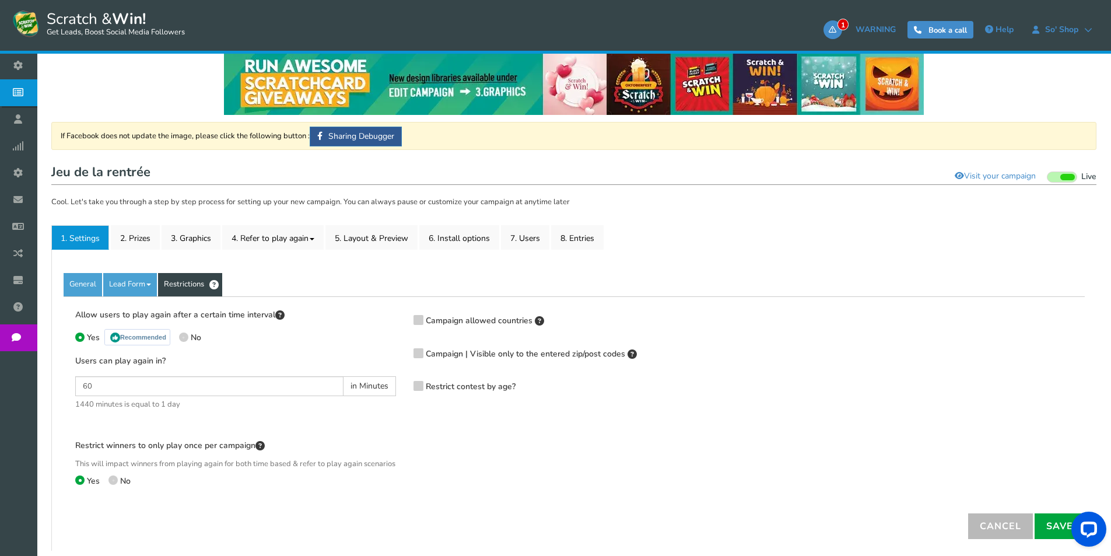
radio input "true"
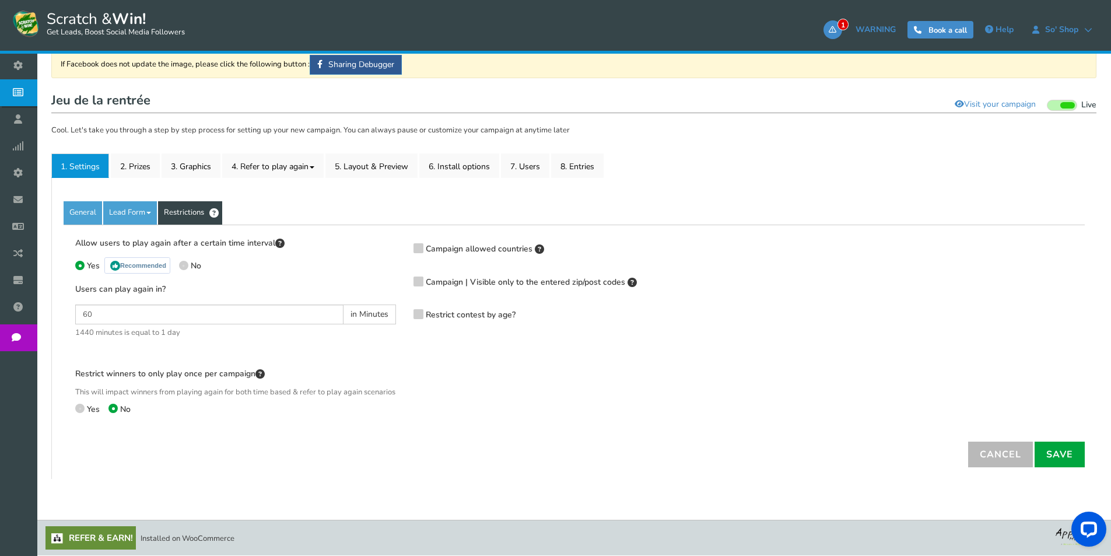
scroll to position [97, 0]
click at [1058, 453] on link "Save" at bounding box center [1060, 455] width 50 height 26
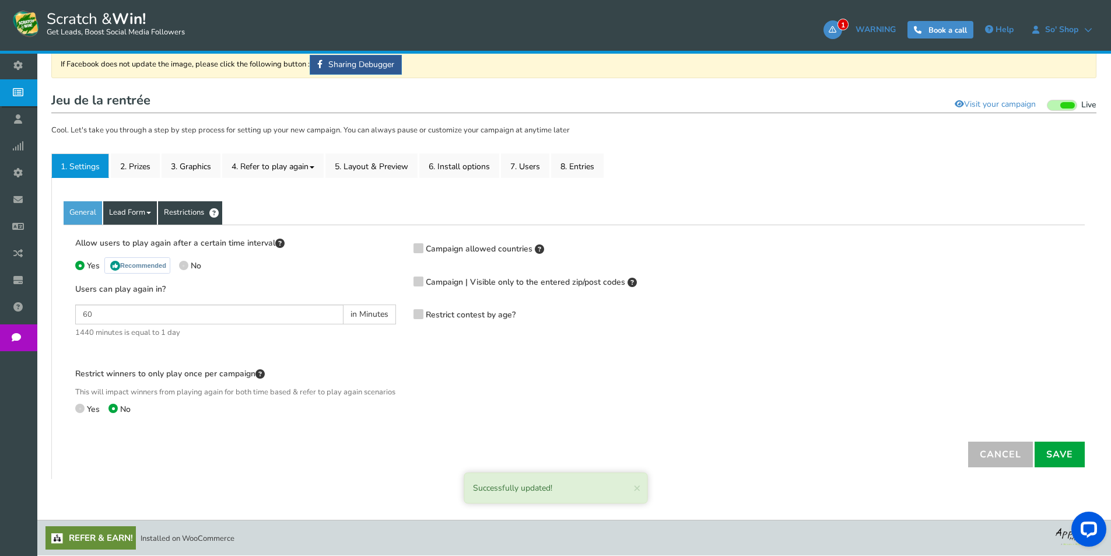
click at [121, 206] on link "Lead Form" at bounding box center [130, 212] width 54 height 23
click at [130, 246] on link "Labels" at bounding box center [150, 248] width 92 height 24
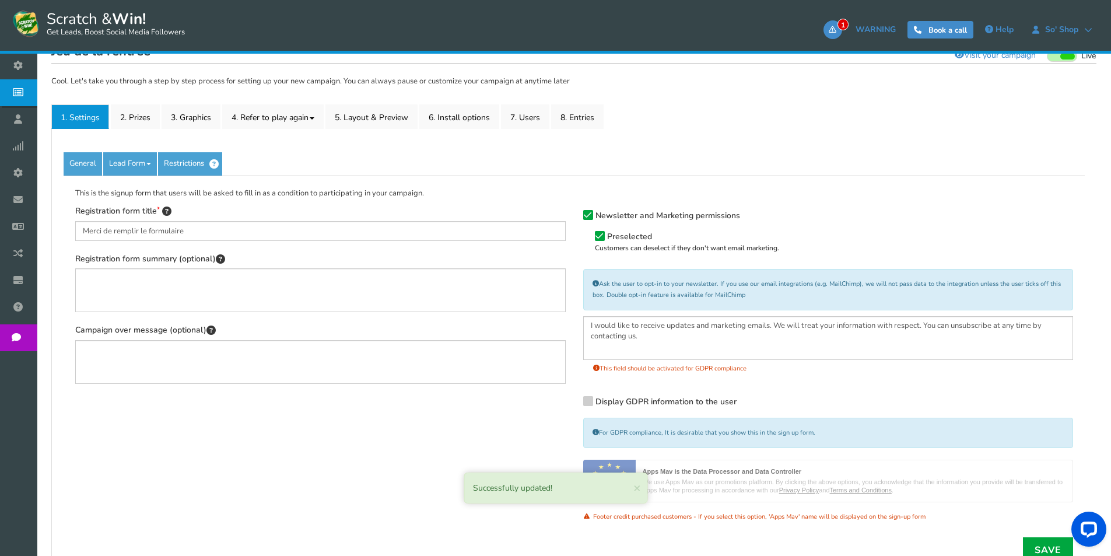
scroll to position [241, 0]
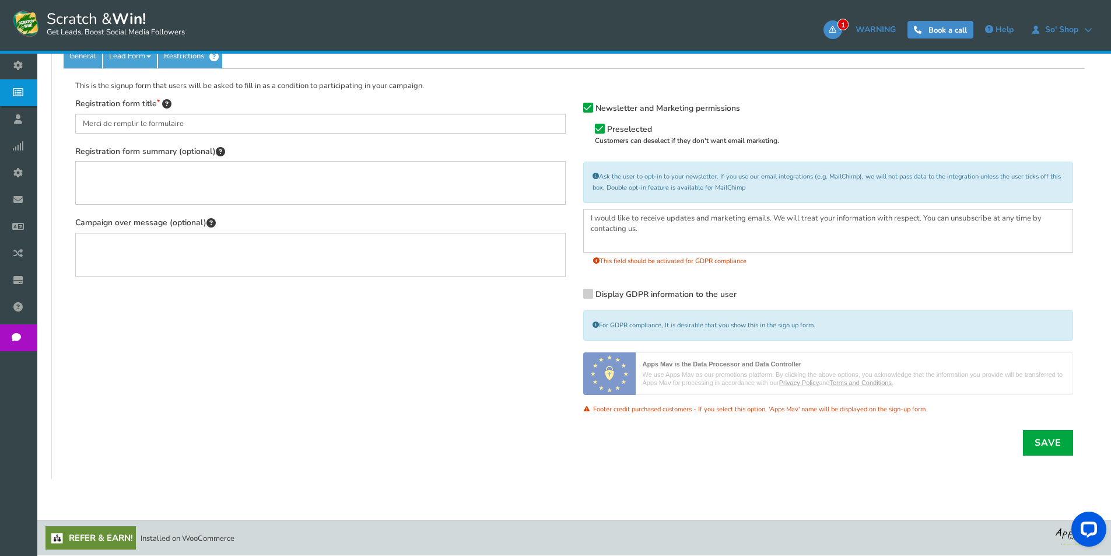
click at [589, 104] on icon at bounding box center [588, 108] width 8 height 9
click at [572, 106] on input "Newsletter and Marketing permissions" at bounding box center [572, 110] width 0 height 8
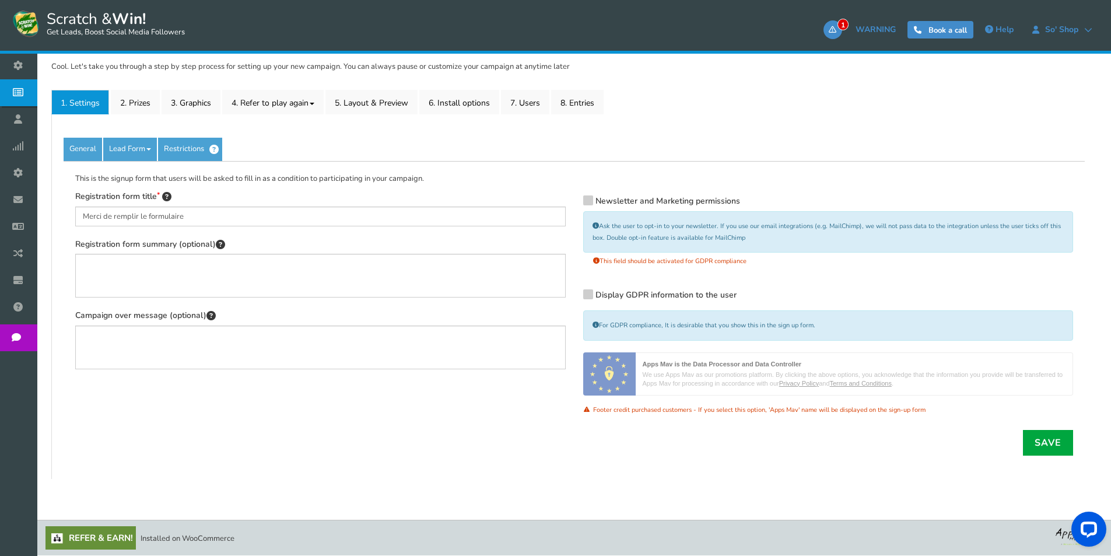
click at [623, 299] on span "Display GDPR information to the user" at bounding box center [665, 294] width 141 height 11
click at [572, 299] on input "Display GDPR information to the user" at bounding box center [572, 296] width 0 height 8
click at [1069, 452] on link "Save" at bounding box center [1048, 443] width 50 height 26
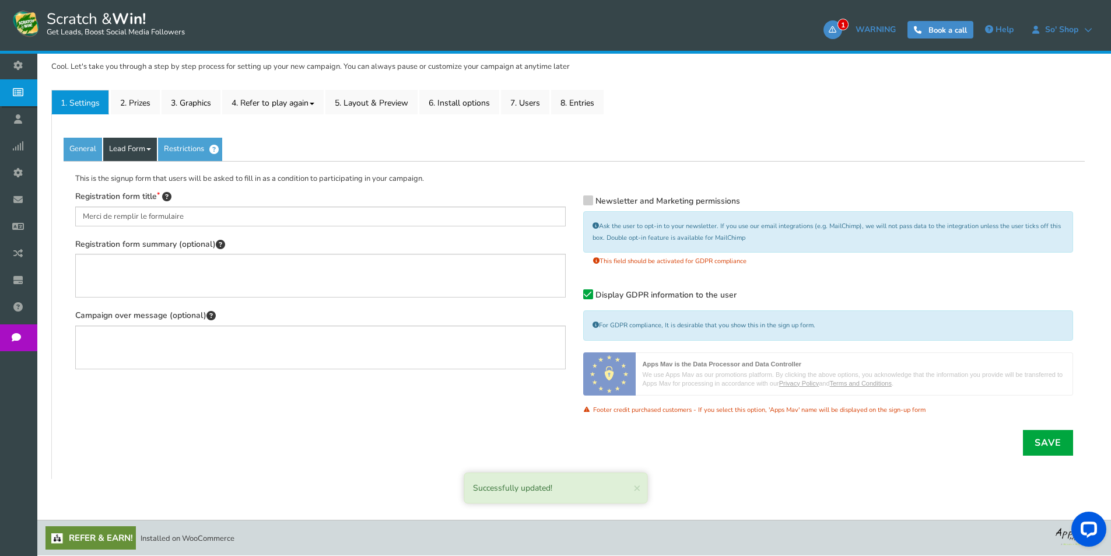
click at [113, 153] on link "Lead Form" at bounding box center [130, 149] width 54 height 23
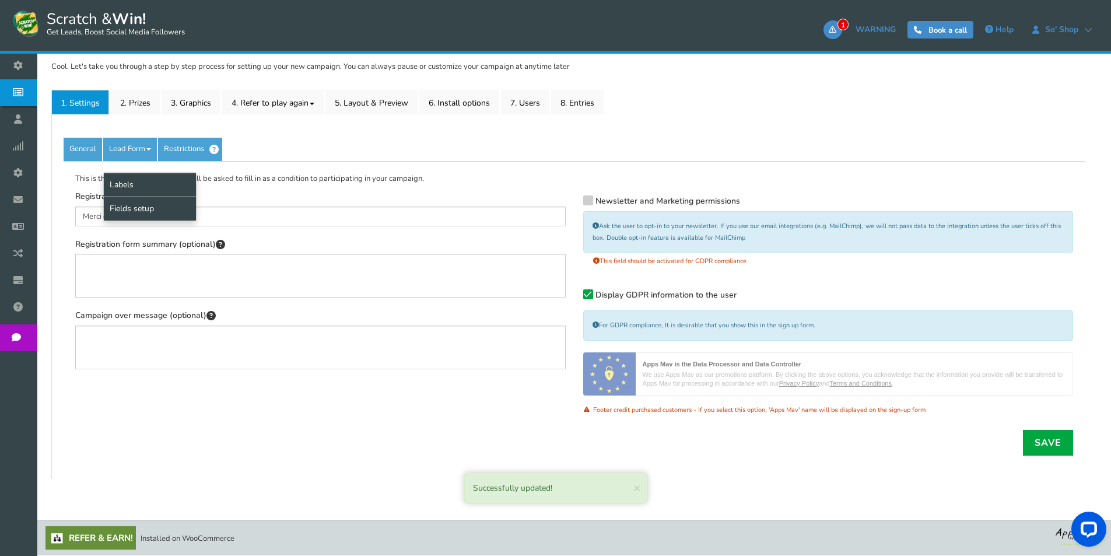
click at [127, 209] on link "Fields setup" at bounding box center [150, 209] width 92 height 24
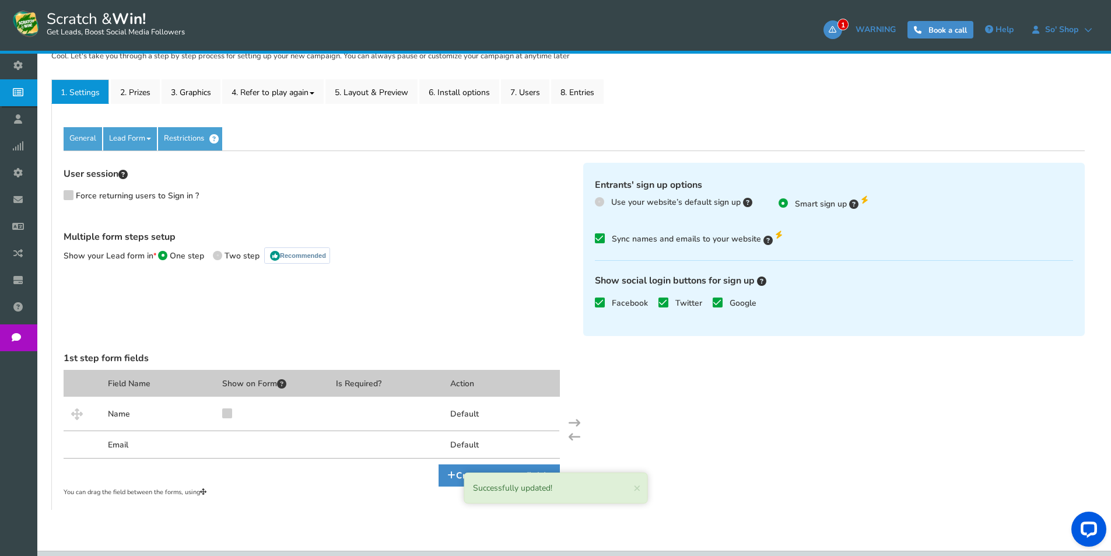
scroll to position [190, 0]
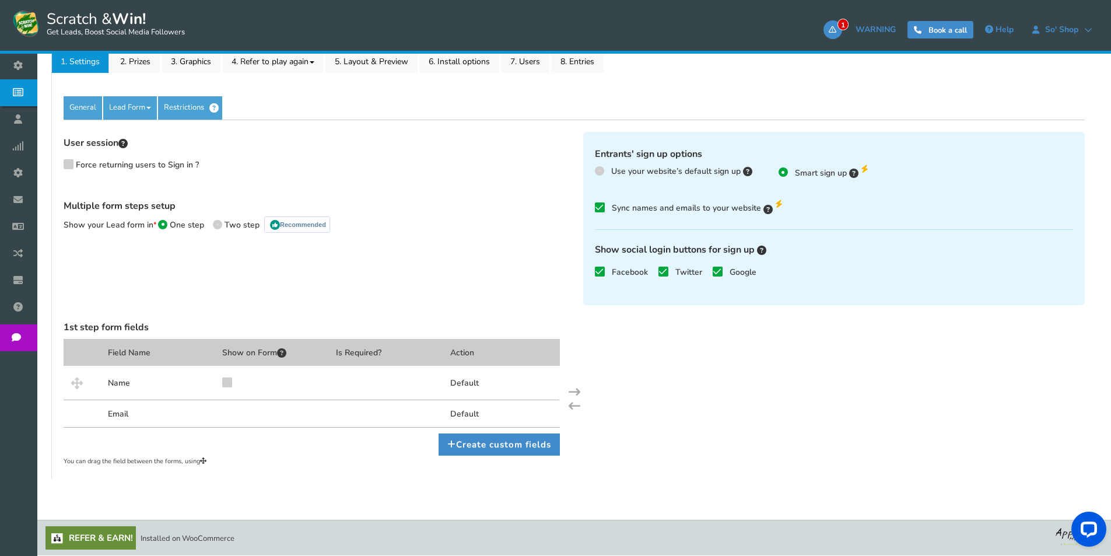
click at [608, 271] on label "Facebook" at bounding box center [621, 273] width 53 height 12
click at [583, 271] on input "Facebook" at bounding box center [583, 273] width 0 height 8
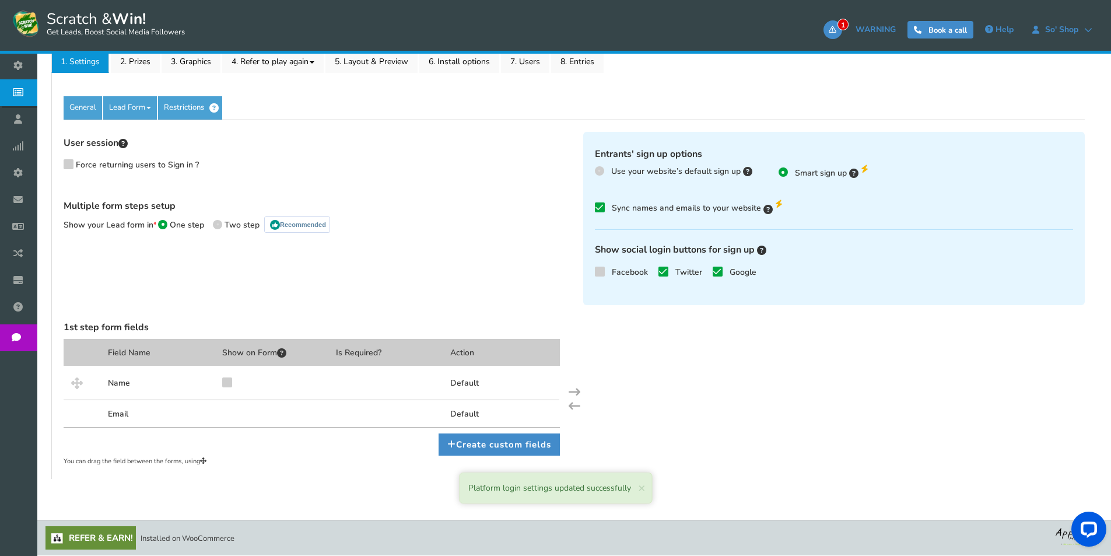
click at [672, 271] on label "Twitter" at bounding box center [680, 273] width 44 height 12
click at [647, 271] on input "Twitter" at bounding box center [647, 273] width 0 height 8
click at [719, 273] on icon at bounding box center [717, 271] width 8 height 9
click at [701, 273] on input "Google" at bounding box center [701, 273] width 0 height 8
click at [603, 210] on icon at bounding box center [599, 208] width 8 height 9
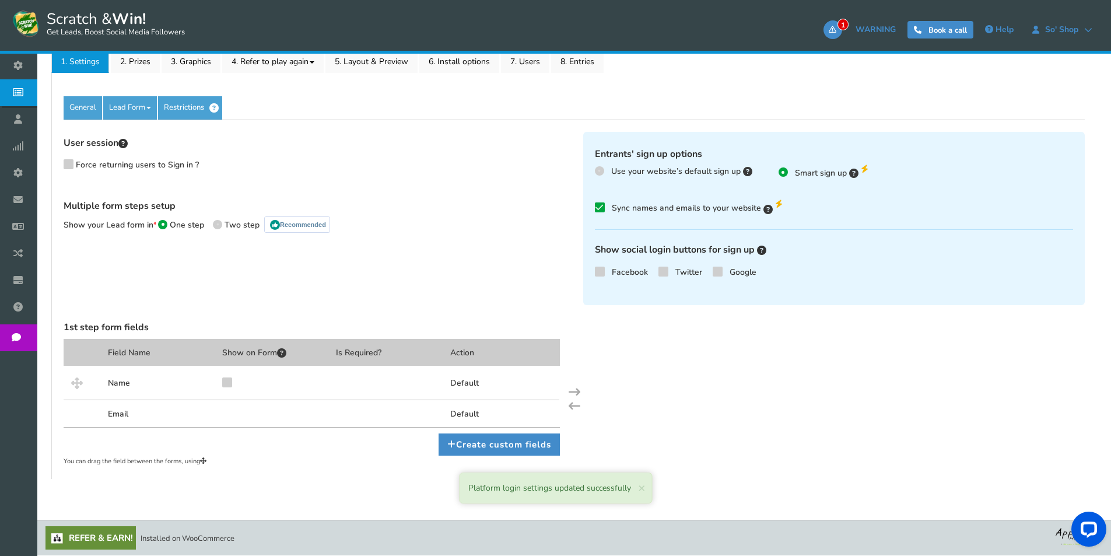
click at [583, 210] on input "Sync names and emails to your website Are you sure? Unchecking this will stop a…" at bounding box center [583, 206] width 0 height 8
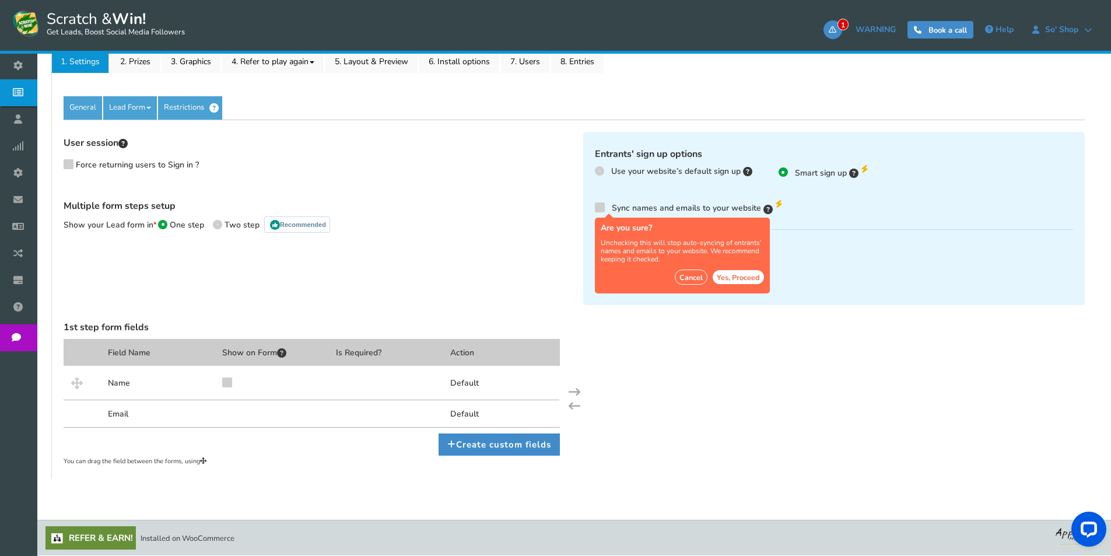
click at [727, 279] on button "Yes, Proceed" at bounding box center [738, 277] width 51 height 15
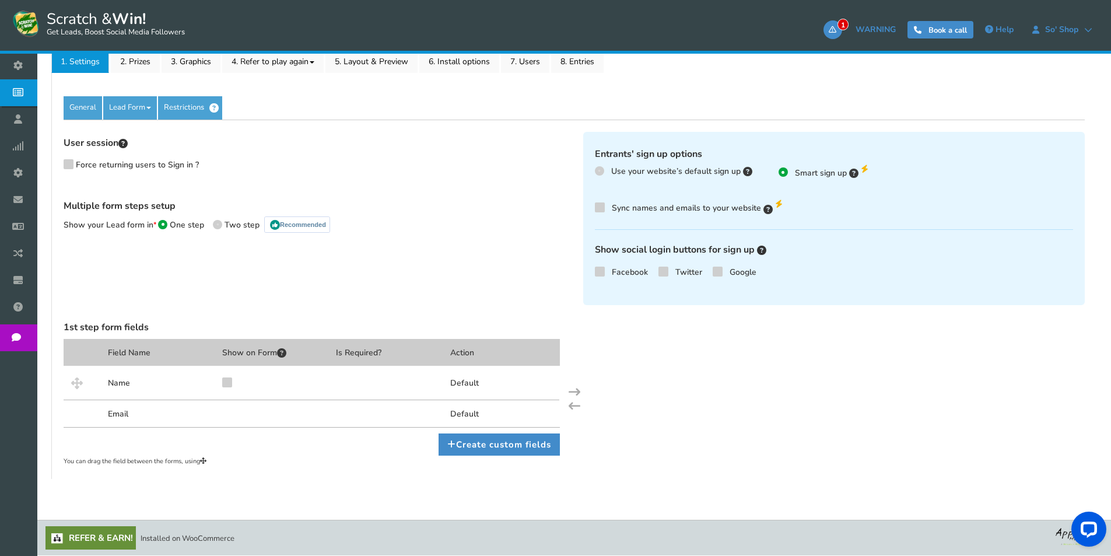
click at [419, 373] on div at bounding box center [388, 383] width 114 height 34
click at [216, 226] on span at bounding box center [217, 224] width 9 height 9
click at [216, 226] on input "Two step Recommended" at bounding box center [217, 224] width 8 height 8
radio input "true"
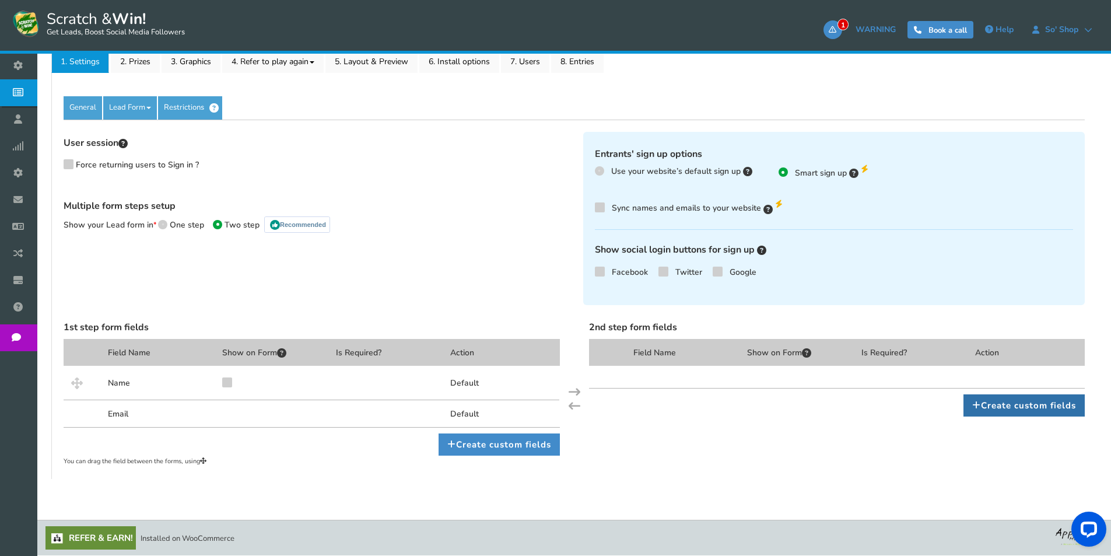
click at [1024, 410] on link "Create custom fields" at bounding box center [1024, 405] width 121 height 22
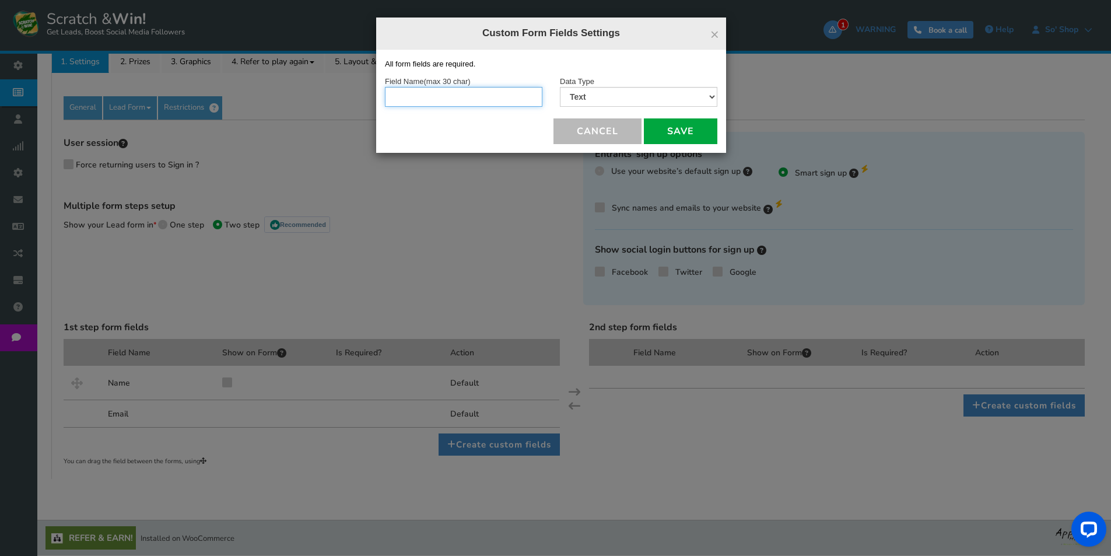
click at [519, 101] on input "text" at bounding box center [463, 97] width 157 height 20
type input "Numéro de ticket [PERSON_NAME]"
click at [587, 101] on select "Text Number Multiple Options (can only select one) Multiple Options (can select…" at bounding box center [638, 97] width 157 height 20
select select "2"
click at [560, 87] on select "Text Number Multiple Options (can only select one) Multiple Options (can select…" at bounding box center [638, 97] width 157 height 20
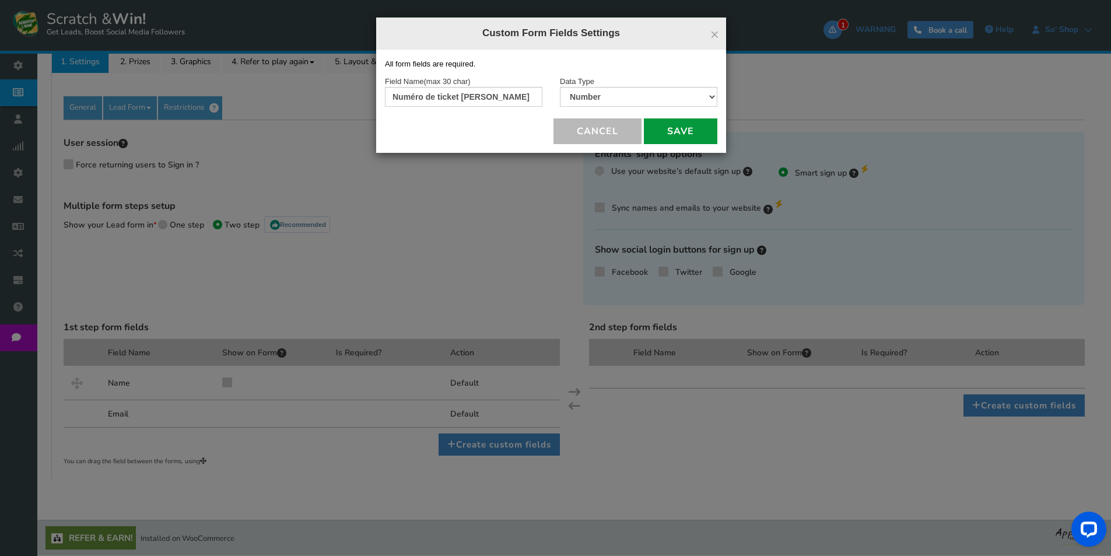
click at [666, 134] on button "Save" at bounding box center [680, 131] width 73 height 26
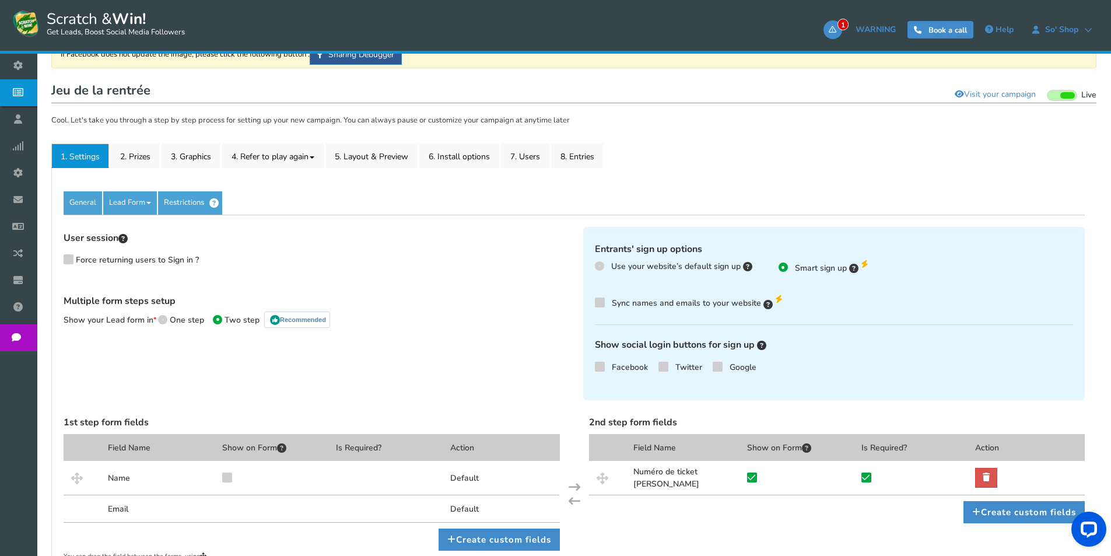
scroll to position [0, 0]
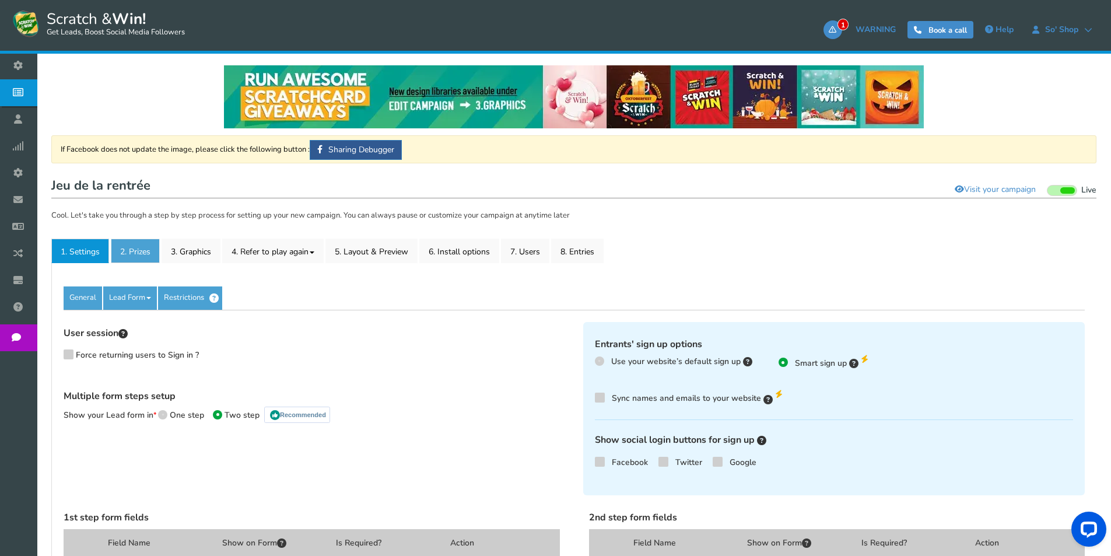
click at [130, 251] on link "2. Prizes" at bounding box center [135, 251] width 49 height 24
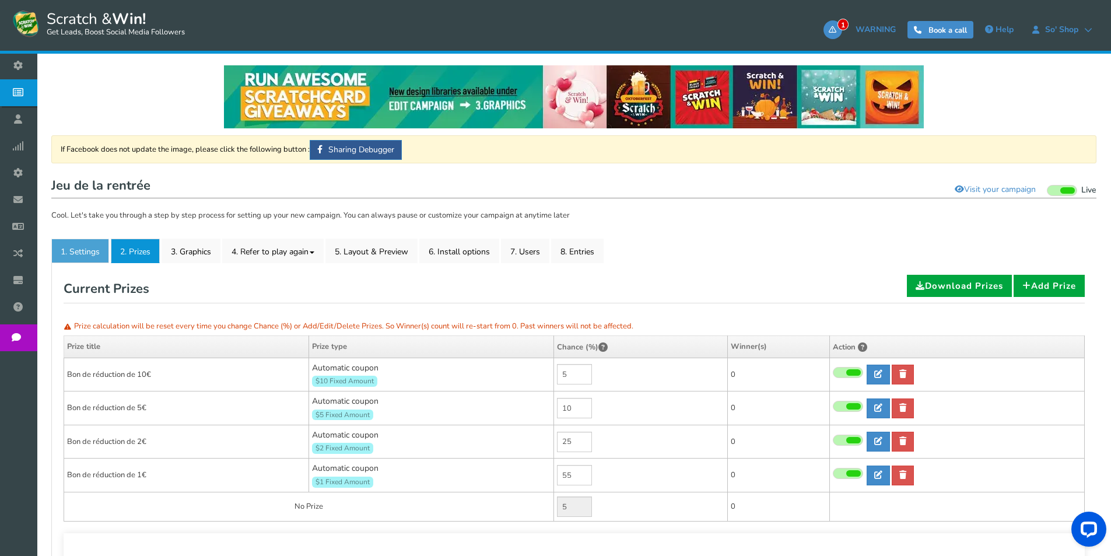
click at [89, 255] on link "1. Settings" at bounding box center [80, 251] width 58 height 24
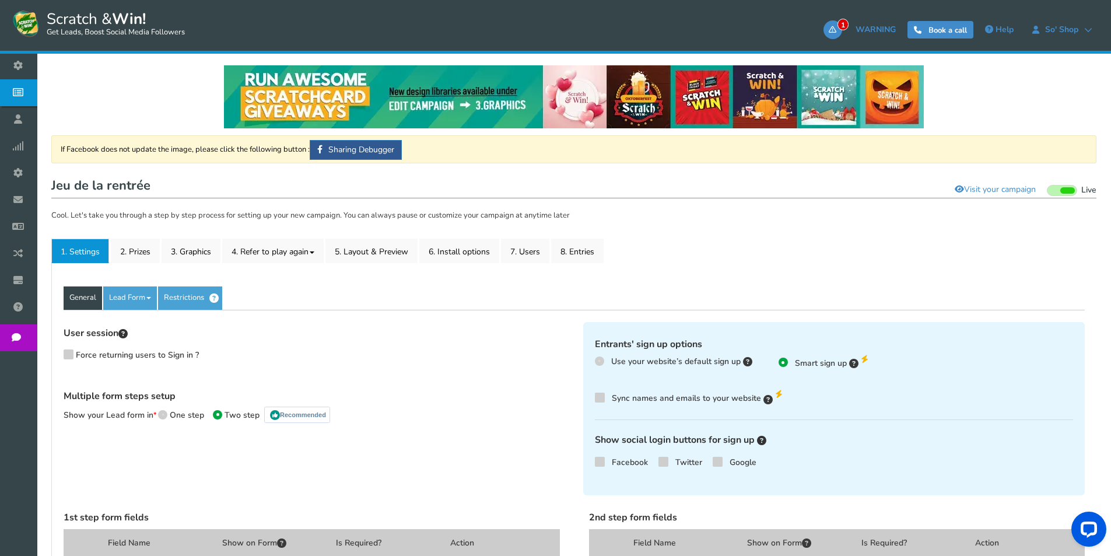
click at [94, 297] on link "General" at bounding box center [83, 297] width 38 height 23
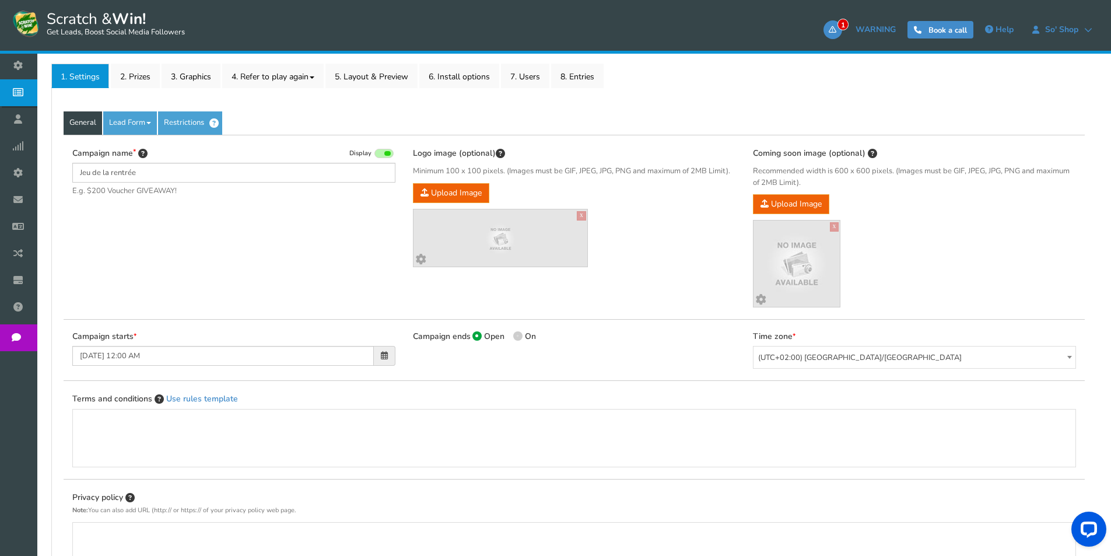
scroll to position [292, 0]
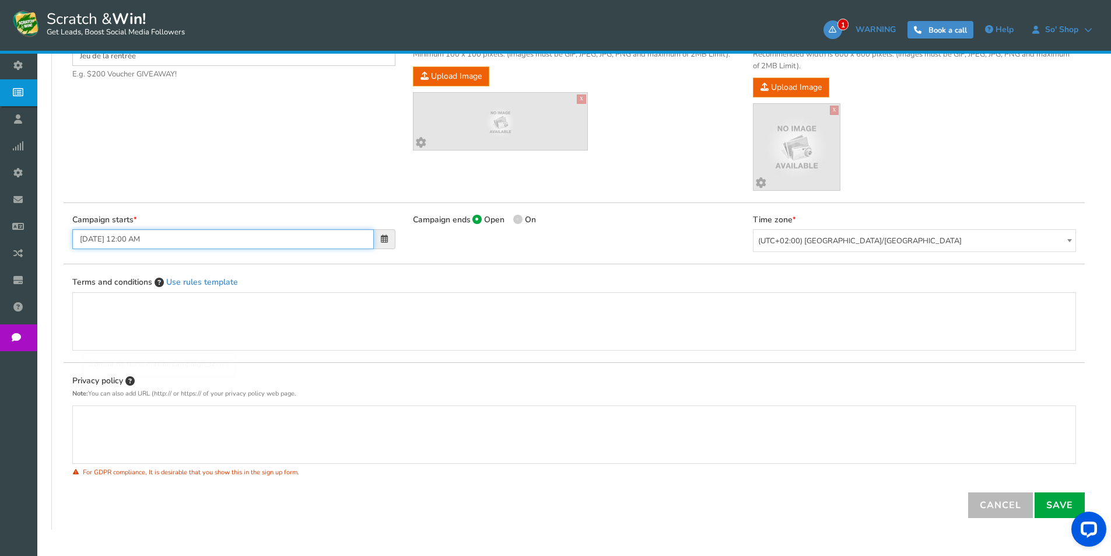
click at [292, 236] on input "[DATE] 12:00 AM" at bounding box center [223, 239] width 302 height 20
click at [85, 366] on td "24" at bounding box center [84, 366] width 18 height 17
type input "[DATE] 12:00 AM"
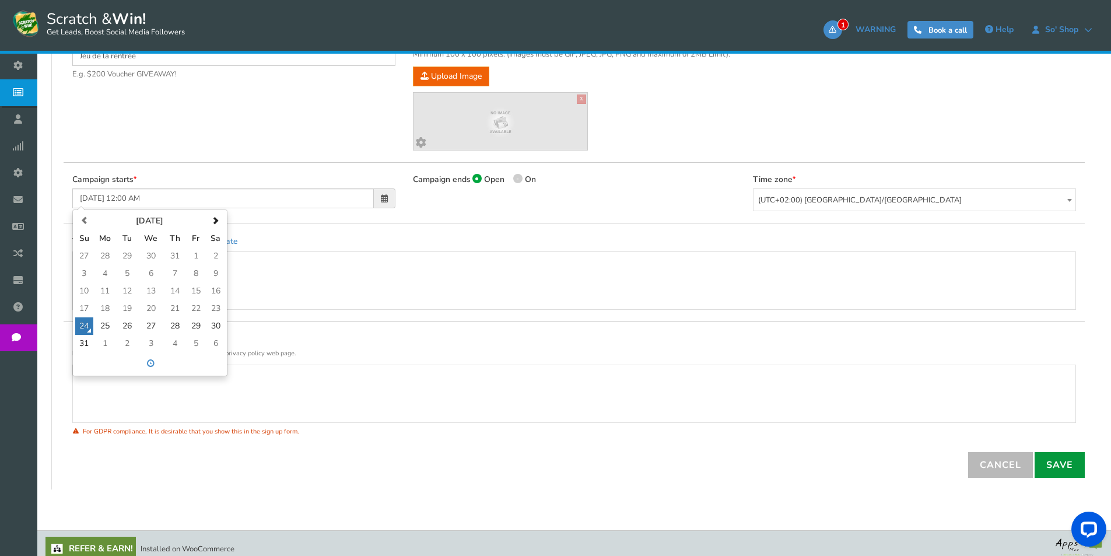
click at [1066, 454] on link "Save" at bounding box center [1060, 465] width 50 height 26
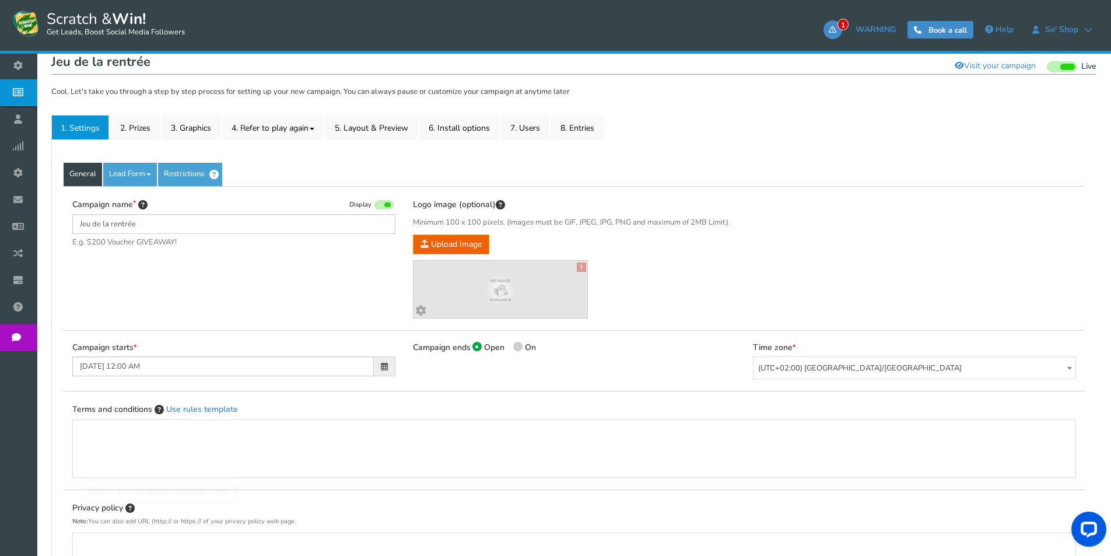
scroll to position [0, 0]
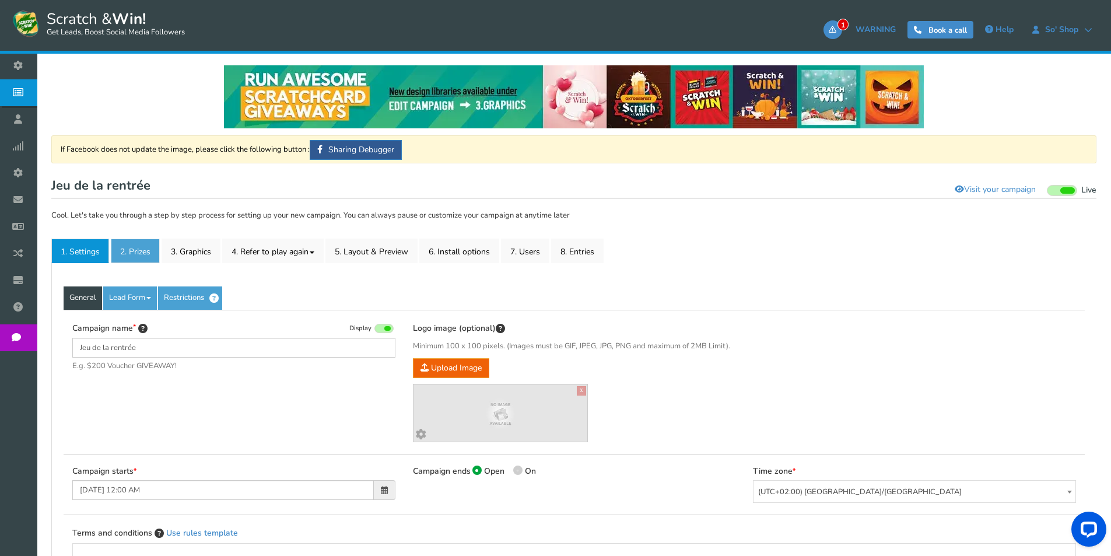
click at [124, 250] on link "2. Prizes" at bounding box center [135, 251] width 49 height 24
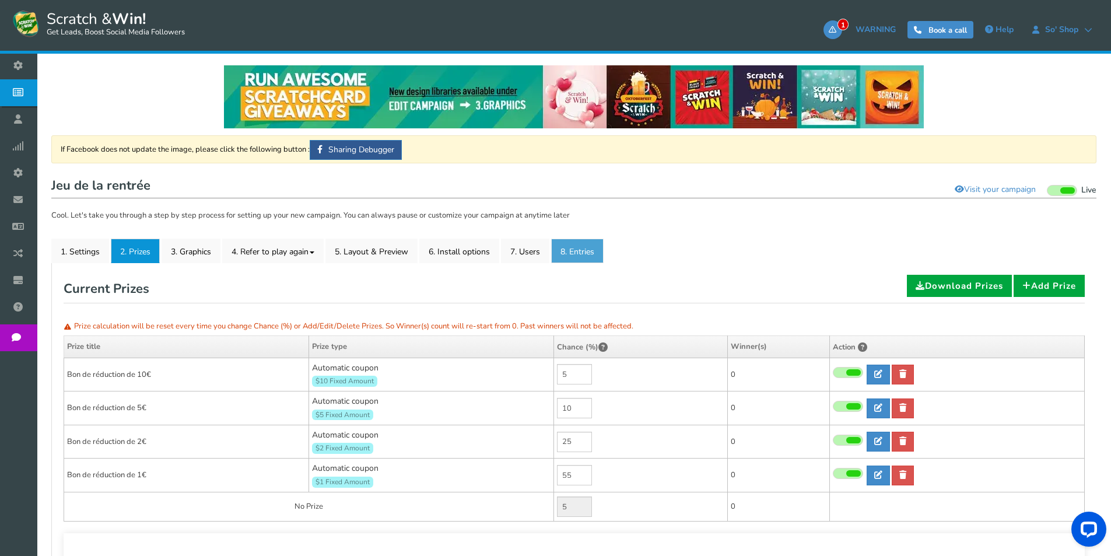
click at [590, 255] on link "8. Entries" at bounding box center [577, 251] width 52 height 24
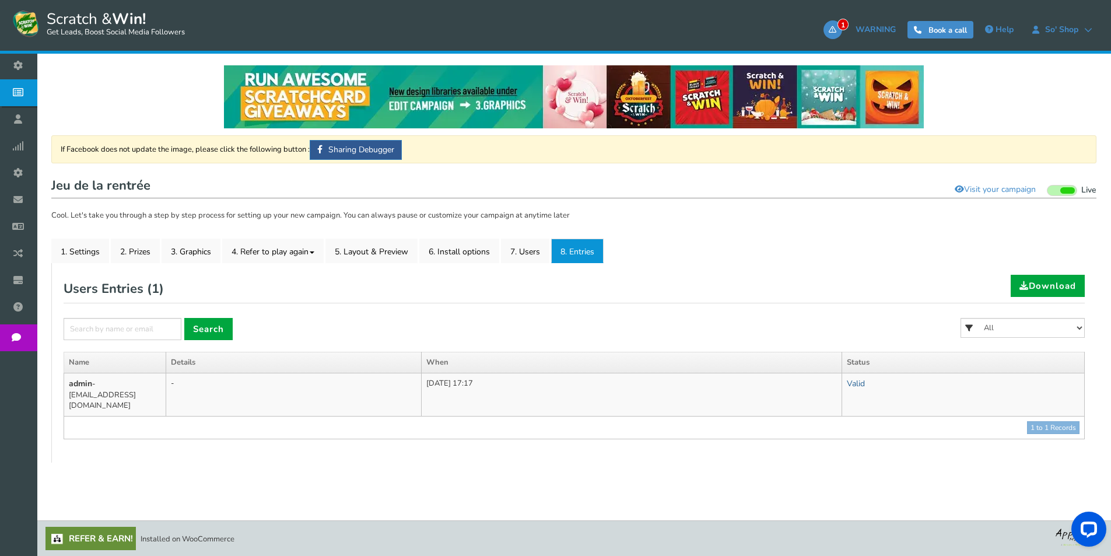
click at [865, 384] on link "Valid" at bounding box center [856, 383] width 18 height 11
click at [828, 432] on link "Invalid" at bounding box center [777, 435] width 232 height 23
click at [126, 257] on link "2. Prizes" at bounding box center [135, 251] width 49 height 24
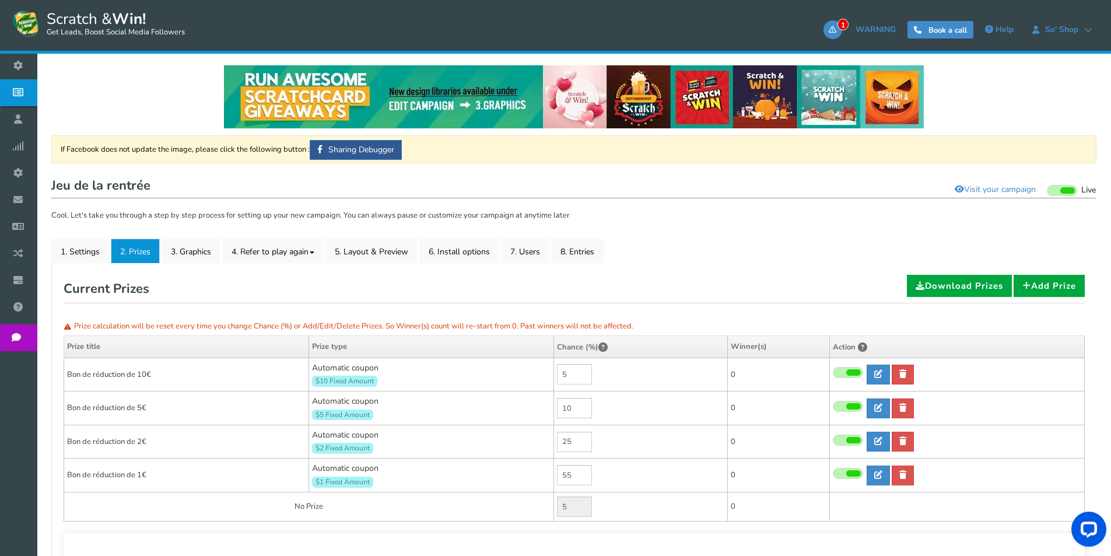
click at [611, 262] on ul "1. Settings 2. Prizes 3. Graphics 4. Refer to play again 4.1 Referrals Setup 4.…" at bounding box center [573, 251] width 1045 height 24
click at [601, 251] on link "8. Entries" at bounding box center [577, 251] width 52 height 24
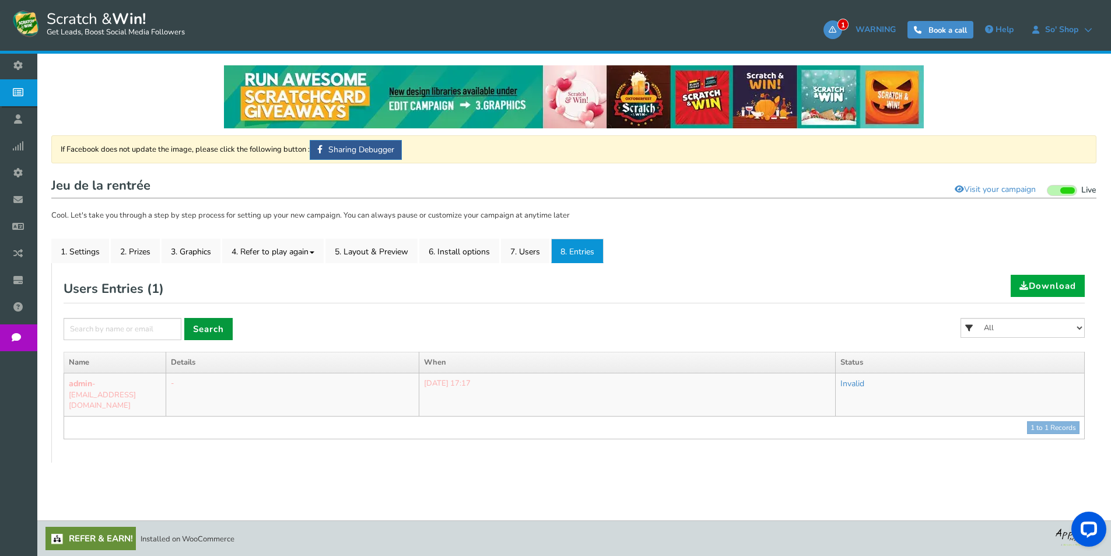
click at [206, 323] on link "Search" at bounding box center [208, 329] width 48 height 22
click at [133, 244] on link "2. Prizes" at bounding box center [135, 251] width 49 height 24
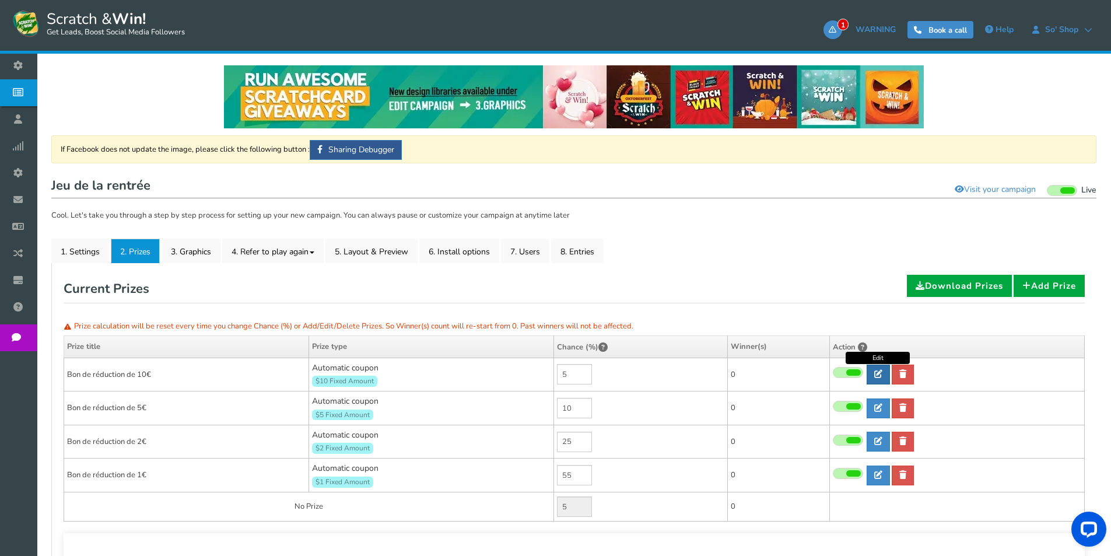
click at [880, 369] on link at bounding box center [878, 375] width 23 height 20
type input "Bon de réduction de 10€"
type textarea "Bon d'achat de 10€ à valoir sur votre prochain achat dans votre magasin. Sur pr…"
select select "2"
type input "10"
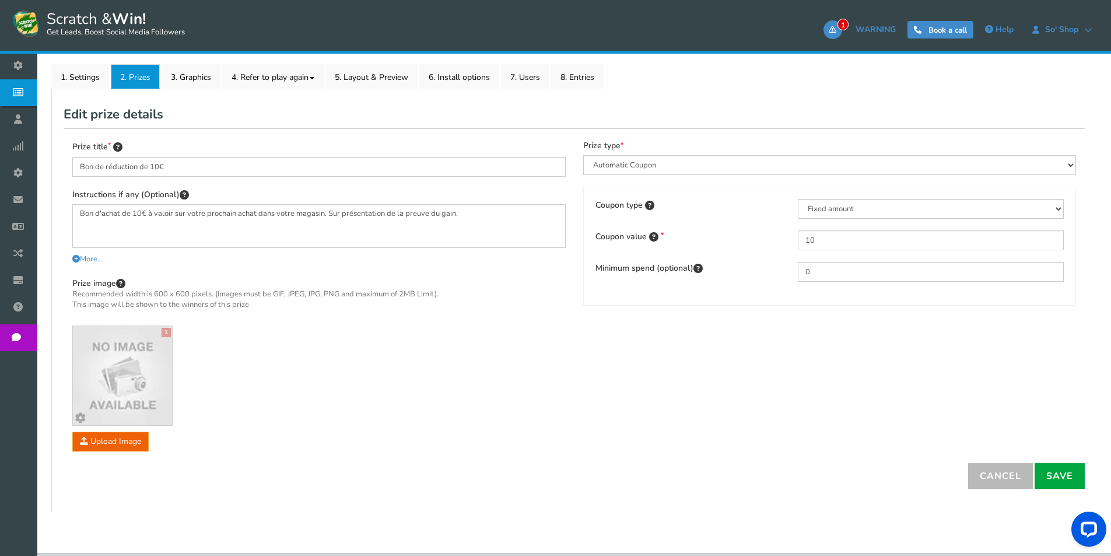
scroll to position [175, 0]
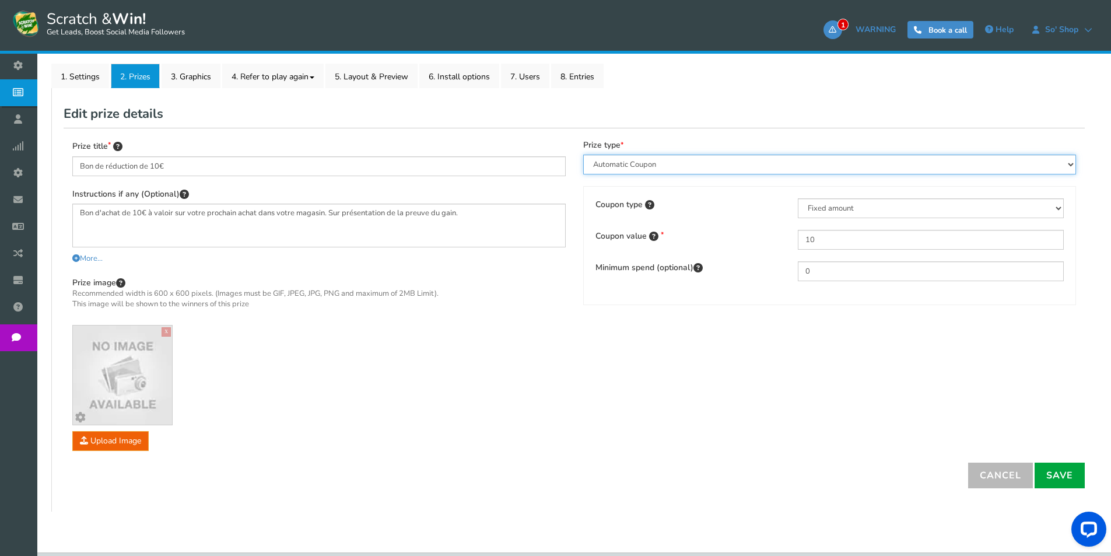
click at [704, 164] on select "Perks and Experiences Automatic Coupon Common Coupon Unique Coupon" at bounding box center [829, 165] width 493 height 20
select select "Reward"
click at [583, 155] on select "Perks and Experiences Automatic Coupon Common Coupon Unique Coupon" at bounding box center [829, 165] width 493 height 20
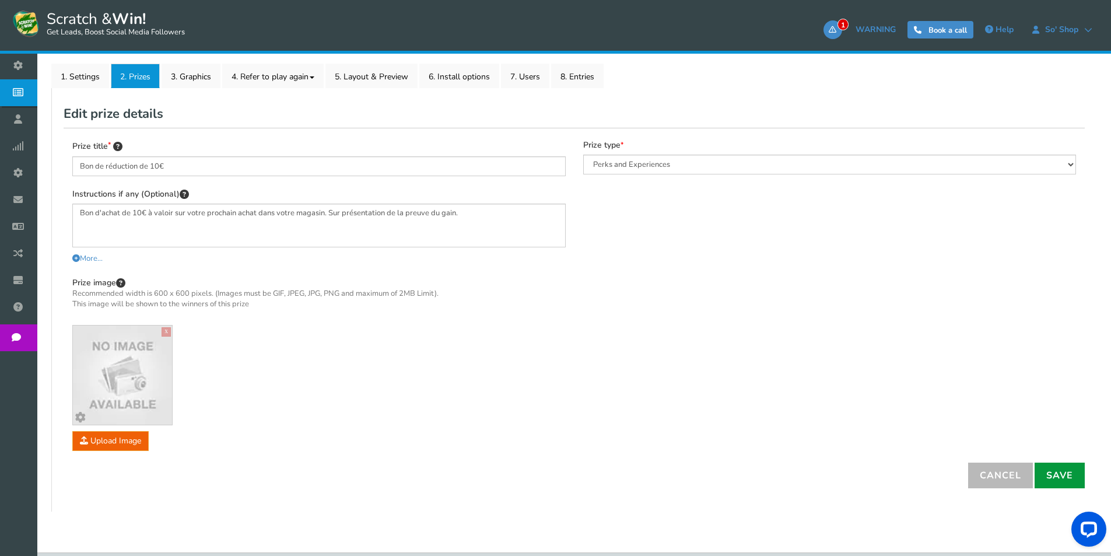
click at [1057, 470] on link "Save" at bounding box center [1060, 476] width 50 height 26
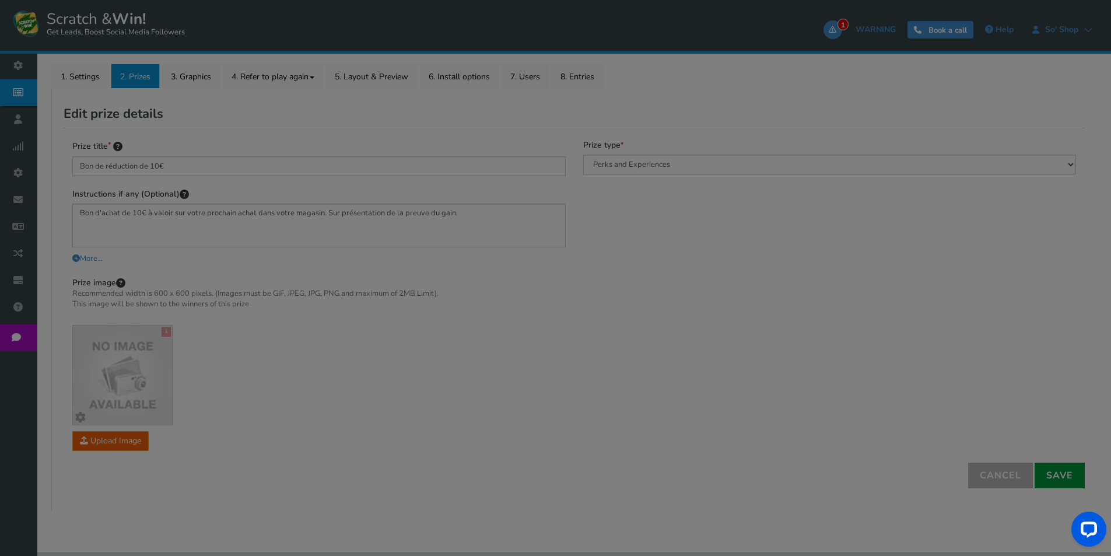
select select "Runique"
select select "1"
type input "0"
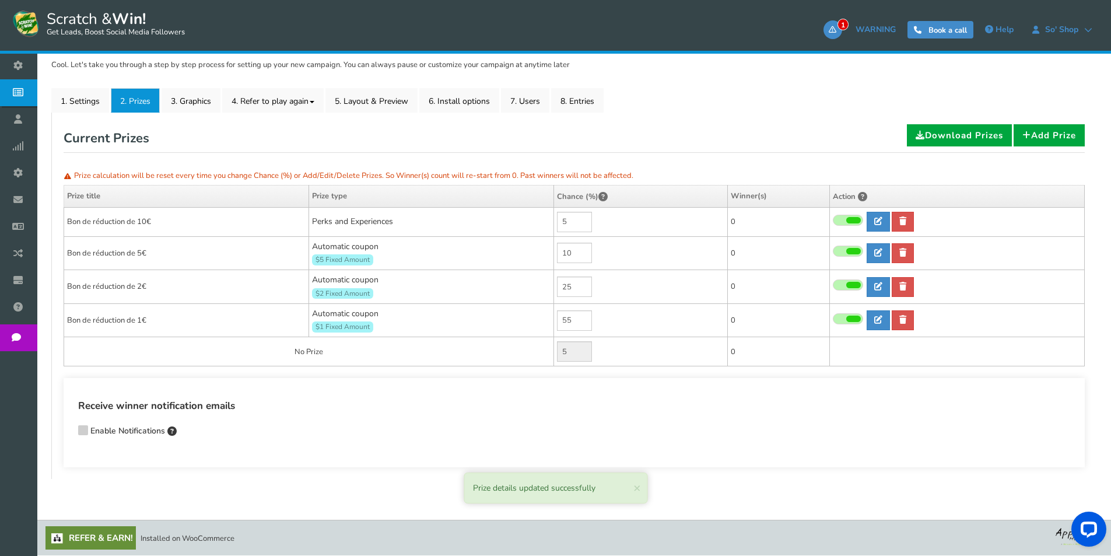
scroll to position [150, 0]
click at [880, 253] on icon at bounding box center [878, 252] width 8 height 8
type input "Bon de réduction de 5€"
type textarea "Bon d'achat de 5€ à valoir sur votre prochain achat dans votre magasin. Sur pré…"
select select "2"
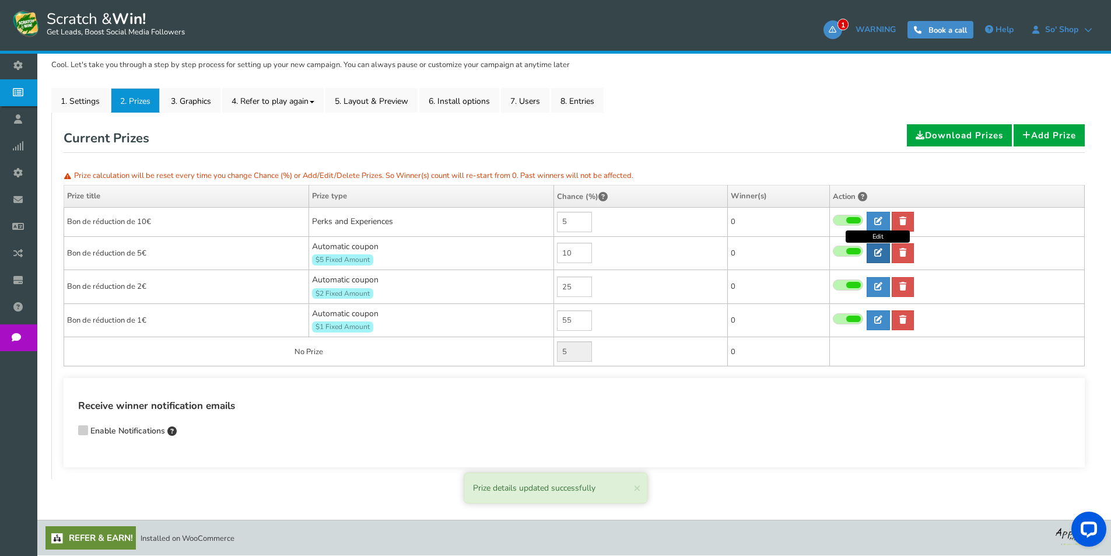
type input "5"
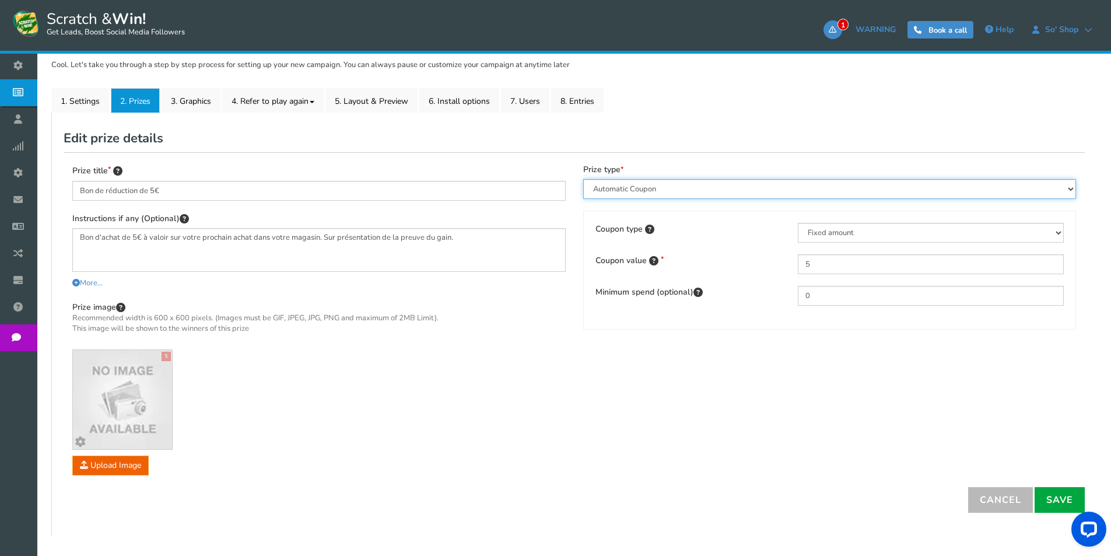
click at [667, 185] on select "Perks and Experiences Automatic Coupon Common Coupon Unique Coupon" at bounding box center [829, 189] width 493 height 20
select select "Reward"
click at [583, 179] on select "Perks and Experiences Automatic Coupon Common Coupon Unique Coupon" at bounding box center [829, 189] width 493 height 20
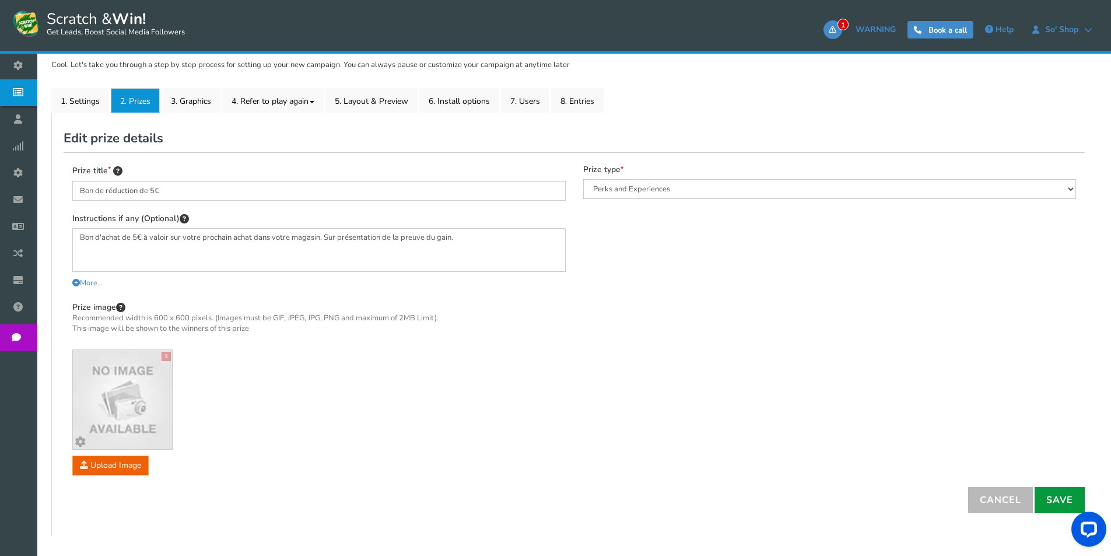
click at [1047, 503] on link "Save" at bounding box center [1060, 500] width 50 height 26
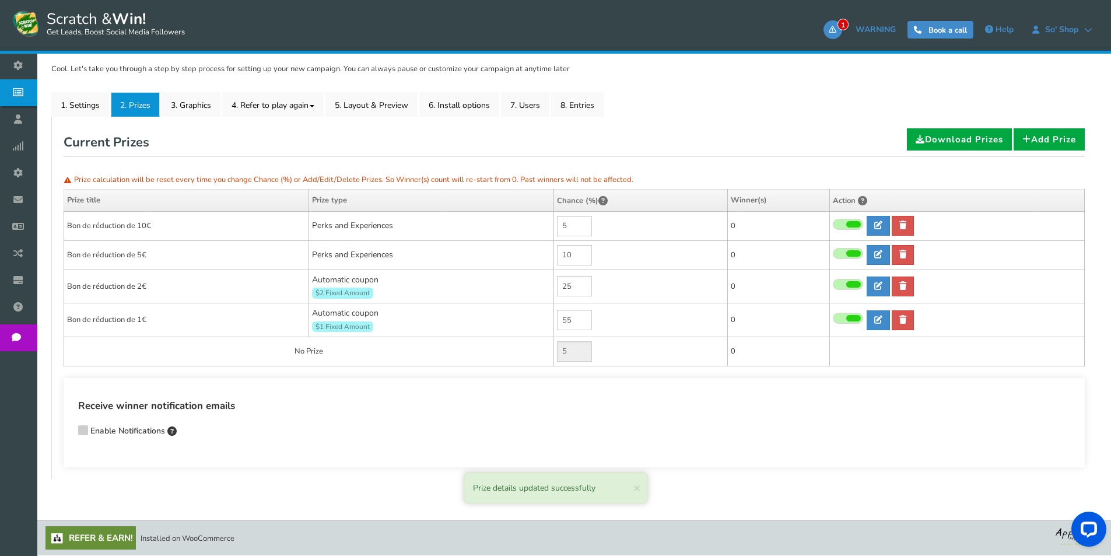
scroll to position [146, 0]
click at [871, 283] on link at bounding box center [878, 286] width 23 height 20
type input "Bon de réduction de 2€"
type textarea "Bon d'achat de 2€ à valoir sur votre prochain achat dans votre magasin. Sur pré…"
select select "2"
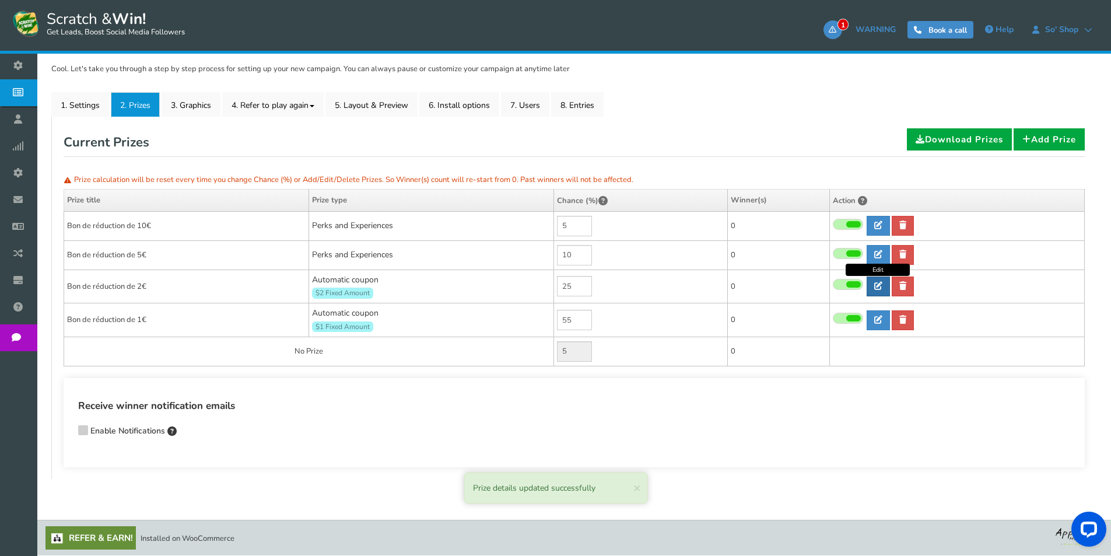
type input "2"
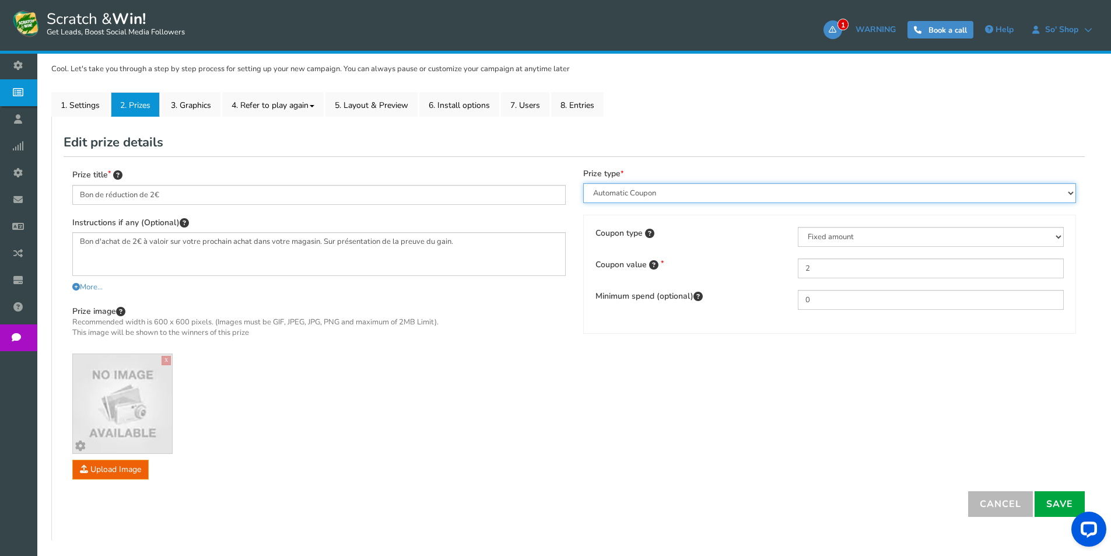
click at [729, 197] on select "Perks and Experiences Automatic Coupon Common Coupon Unique Coupon" at bounding box center [829, 193] width 493 height 20
select select "Reward"
click at [583, 183] on select "Perks and Experiences Automatic Coupon Common Coupon Unique Coupon" at bounding box center [829, 193] width 493 height 20
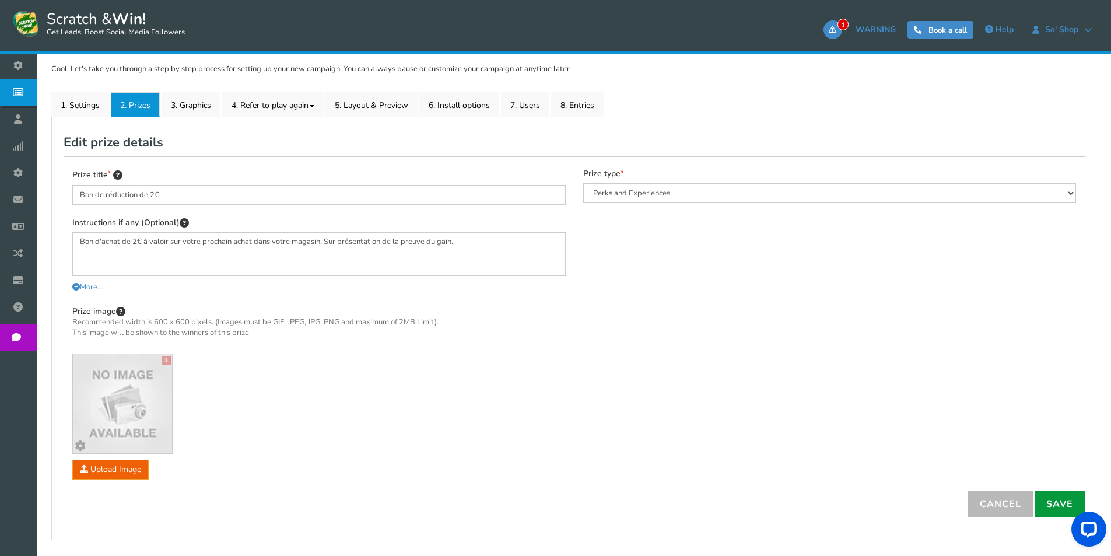
click at [1050, 501] on link "Save" at bounding box center [1060, 504] width 50 height 26
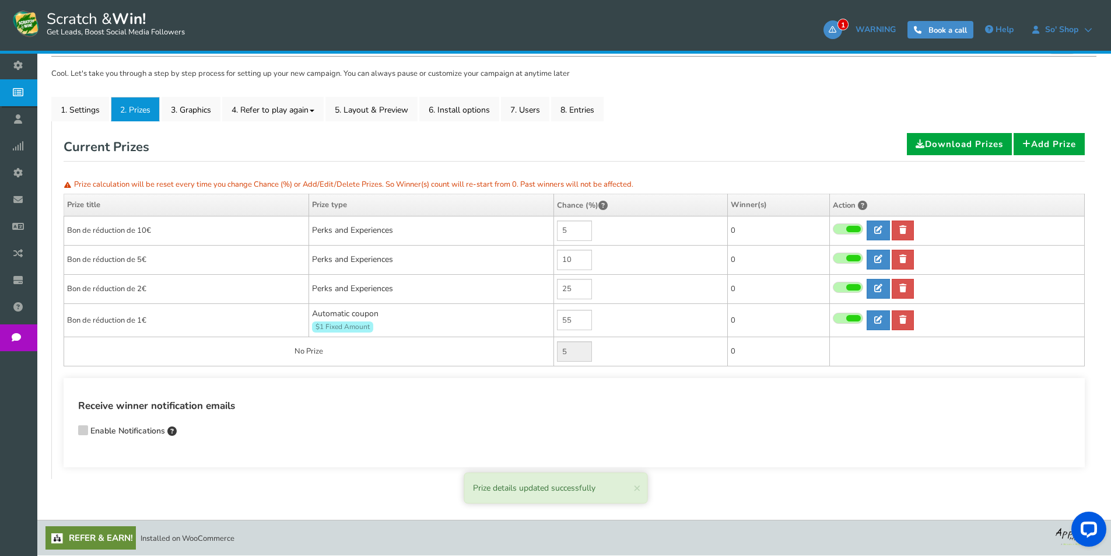
scroll to position [142, 0]
click at [871, 324] on link at bounding box center [878, 320] width 23 height 20
type input "Bon de réduction de 1€"
type textarea "Bon d'achat de 1€ à valoir sur votre prochain achat dans votre magasin. Sur pré…"
select select "2"
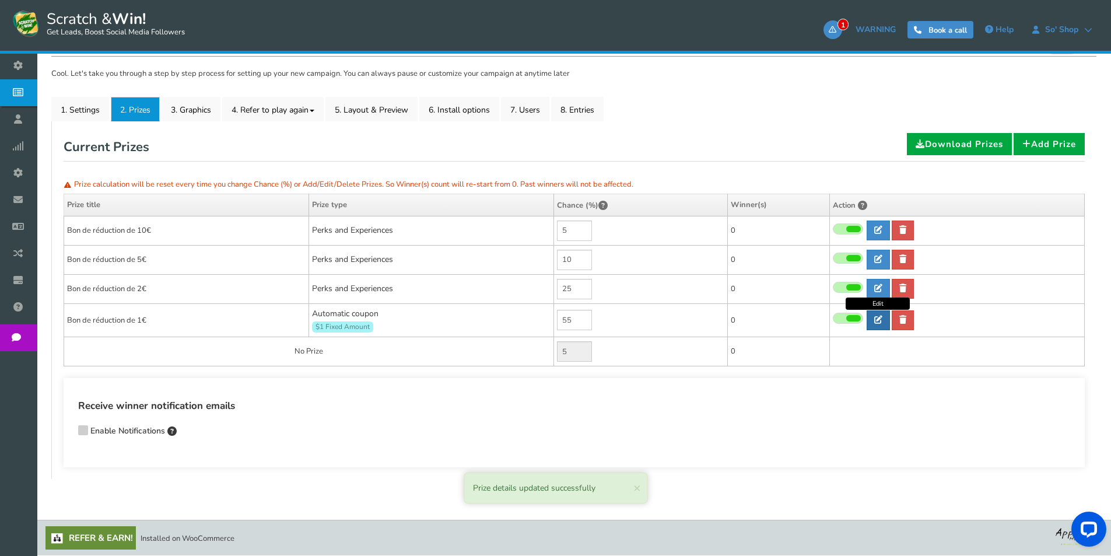
type input "1"
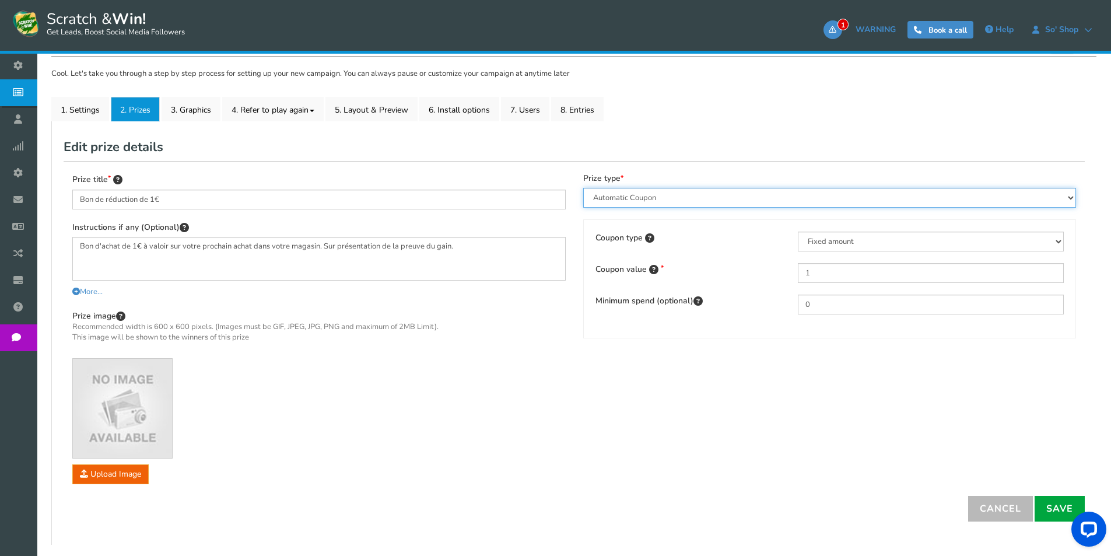
click at [765, 204] on select "Perks and Experiences Automatic Coupon Common Coupon Unique Coupon" at bounding box center [829, 198] width 493 height 20
select select "Reward"
click at [583, 188] on select "Perks and Experiences Automatic Coupon Common Coupon Unique Coupon" at bounding box center [829, 198] width 493 height 20
click at [1054, 510] on link "Save" at bounding box center [1060, 509] width 50 height 26
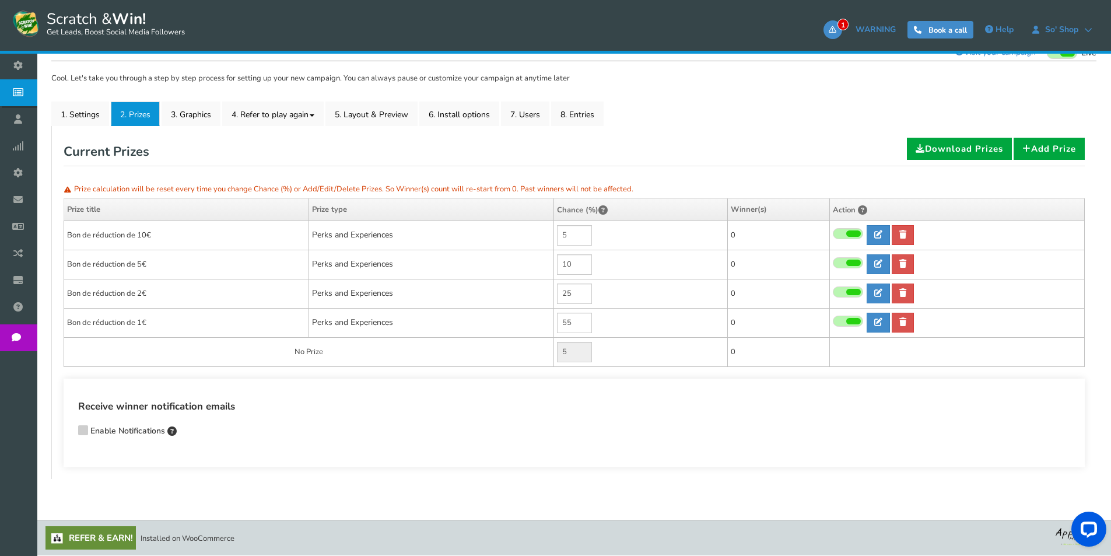
scroll to position [137, 0]
click at [85, 121] on link "1. Settings" at bounding box center [80, 113] width 58 height 24
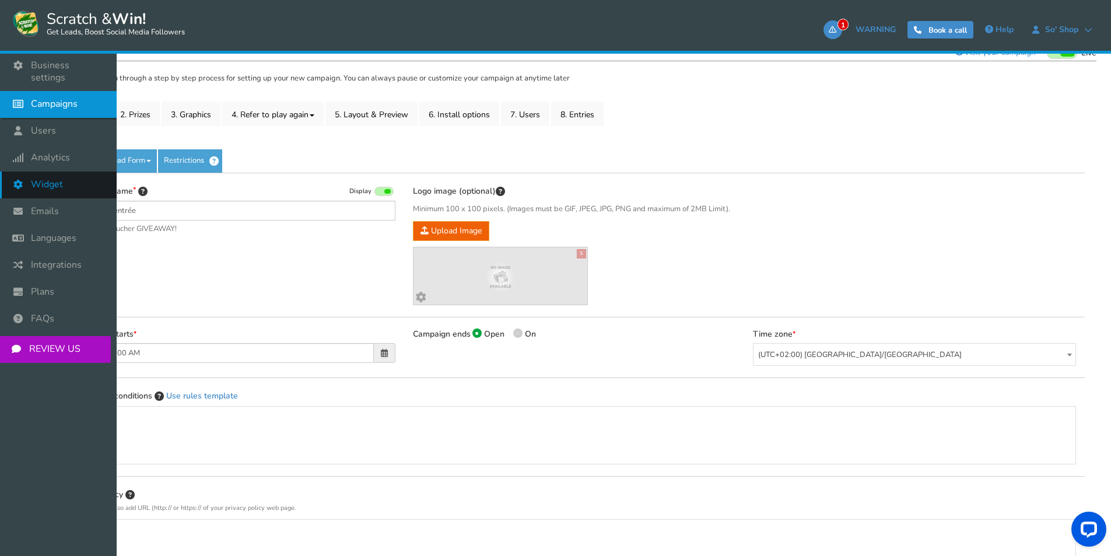
click at [18, 171] on icon at bounding box center [21, 184] width 22 height 26
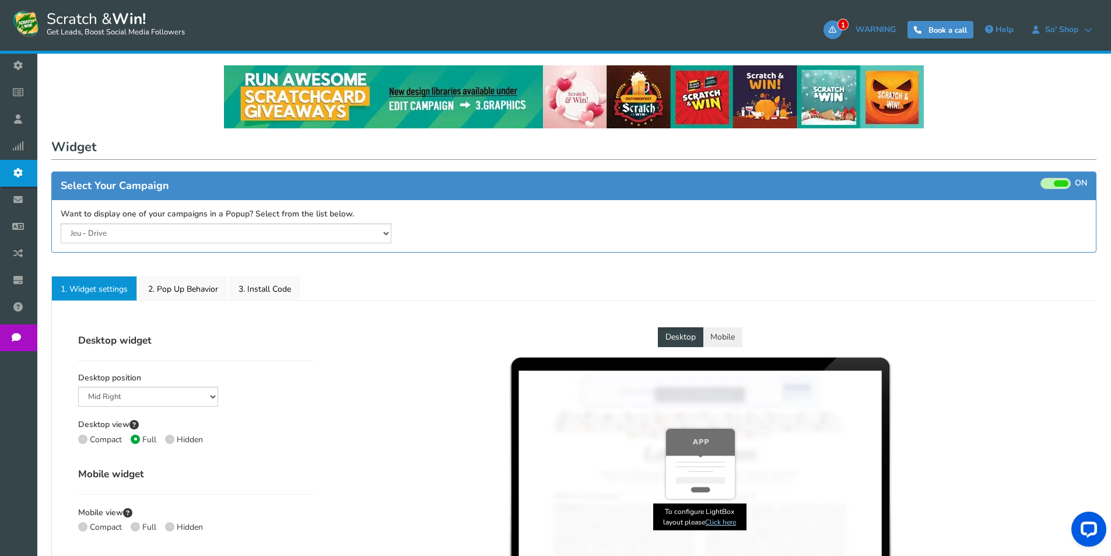
select select "top-bar"
radio input "true"
